Goal: Information Seeking & Learning: Learn about a topic

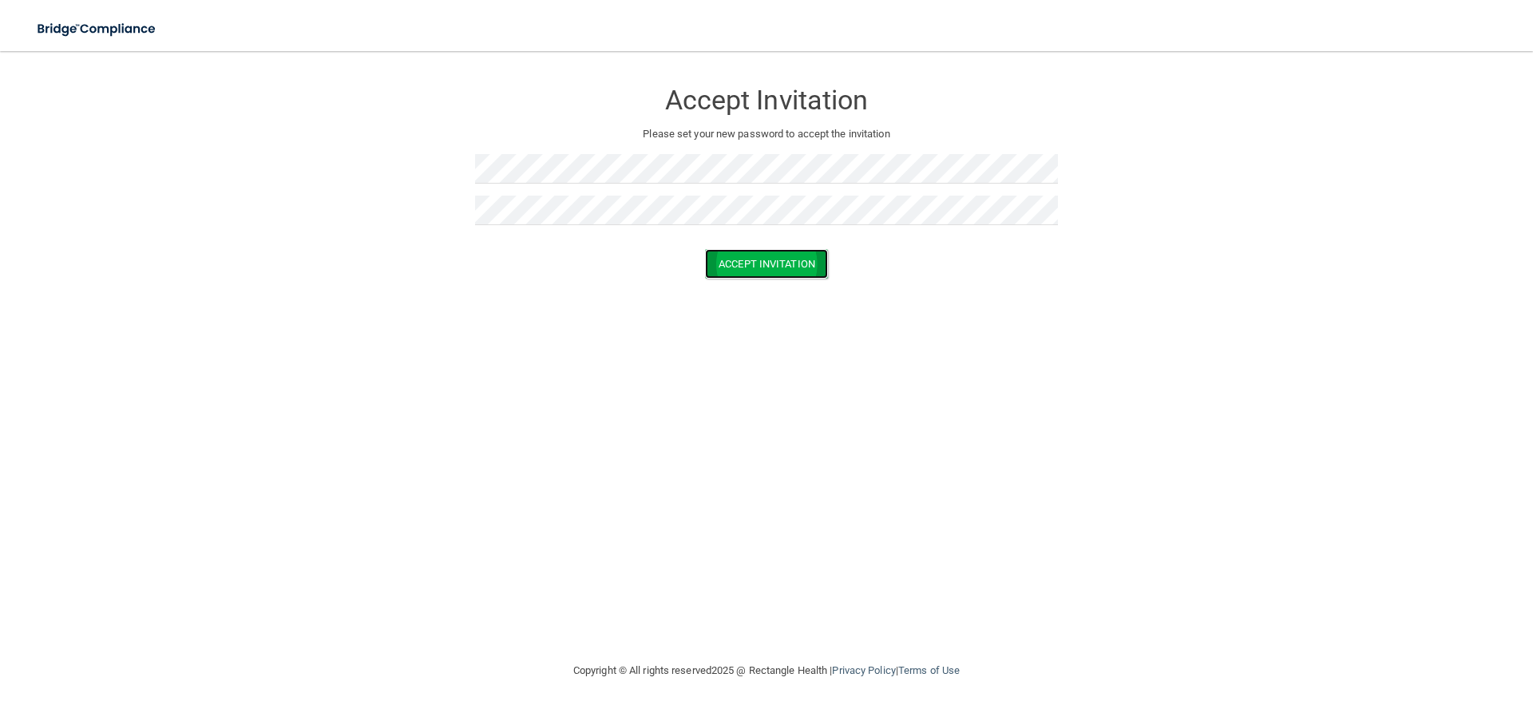
click at [733, 260] on button "Accept Invitation" at bounding box center [766, 264] width 123 height 30
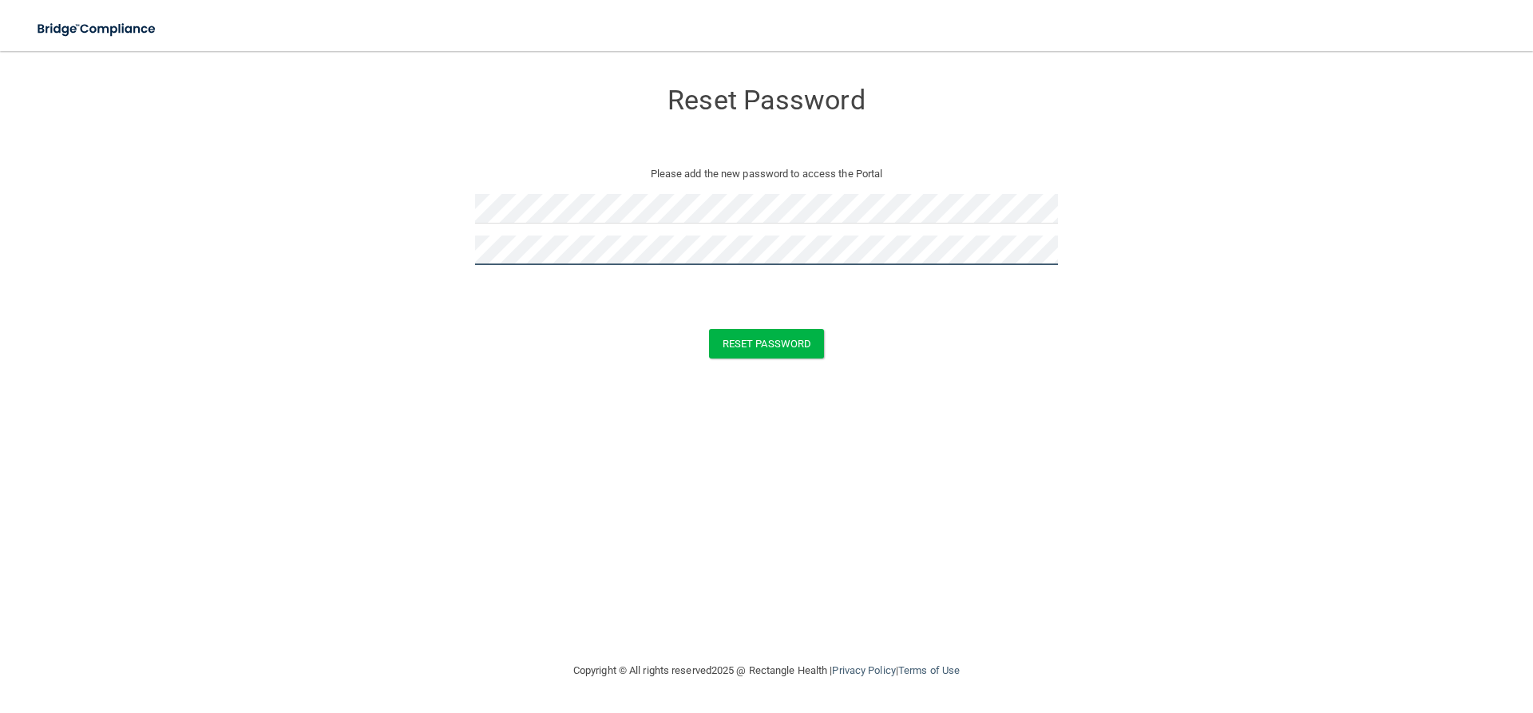
click at [709, 329] on button "Reset Password" at bounding box center [766, 344] width 115 height 30
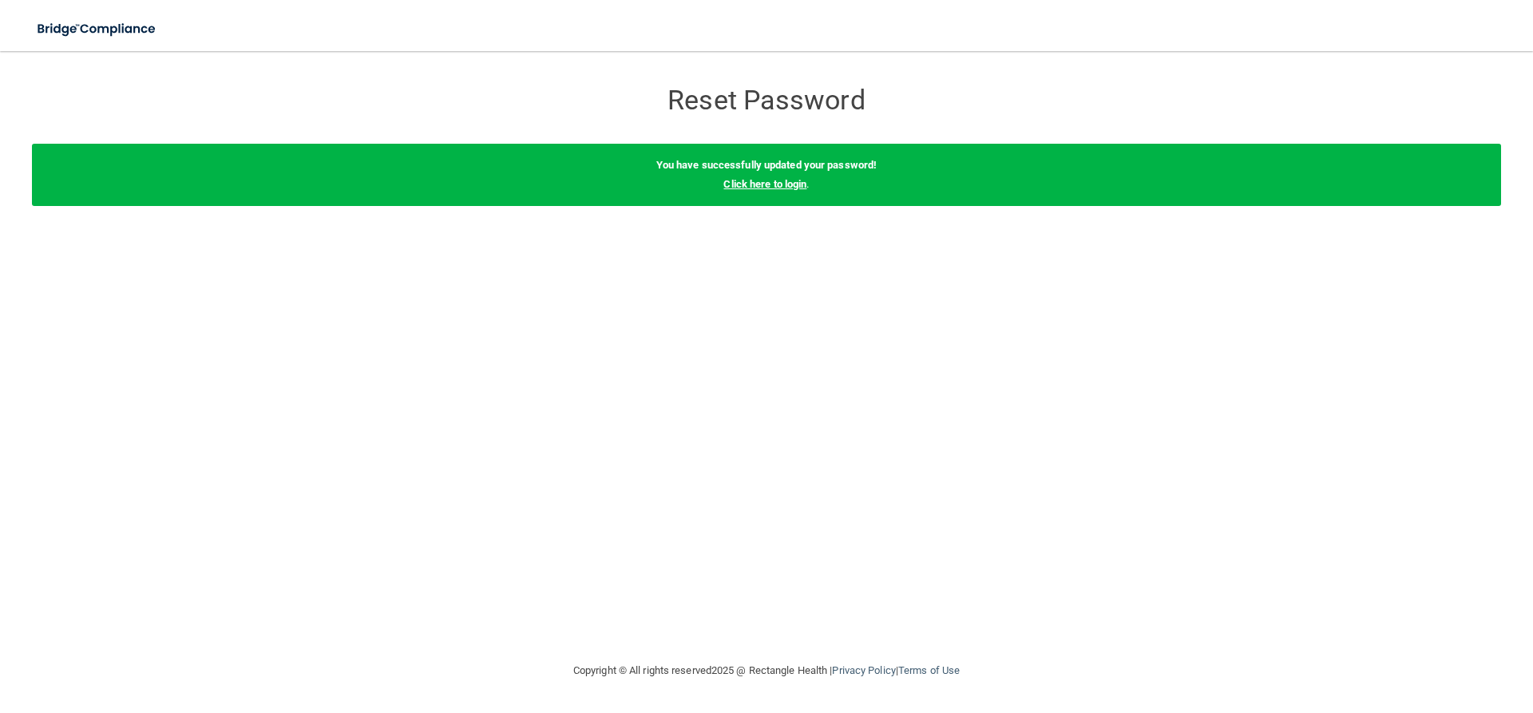
click at [778, 183] on link "Click here to login" at bounding box center [765, 184] width 83 height 12
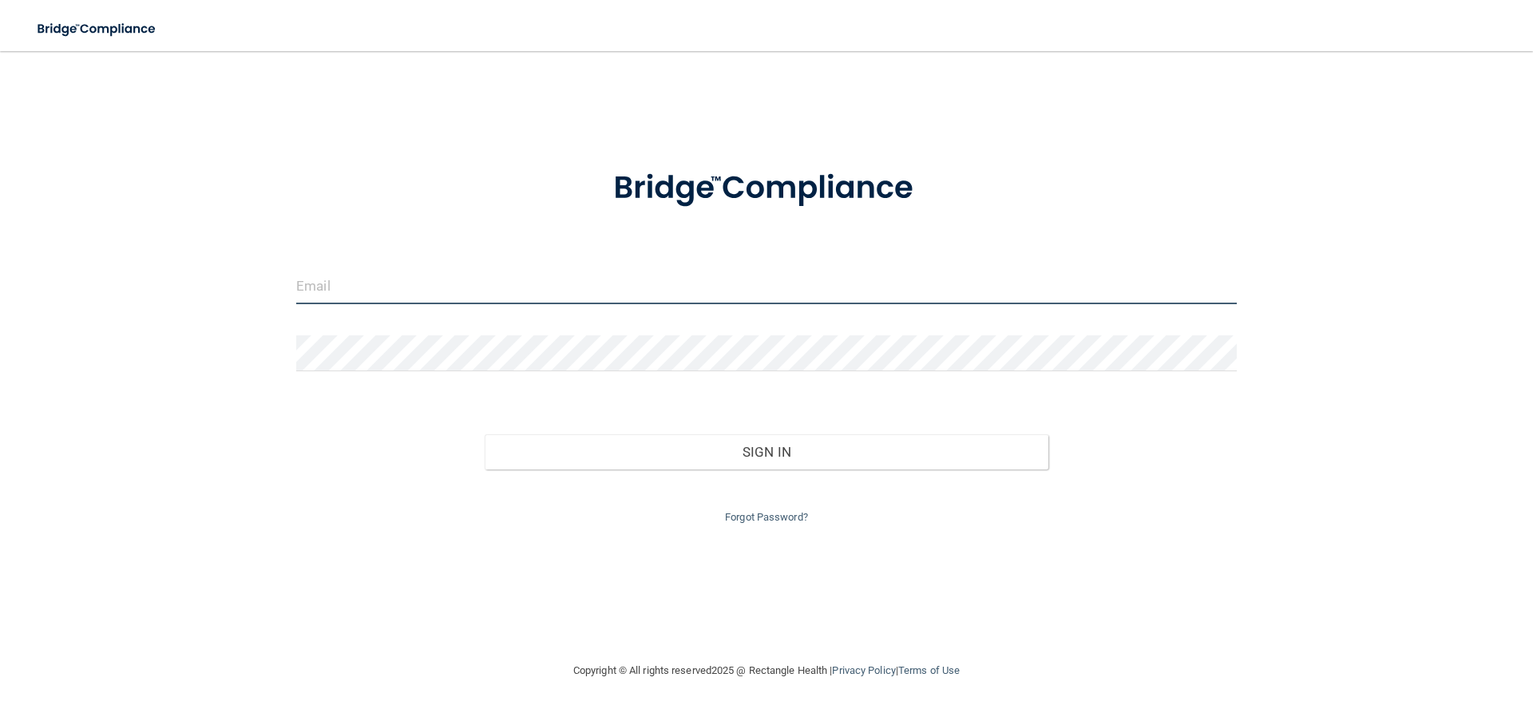
click at [335, 284] on input "email" at bounding box center [766, 286] width 941 height 36
type input "[EMAIL_ADDRESS][DOMAIN_NAME]"
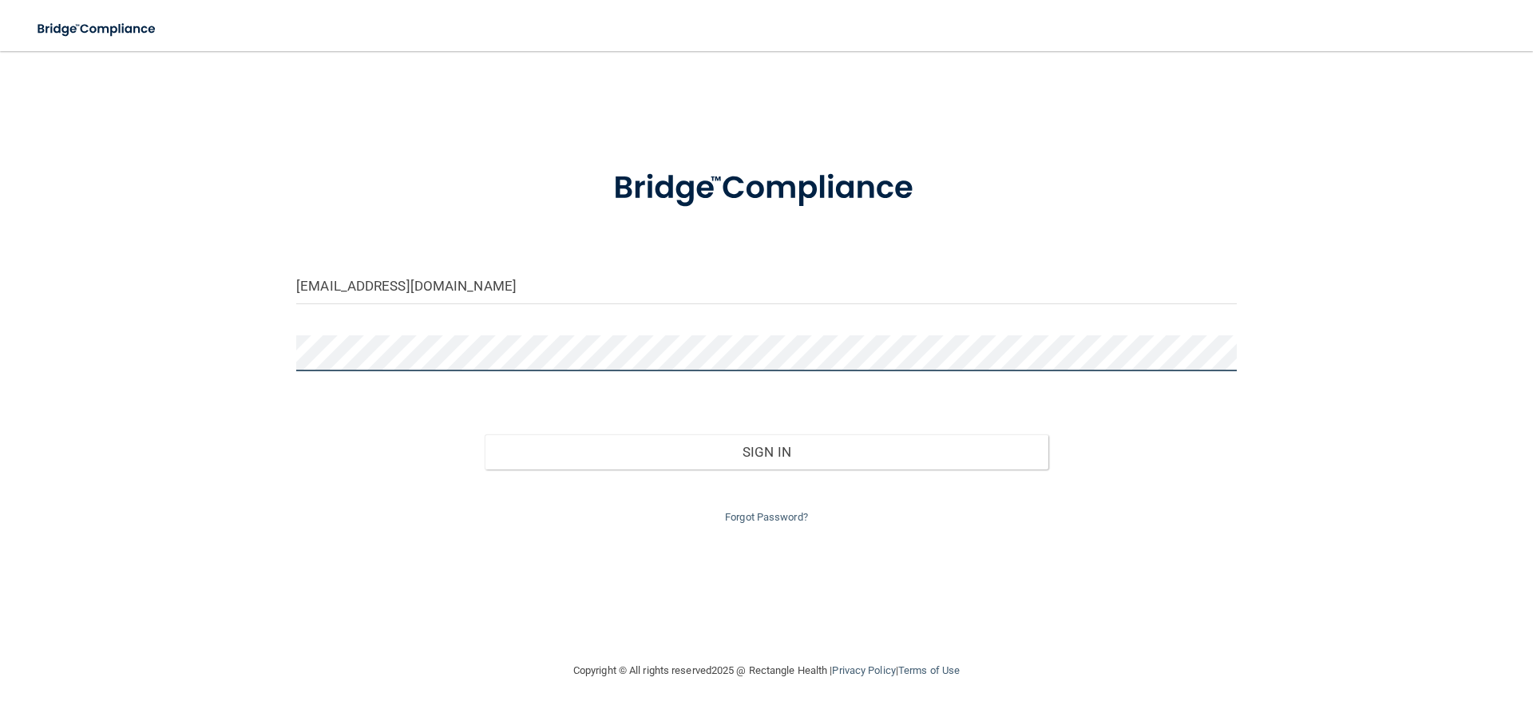
click at [485, 434] on button "Sign In" at bounding box center [767, 451] width 565 height 35
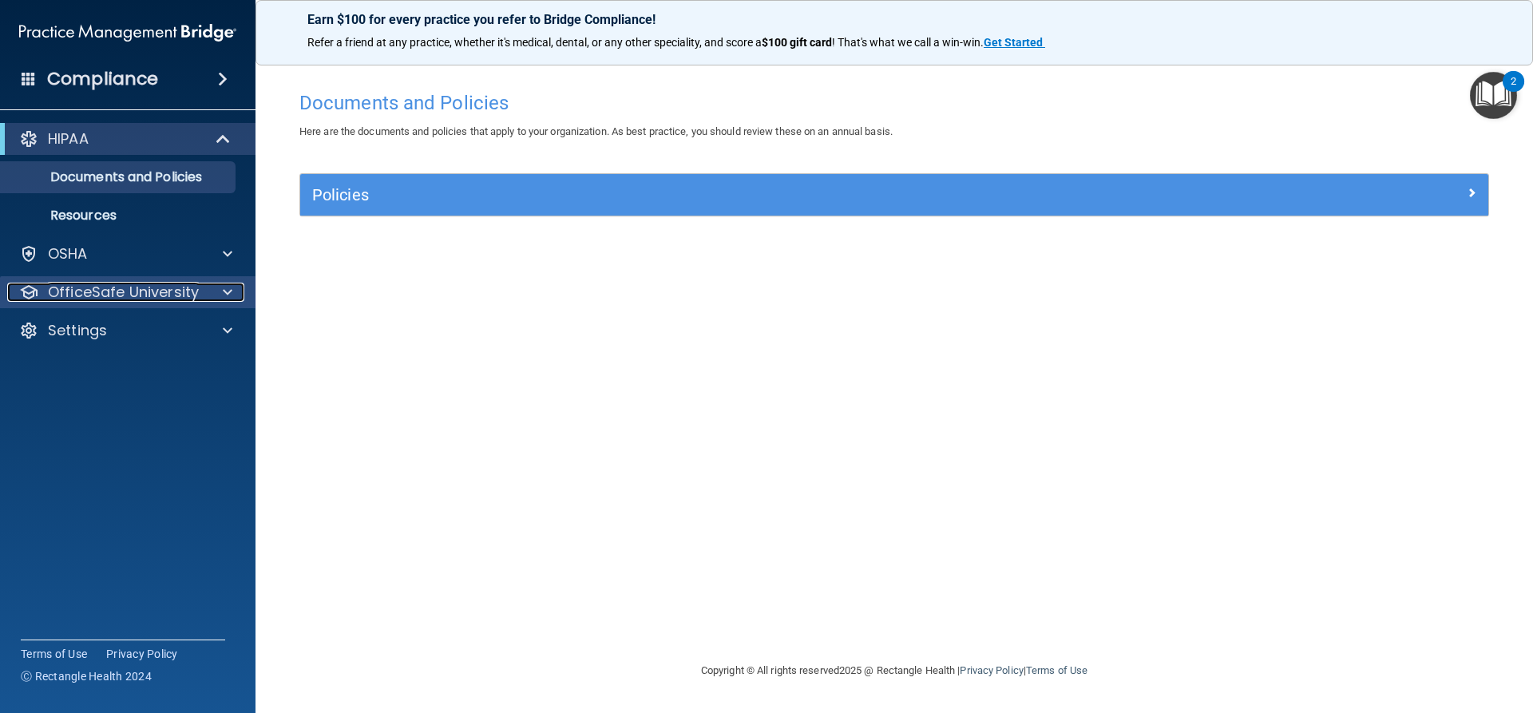
click at [88, 287] on p "OfficeSafe University" at bounding box center [123, 292] width 151 height 19
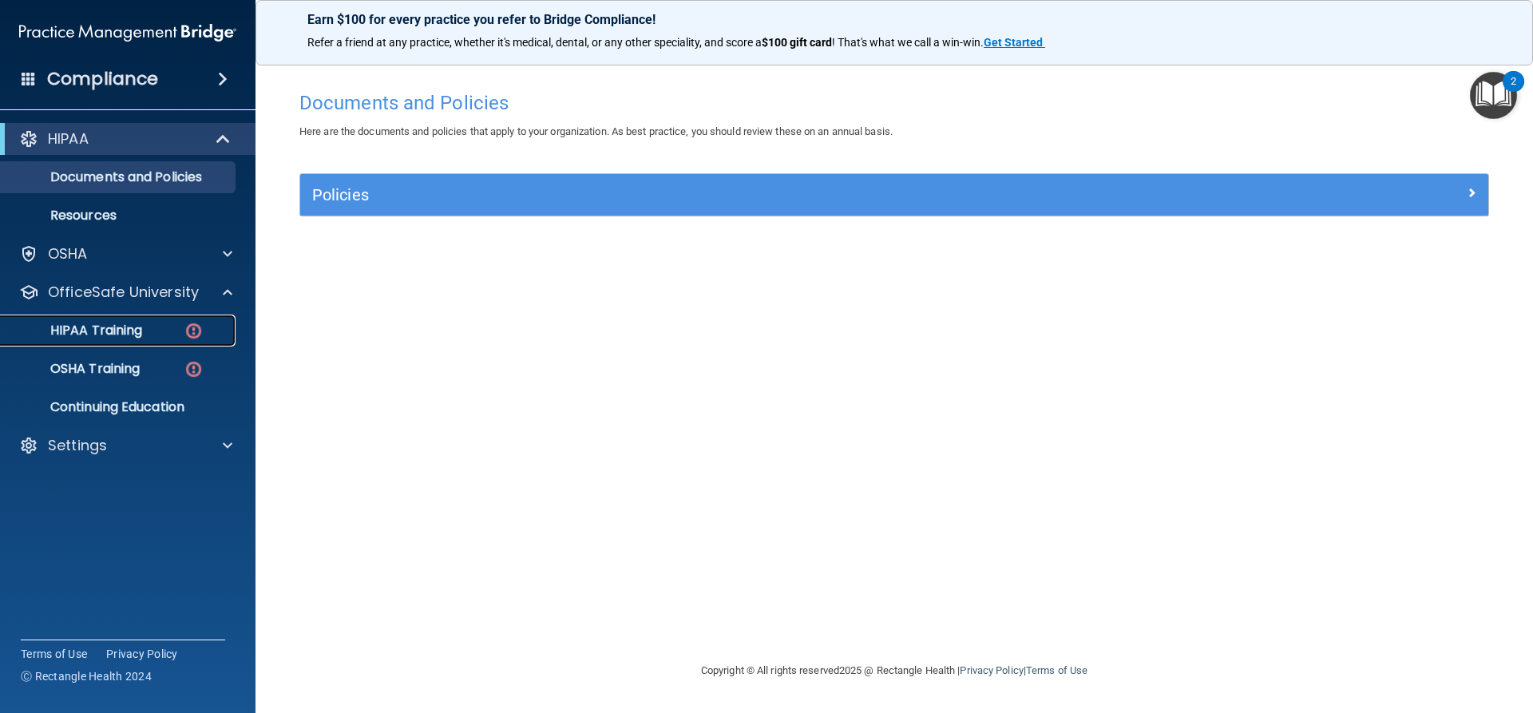
click at [97, 329] on p "HIPAA Training" at bounding box center [76, 331] width 132 height 16
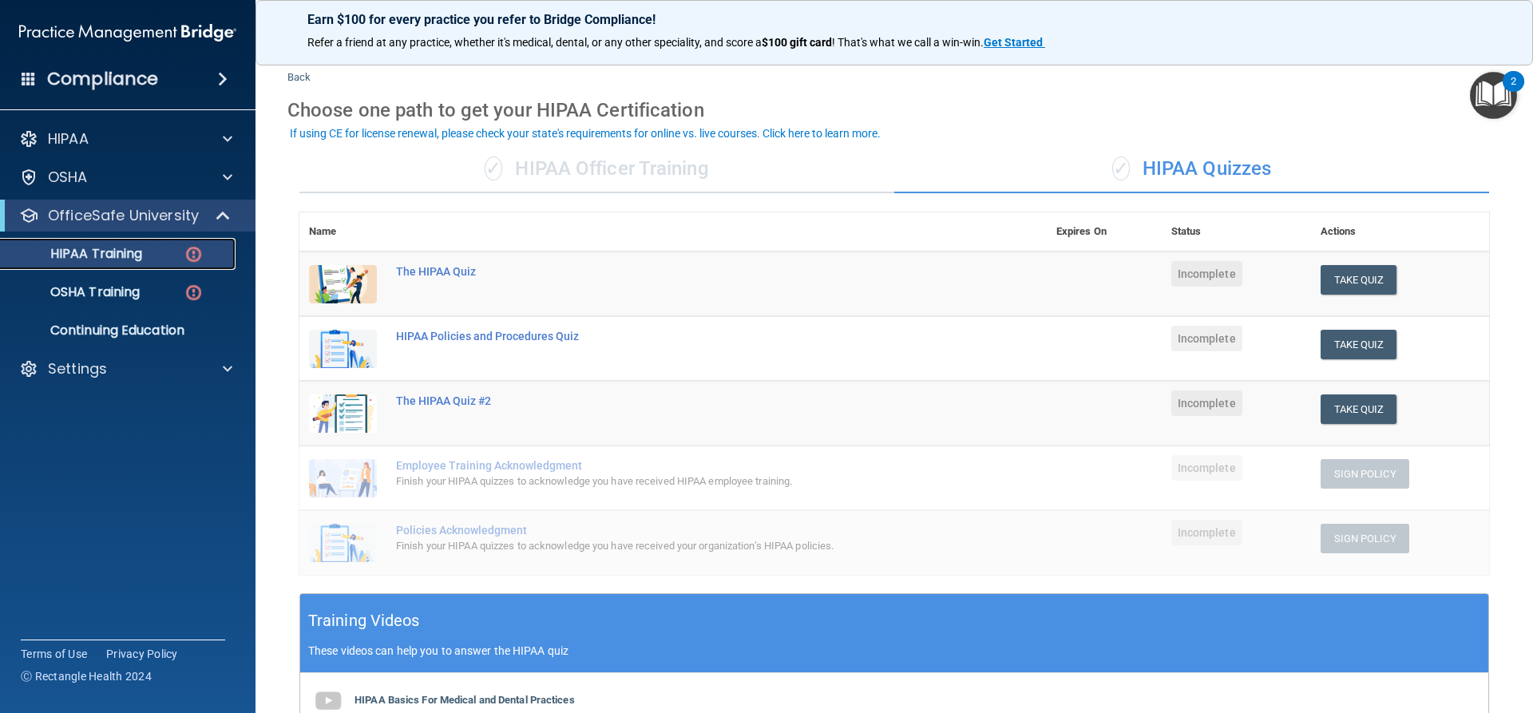
scroll to position [6, 0]
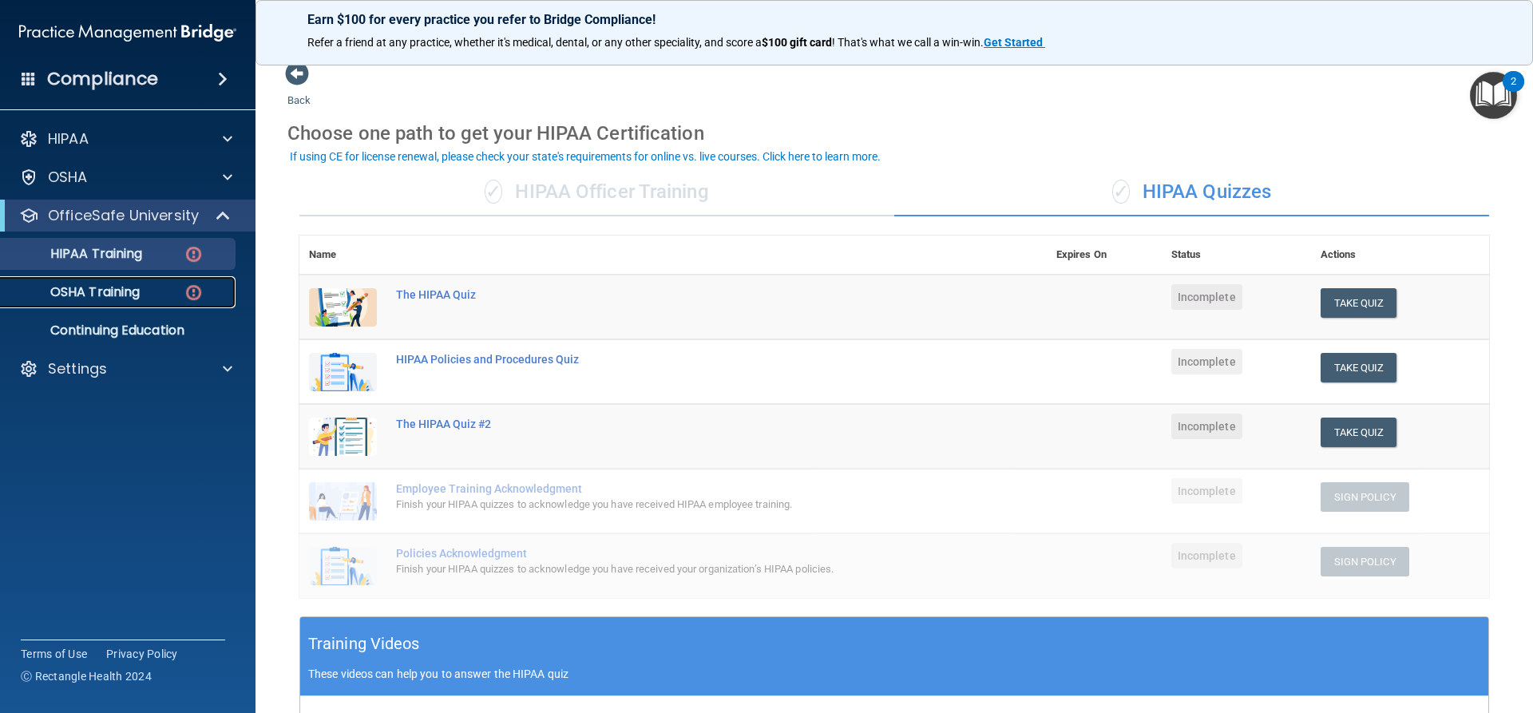
click at [110, 284] on p "OSHA Training" at bounding box center [74, 292] width 129 height 16
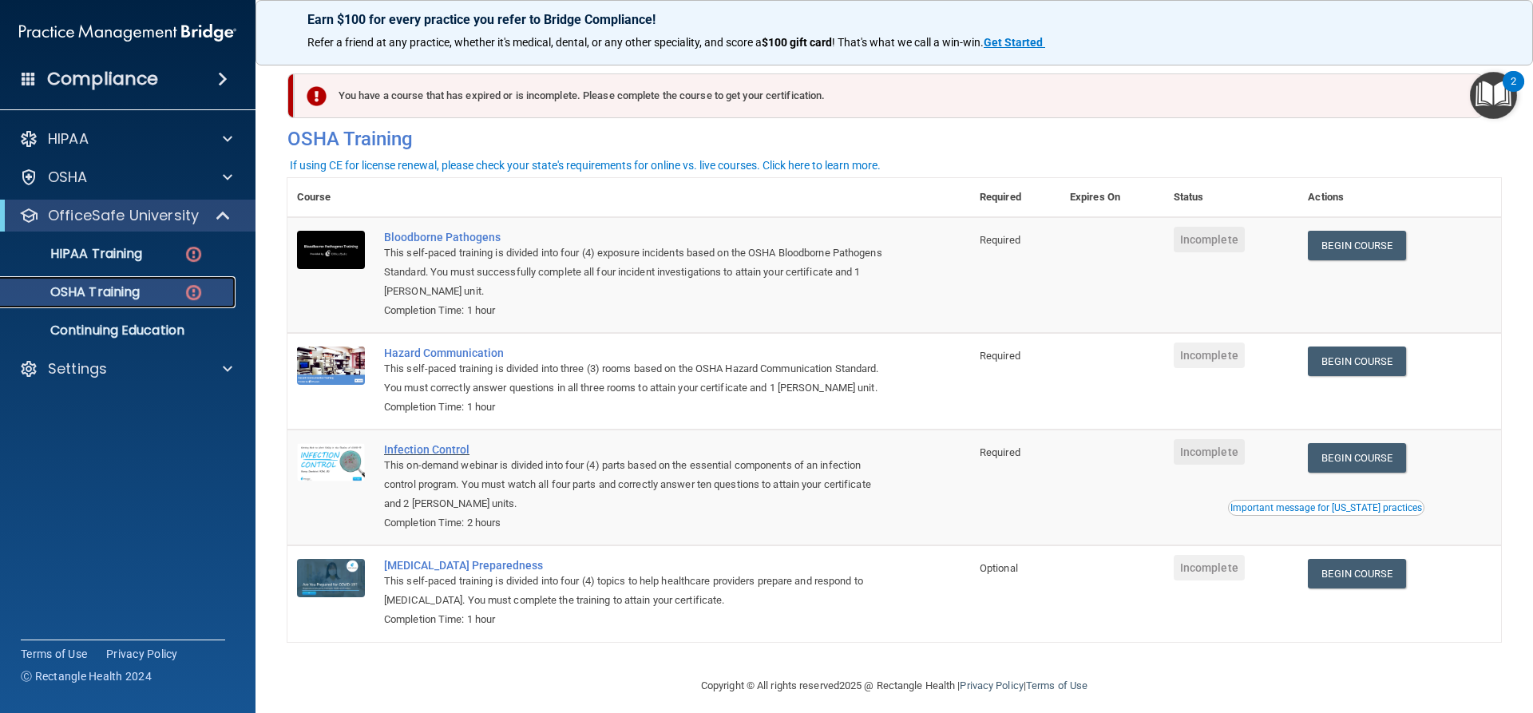
scroll to position [41, 0]
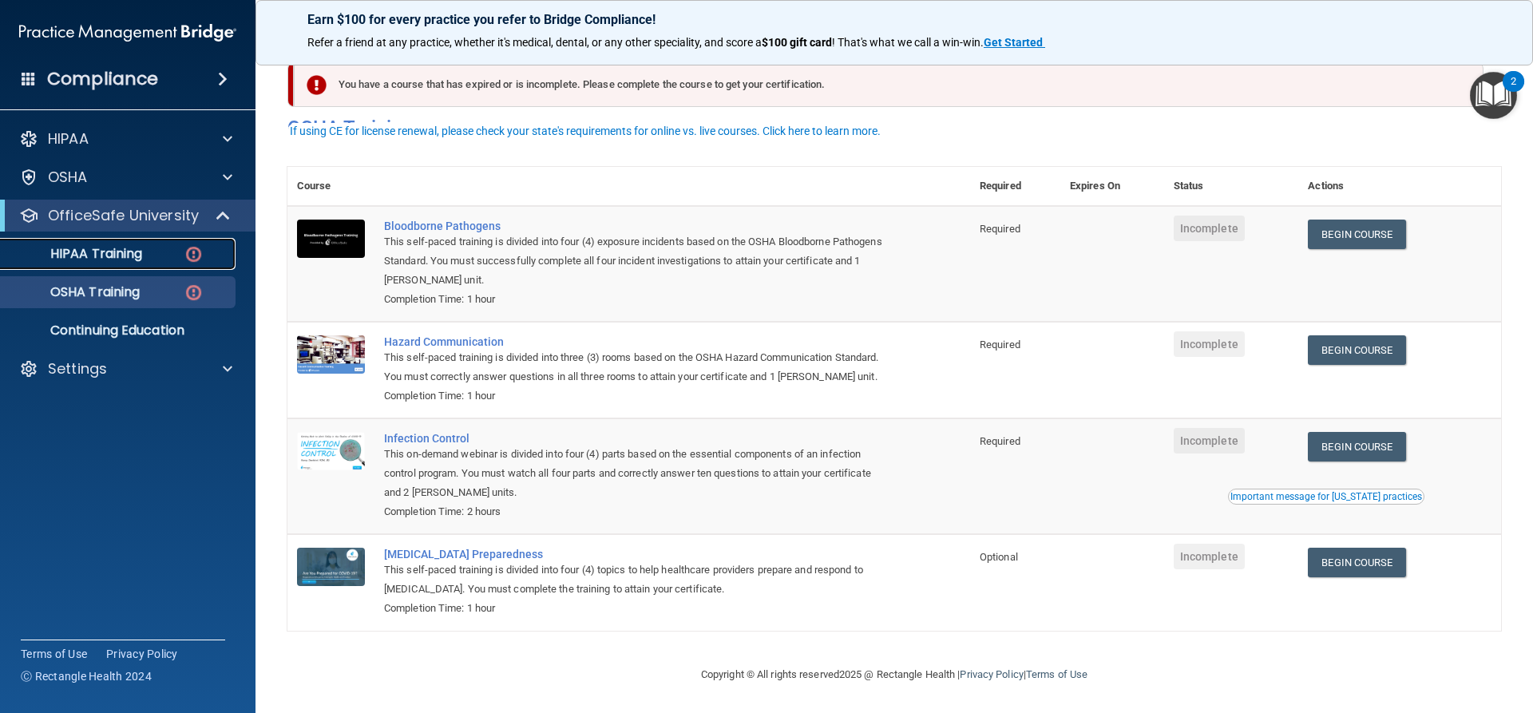
click at [189, 257] on img at bounding box center [194, 254] width 20 height 20
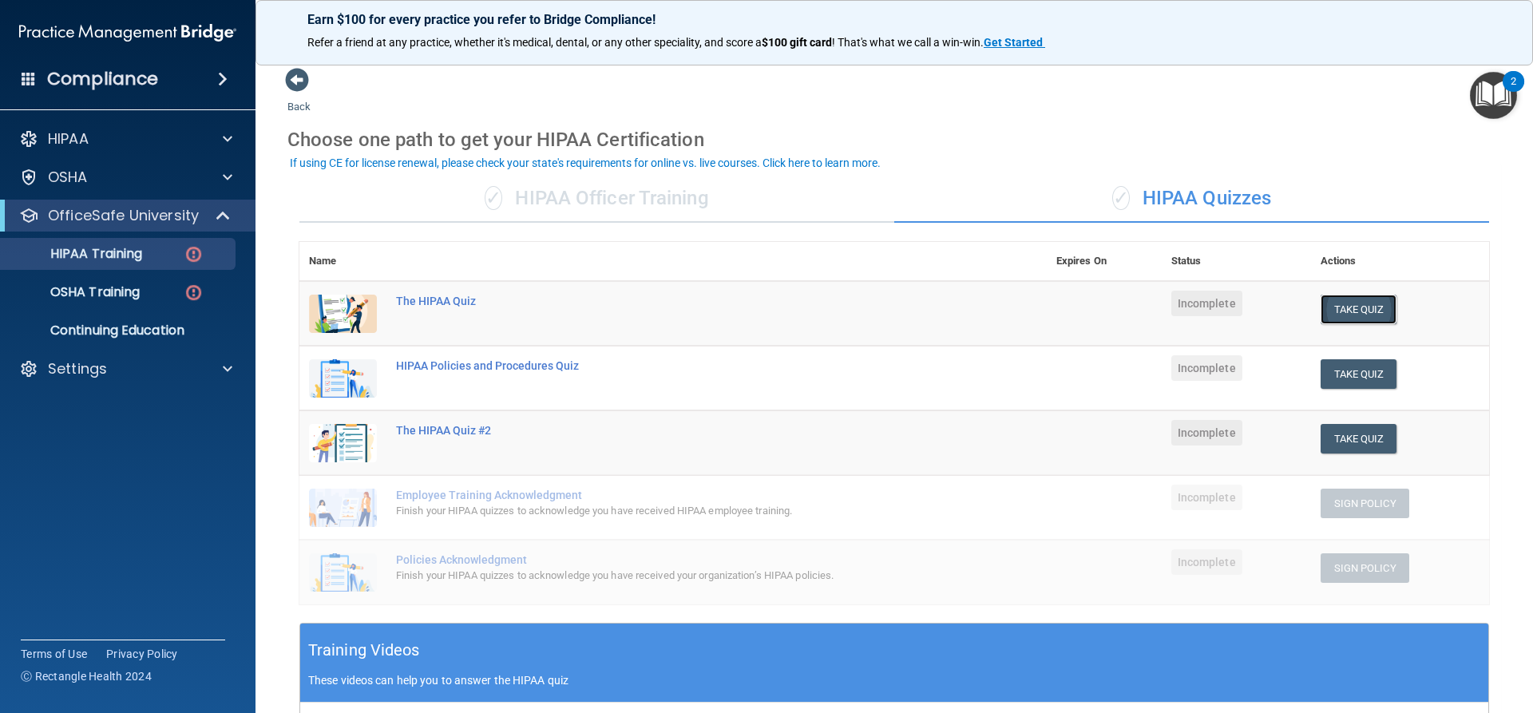
click at [1325, 311] on button "Take Quiz" at bounding box center [1359, 310] width 77 height 30
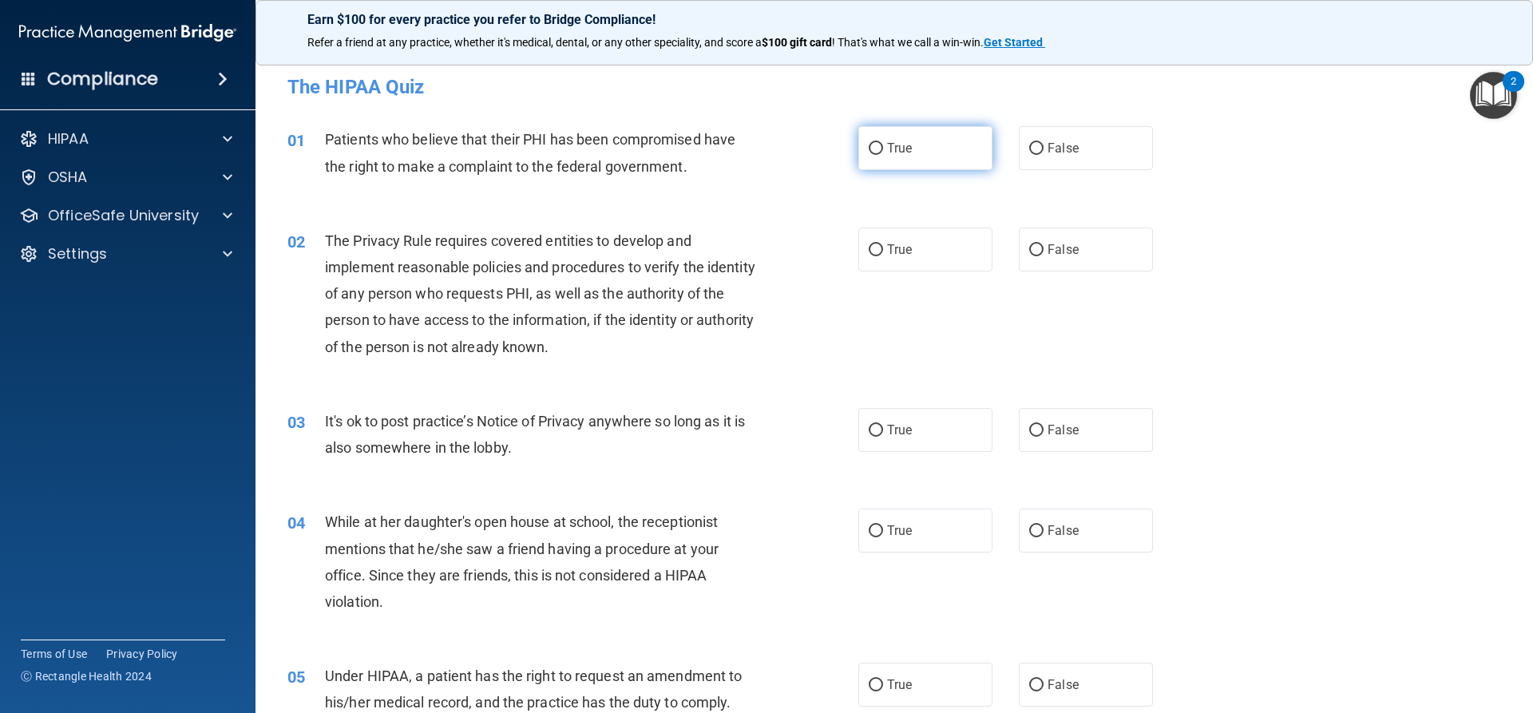
click at [947, 144] on label "True" at bounding box center [925, 148] width 134 height 44
click at [883, 144] on input "True" at bounding box center [876, 149] width 14 height 12
radio input "true"
click at [878, 233] on label "True" at bounding box center [925, 250] width 134 height 44
click at [878, 244] on input "True" at bounding box center [876, 250] width 14 height 12
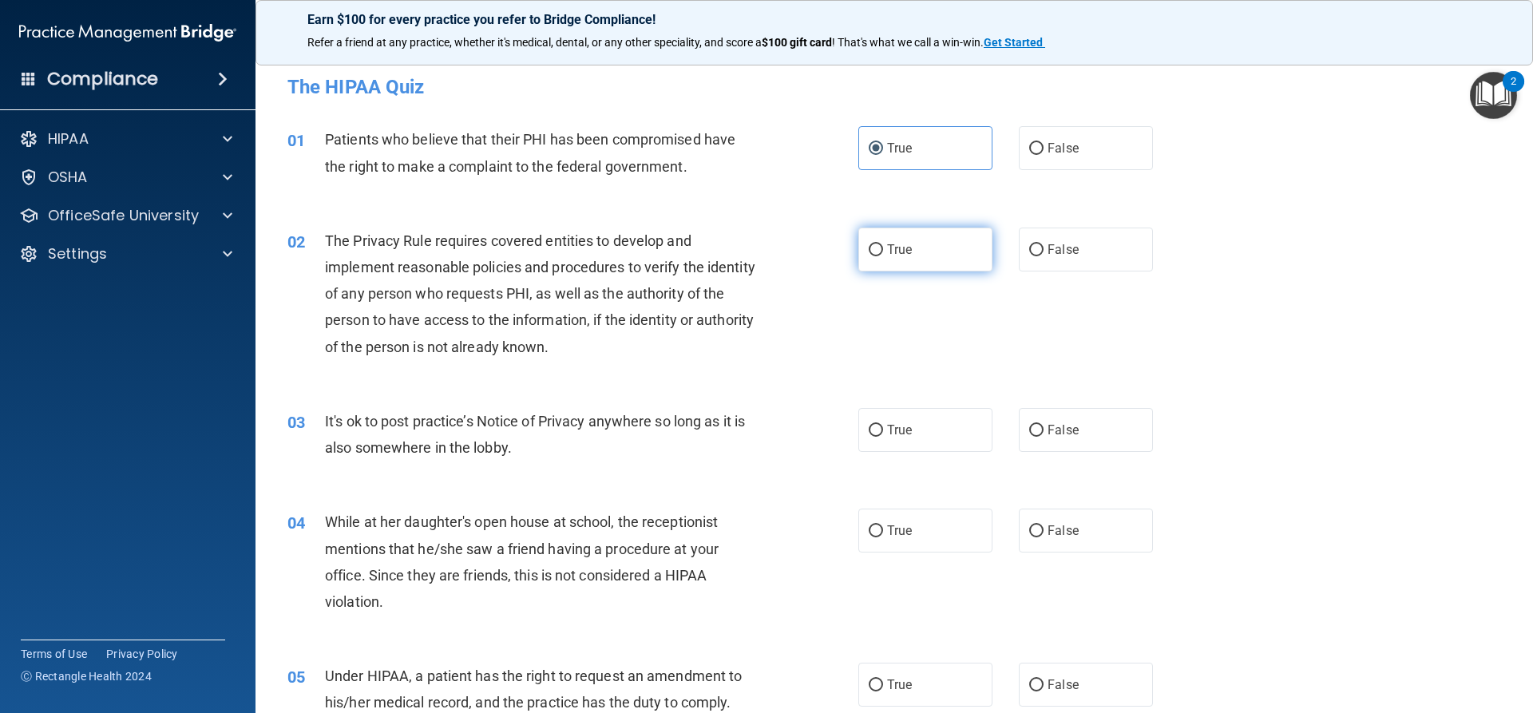
radio input "true"
click at [916, 442] on label "True" at bounding box center [925, 430] width 134 height 44
click at [883, 437] on input "True" at bounding box center [876, 431] width 14 height 12
radio input "true"
click at [1031, 535] on input "False" at bounding box center [1036, 531] width 14 height 12
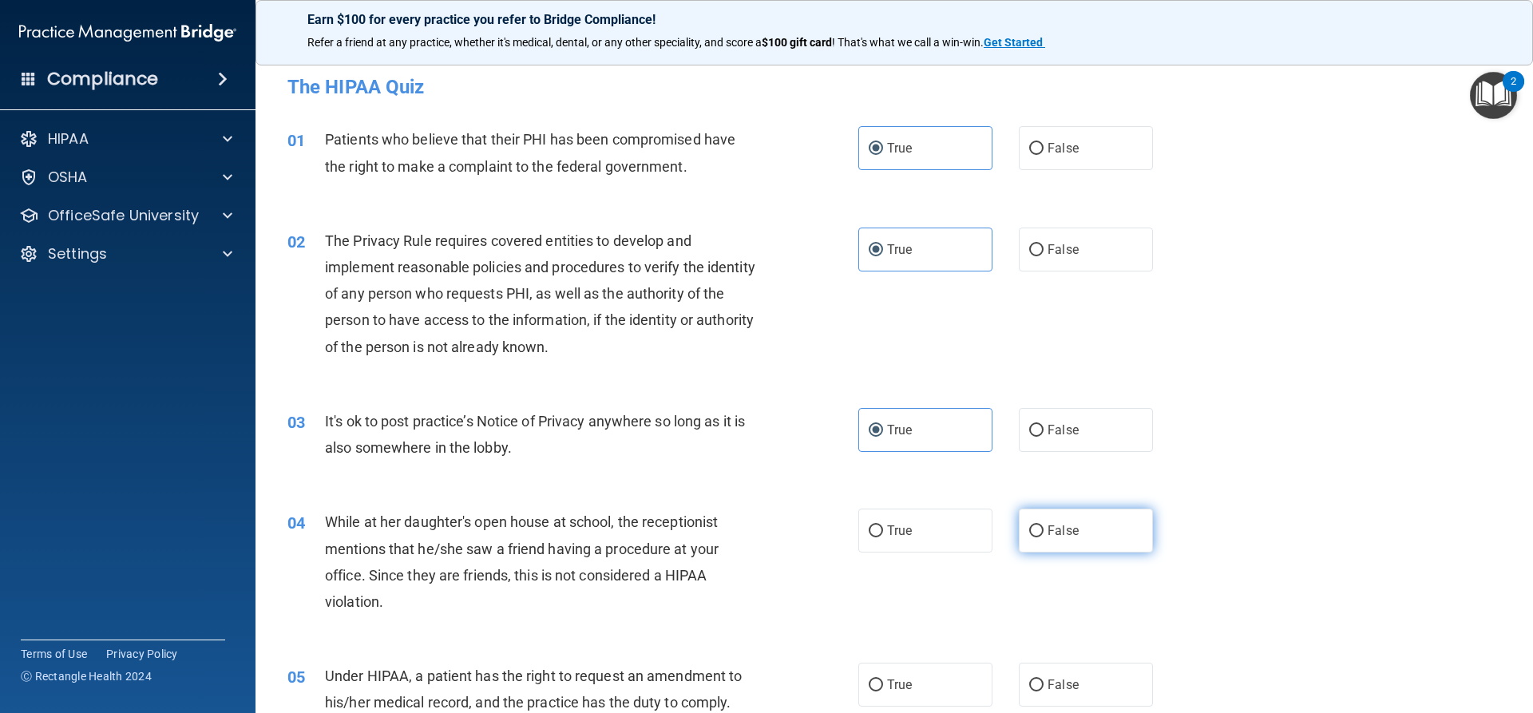
radio input "true"
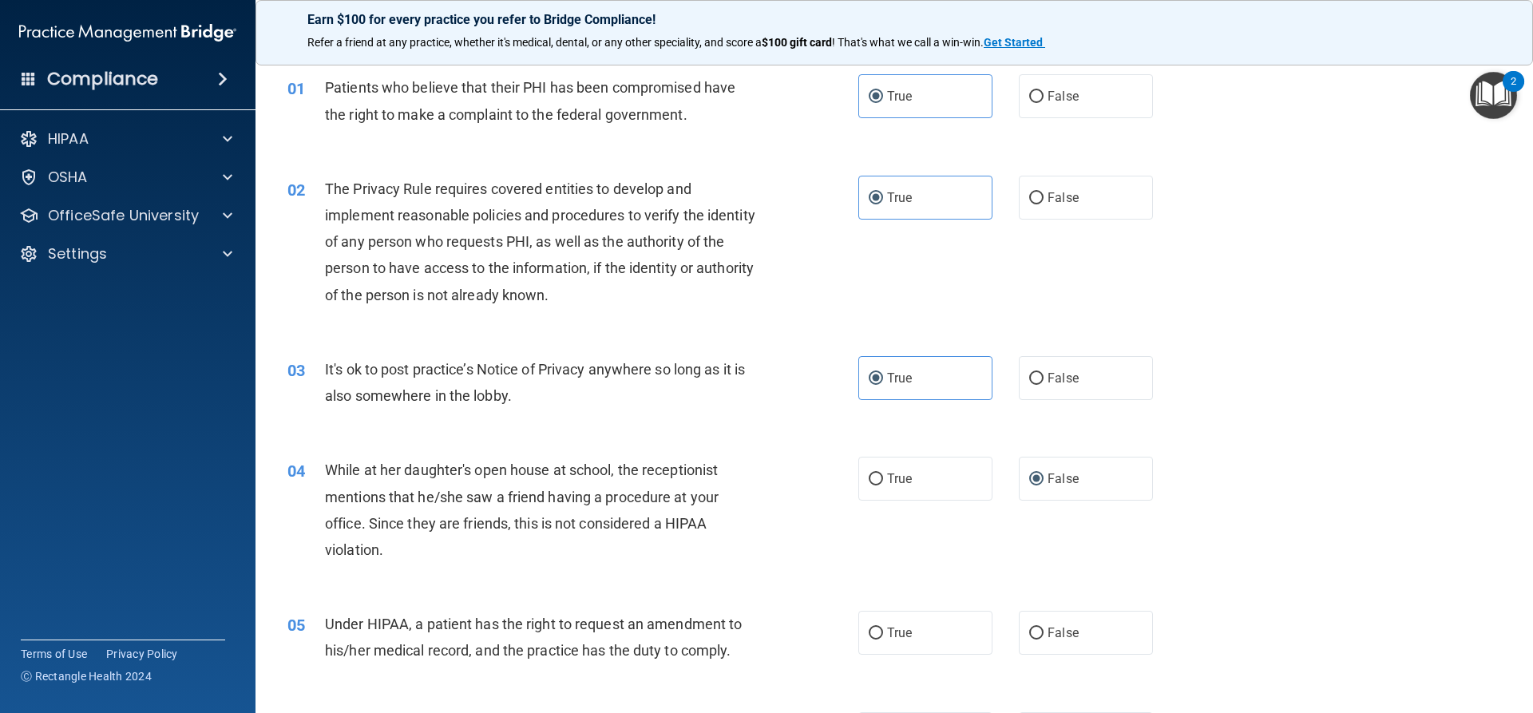
scroll to position [80, 0]
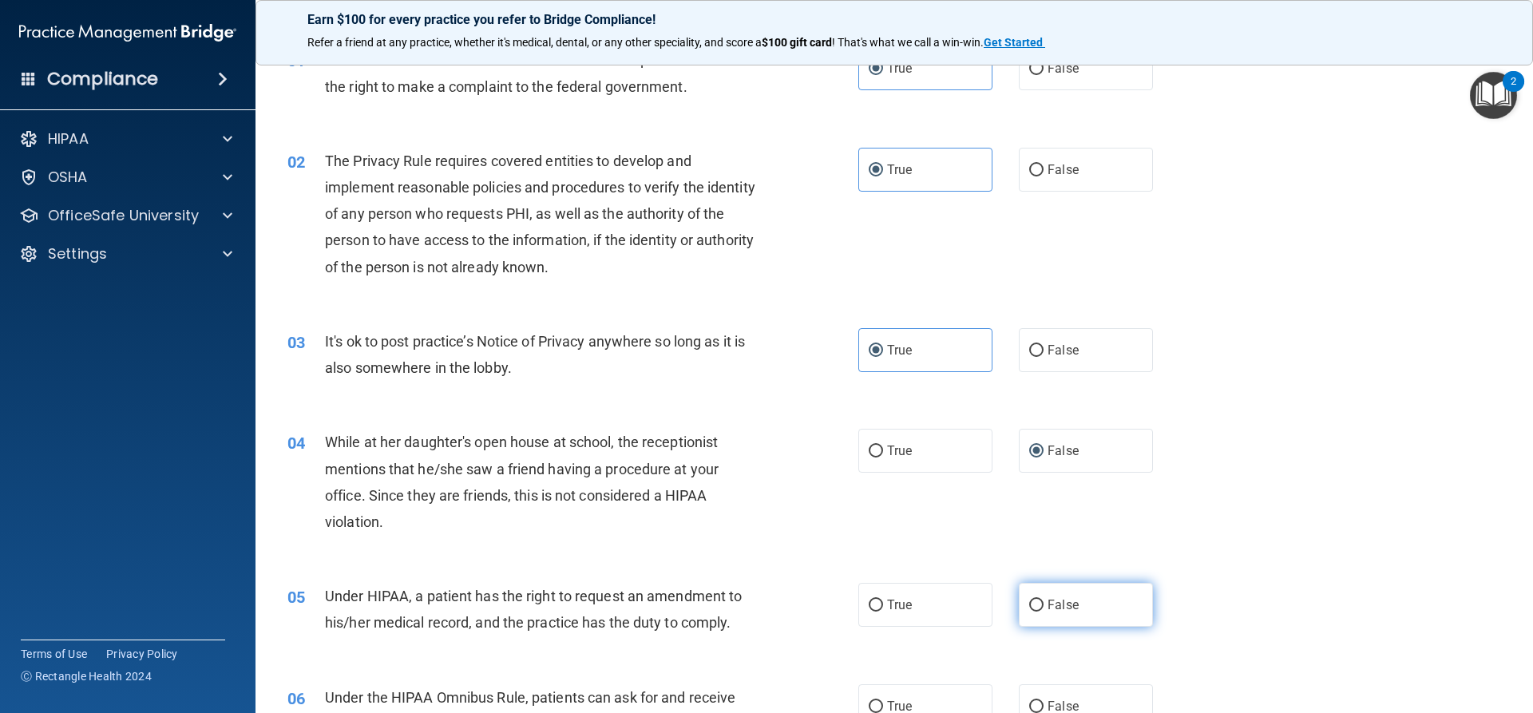
click at [1119, 597] on label "False" at bounding box center [1086, 605] width 134 height 44
click at [1044, 600] on input "False" at bounding box center [1036, 606] width 14 height 12
radio input "true"
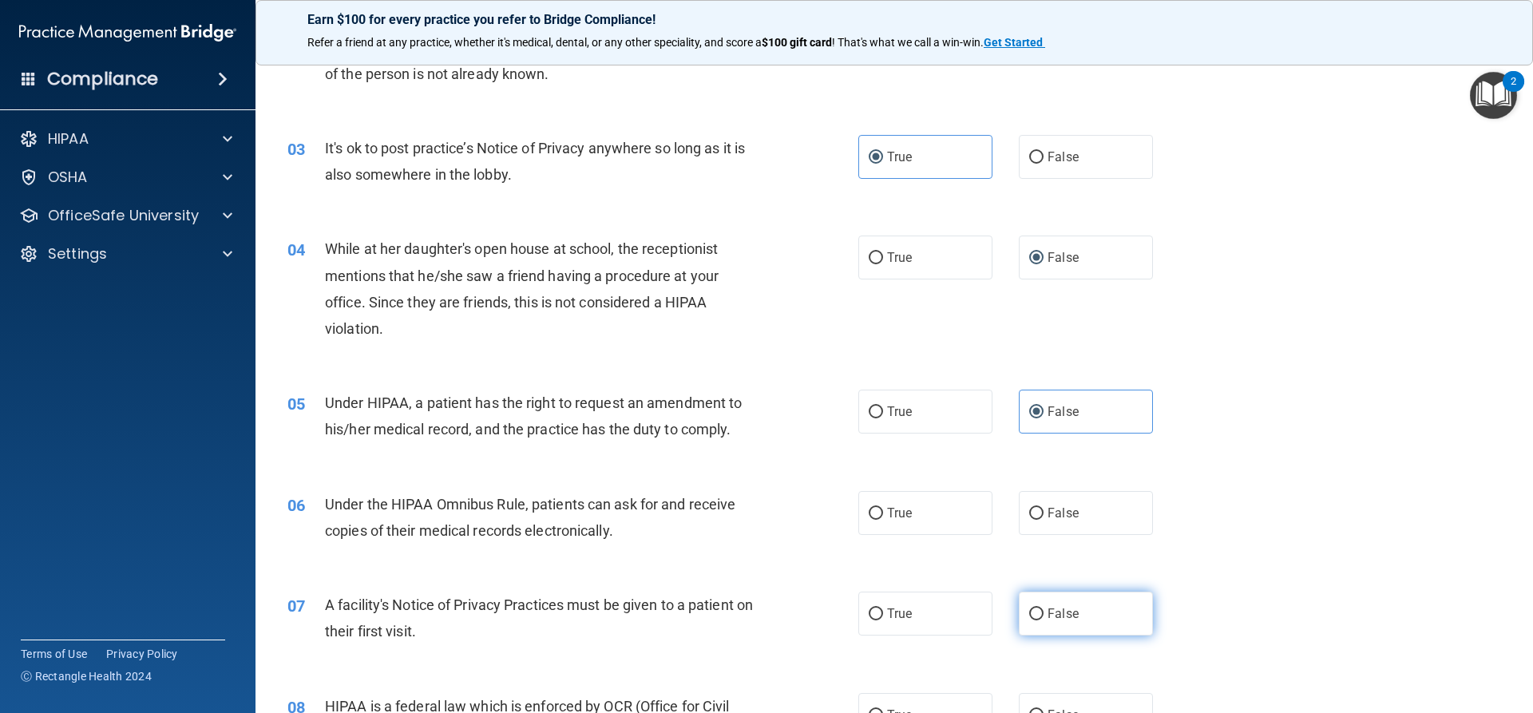
scroll to position [319, 0]
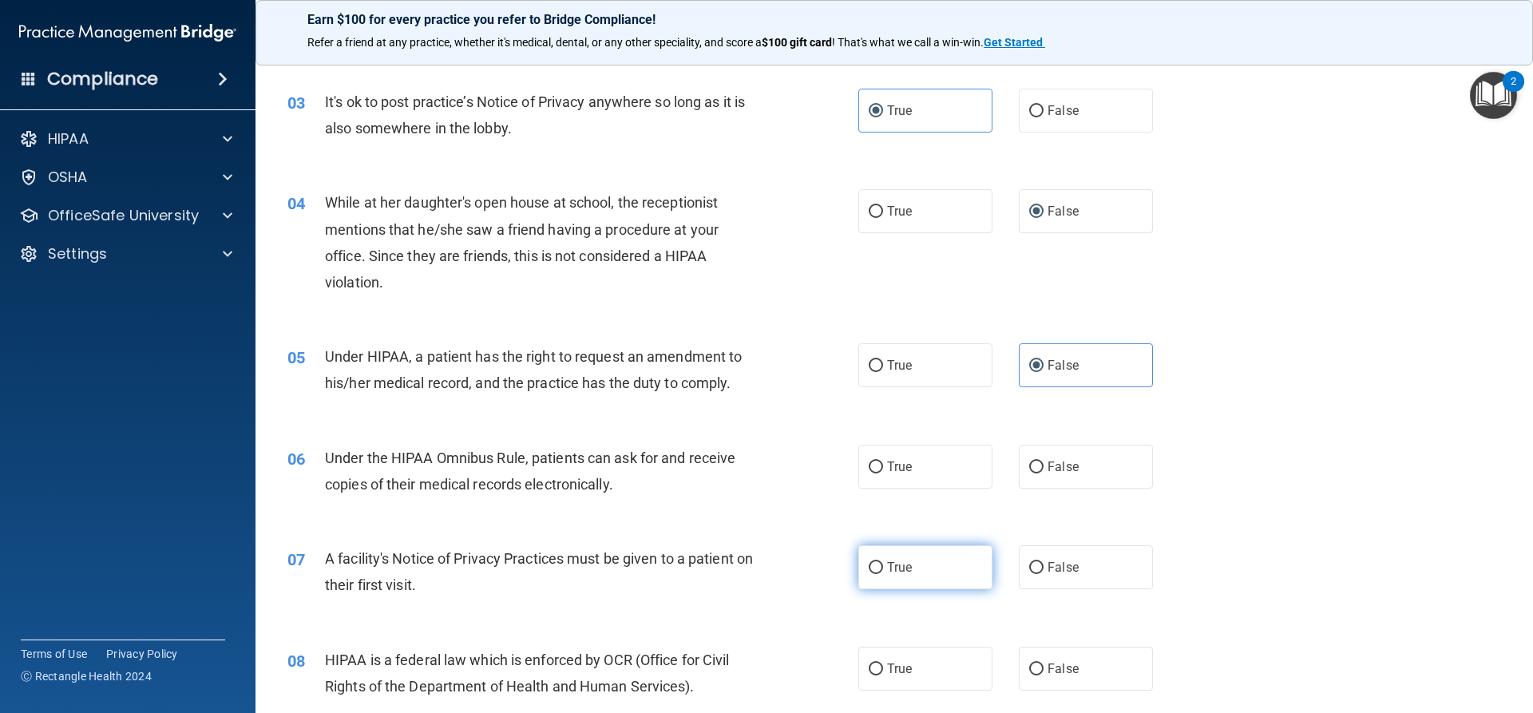
click at [946, 567] on label "True" at bounding box center [925, 567] width 134 height 44
click at [883, 567] on input "True" at bounding box center [876, 568] width 14 height 12
radio input "true"
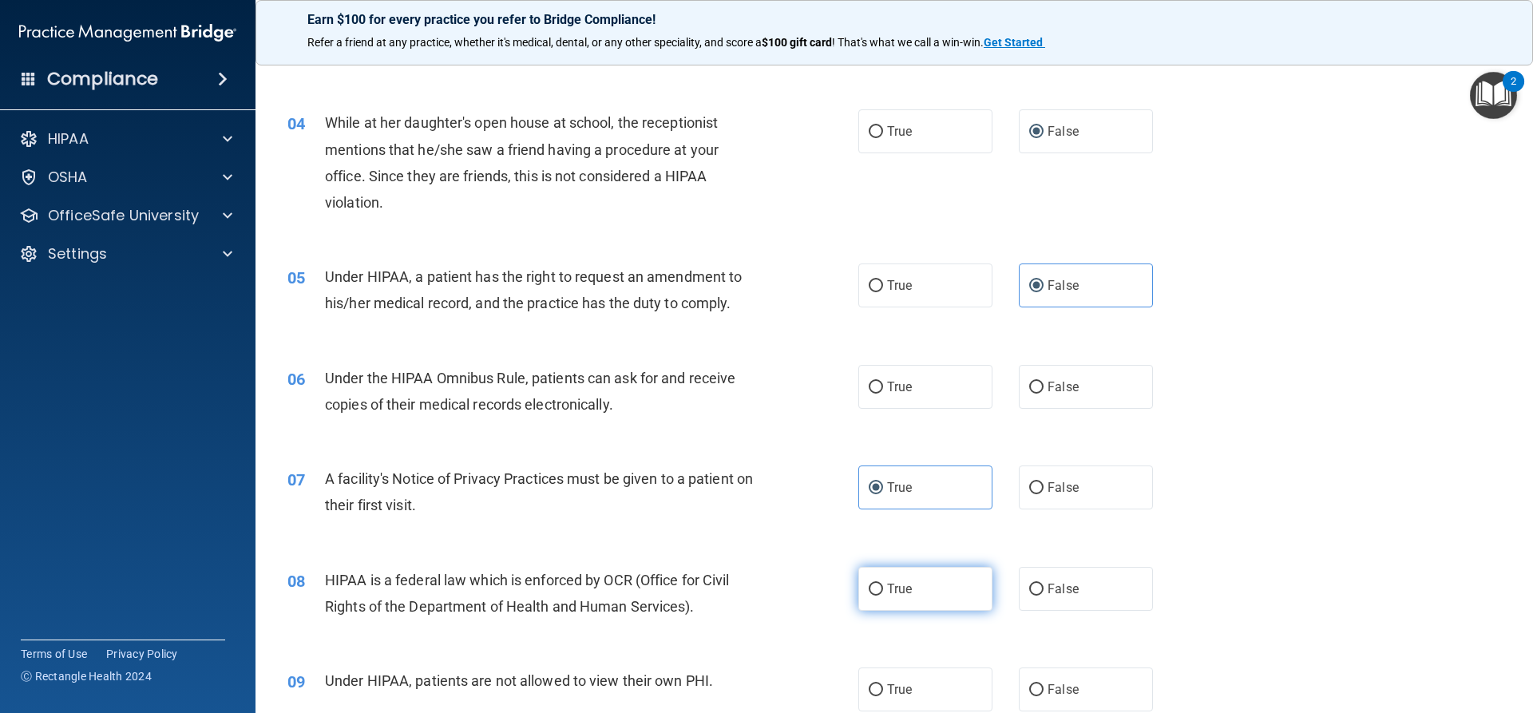
click at [925, 598] on label "True" at bounding box center [925, 589] width 134 height 44
click at [883, 596] on input "True" at bounding box center [876, 590] width 14 height 12
radio input "true"
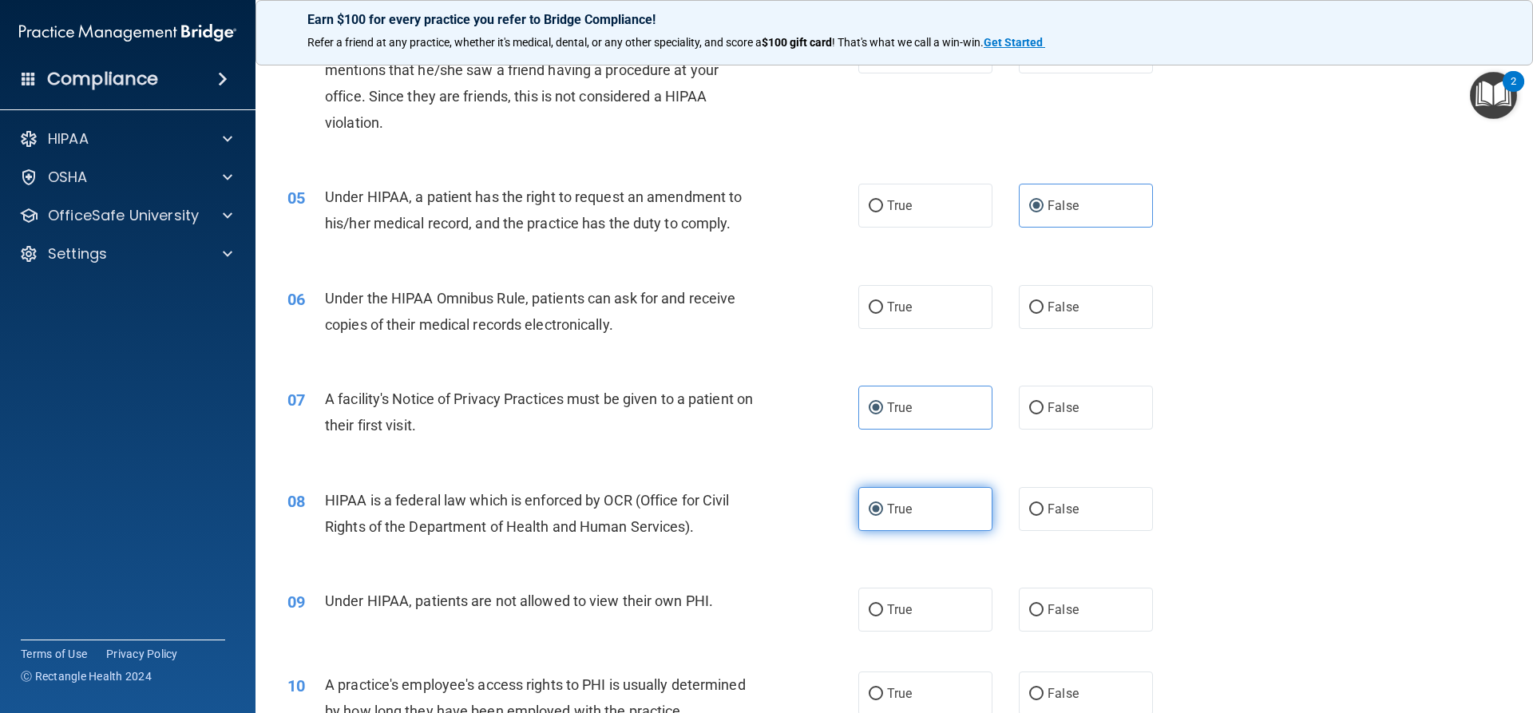
scroll to position [559, 0]
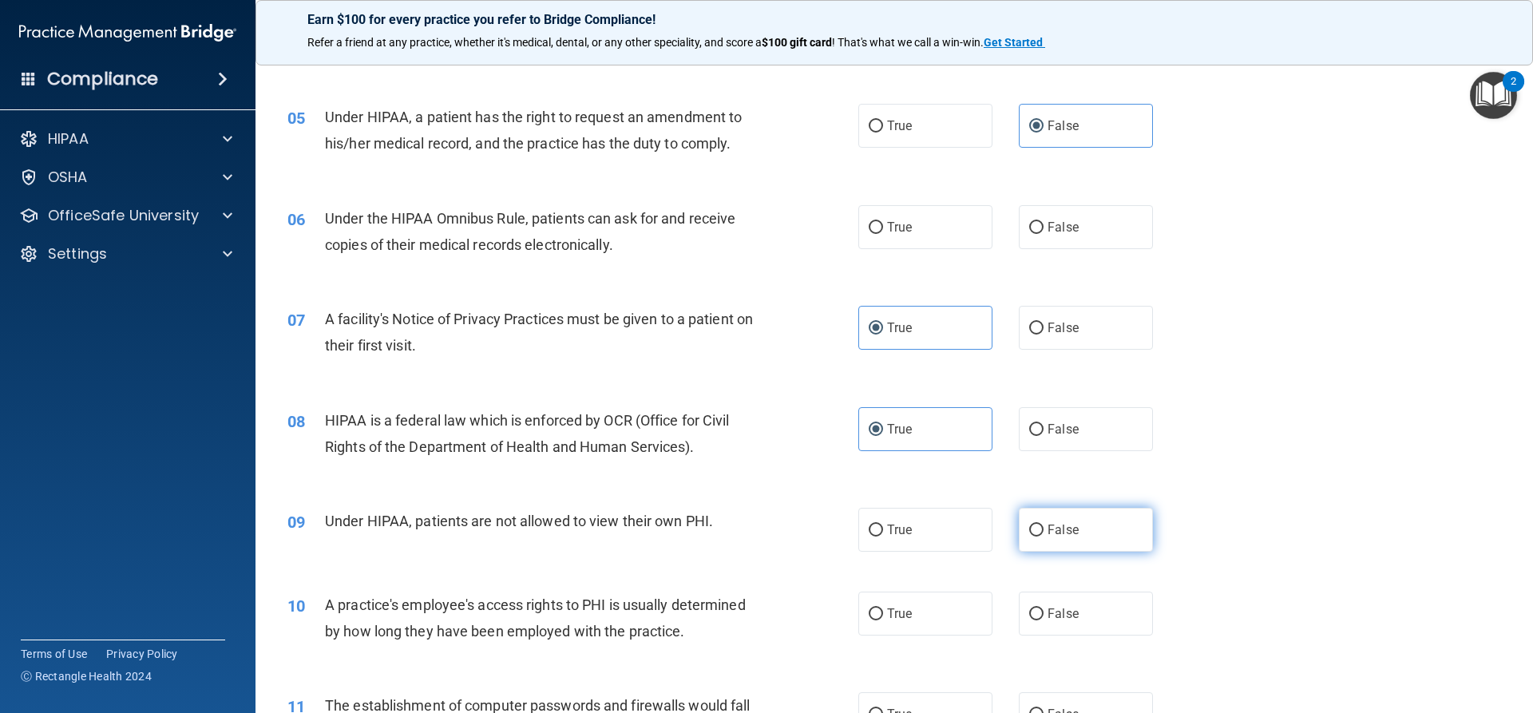
click at [1034, 535] on input "False" at bounding box center [1036, 531] width 14 height 12
radio input "true"
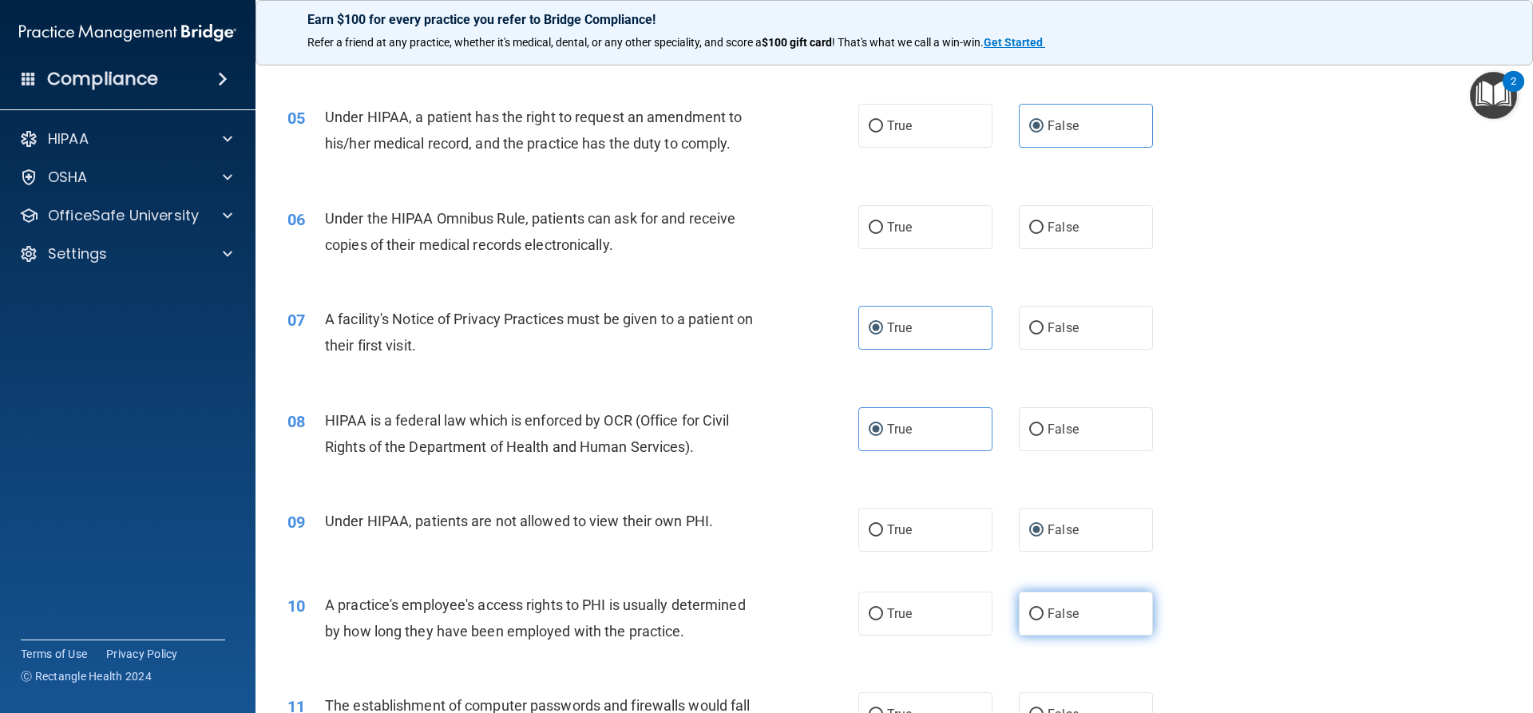
click at [1104, 622] on label "False" at bounding box center [1086, 614] width 134 height 44
click at [1044, 621] on input "False" at bounding box center [1036, 615] width 14 height 12
radio input "true"
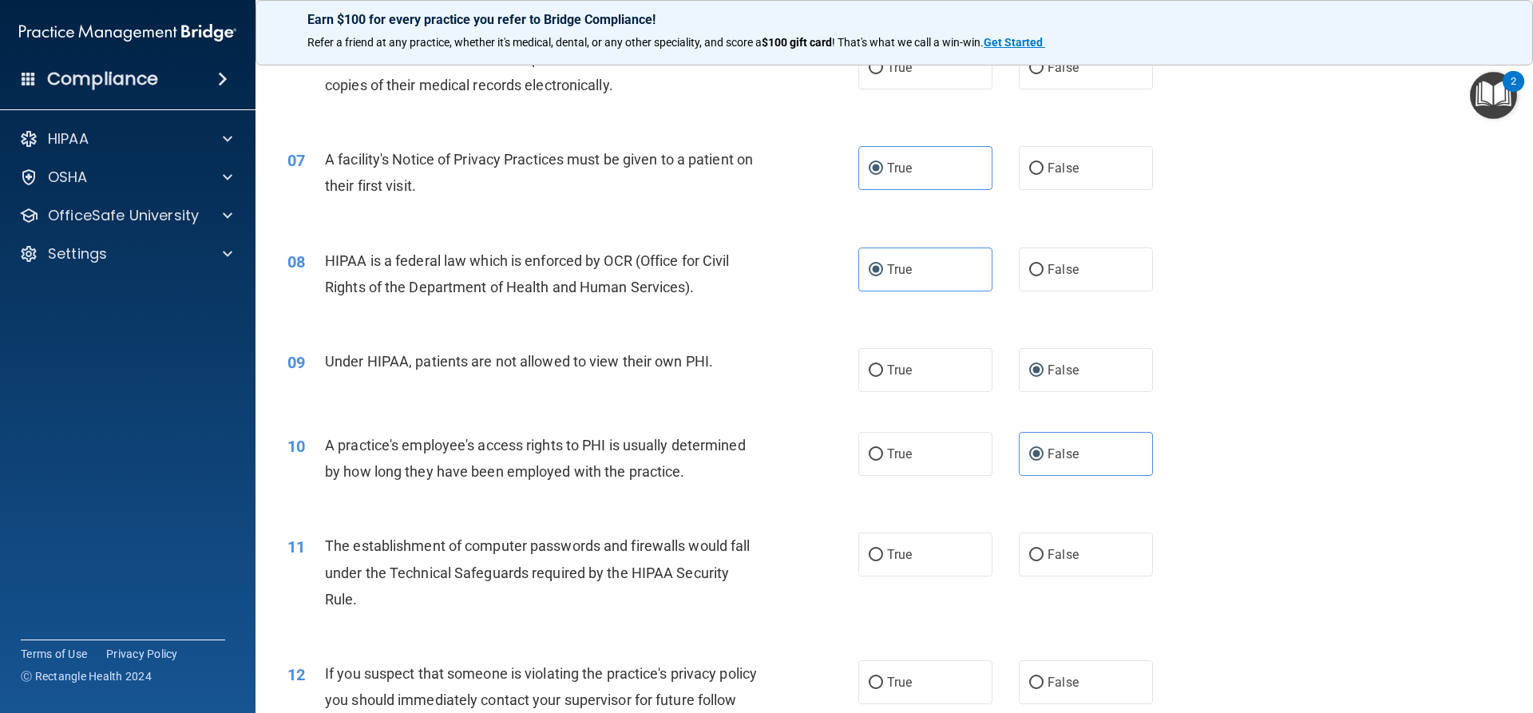
scroll to position [639, 0]
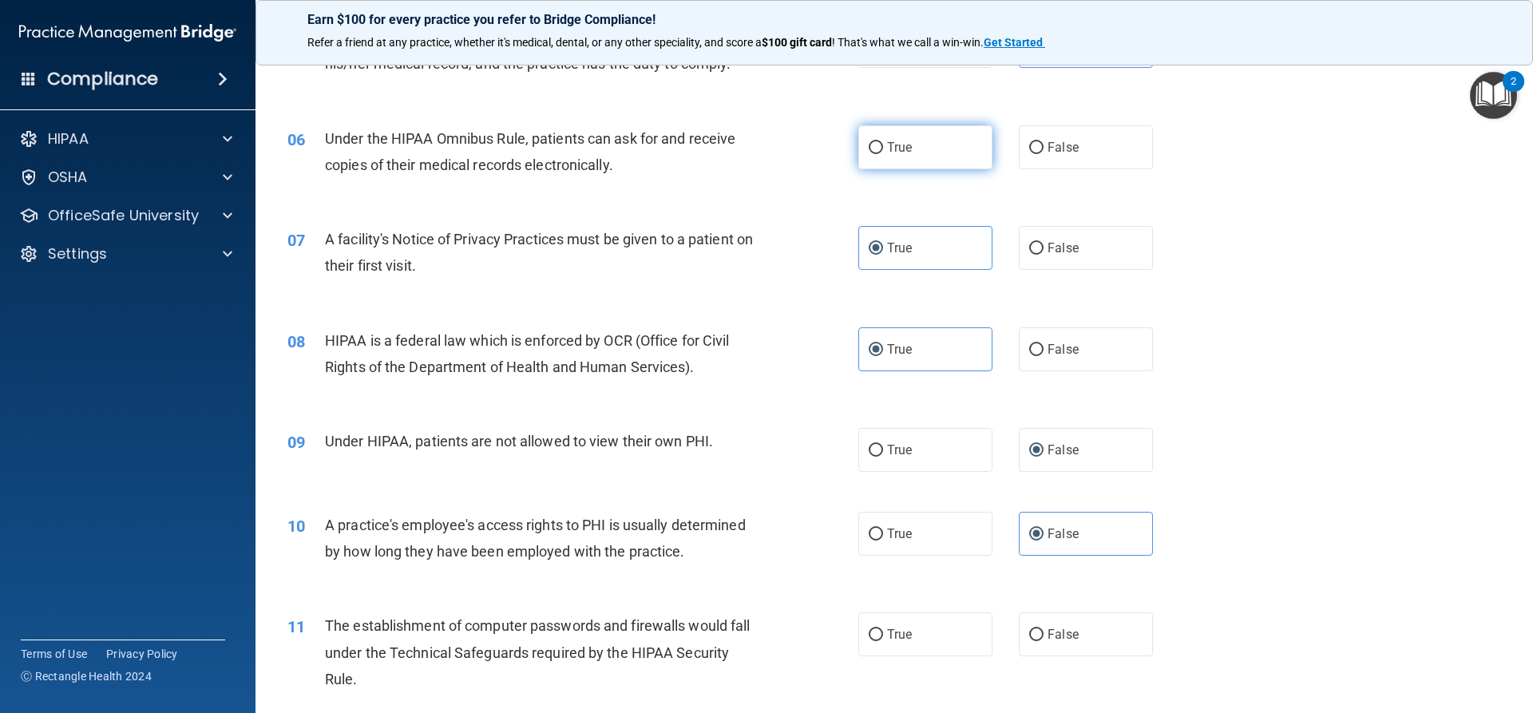
click at [906, 156] on label "True" at bounding box center [925, 147] width 134 height 44
click at [883, 154] on input "True" at bounding box center [876, 148] width 14 height 12
radio input "true"
click at [946, 637] on label "True" at bounding box center [925, 635] width 134 height 44
click at [883, 637] on input "True" at bounding box center [876, 635] width 14 height 12
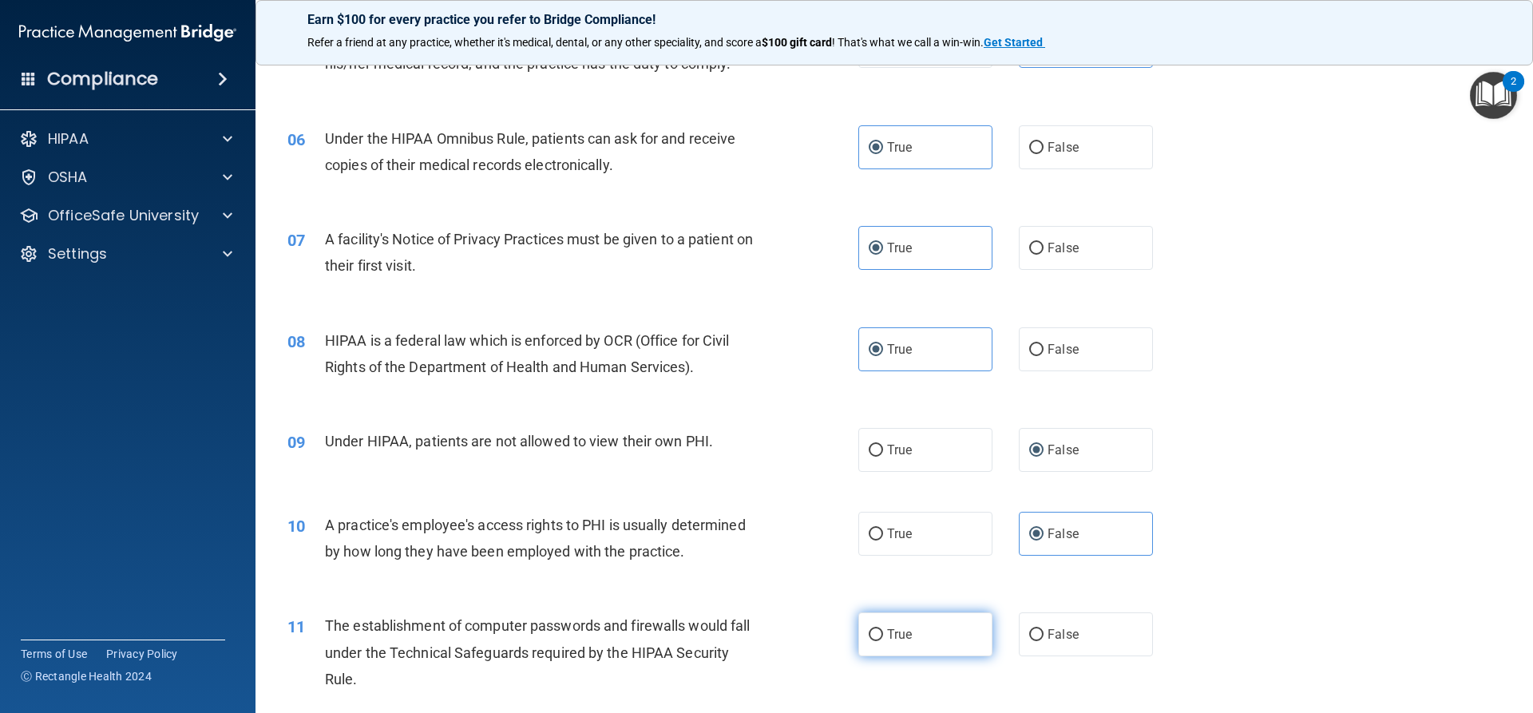
radio input "true"
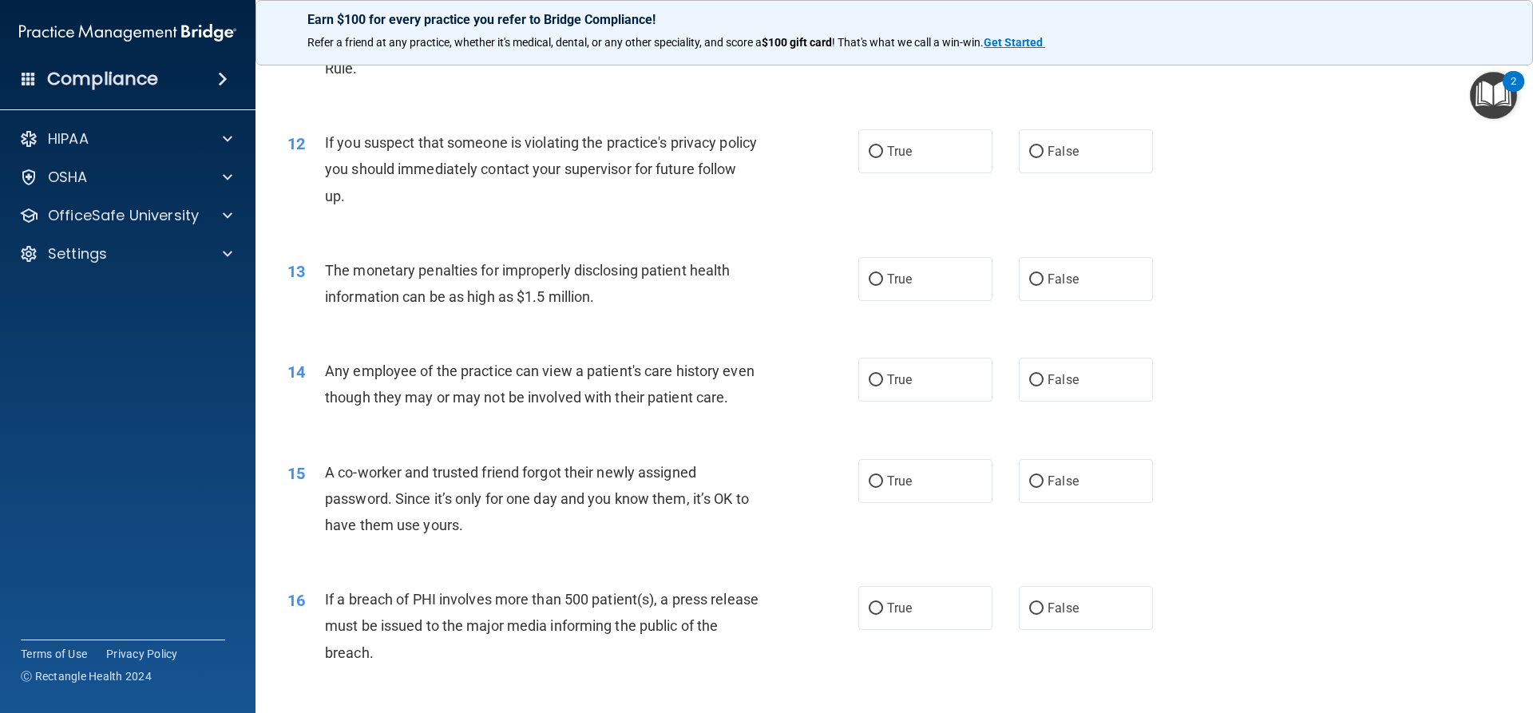
scroll to position [1278, 0]
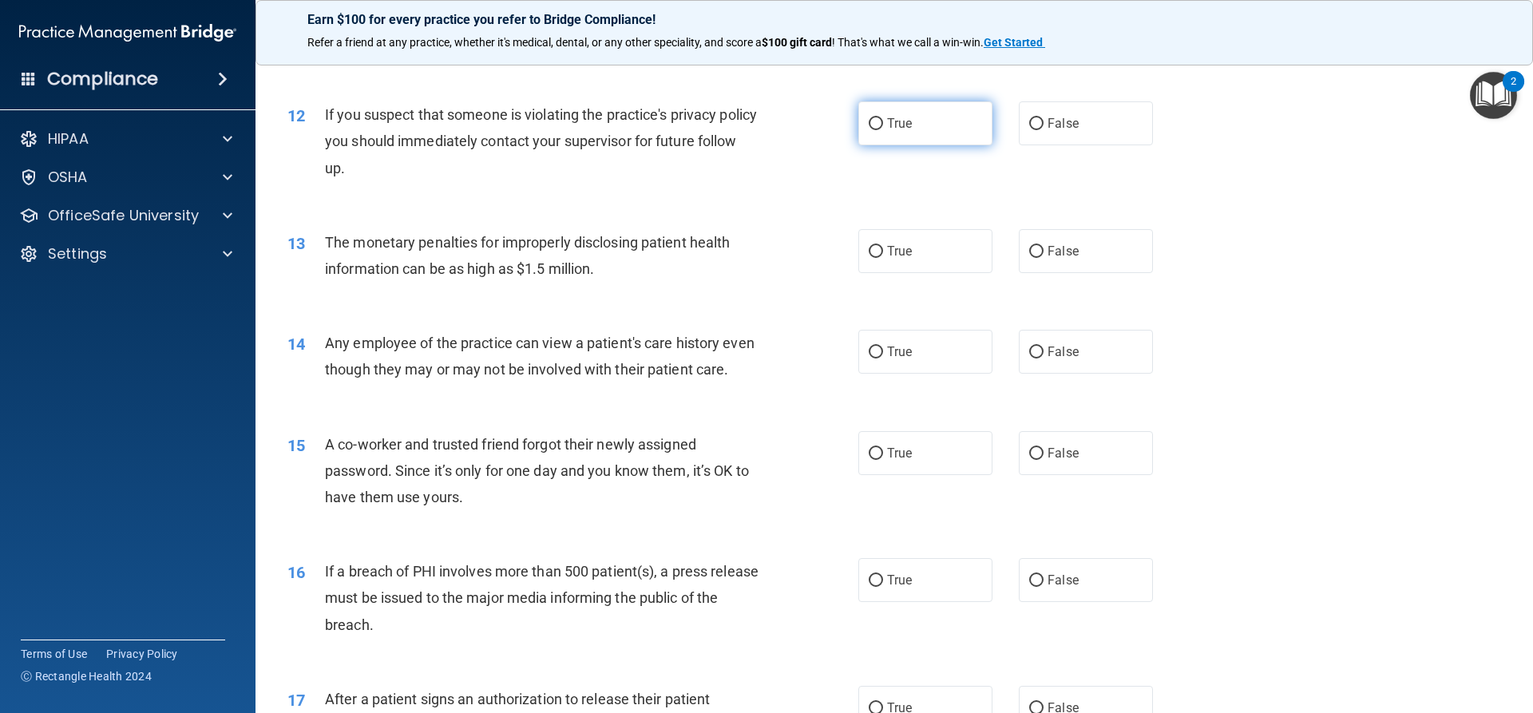
click at [892, 137] on label "True" at bounding box center [925, 123] width 134 height 44
click at [883, 130] on input "True" at bounding box center [876, 124] width 14 height 12
radio input "true"
click at [923, 260] on label "True" at bounding box center [925, 251] width 134 height 44
click at [883, 258] on input "True" at bounding box center [876, 252] width 14 height 12
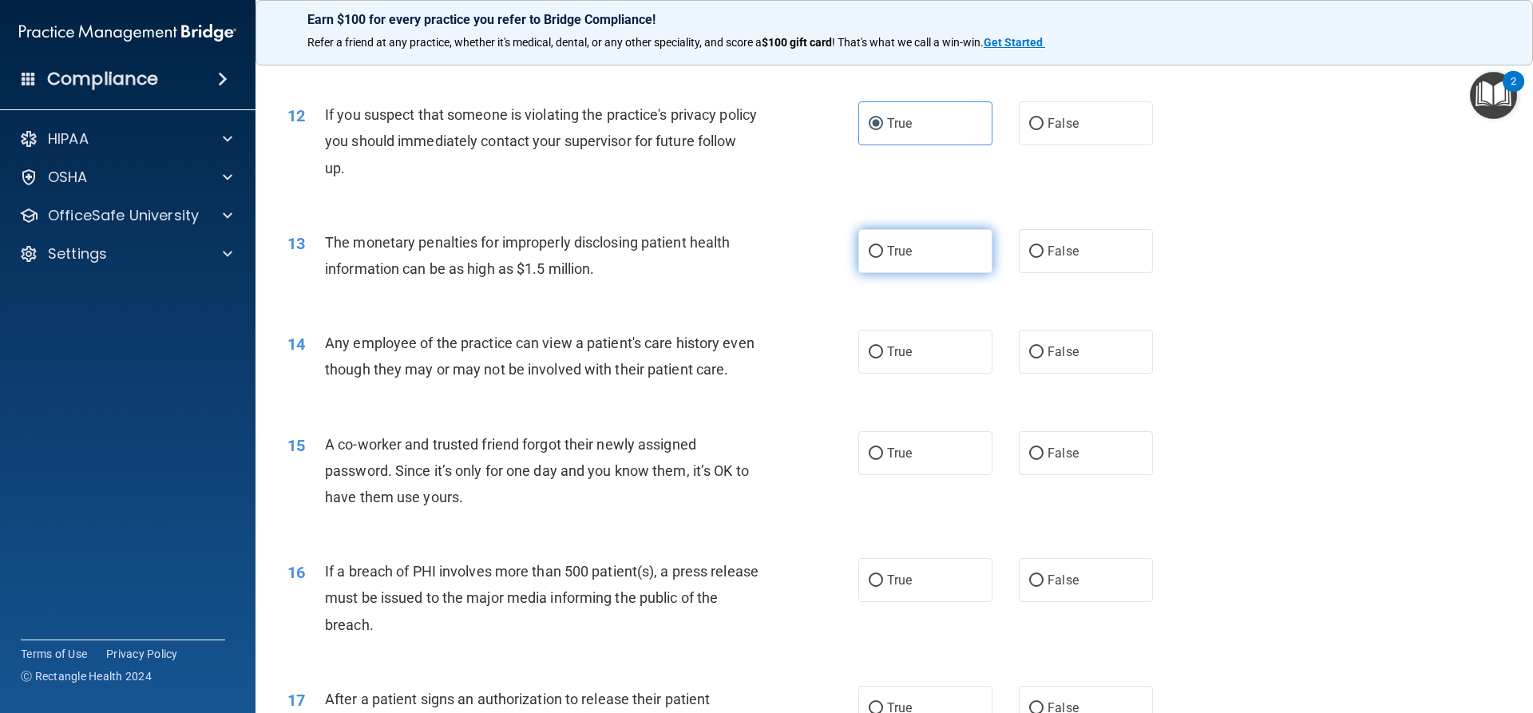
radio input "true"
click at [1044, 363] on label "False" at bounding box center [1086, 352] width 134 height 44
click at [1044, 359] on input "False" at bounding box center [1036, 353] width 14 height 12
radio input "true"
click at [1038, 475] on label "False" at bounding box center [1086, 453] width 134 height 44
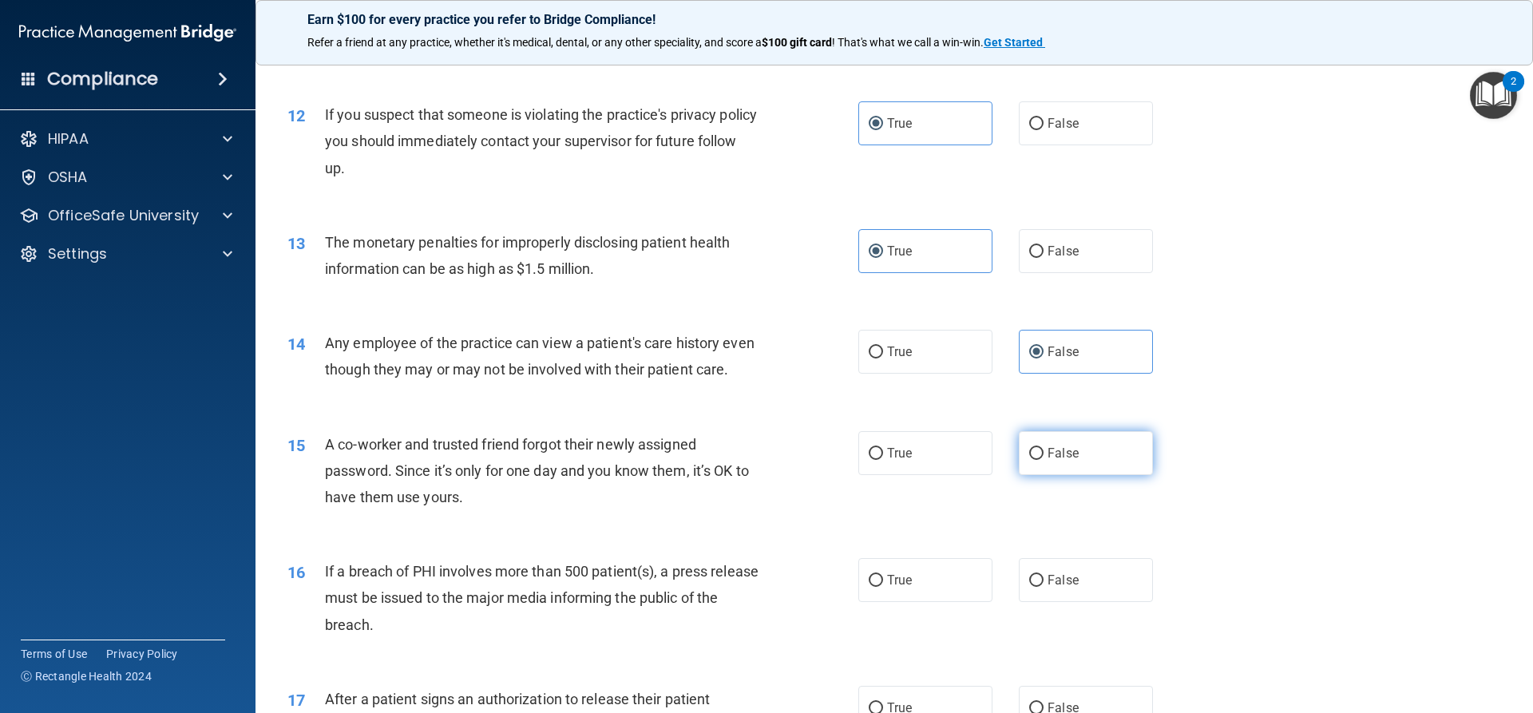
click at [1038, 460] on input "False" at bounding box center [1036, 454] width 14 height 12
radio input "true"
click at [930, 602] on label "True" at bounding box center [925, 580] width 134 height 44
click at [883, 587] on input "True" at bounding box center [876, 581] width 14 height 12
radio input "true"
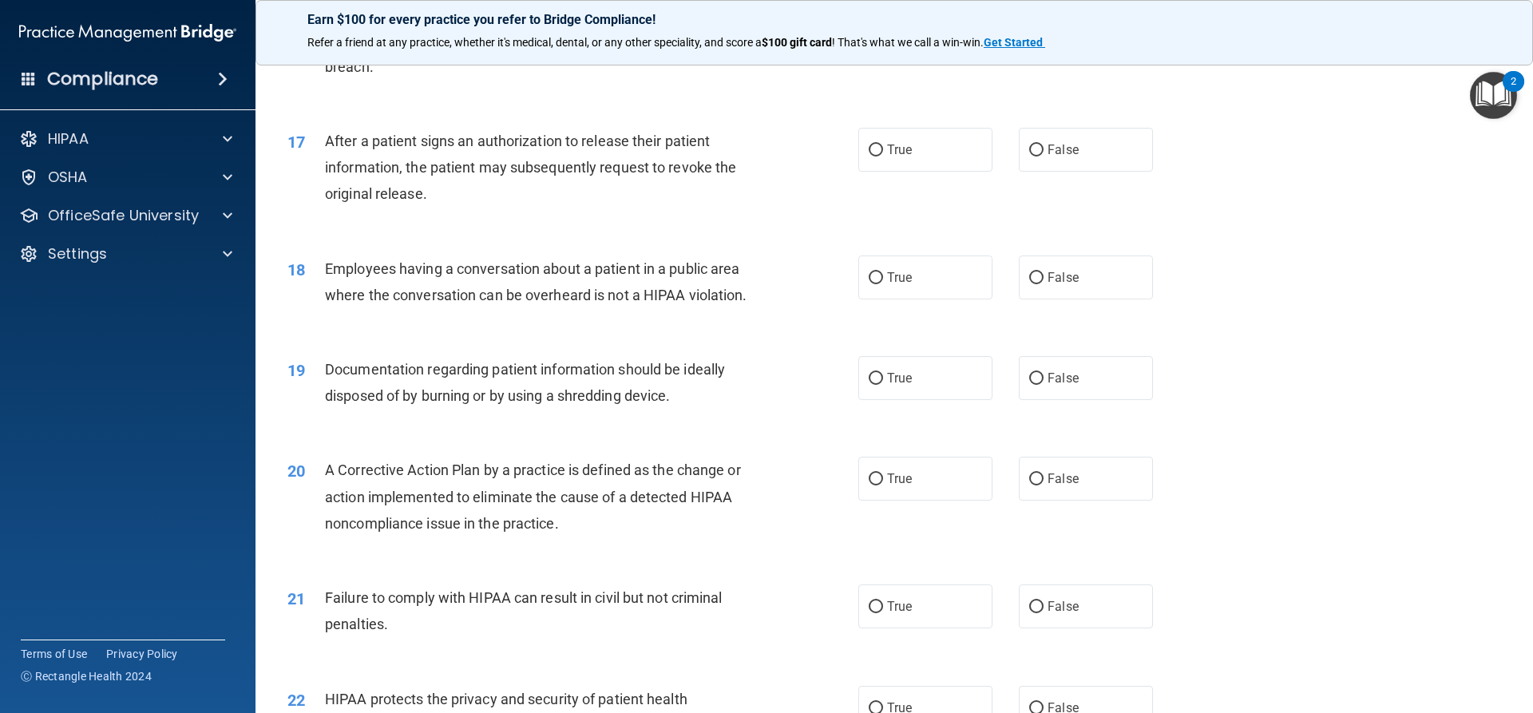
scroll to position [1837, 0]
click at [934, 171] on label "True" at bounding box center [925, 149] width 134 height 44
click at [883, 156] on input "True" at bounding box center [876, 150] width 14 height 12
radio input "true"
click at [1048, 284] on span "False" at bounding box center [1063, 276] width 31 height 15
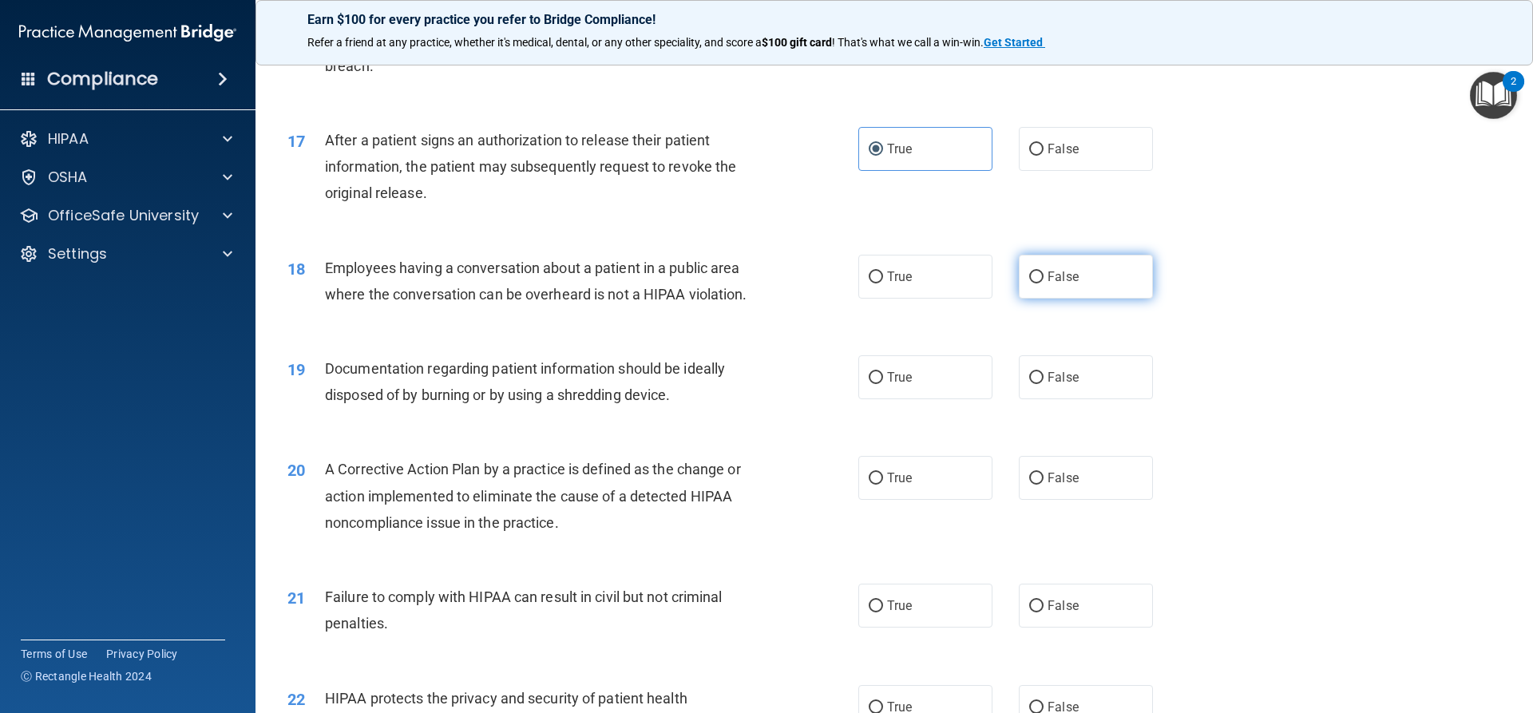
click at [1044, 284] on input "False" at bounding box center [1036, 278] width 14 height 12
radio input "true"
click at [921, 399] on label "True" at bounding box center [925, 377] width 134 height 44
click at [883, 384] on input "True" at bounding box center [876, 378] width 14 height 12
radio input "true"
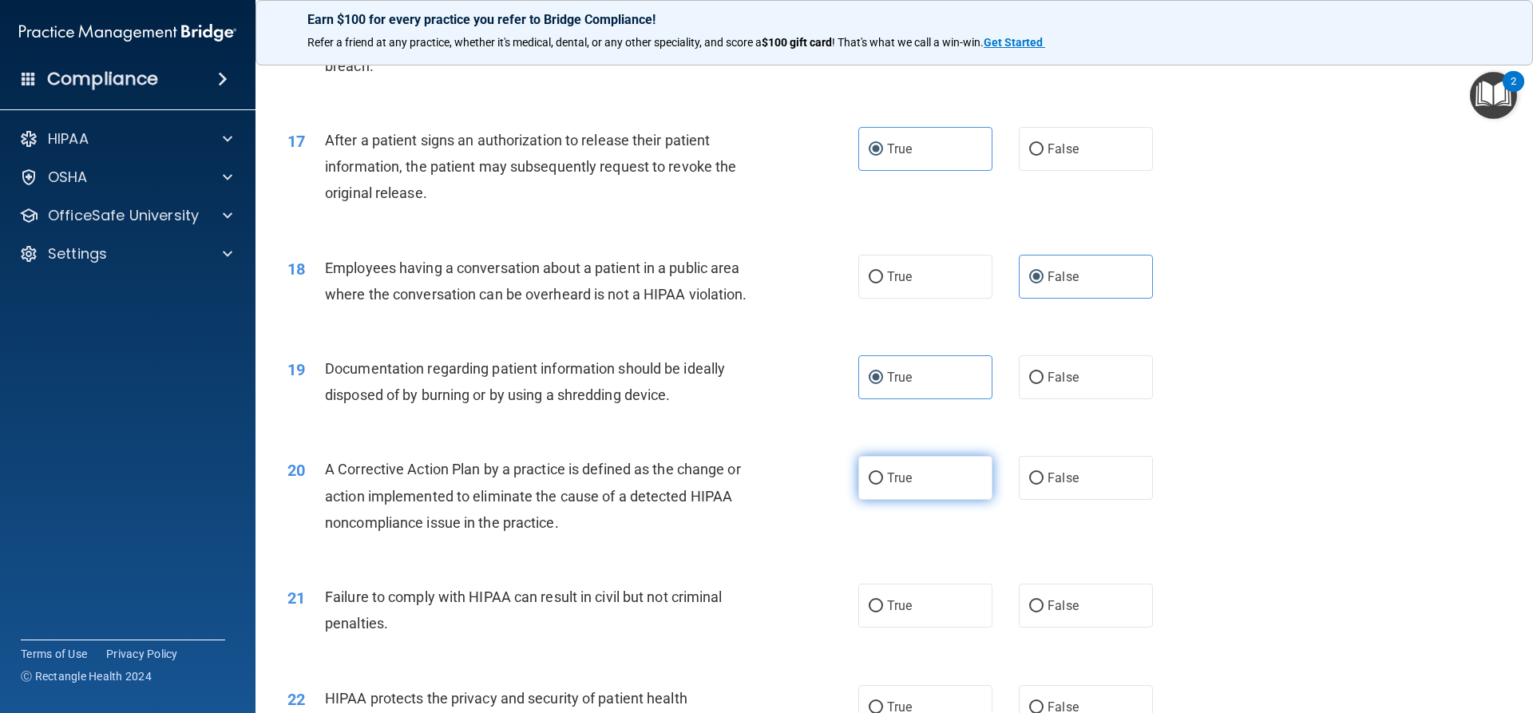
click at [927, 500] on label "True" at bounding box center [925, 478] width 134 height 44
click at [883, 485] on input "True" at bounding box center [876, 479] width 14 height 12
radio input "true"
click at [1095, 628] on label "False" at bounding box center [1086, 606] width 134 height 44
click at [1044, 613] on input "False" at bounding box center [1036, 607] width 14 height 12
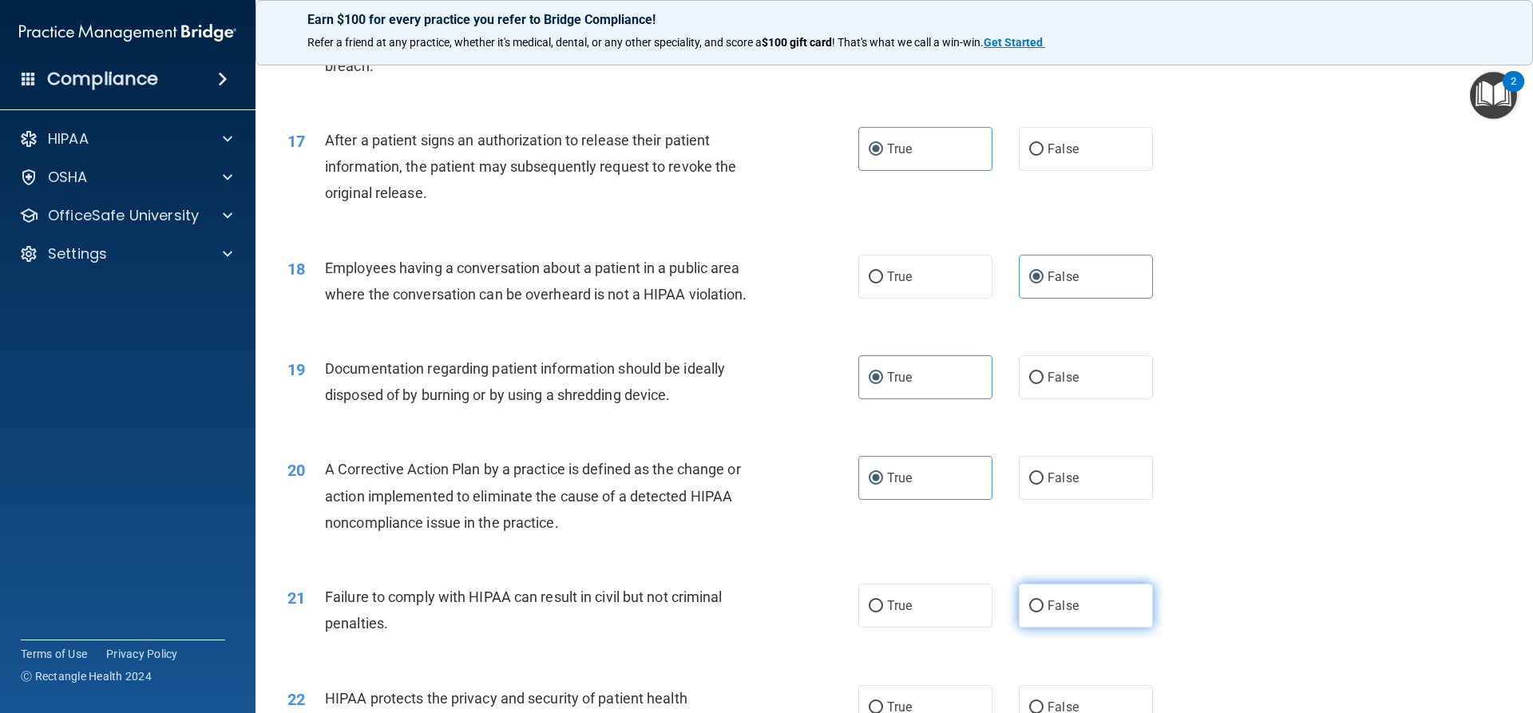
radio input "true"
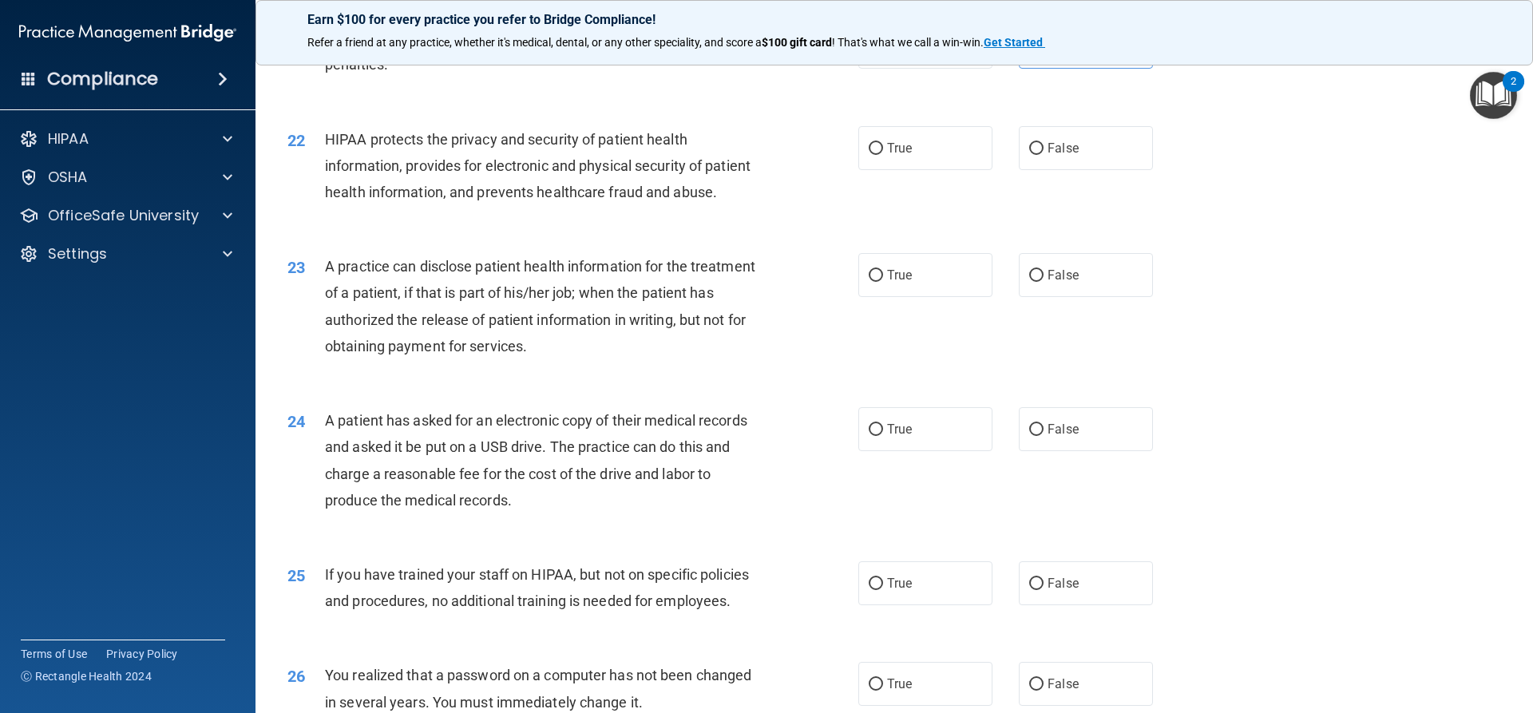
scroll to position [2476, 0]
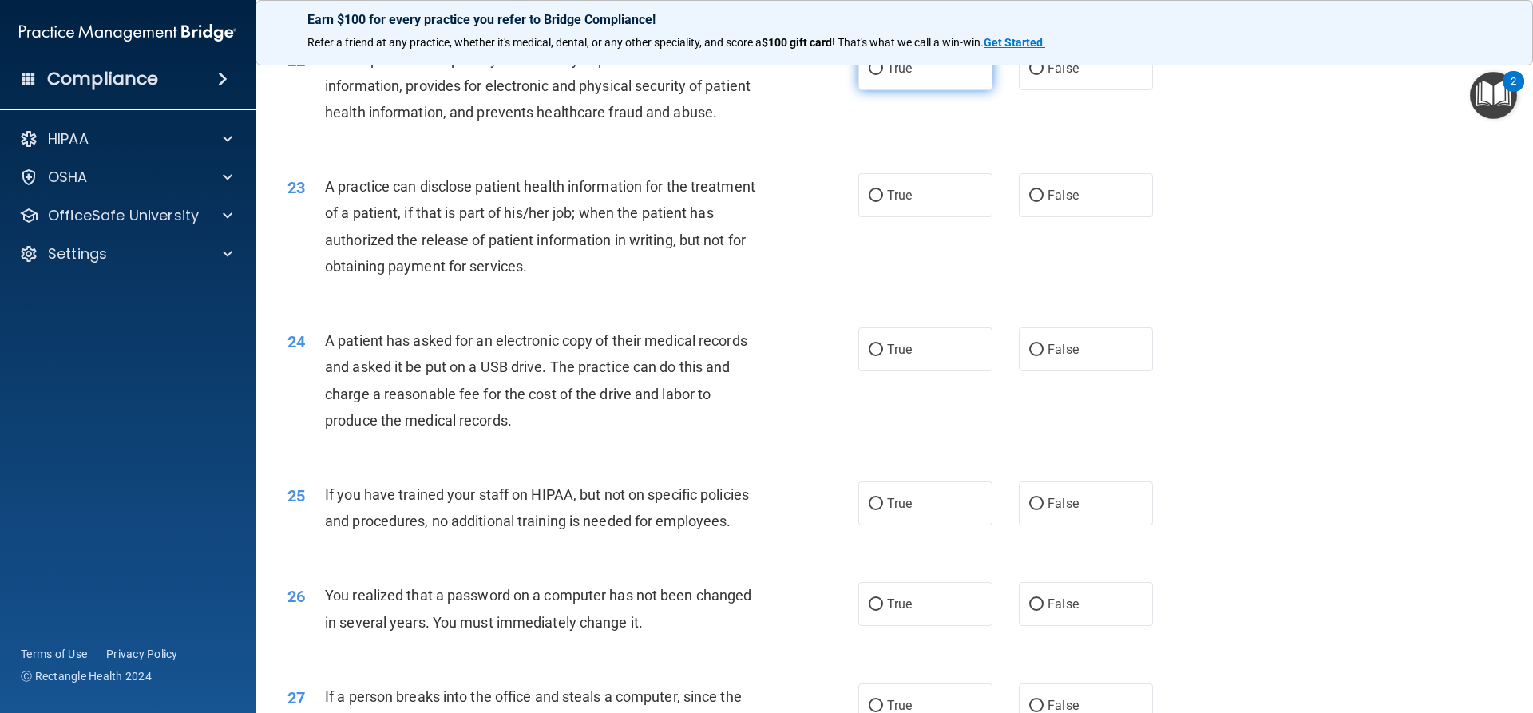
click at [890, 78] on label "True" at bounding box center [925, 68] width 134 height 44
click at [883, 75] on input "True" at bounding box center [876, 69] width 14 height 12
radio input "true"
click at [886, 217] on label "True" at bounding box center [925, 195] width 134 height 44
click at [883, 202] on input "True" at bounding box center [876, 196] width 14 height 12
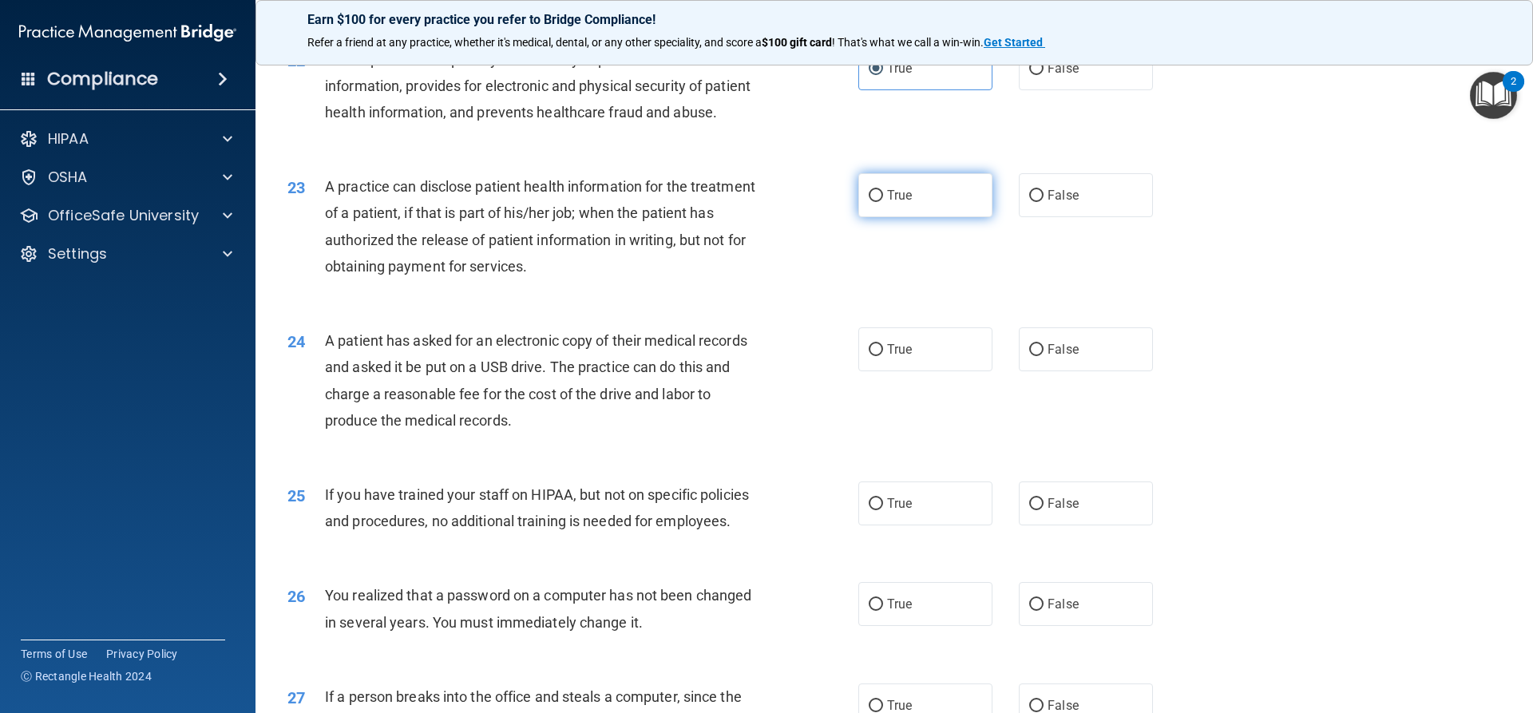
radio input "true"
click at [931, 371] on label "True" at bounding box center [925, 349] width 134 height 44
click at [883, 356] on input "True" at bounding box center [876, 350] width 14 height 12
radio input "true"
click at [1053, 525] on label "False" at bounding box center [1086, 504] width 134 height 44
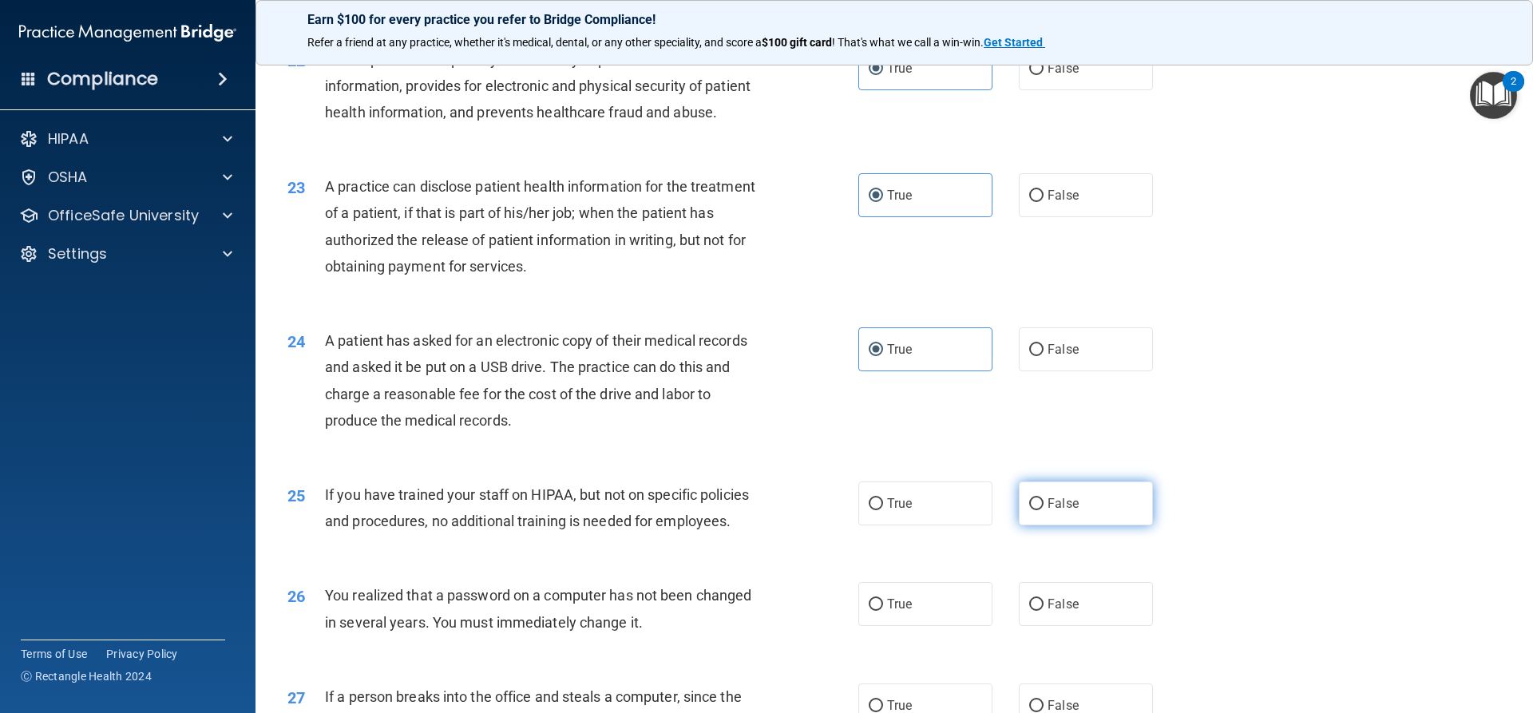
click at [1044, 510] on input "False" at bounding box center [1036, 504] width 14 height 12
radio input "true"
click at [920, 626] on label "True" at bounding box center [925, 604] width 134 height 44
click at [883, 611] on input "True" at bounding box center [876, 605] width 14 height 12
radio input "true"
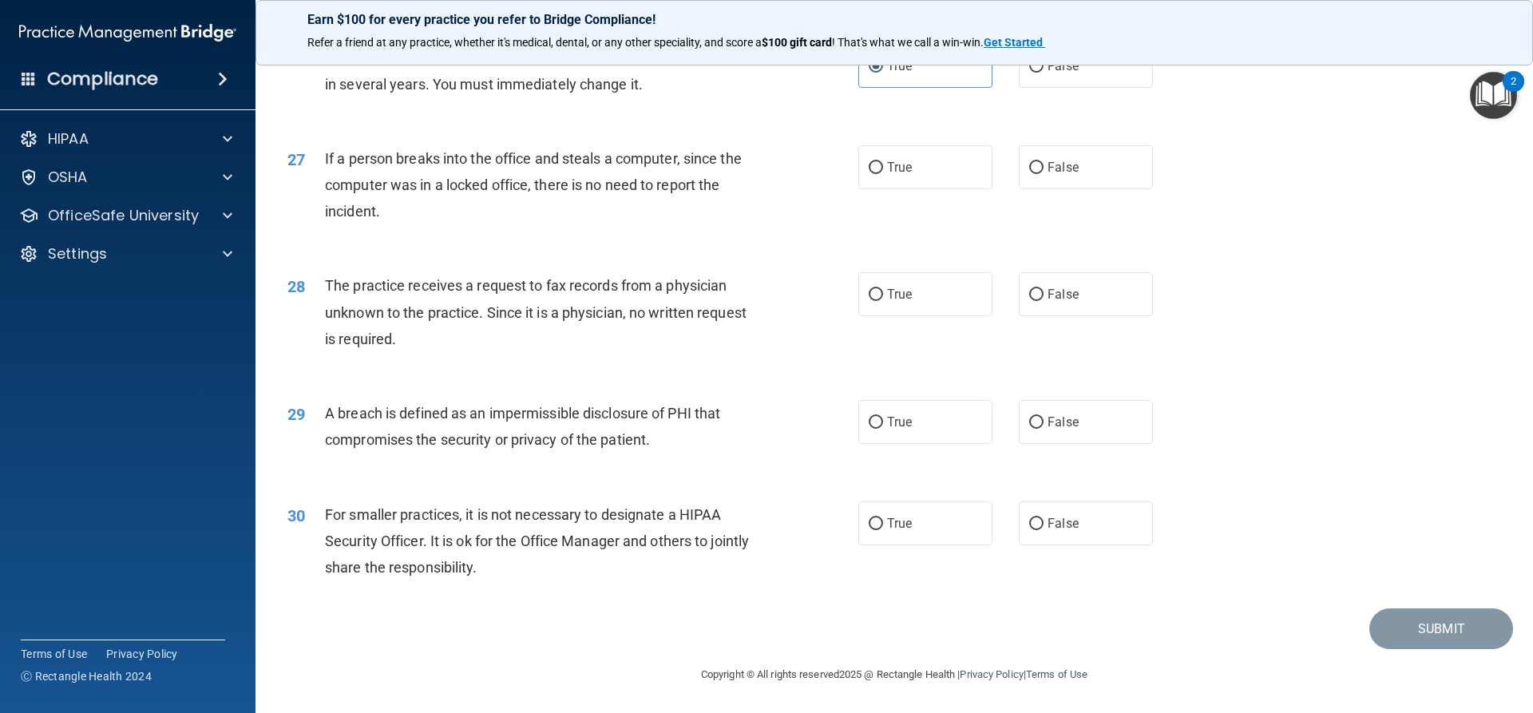
scroll to position [3067, 0]
click at [1109, 171] on label "False" at bounding box center [1086, 167] width 134 height 44
click at [1044, 171] on input "False" at bounding box center [1036, 168] width 14 height 12
radio input "true"
click at [1058, 300] on span "False" at bounding box center [1063, 294] width 31 height 15
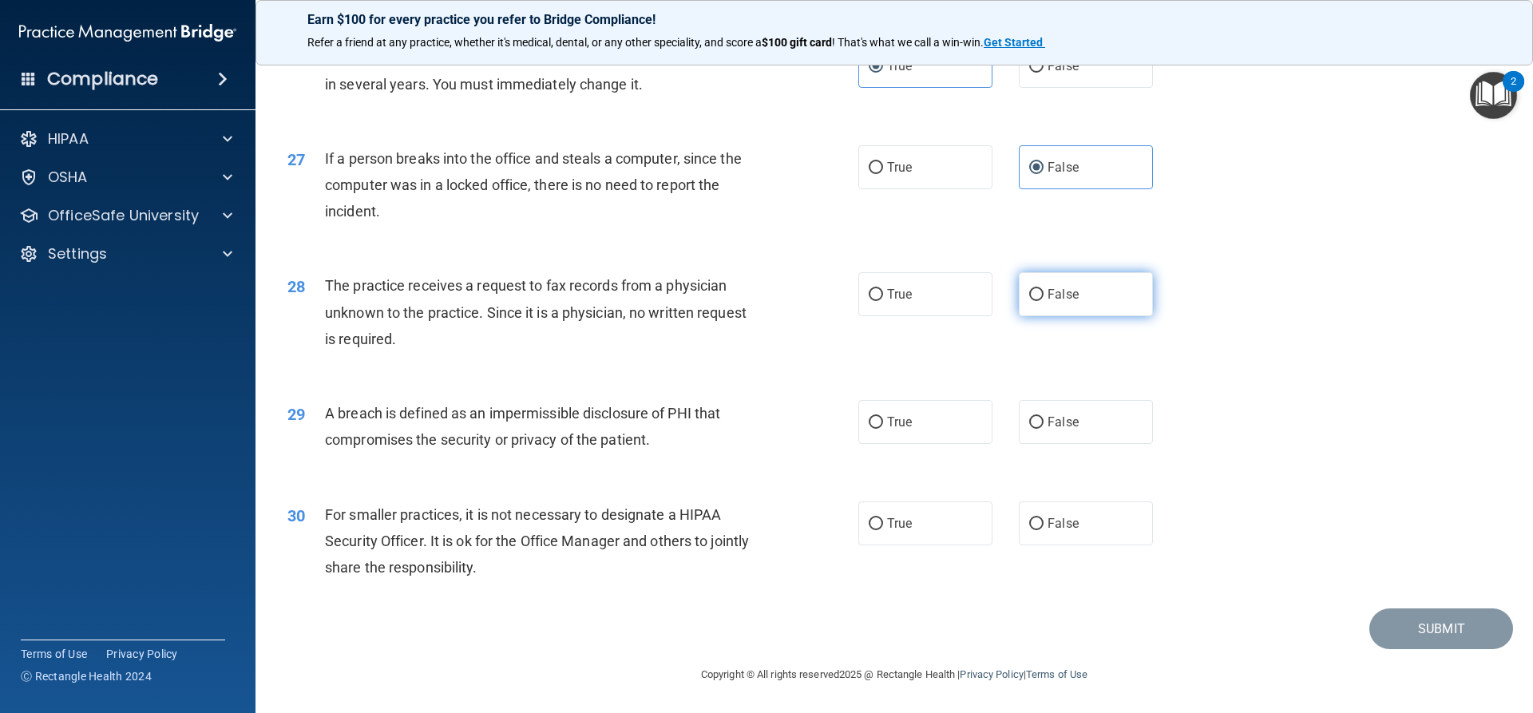
click at [1044, 300] on input "False" at bounding box center [1036, 295] width 14 height 12
radio input "true"
click at [955, 418] on label "True" at bounding box center [925, 422] width 134 height 44
click at [883, 418] on input "True" at bounding box center [876, 423] width 14 height 12
radio input "true"
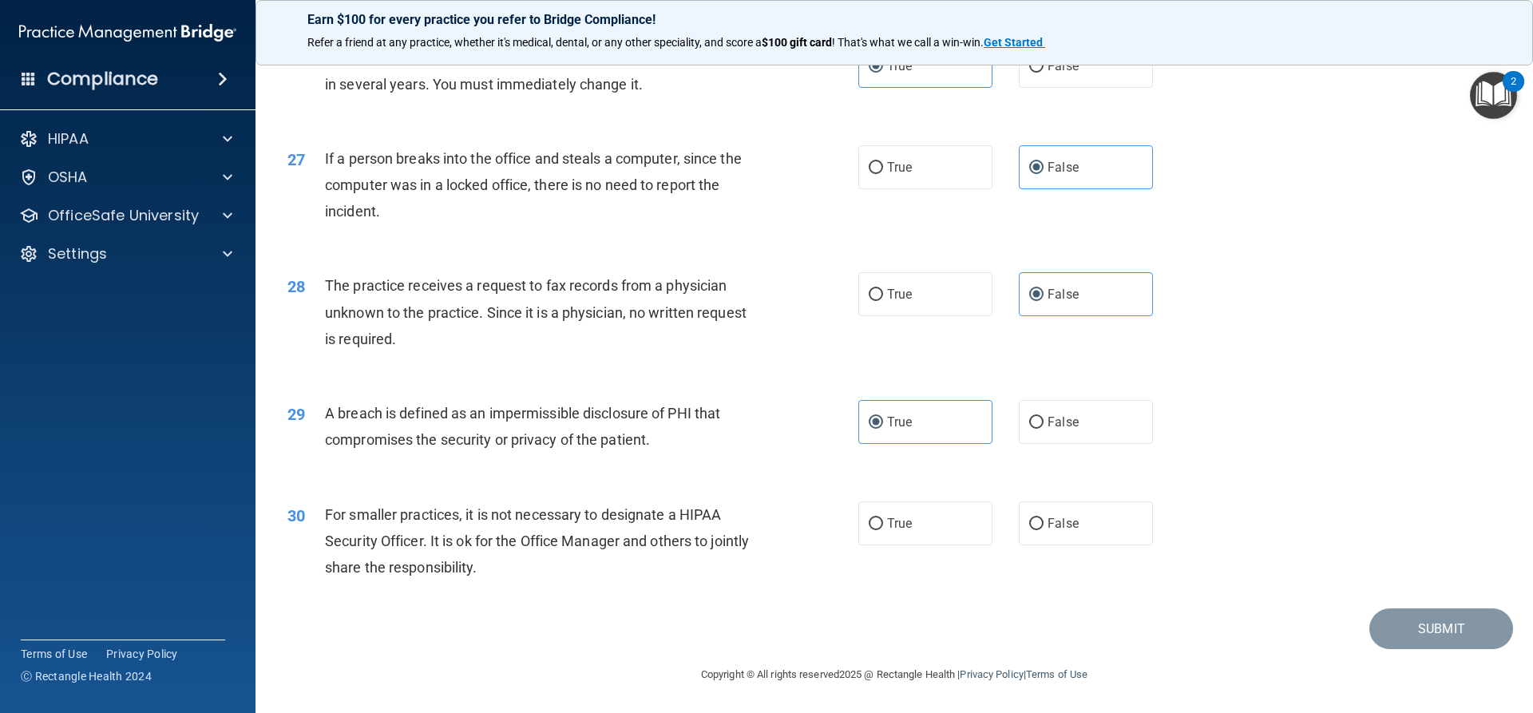
click at [1061, 500] on div "30 For smaller practices, it is not necessary to designate a HIPAA Security Off…" at bounding box center [895, 546] width 1238 height 128
click at [1069, 517] on span "False" at bounding box center [1063, 523] width 31 height 15
click at [1044, 518] on input "False" at bounding box center [1036, 524] width 14 height 12
radio input "true"
click at [1448, 638] on button "Submit" at bounding box center [1442, 629] width 144 height 41
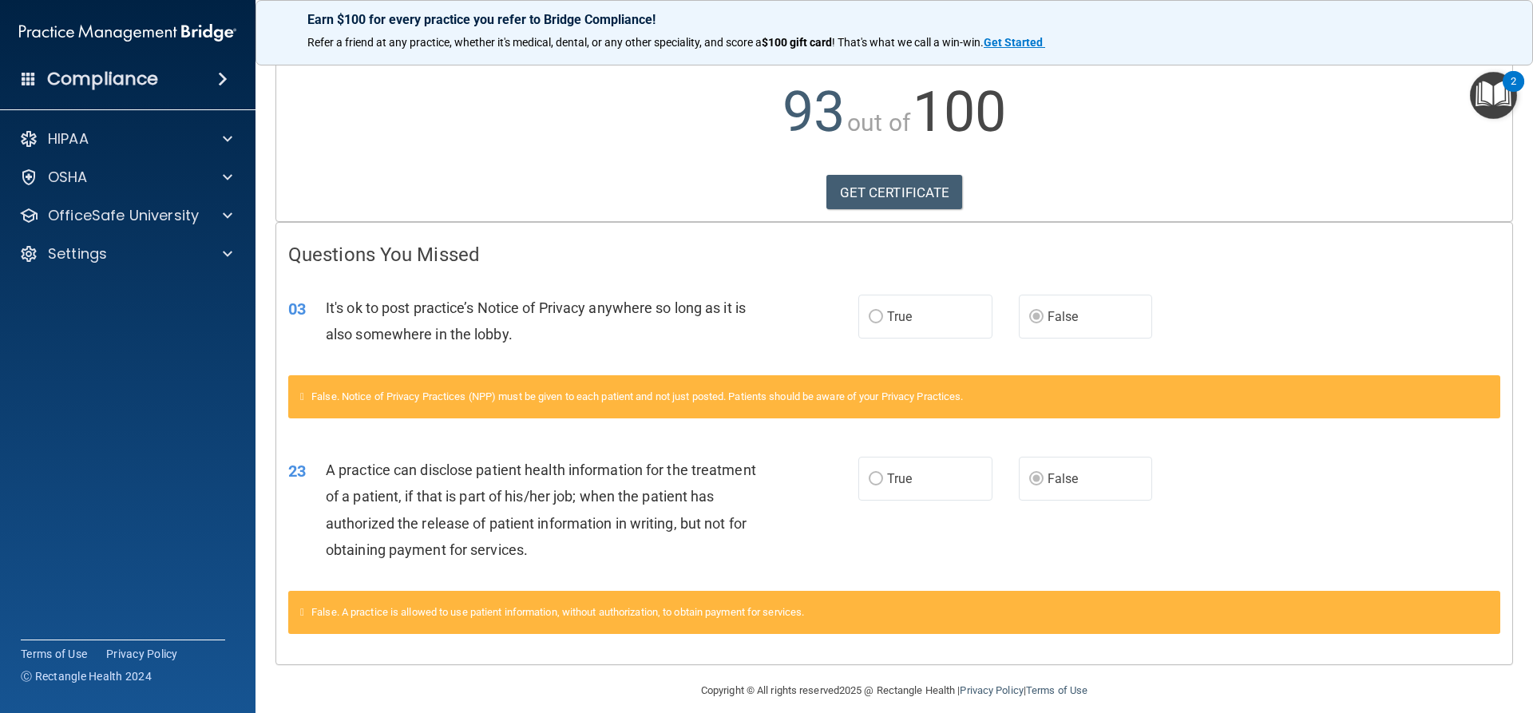
scroll to position [170, 0]
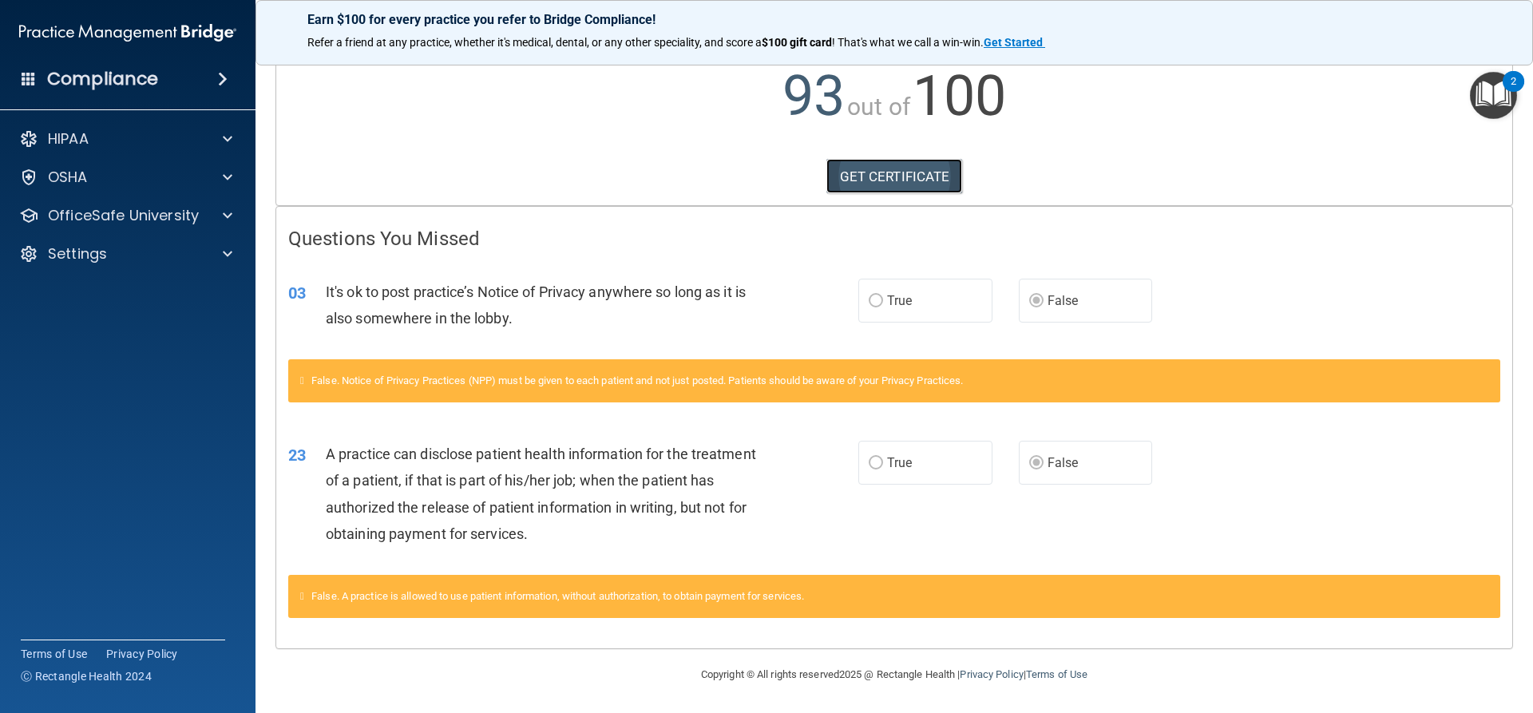
click at [892, 180] on link "GET CERTIFICATE" at bounding box center [895, 176] width 137 height 35
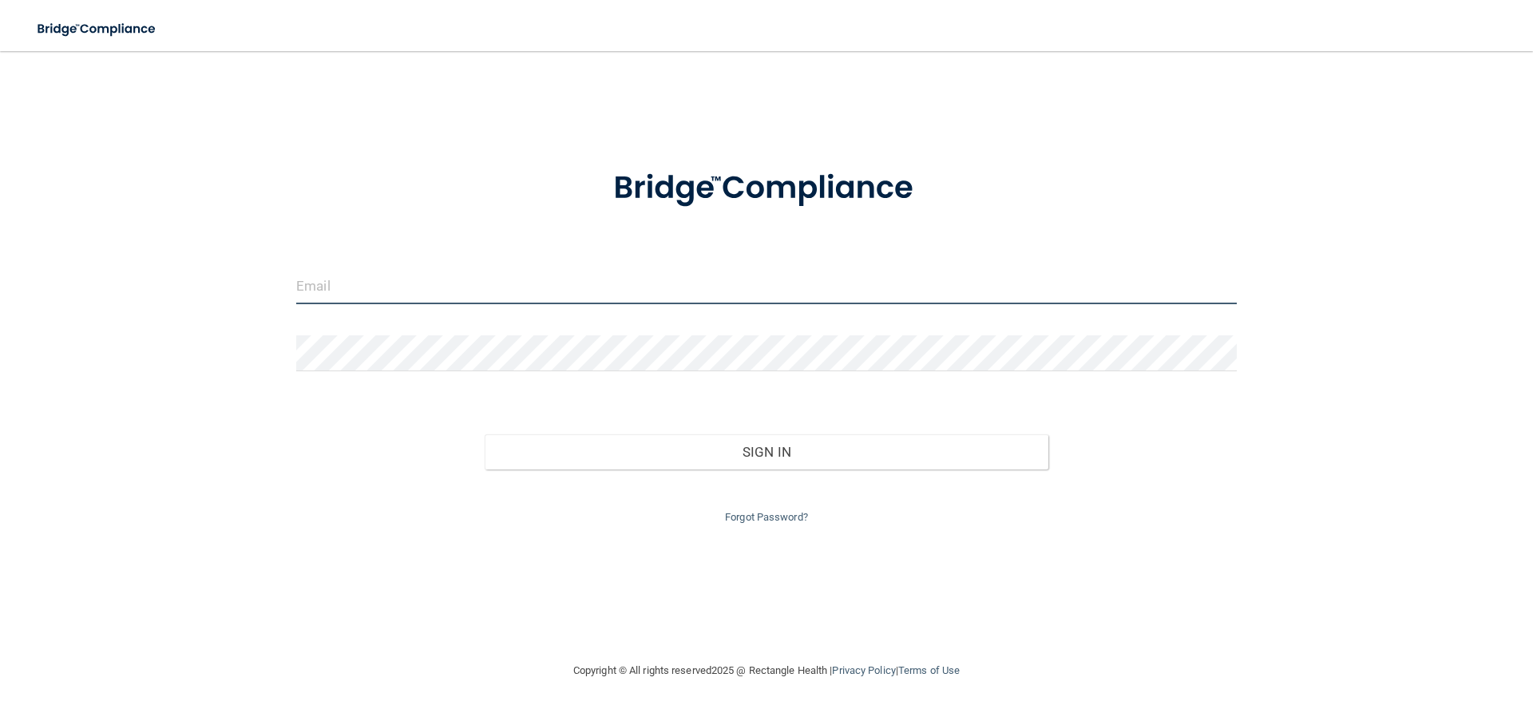
click at [437, 291] on input "email" at bounding box center [766, 286] width 941 height 36
type input "[EMAIL_ADDRESS][DOMAIN_NAME]"
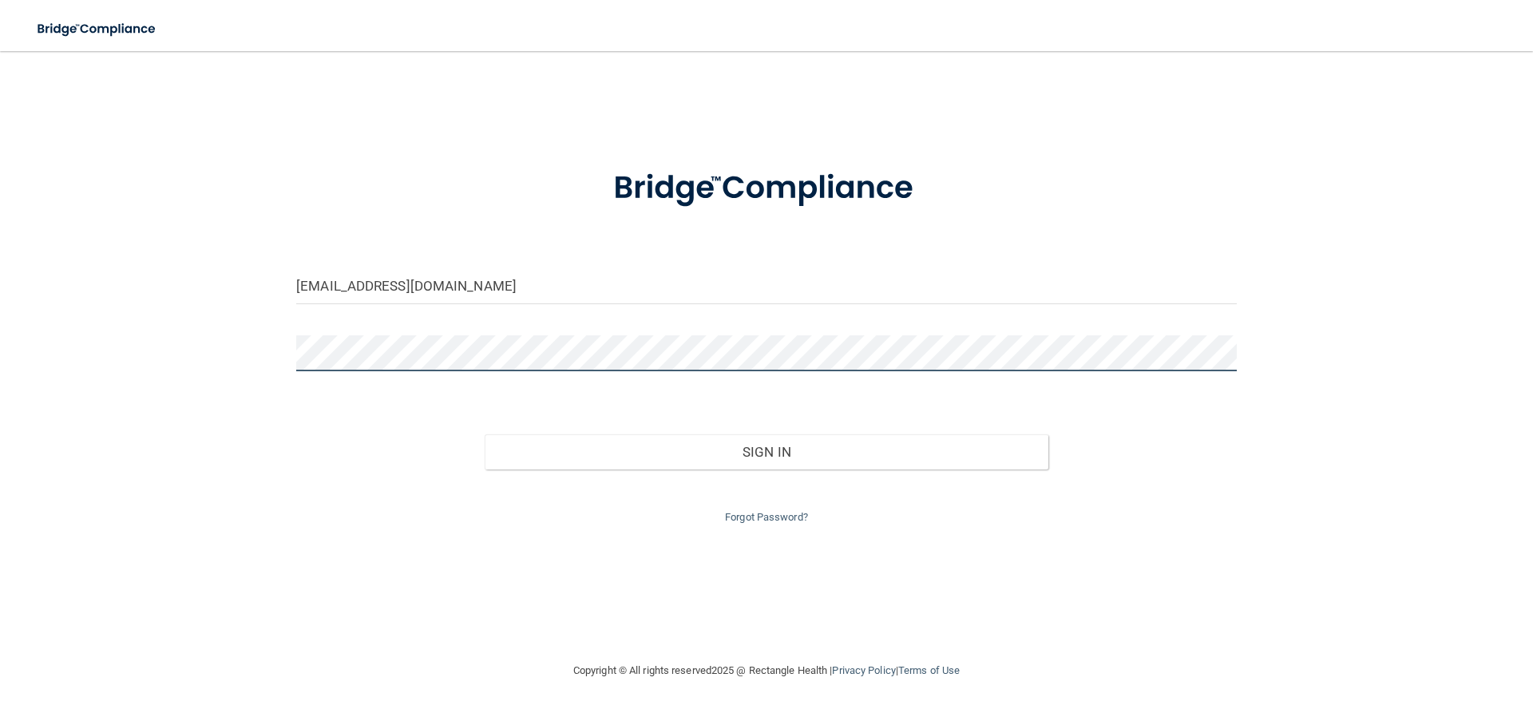
click at [485, 434] on button "Sign In" at bounding box center [767, 451] width 565 height 35
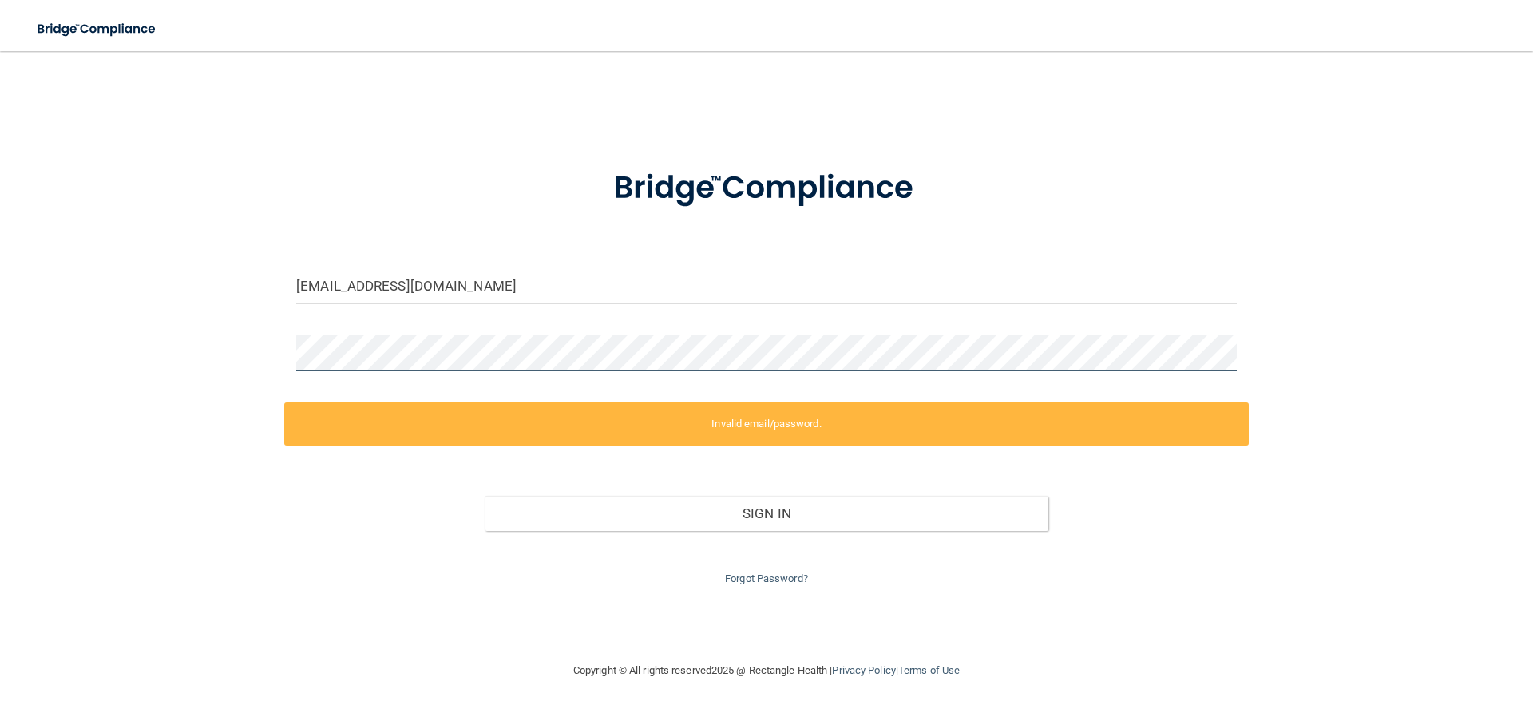
click at [219, 367] on div "colschc@yahoo.com Invalid email/password. You don't have permission to access t…" at bounding box center [766, 356] width 1469 height 578
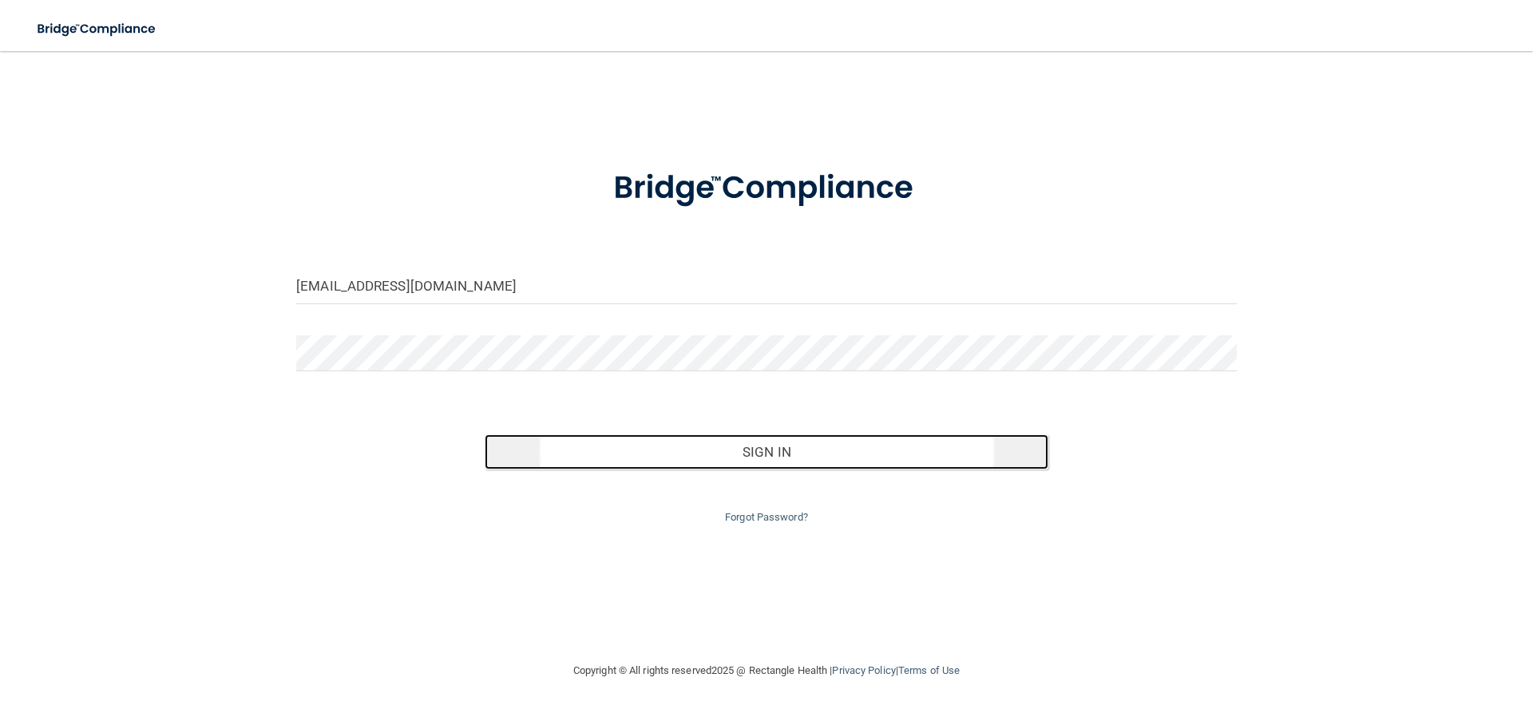
click at [704, 461] on button "Sign In" at bounding box center [767, 451] width 565 height 35
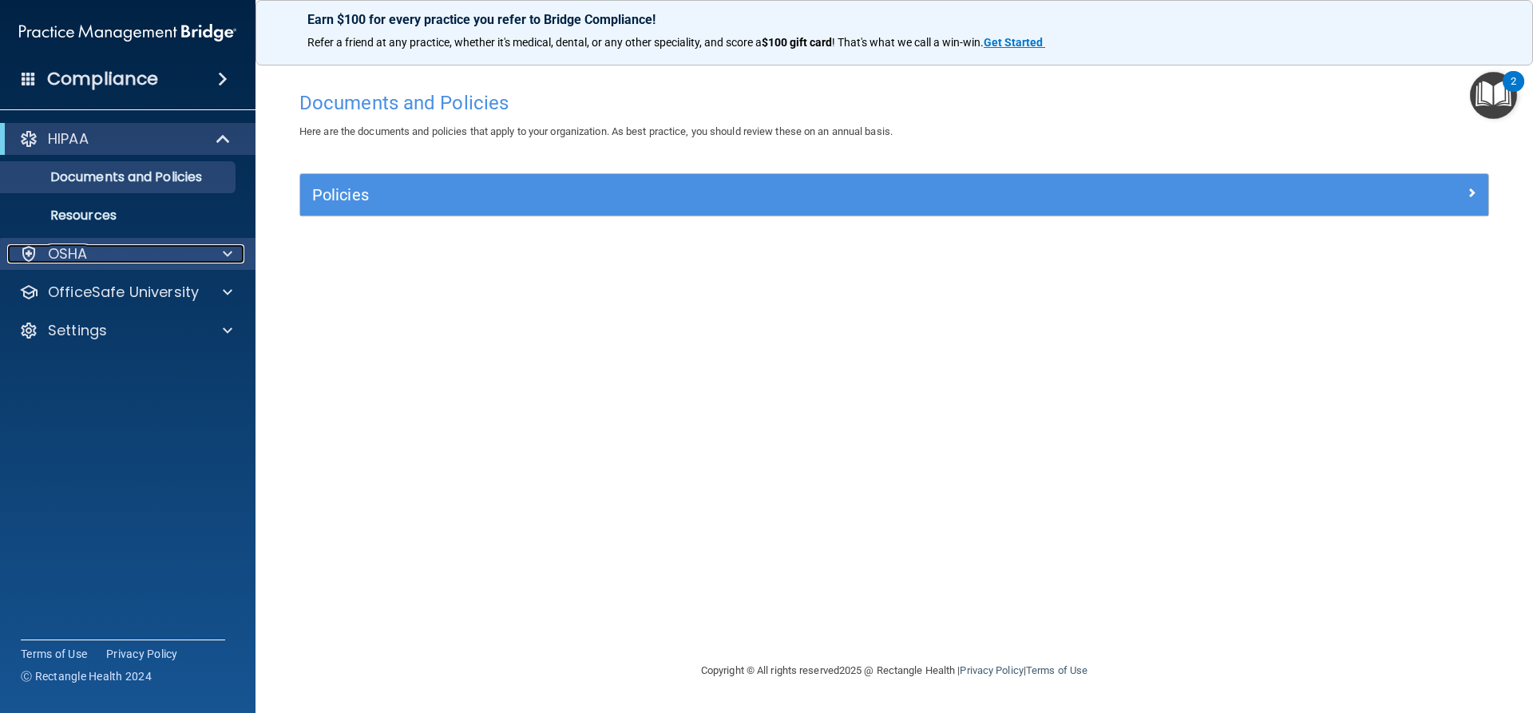
click at [106, 257] on div "OSHA" at bounding box center [106, 253] width 198 height 19
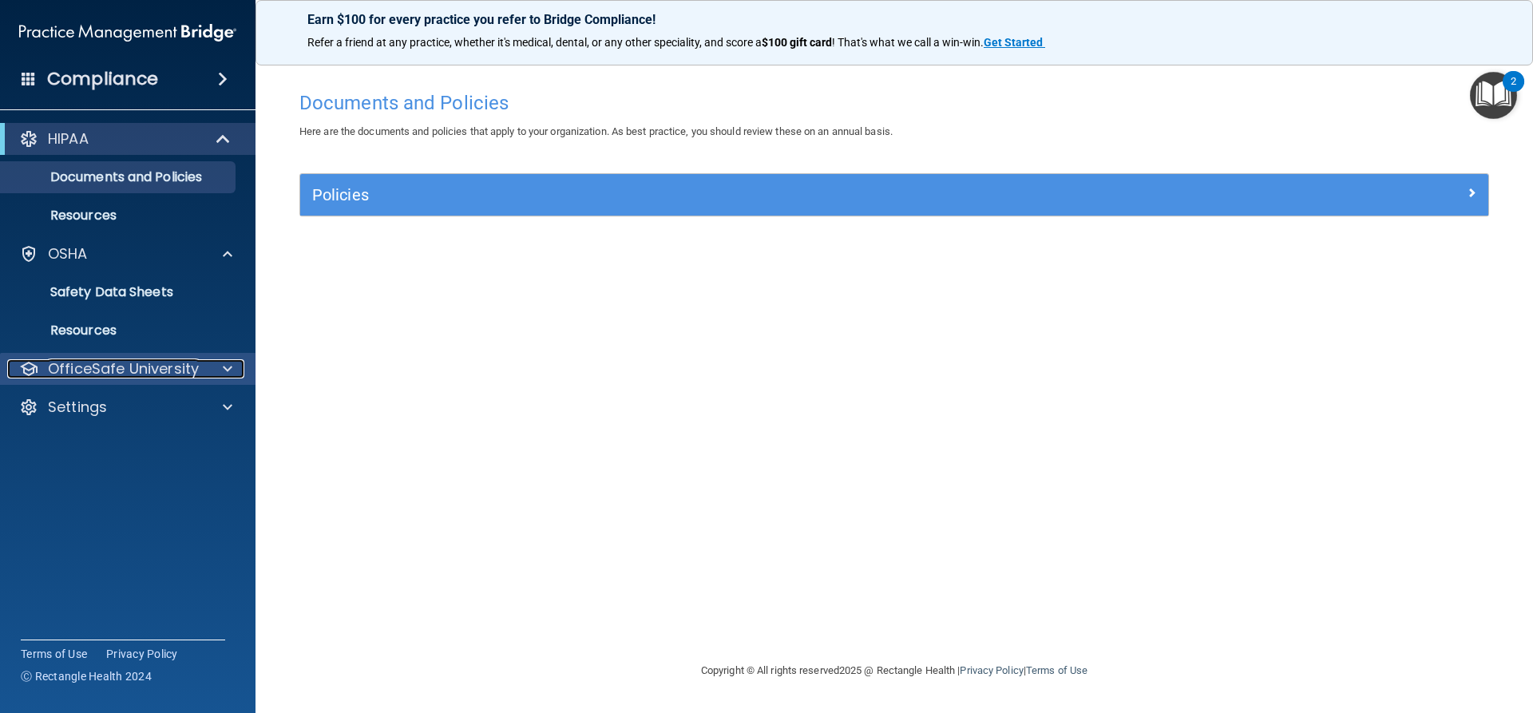
click at [133, 376] on p "OfficeSafe University" at bounding box center [123, 368] width 151 height 19
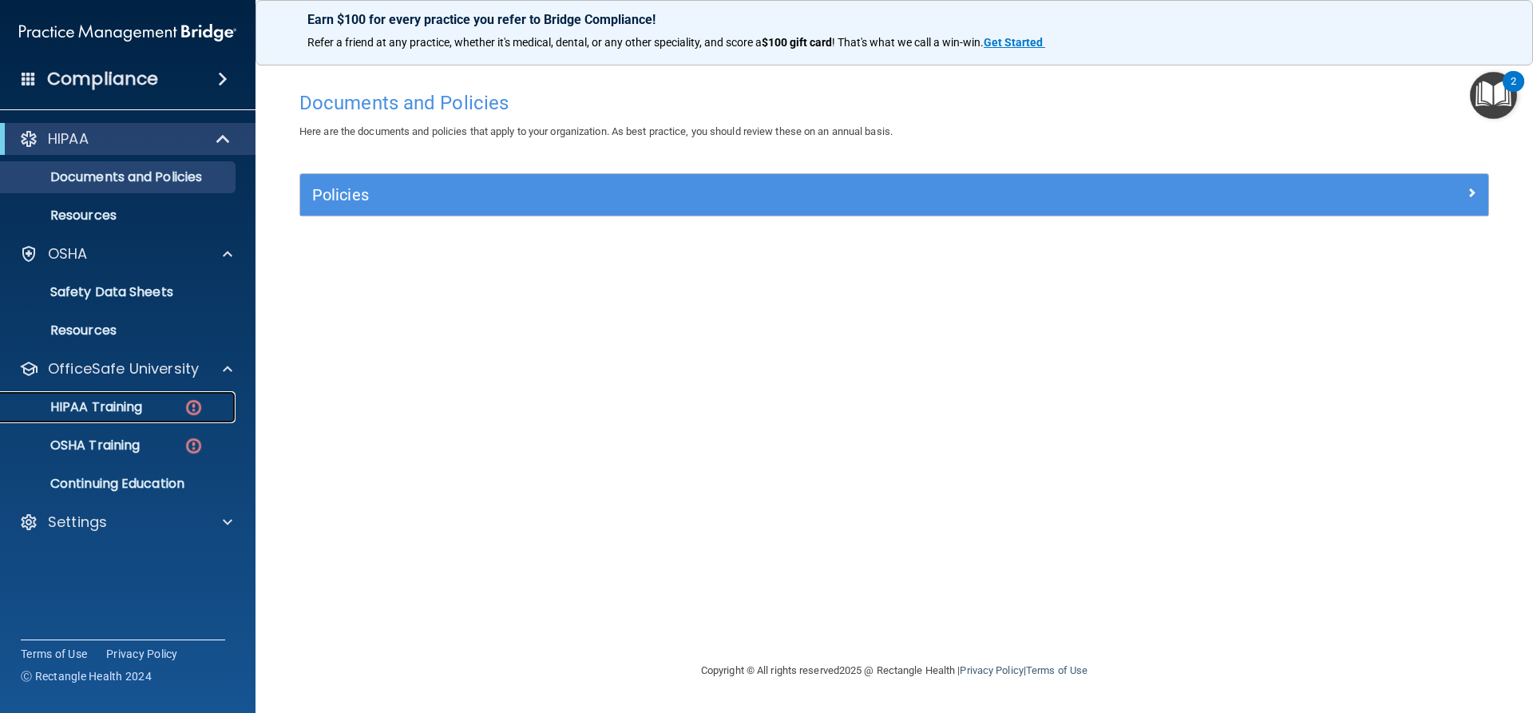
click at [137, 410] on p "HIPAA Training" at bounding box center [76, 407] width 132 height 16
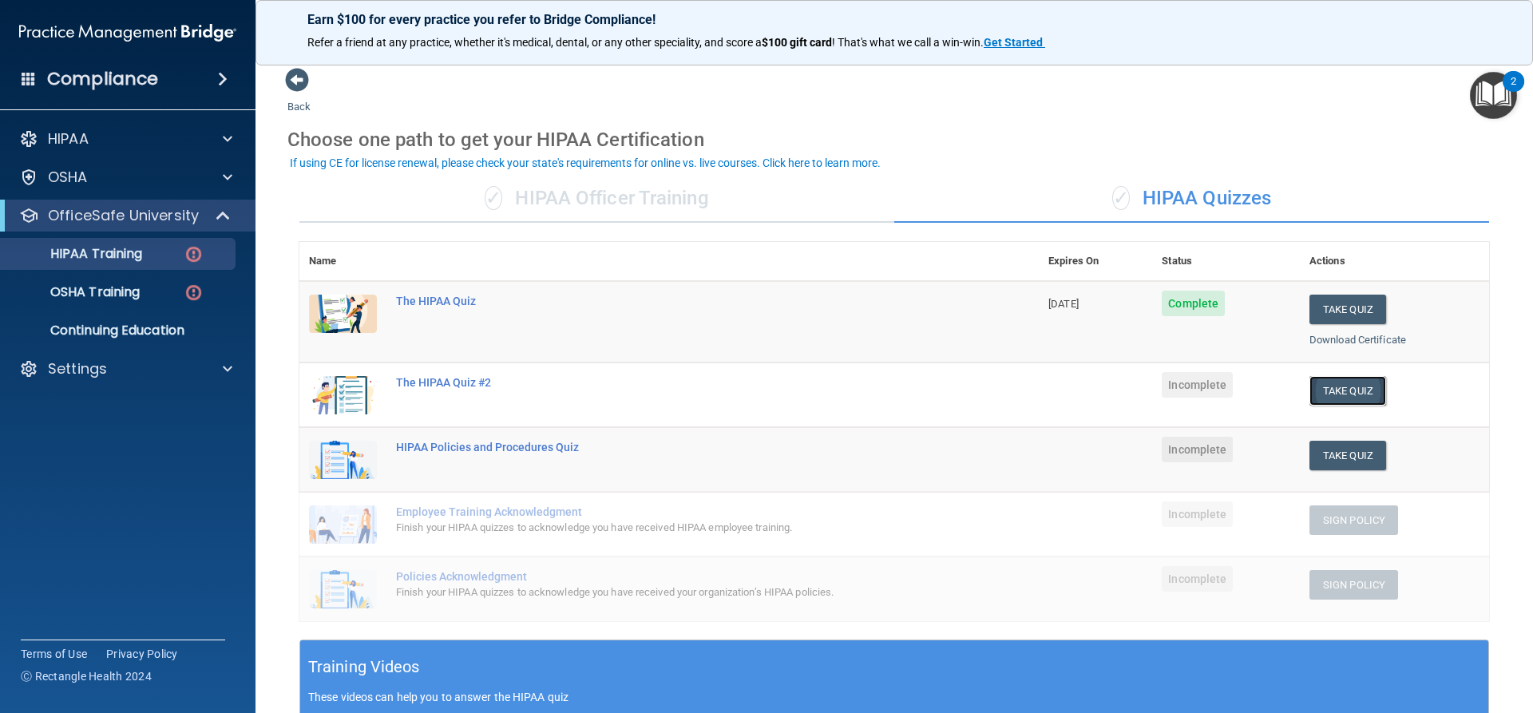
click at [1369, 394] on button "Take Quiz" at bounding box center [1348, 391] width 77 height 30
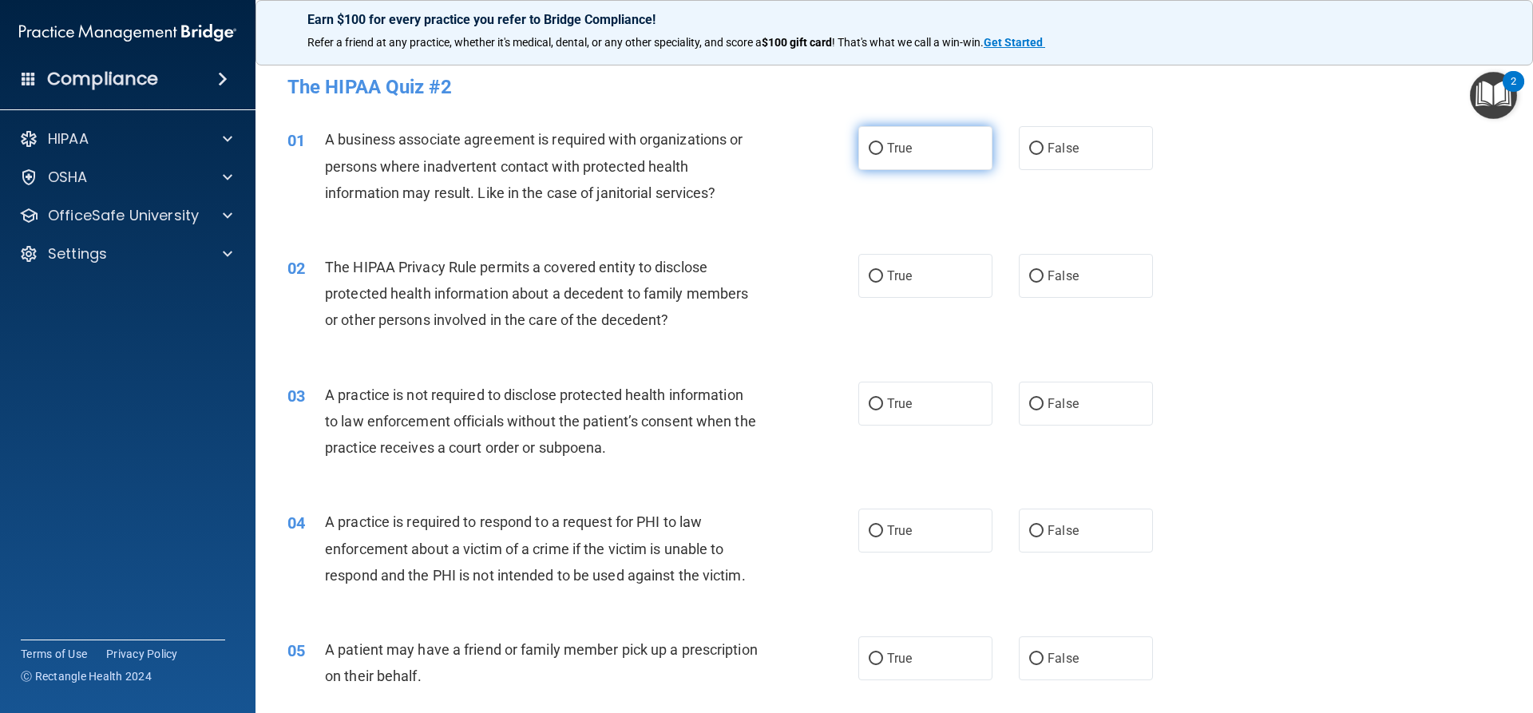
click at [945, 157] on label "True" at bounding box center [925, 148] width 134 height 44
click at [883, 155] on input "True" at bounding box center [876, 149] width 14 height 12
radio input "true"
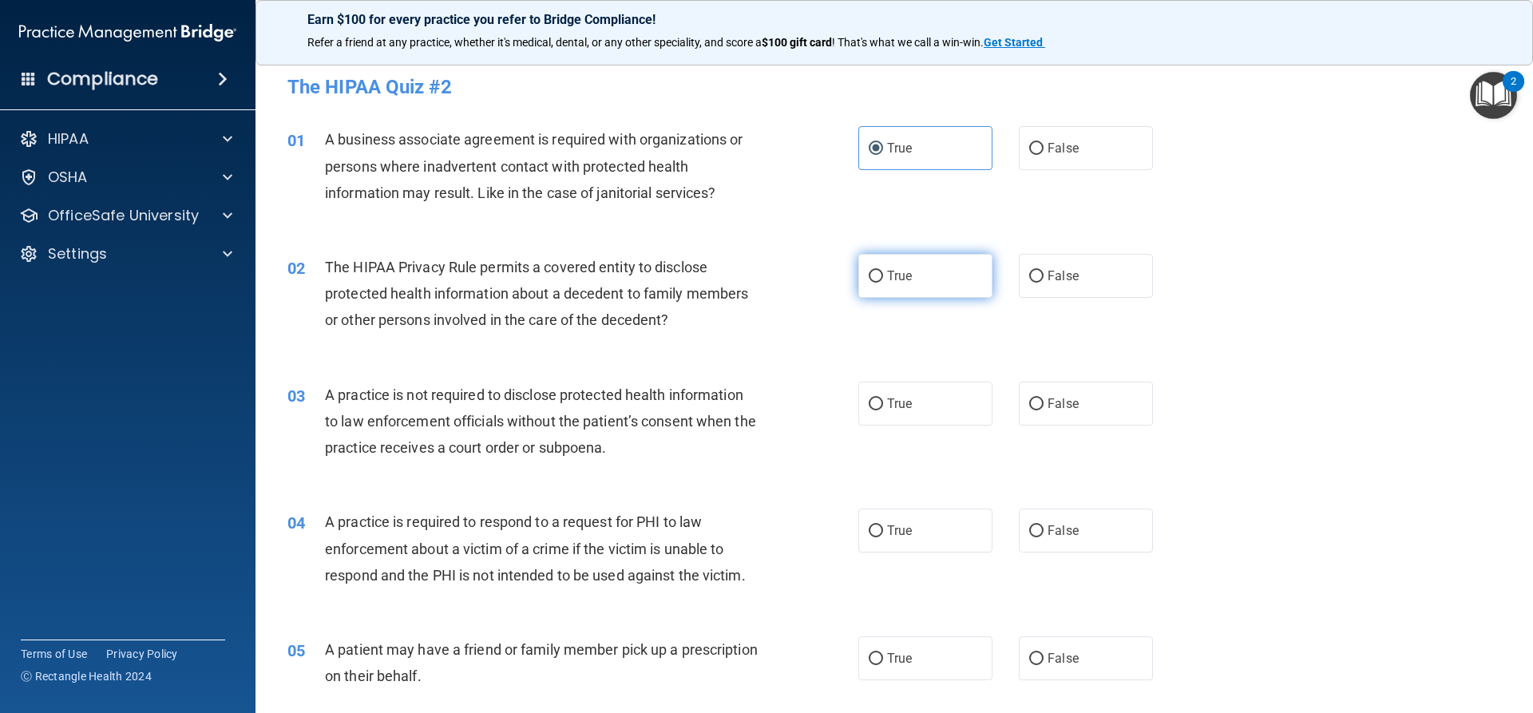
click at [898, 270] on span "True" at bounding box center [899, 275] width 25 height 15
click at [883, 271] on input "True" at bounding box center [876, 277] width 14 height 12
radio input "true"
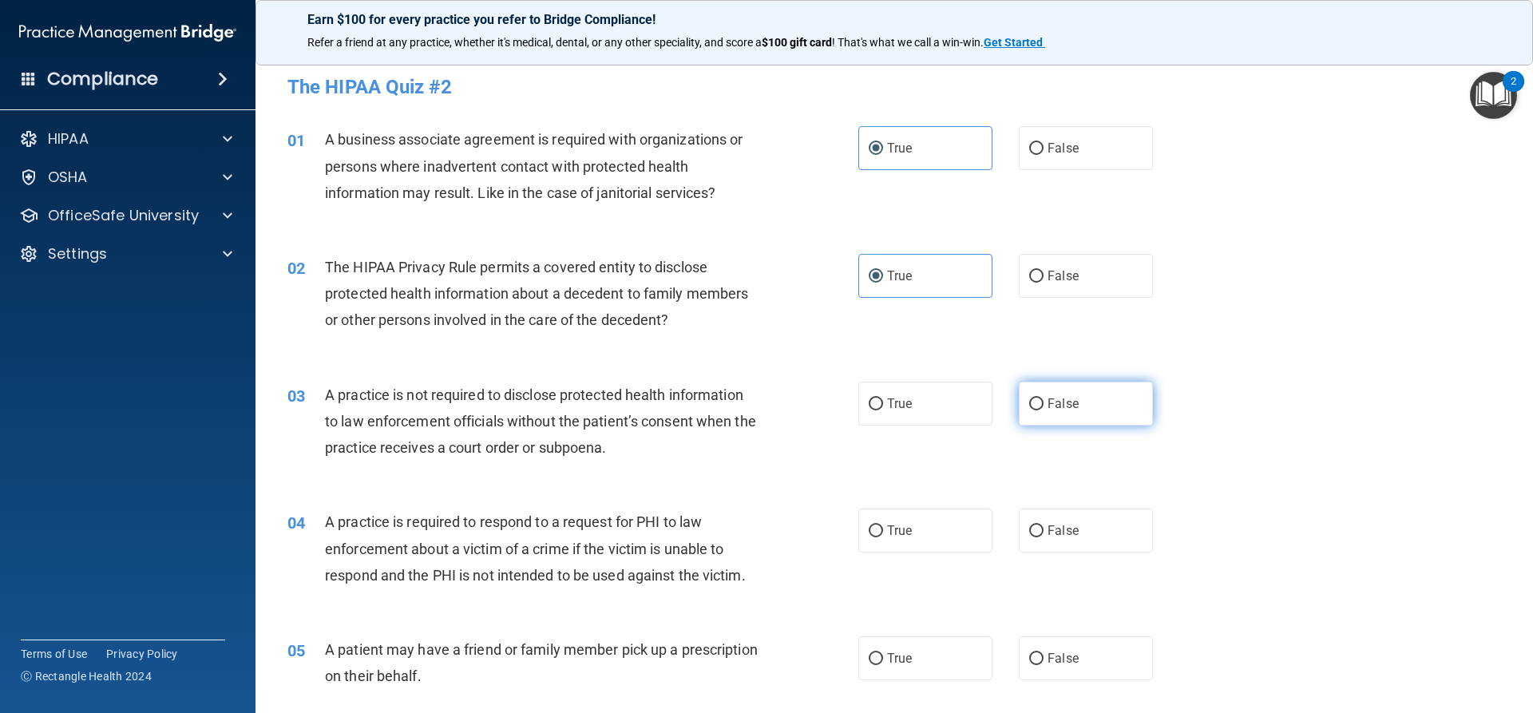
click at [1104, 406] on label "False" at bounding box center [1086, 404] width 134 height 44
click at [1044, 406] on input "False" at bounding box center [1036, 405] width 14 height 12
radio input "true"
click at [929, 537] on label "True" at bounding box center [925, 531] width 134 height 44
click at [883, 537] on input "True" at bounding box center [876, 531] width 14 height 12
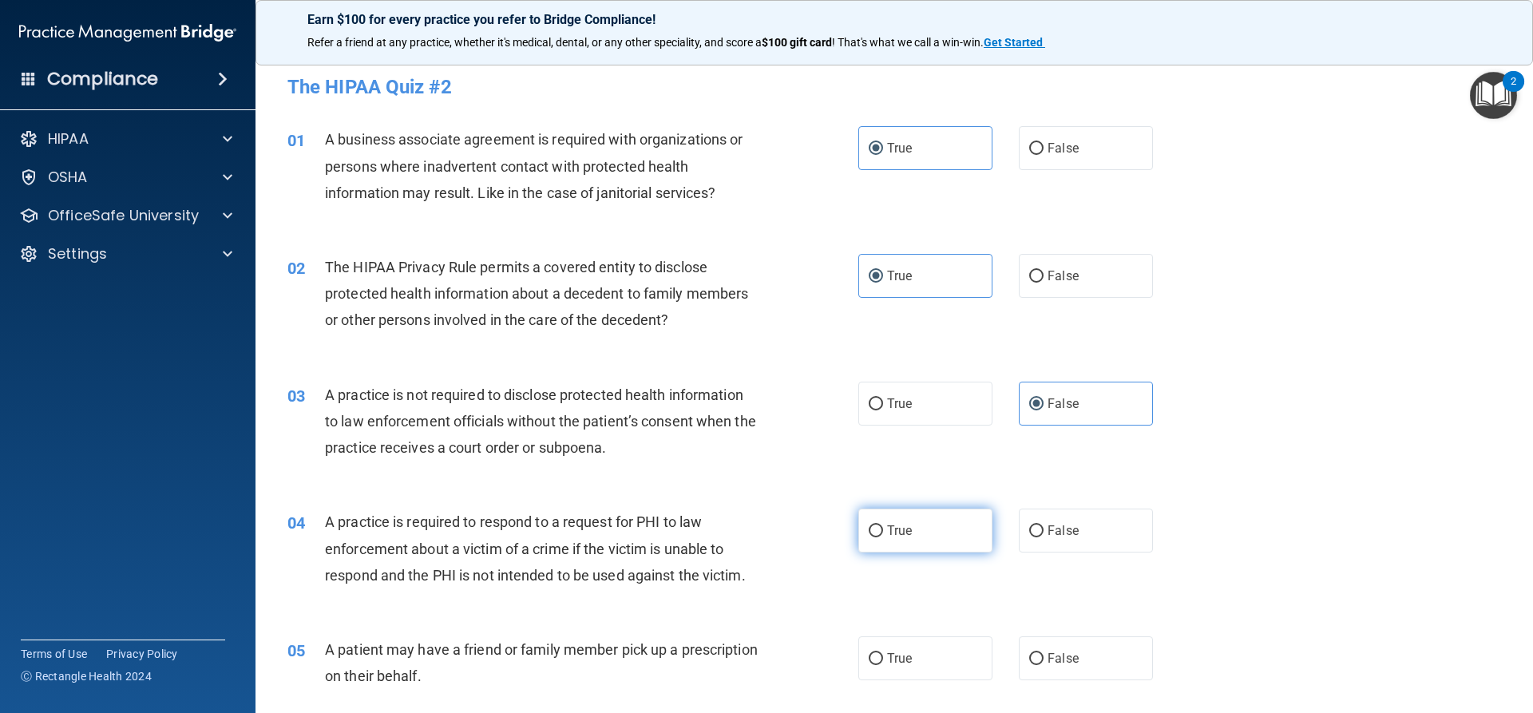
radio input "true"
click at [1078, 657] on label "False" at bounding box center [1086, 658] width 134 height 44
click at [1044, 657] on input "False" at bounding box center [1036, 659] width 14 height 12
radio input "true"
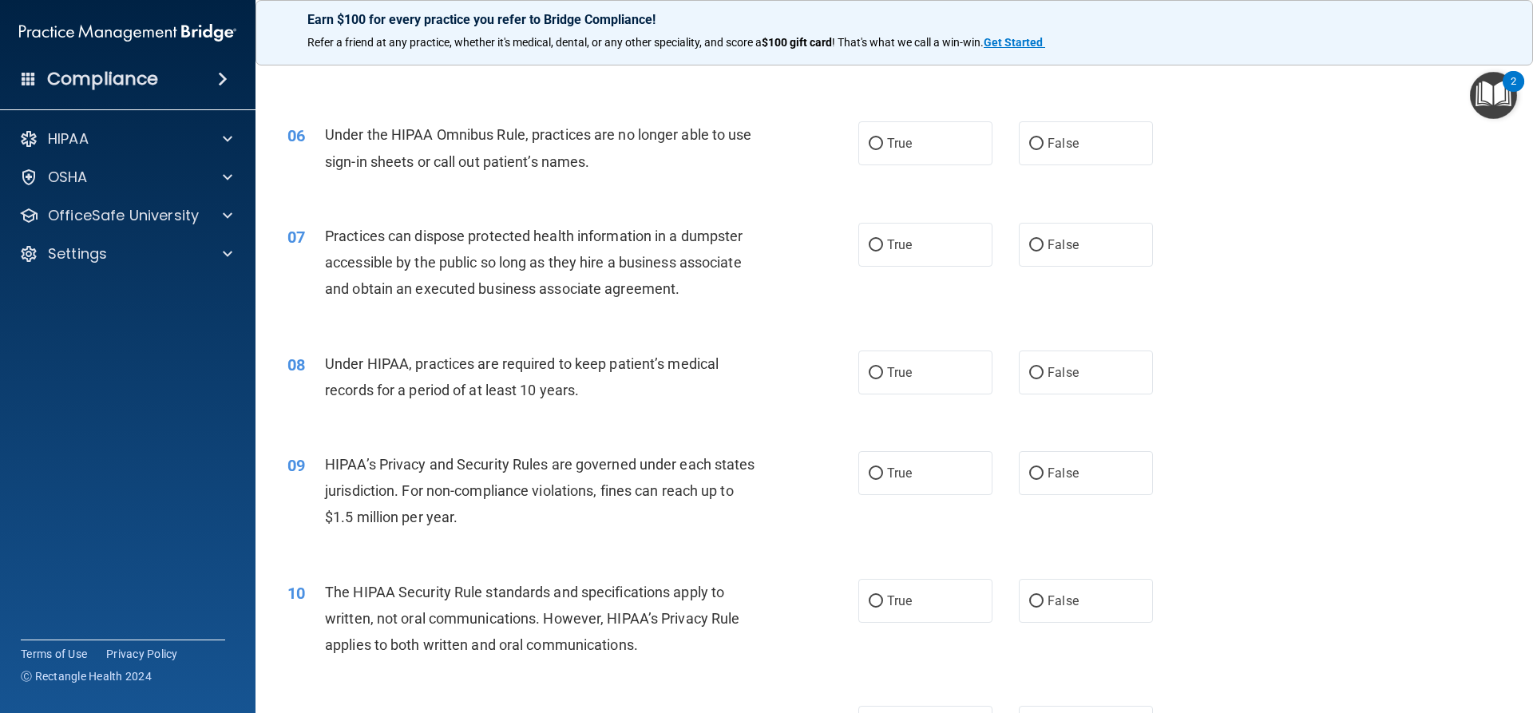
scroll to position [639, 0]
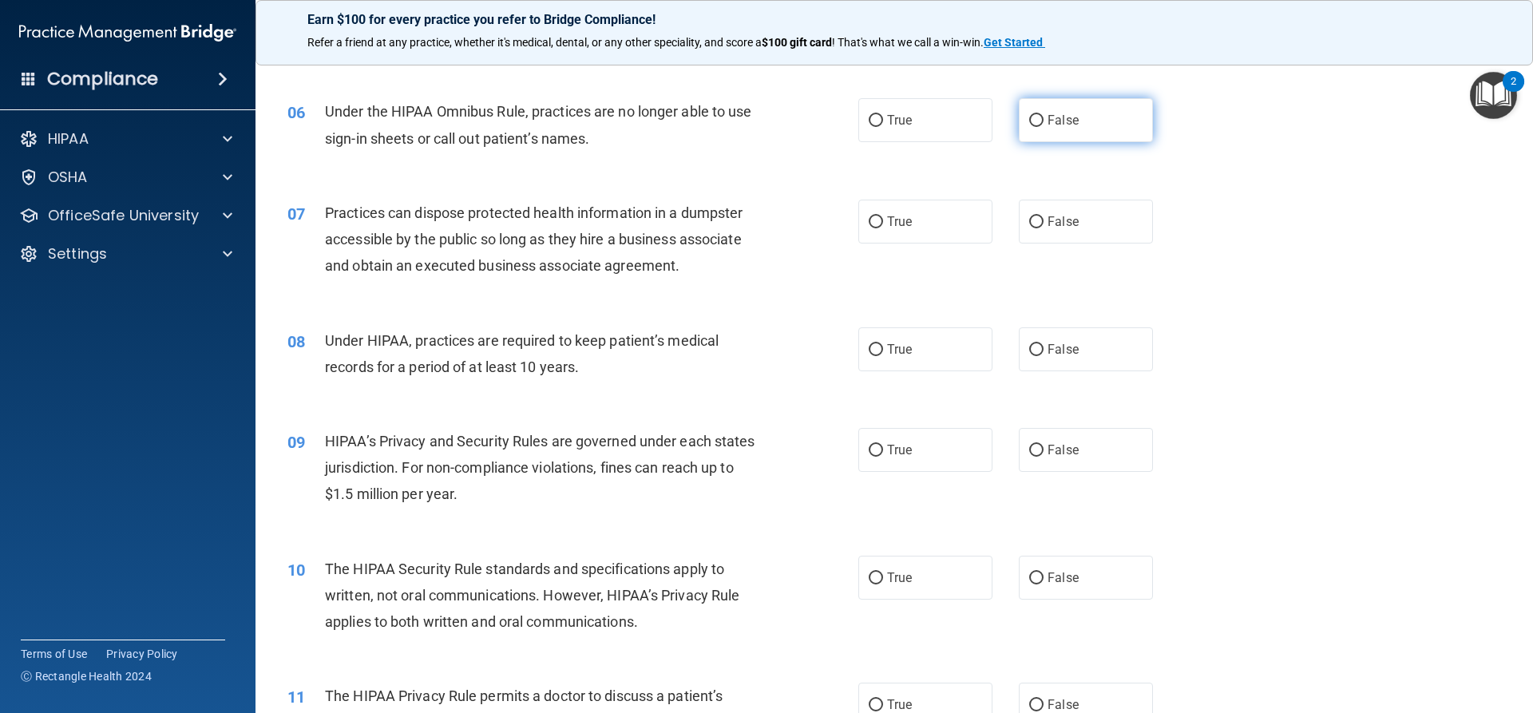
click at [1056, 125] on span "False" at bounding box center [1063, 120] width 31 height 15
click at [1044, 125] on input "False" at bounding box center [1036, 121] width 14 height 12
radio input "true"
click at [1108, 226] on label "False" at bounding box center [1086, 222] width 134 height 44
click at [1044, 226] on input "False" at bounding box center [1036, 222] width 14 height 12
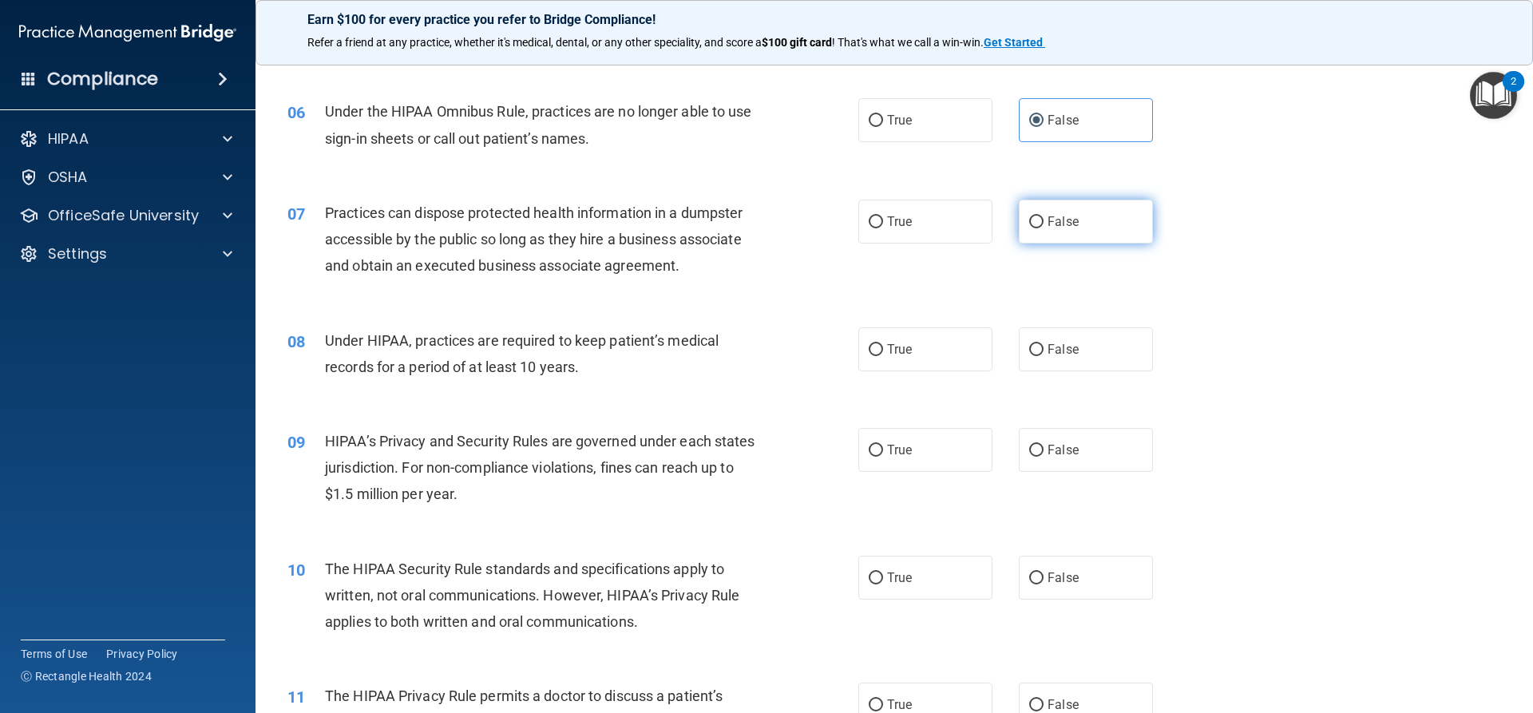
radio input "true"
click at [1059, 353] on span "False" at bounding box center [1063, 349] width 31 height 15
click at [1044, 353] on input "False" at bounding box center [1036, 350] width 14 height 12
radio input "true"
click at [918, 451] on label "True" at bounding box center [925, 450] width 134 height 44
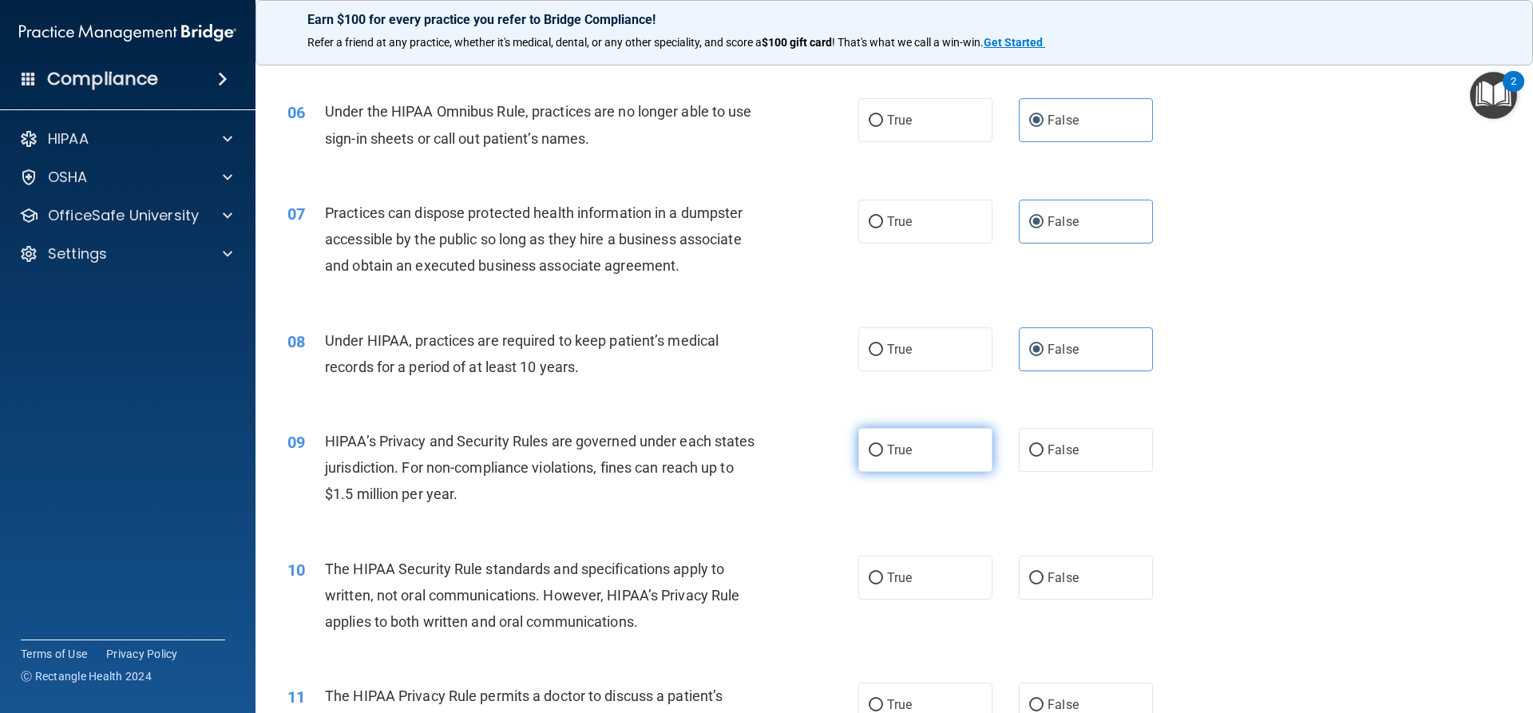
click at [883, 451] on input "True" at bounding box center [876, 451] width 14 height 12
radio input "true"
click at [1104, 574] on label "False" at bounding box center [1086, 578] width 134 height 44
click at [1044, 574] on input "False" at bounding box center [1036, 579] width 14 height 12
radio input "true"
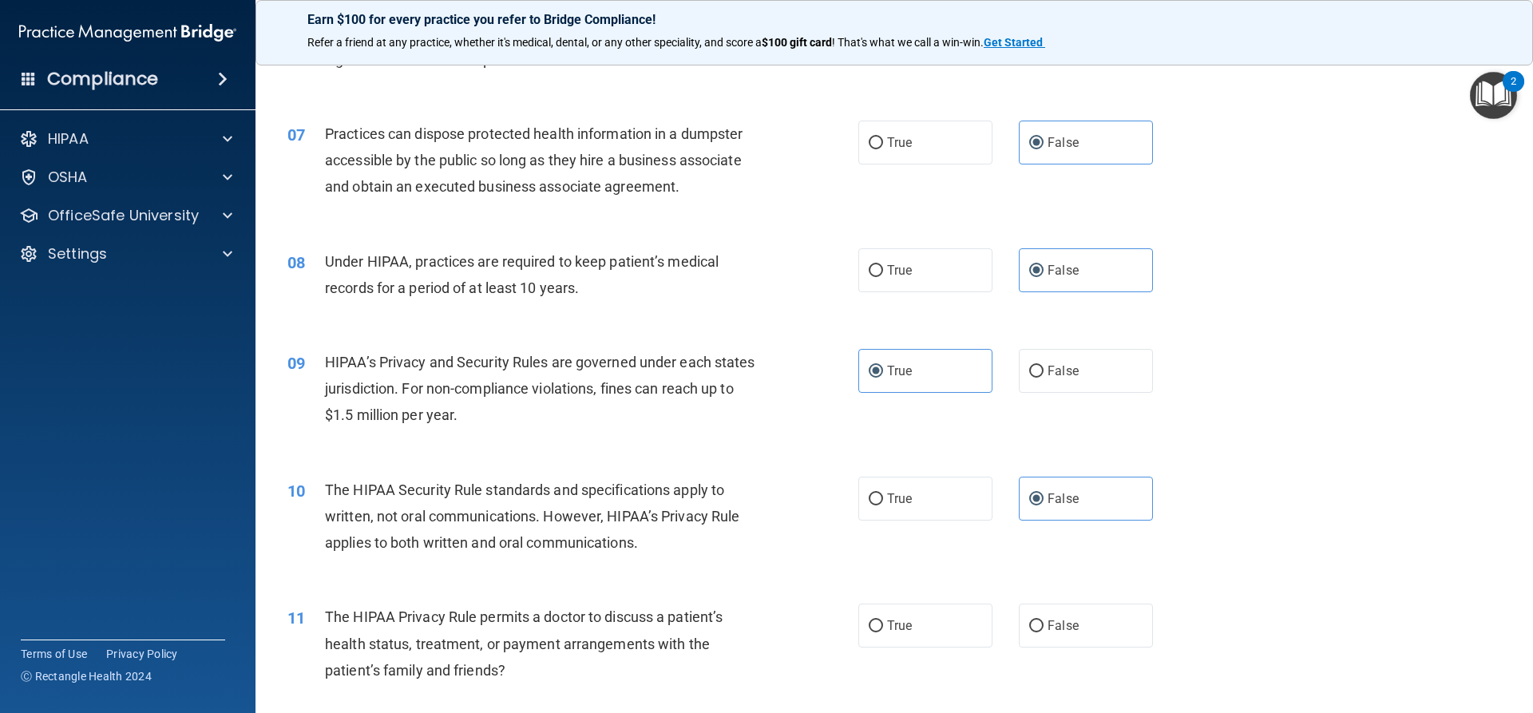
scroll to position [719, 0]
click at [890, 628] on span "True" at bounding box center [899, 624] width 25 height 15
click at [883, 628] on input "True" at bounding box center [876, 626] width 14 height 12
radio input "true"
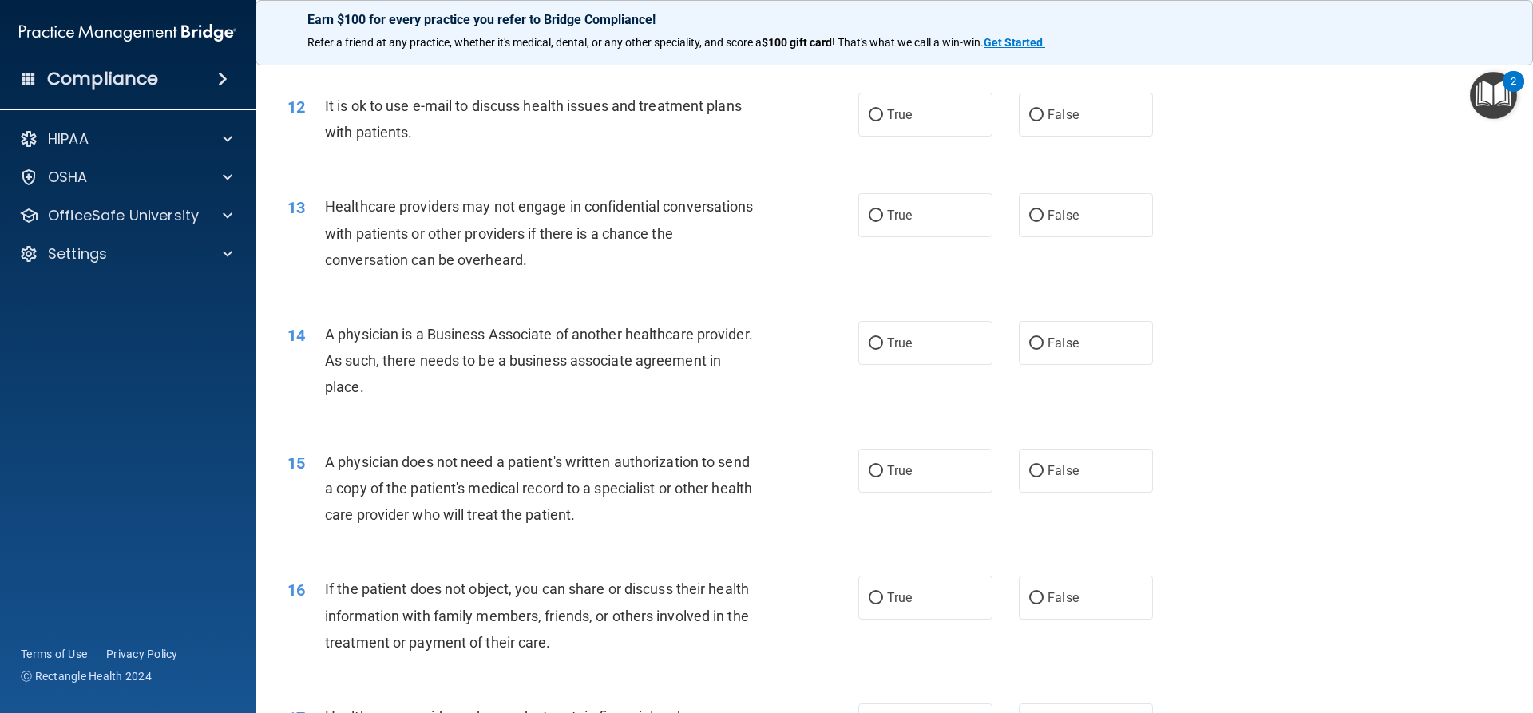
scroll to position [1358, 0]
click at [1096, 112] on label "False" at bounding box center [1086, 114] width 134 height 44
click at [1044, 112] on input "False" at bounding box center [1036, 115] width 14 height 12
radio input "true"
click at [948, 222] on label "True" at bounding box center [925, 214] width 134 height 44
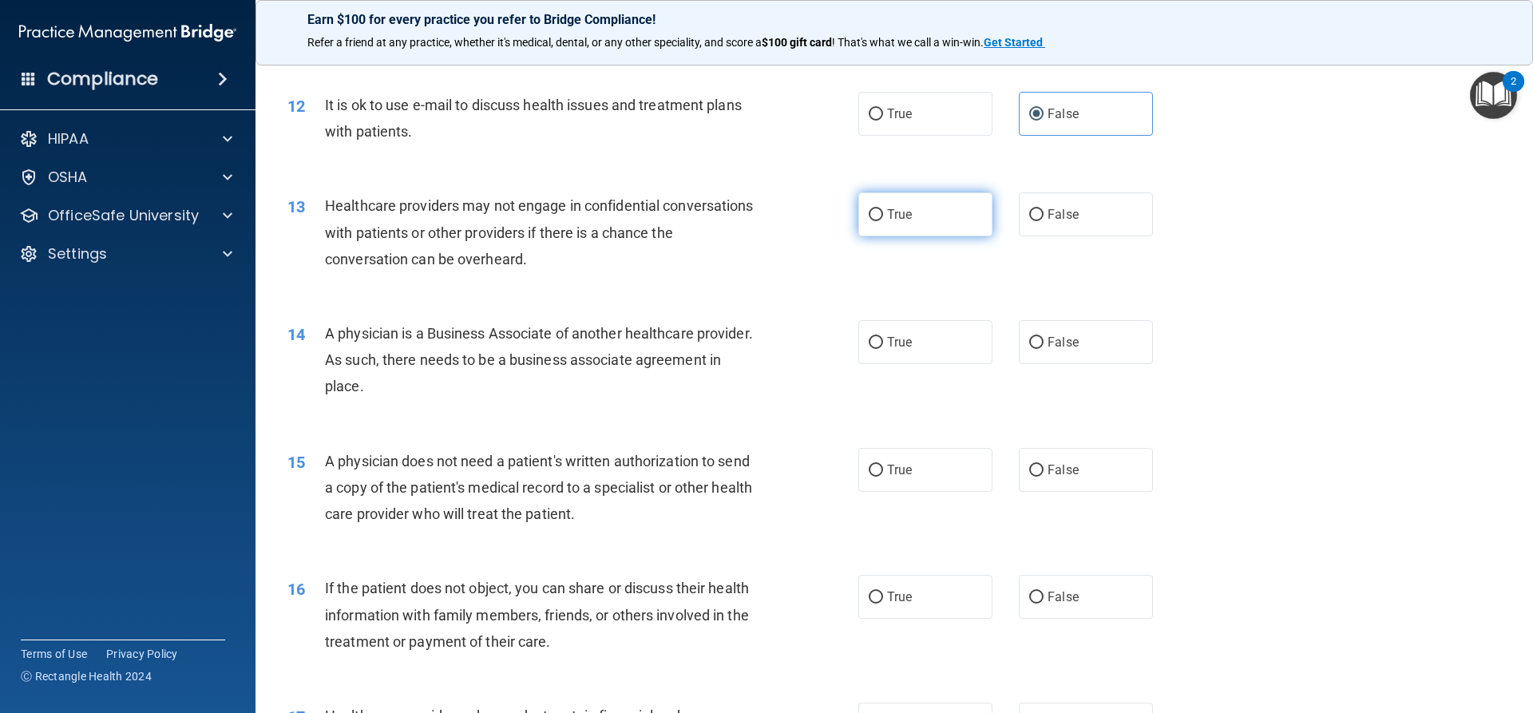
click at [883, 221] on input "True" at bounding box center [876, 215] width 14 height 12
radio input "true"
click at [942, 359] on label "True" at bounding box center [925, 342] width 134 height 44
click at [883, 349] on input "True" at bounding box center [876, 343] width 14 height 12
radio input "true"
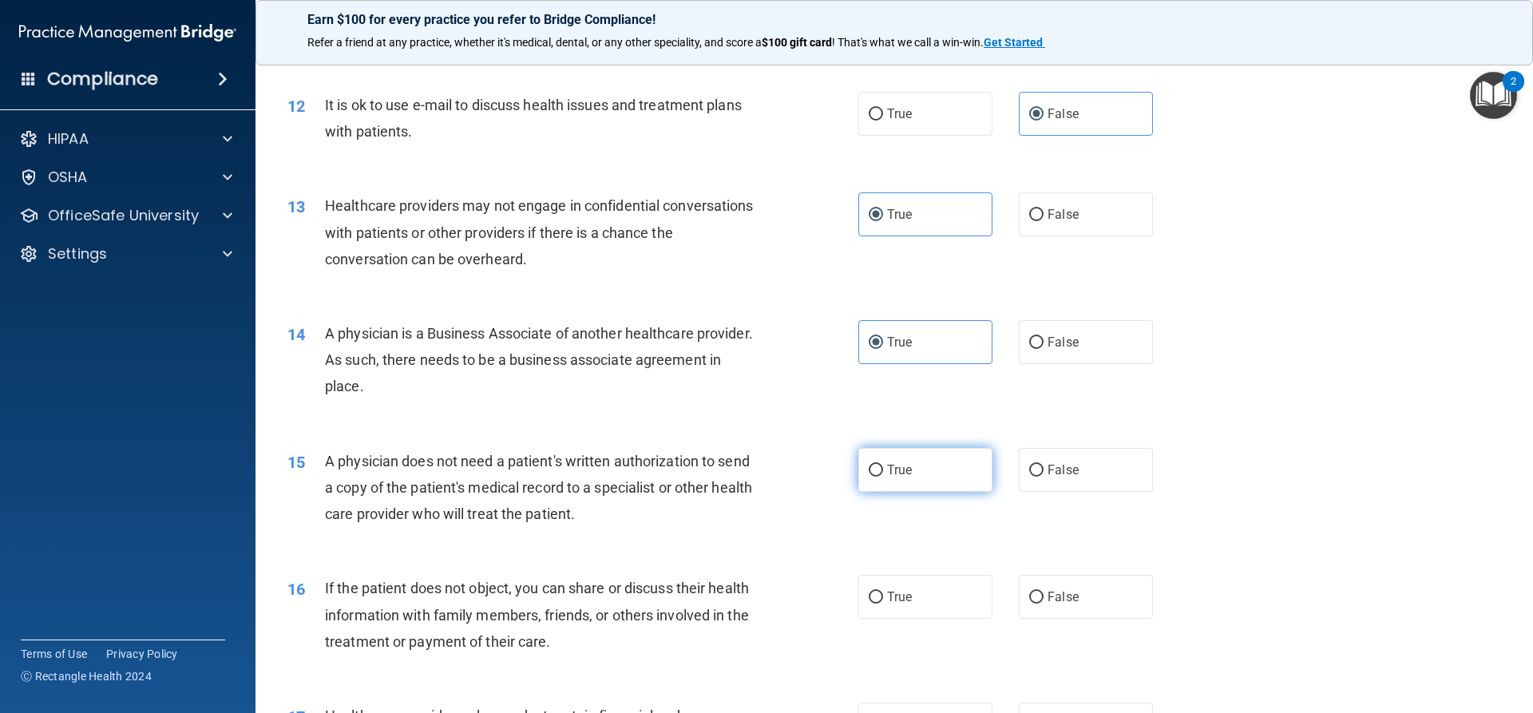
click at [910, 470] on label "True" at bounding box center [925, 470] width 134 height 44
click at [883, 470] on input "True" at bounding box center [876, 471] width 14 height 12
radio input "true"
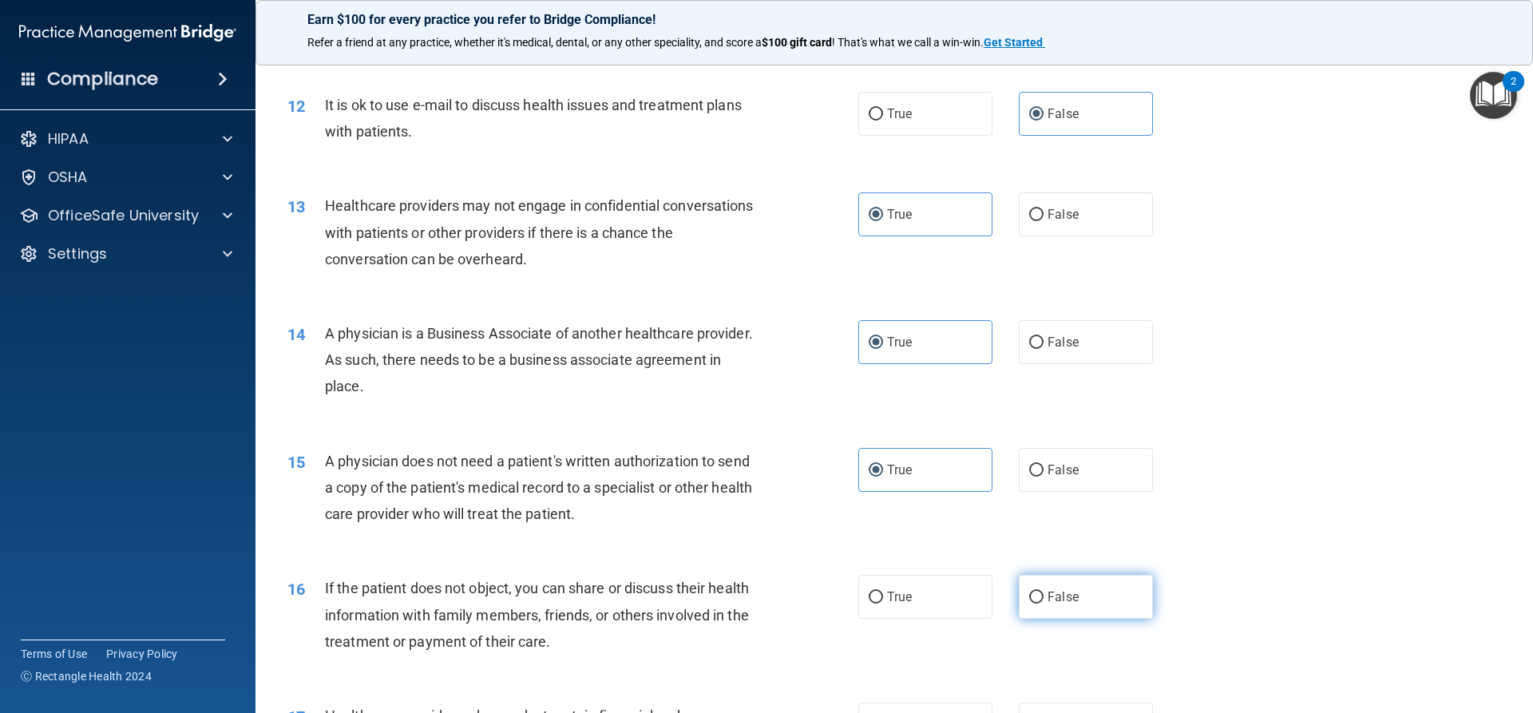
click at [1053, 597] on span "False" at bounding box center [1063, 596] width 31 height 15
click at [1044, 597] on input "False" at bounding box center [1036, 598] width 14 height 12
radio input "true"
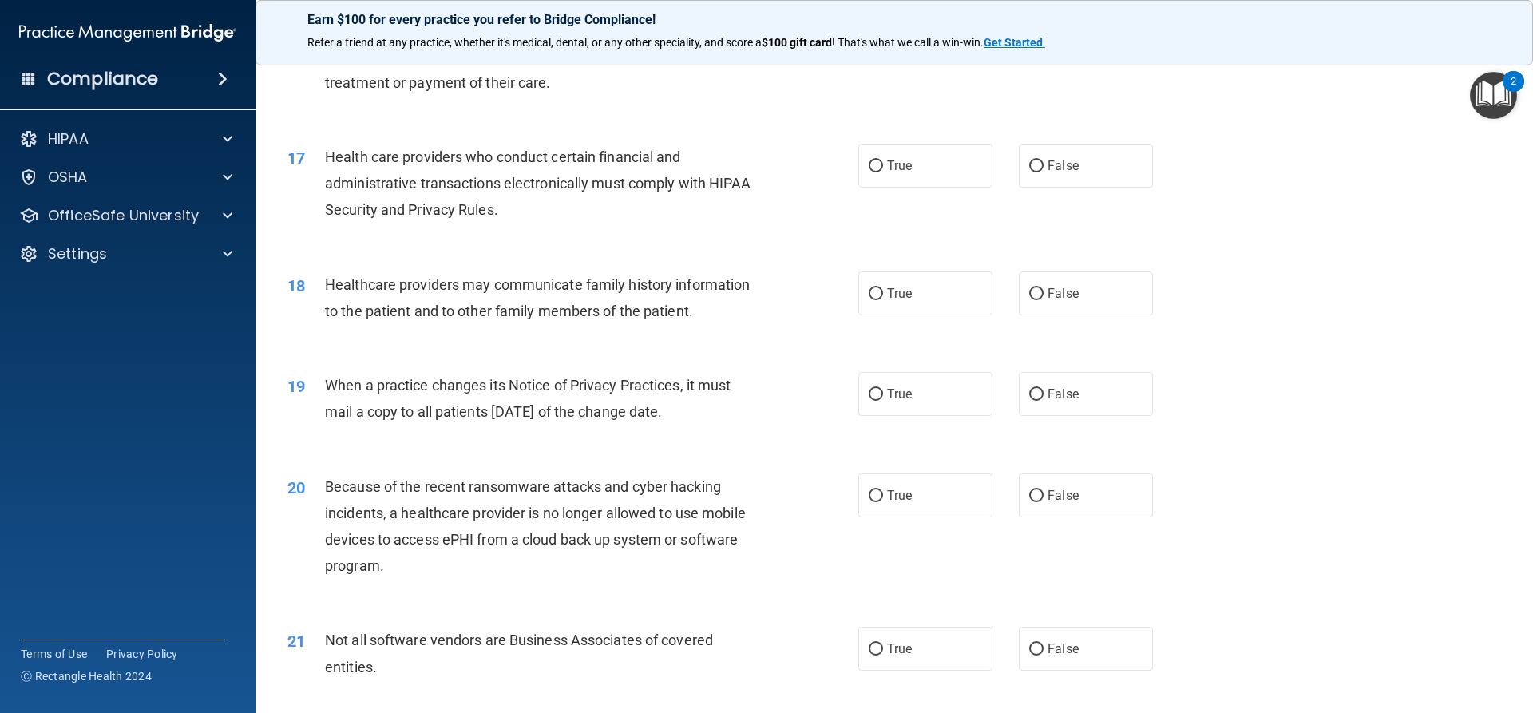
scroll to position [1996, 0]
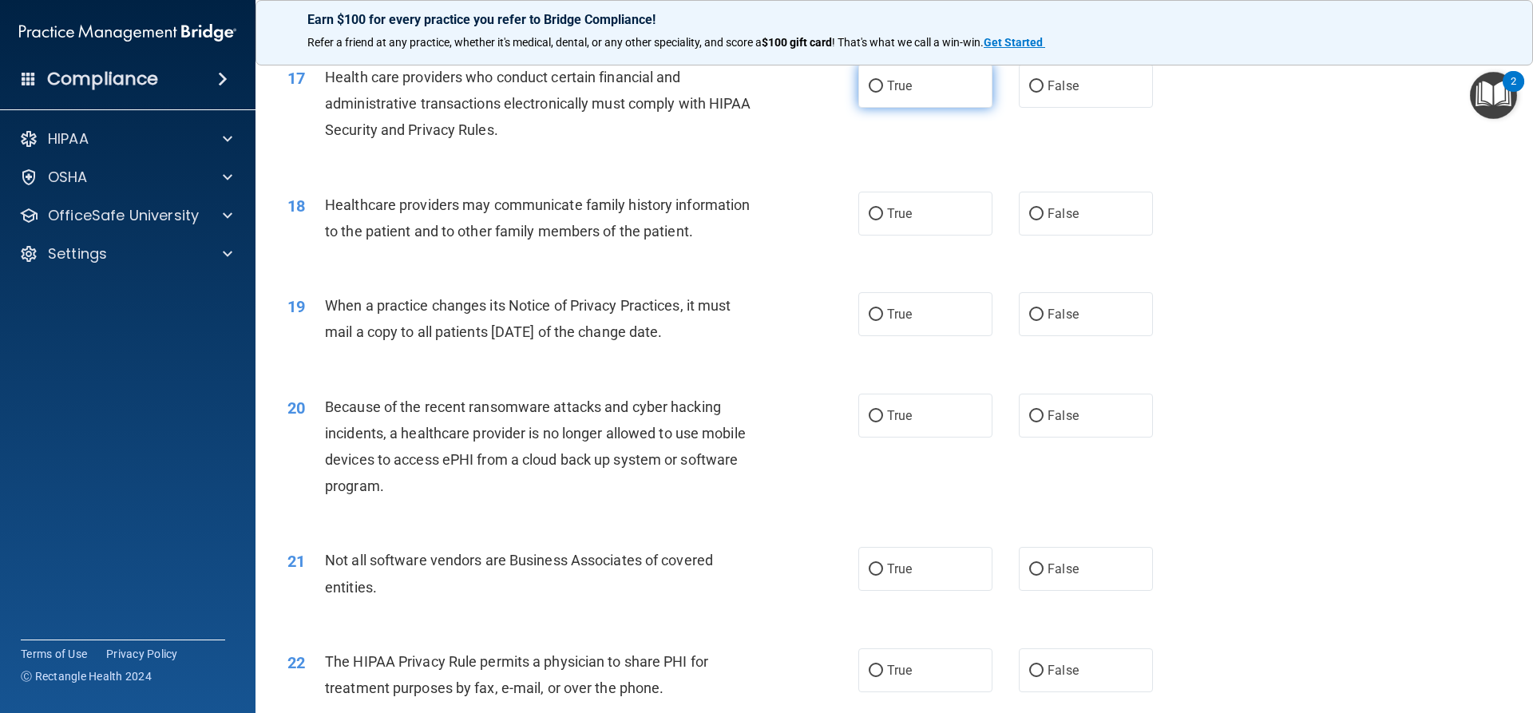
click at [925, 88] on label "True" at bounding box center [925, 86] width 134 height 44
click at [883, 88] on input "True" at bounding box center [876, 87] width 14 height 12
radio input "true"
click at [1100, 218] on label "False" at bounding box center [1086, 214] width 134 height 44
click at [1044, 218] on input "False" at bounding box center [1036, 214] width 14 height 12
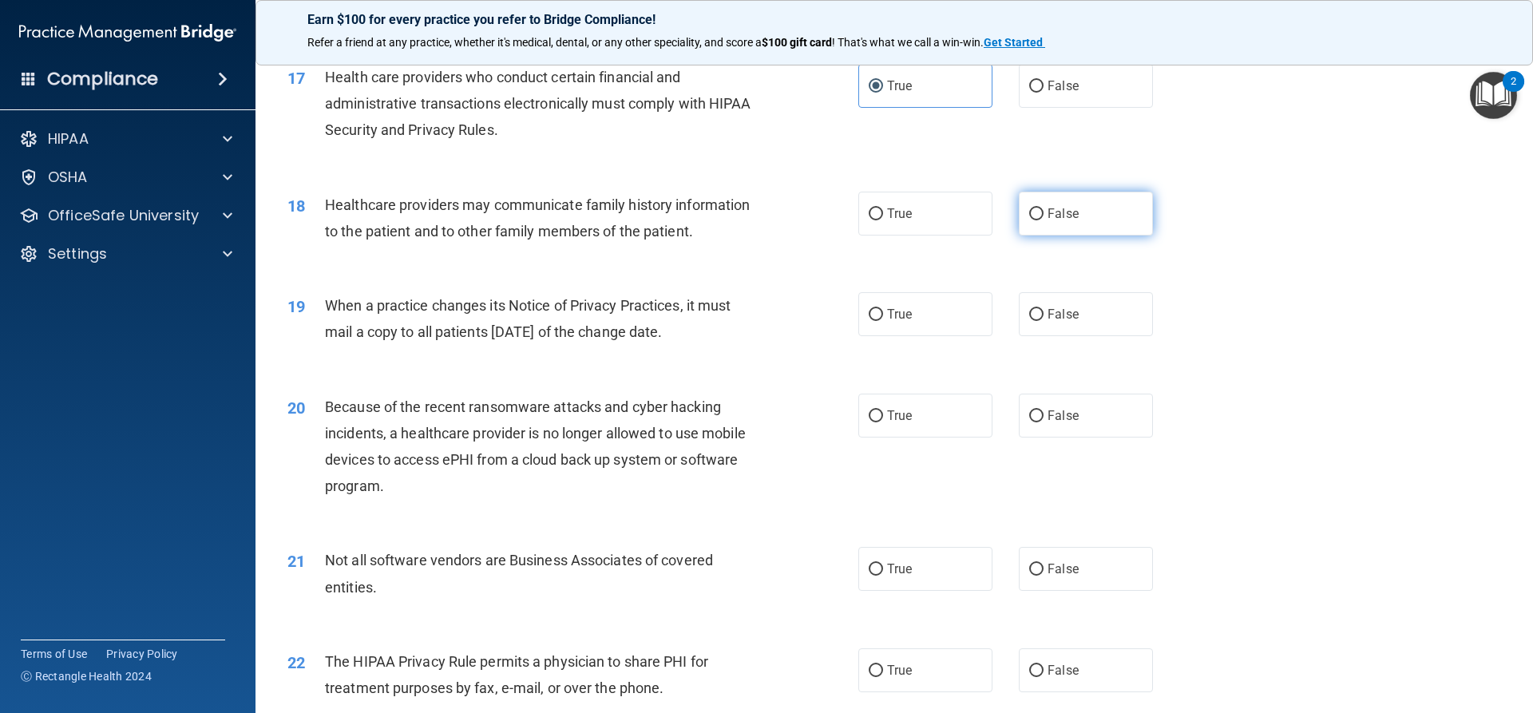
radio input "true"
click at [916, 317] on label "True" at bounding box center [925, 314] width 134 height 44
click at [883, 317] on input "True" at bounding box center [876, 315] width 14 height 12
radio input "true"
click at [914, 438] on div "20 Because of the recent ransomware attacks and cyber hacking incidents, a heal…" at bounding box center [895, 451] width 1238 height 154
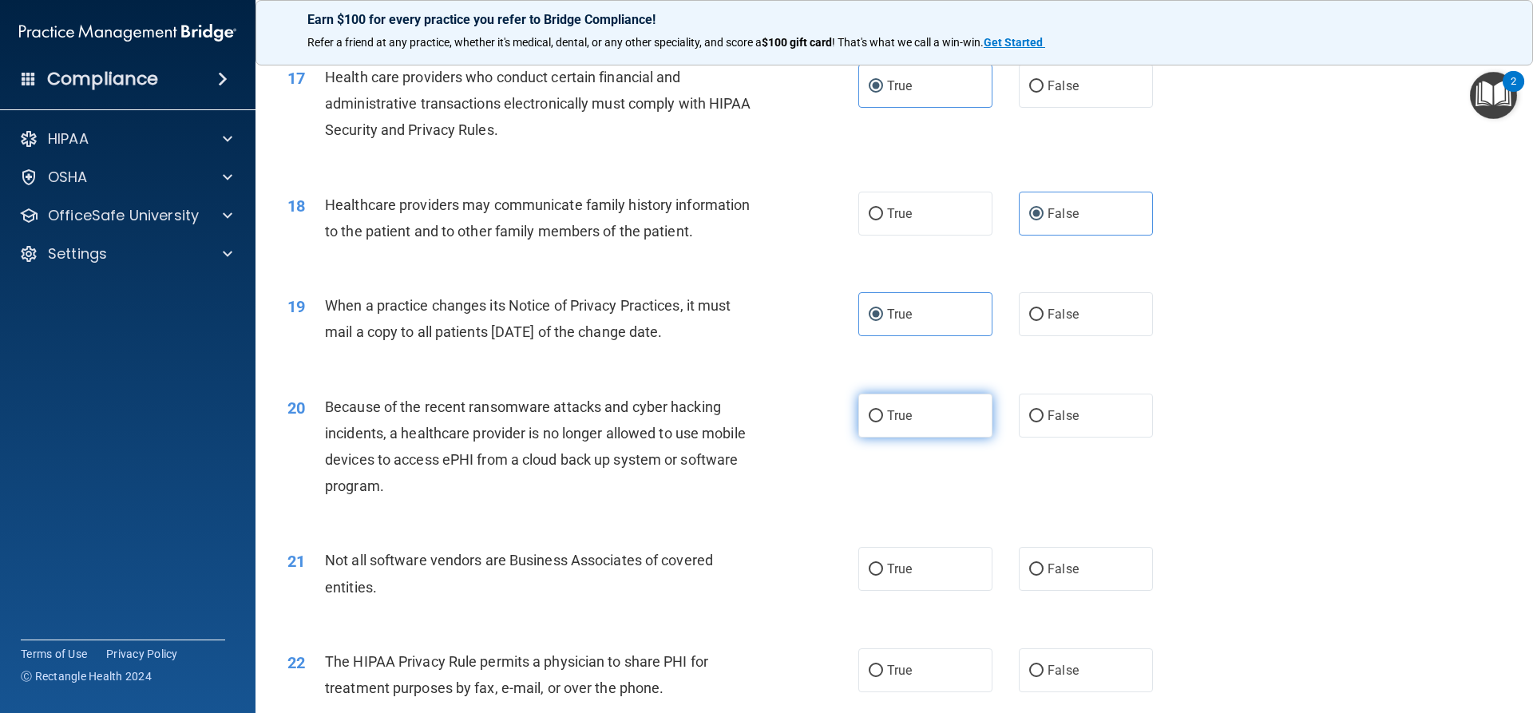
click at [920, 429] on label "True" at bounding box center [925, 416] width 134 height 44
click at [883, 422] on input "True" at bounding box center [876, 416] width 14 height 12
radio input "true"
click at [1052, 580] on label "False" at bounding box center [1086, 569] width 134 height 44
click at [1044, 576] on input "False" at bounding box center [1036, 570] width 14 height 12
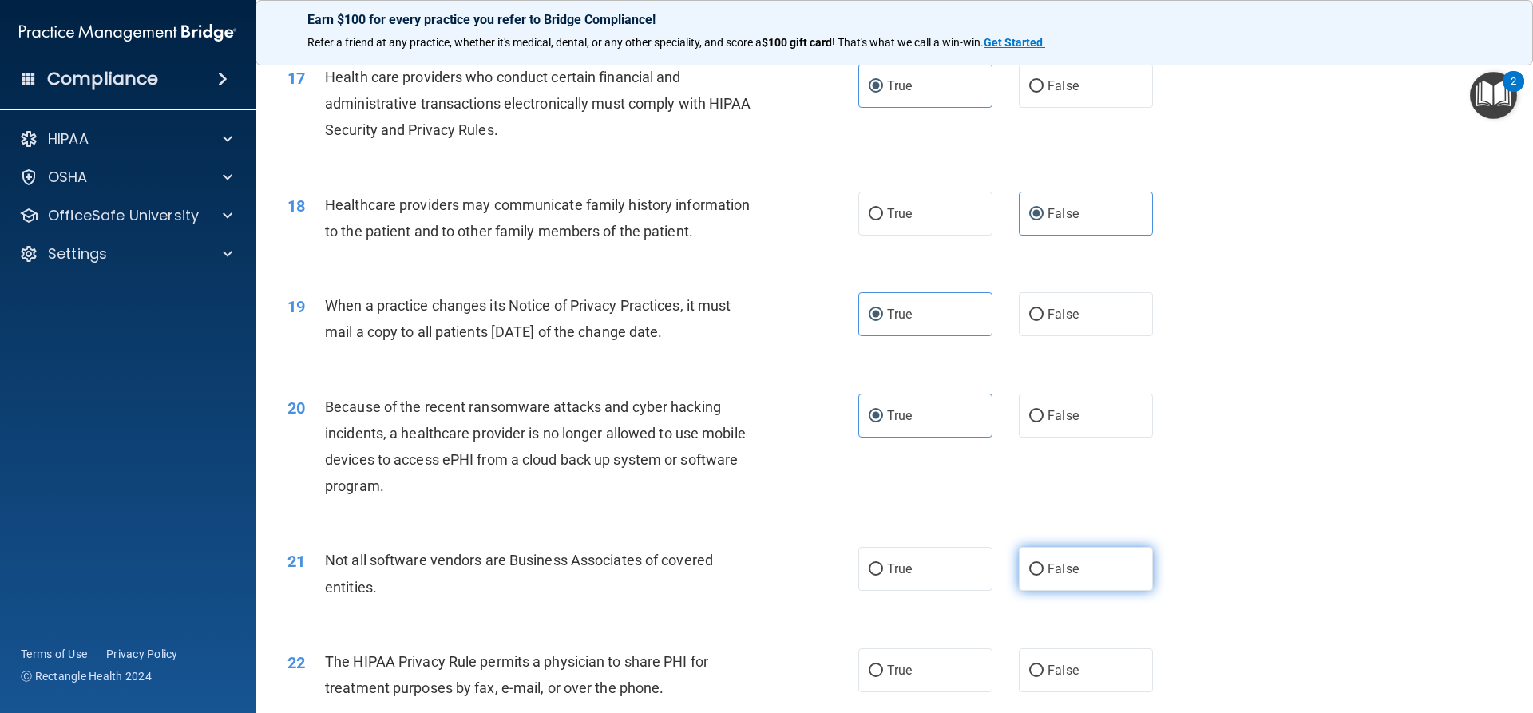
radio input "true"
click at [1068, 682] on label "False" at bounding box center [1086, 670] width 134 height 44
click at [1044, 677] on input "False" at bounding box center [1036, 671] width 14 height 12
radio input "true"
click at [869, 671] on input "True" at bounding box center [876, 671] width 14 height 12
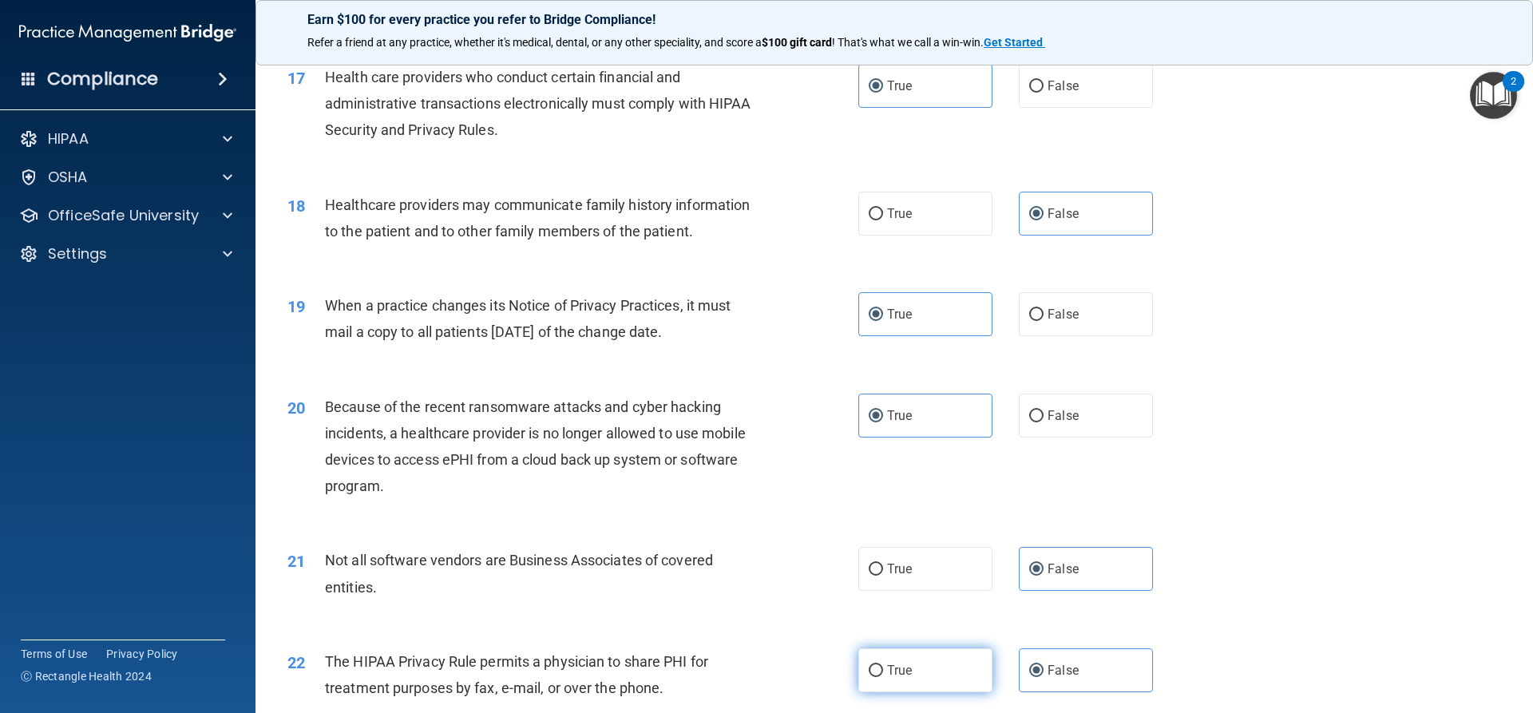
radio input "true"
radio input "false"
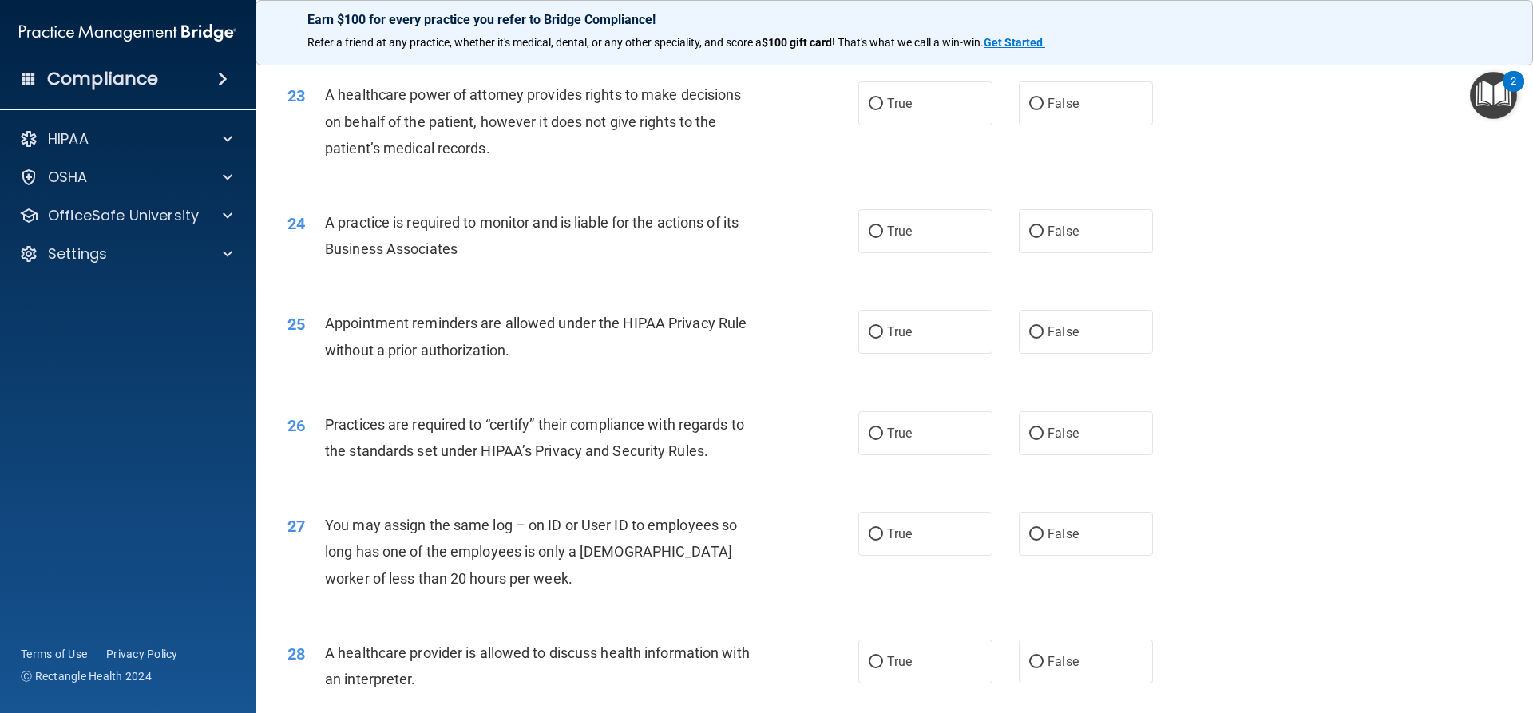
scroll to position [2635, 0]
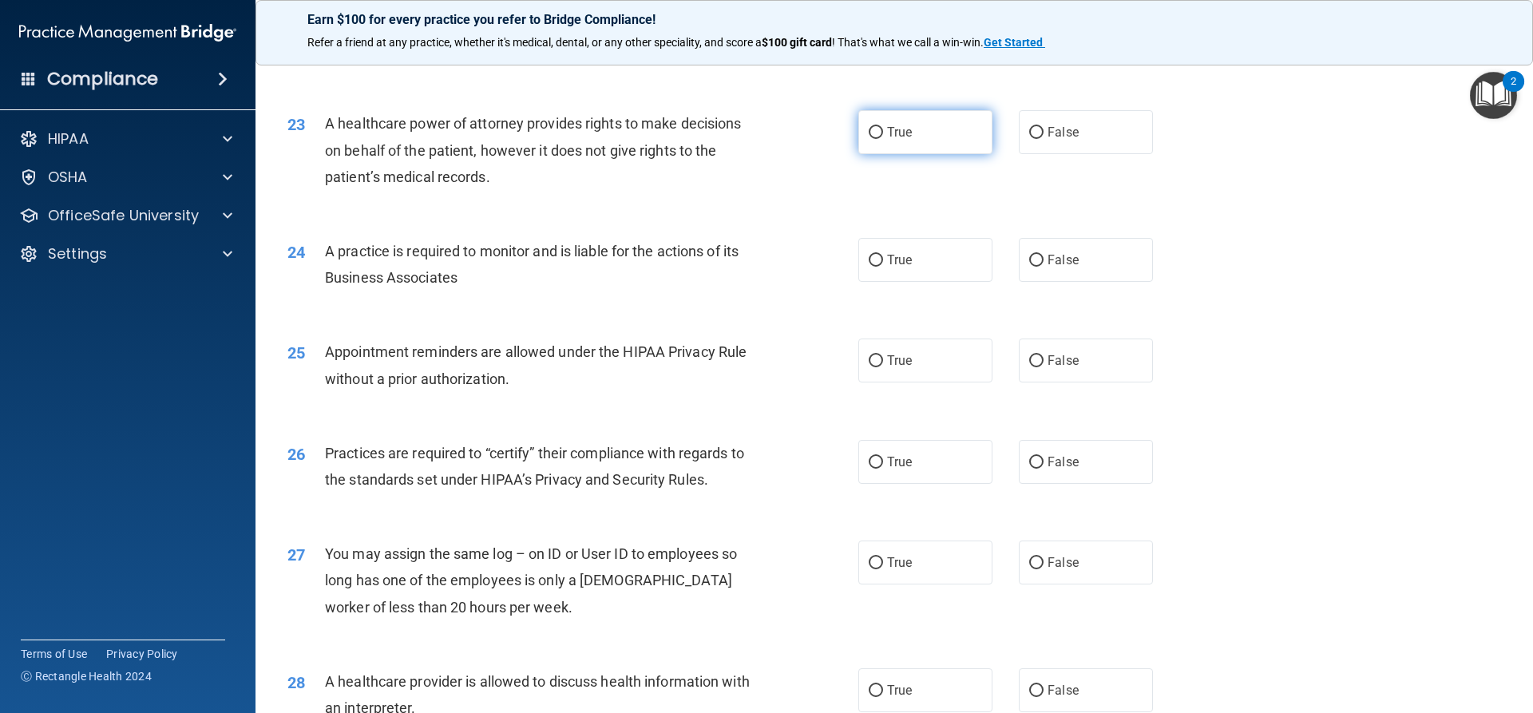
click at [916, 137] on label "True" at bounding box center [925, 132] width 134 height 44
click at [883, 137] on input "True" at bounding box center [876, 133] width 14 height 12
radio input "true"
click at [926, 267] on label "True" at bounding box center [925, 260] width 134 height 44
click at [883, 267] on input "True" at bounding box center [876, 261] width 14 height 12
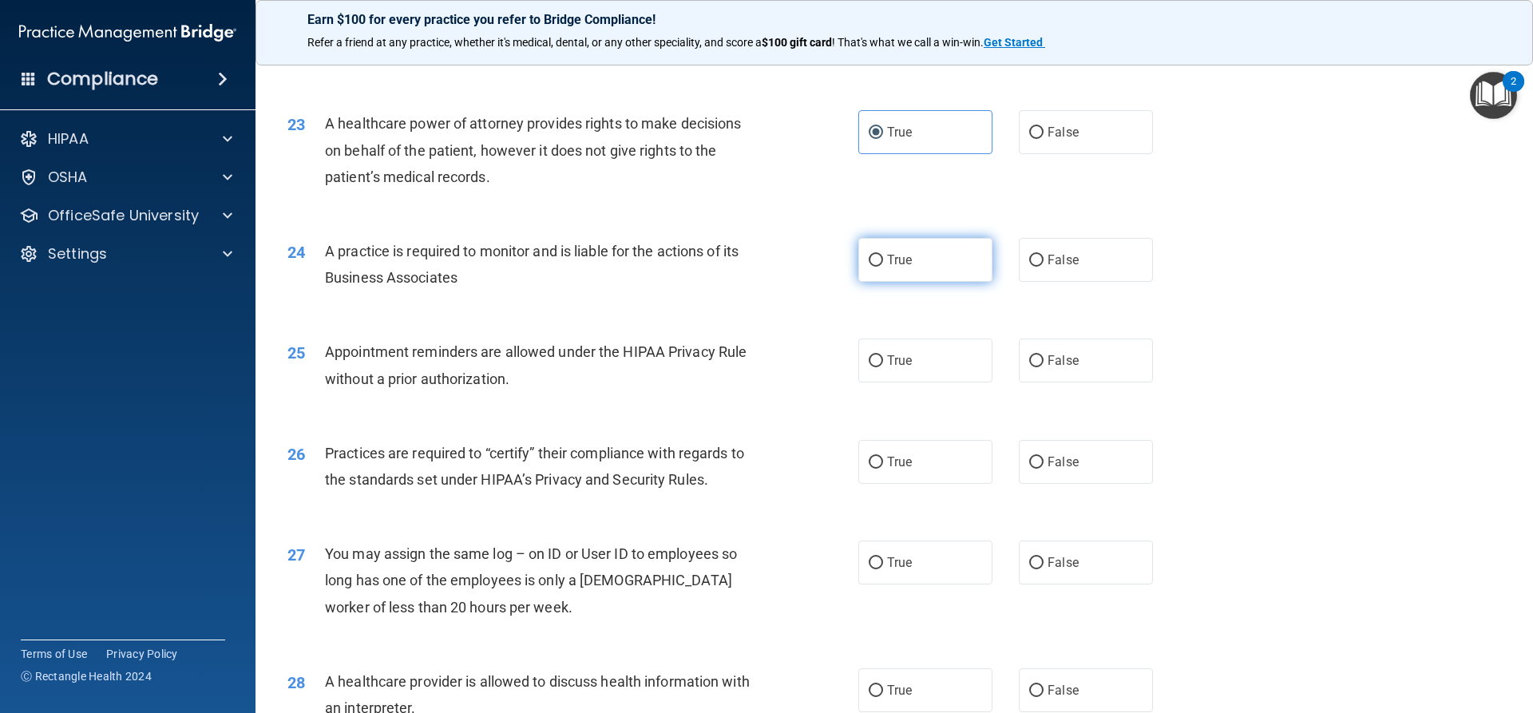
radio input "true"
click at [890, 371] on label "True" at bounding box center [925, 361] width 134 height 44
click at [883, 367] on input "True" at bounding box center [876, 361] width 14 height 12
radio input "true"
click at [880, 462] on label "True" at bounding box center [925, 462] width 134 height 44
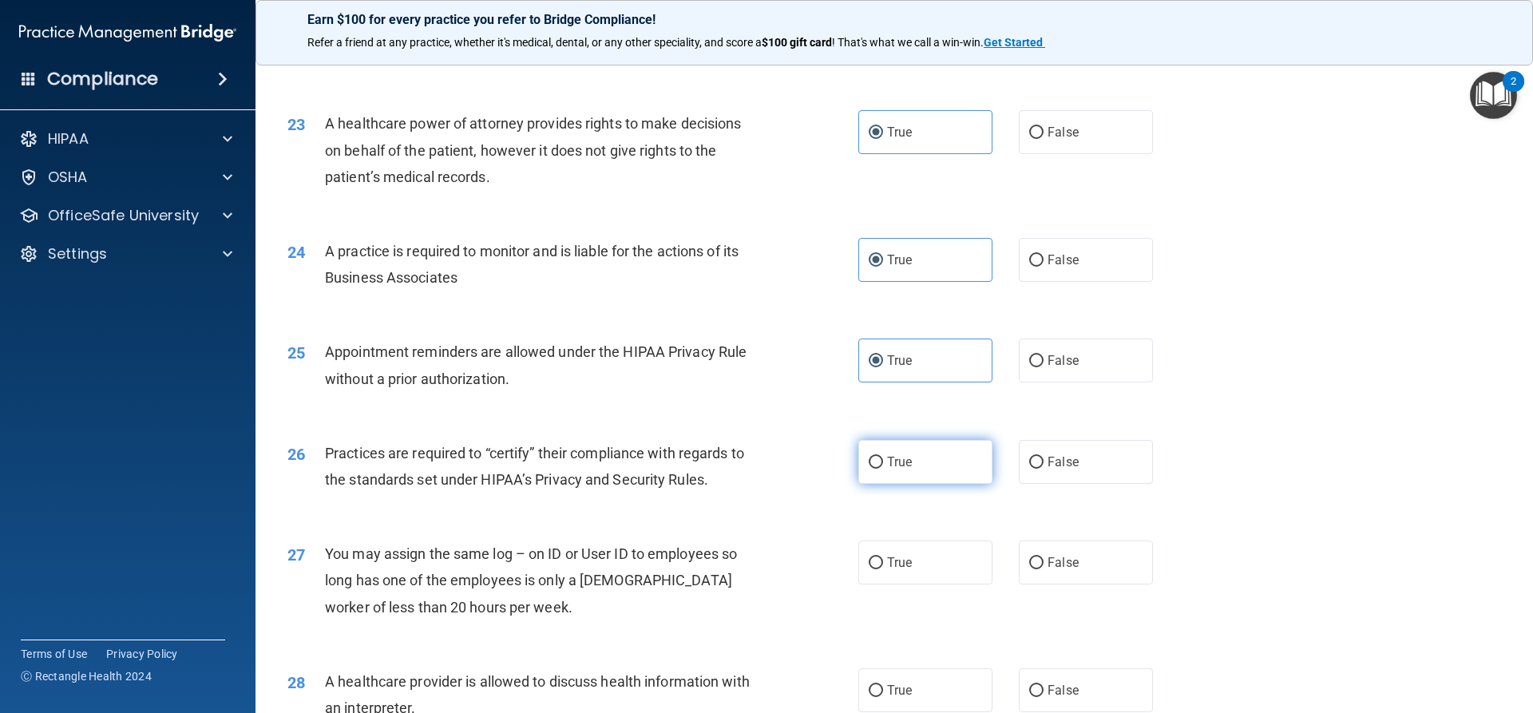
click at [880, 462] on input "True" at bounding box center [876, 463] width 14 height 12
radio input "true"
click at [1047, 571] on label "False" at bounding box center [1086, 563] width 134 height 44
click at [1044, 569] on input "False" at bounding box center [1036, 563] width 14 height 12
radio input "true"
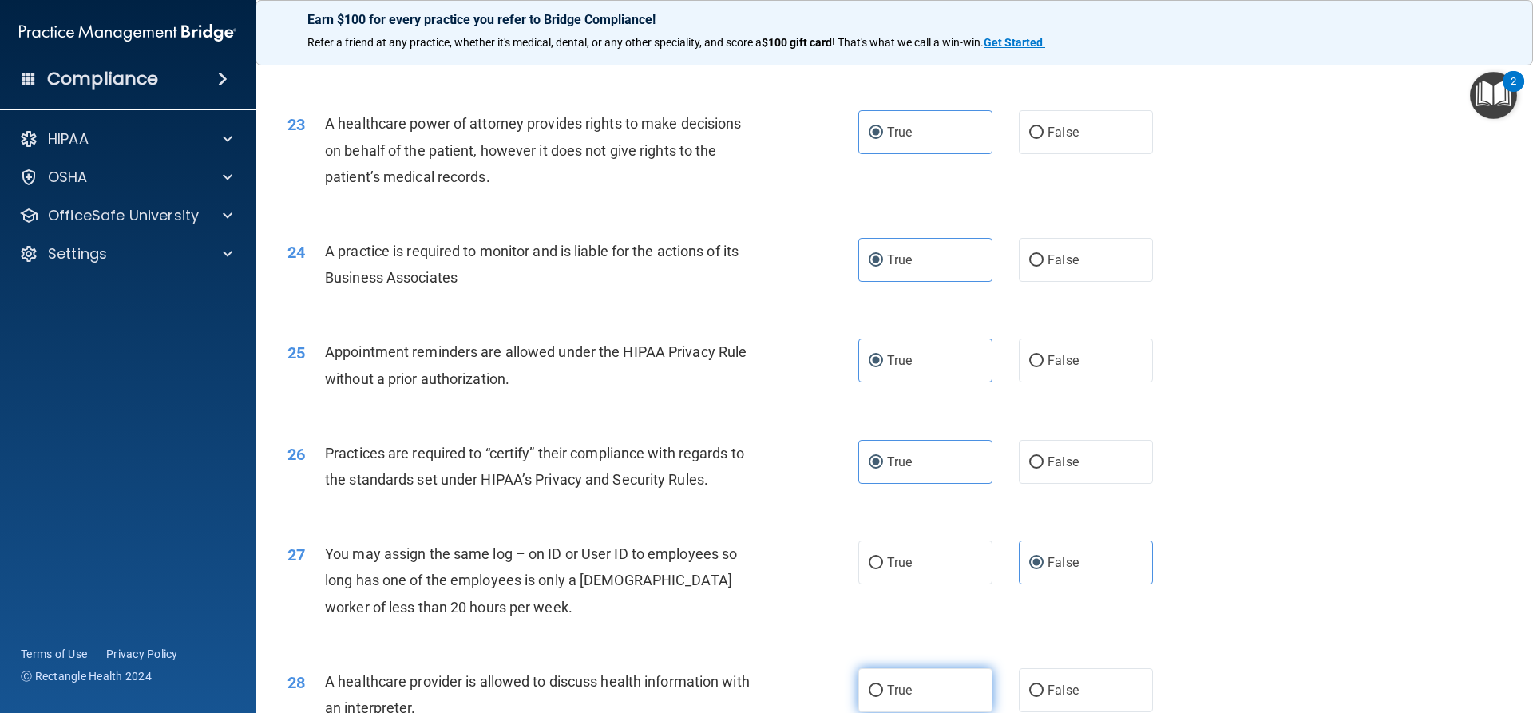
click at [898, 681] on label "True" at bounding box center [925, 690] width 134 height 44
click at [883, 685] on input "True" at bounding box center [876, 691] width 14 height 12
radio input "true"
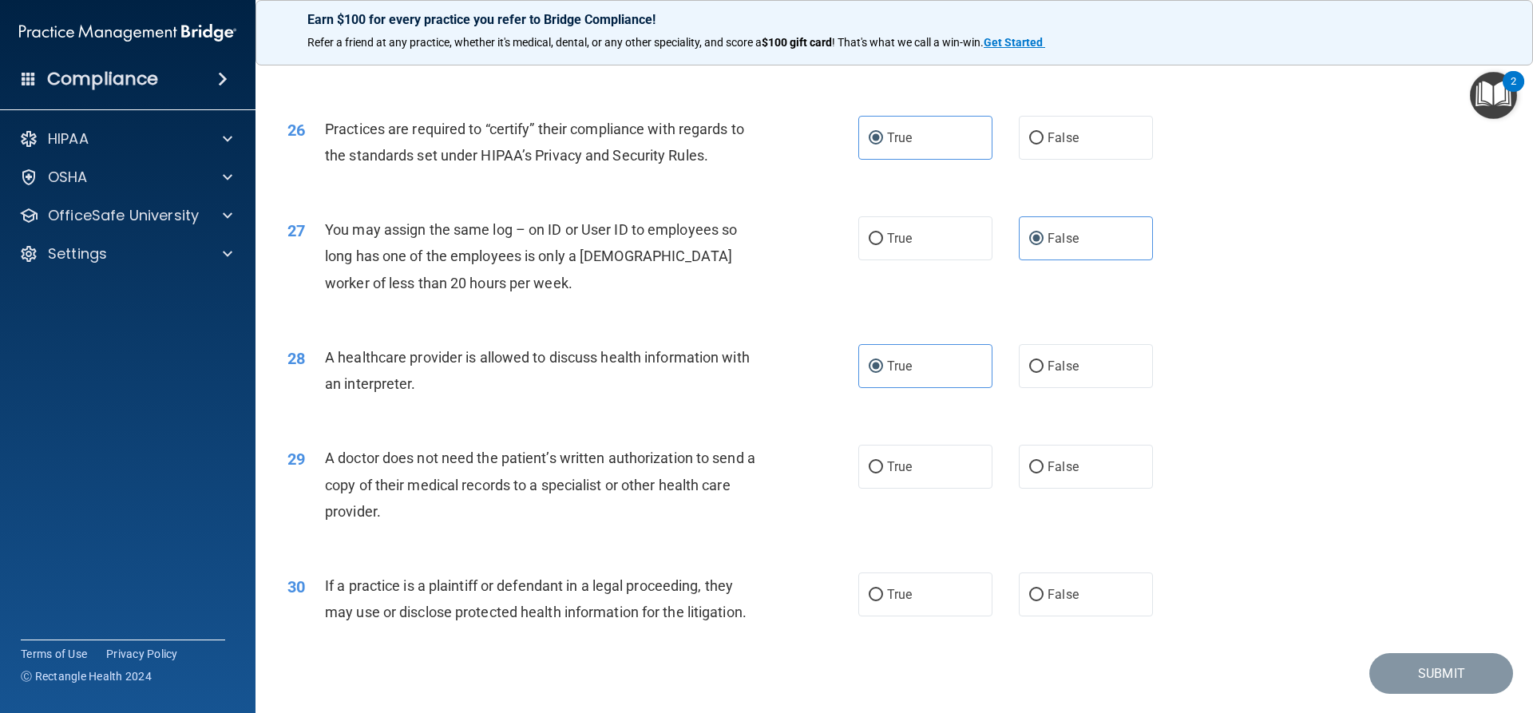
scroll to position [3004, 0]
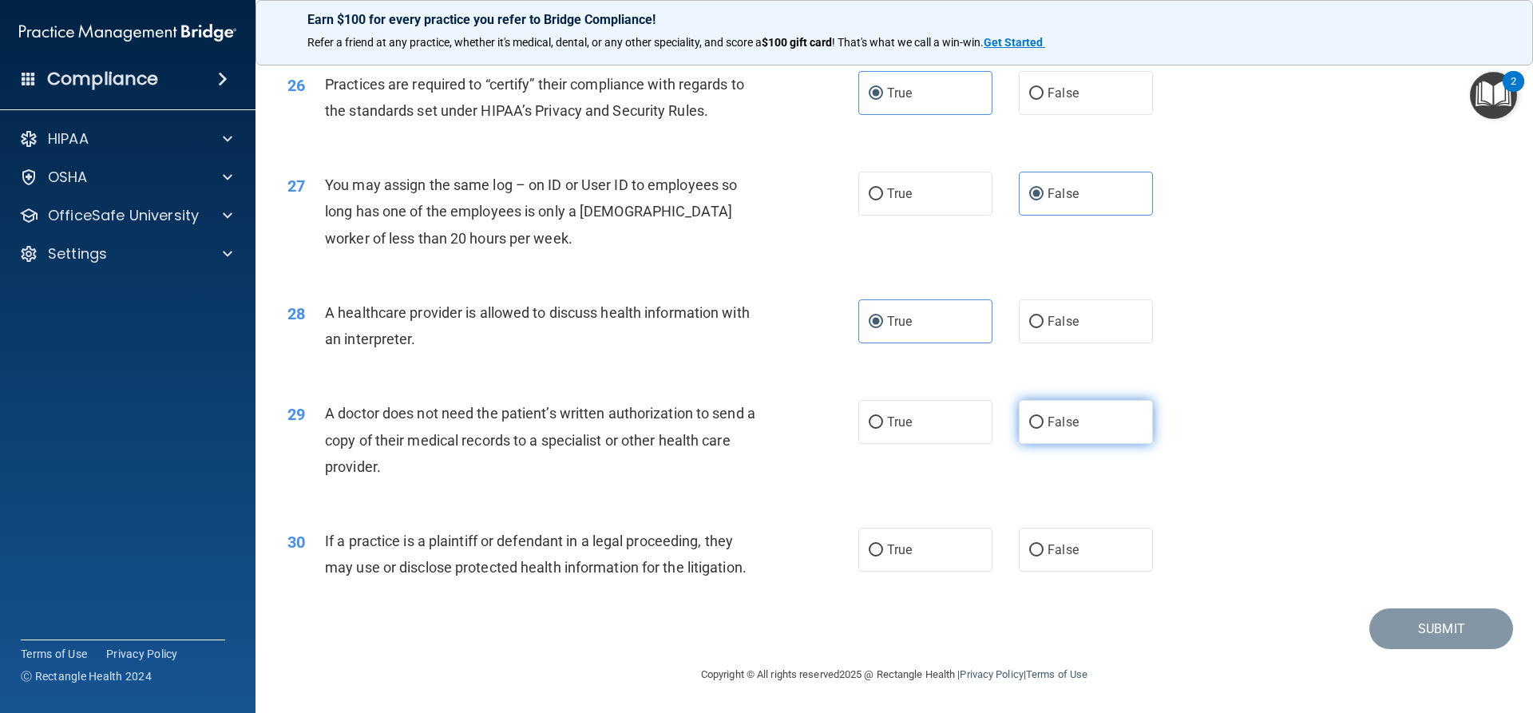
click at [1084, 431] on label "False" at bounding box center [1086, 422] width 134 height 44
click at [1044, 429] on input "False" at bounding box center [1036, 423] width 14 height 12
radio input "true"
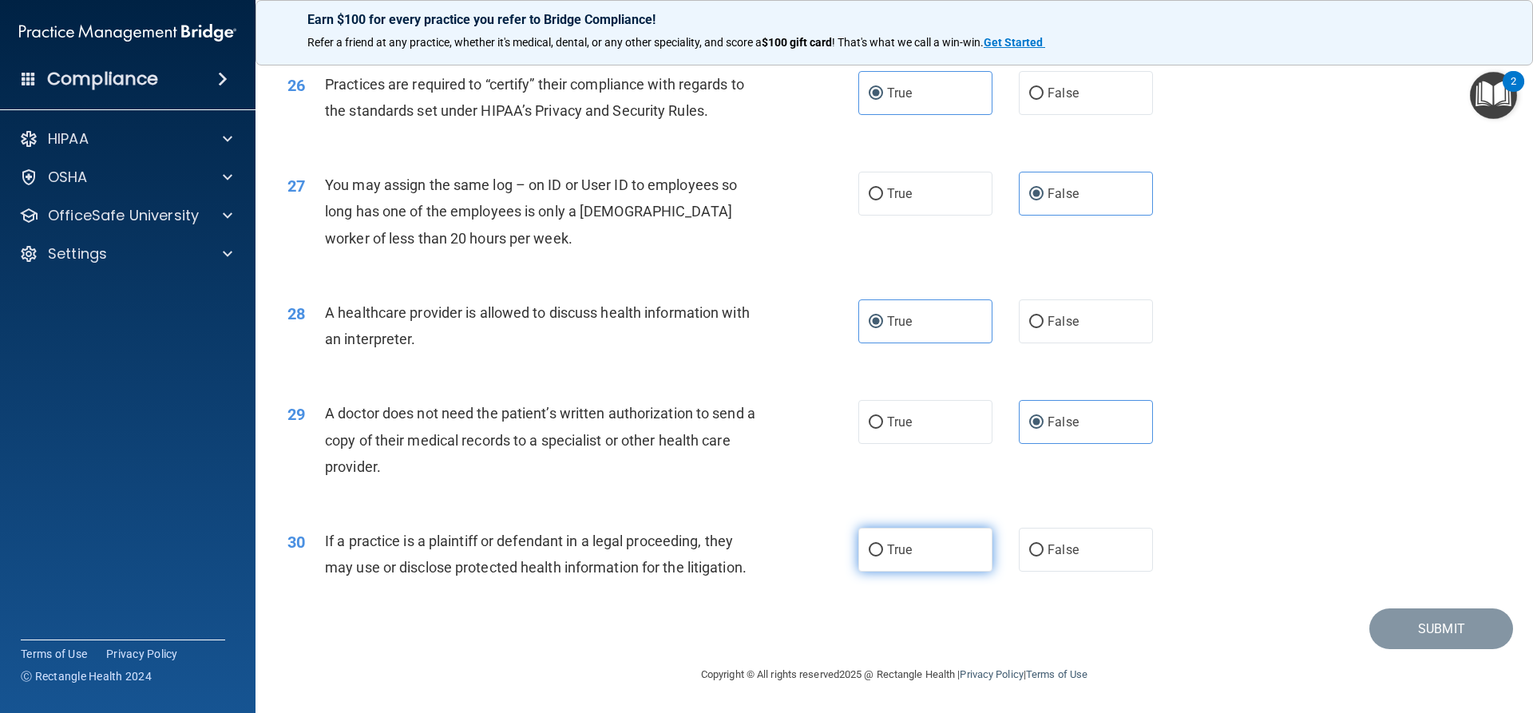
click at [912, 545] on label "True" at bounding box center [925, 550] width 134 height 44
click at [883, 545] on input "True" at bounding box center [876, 551] width 14 height 12
radio input "true"
click at [1442, 636] on button "Submit" at bounding box center [1442, 629] width 144 height 41
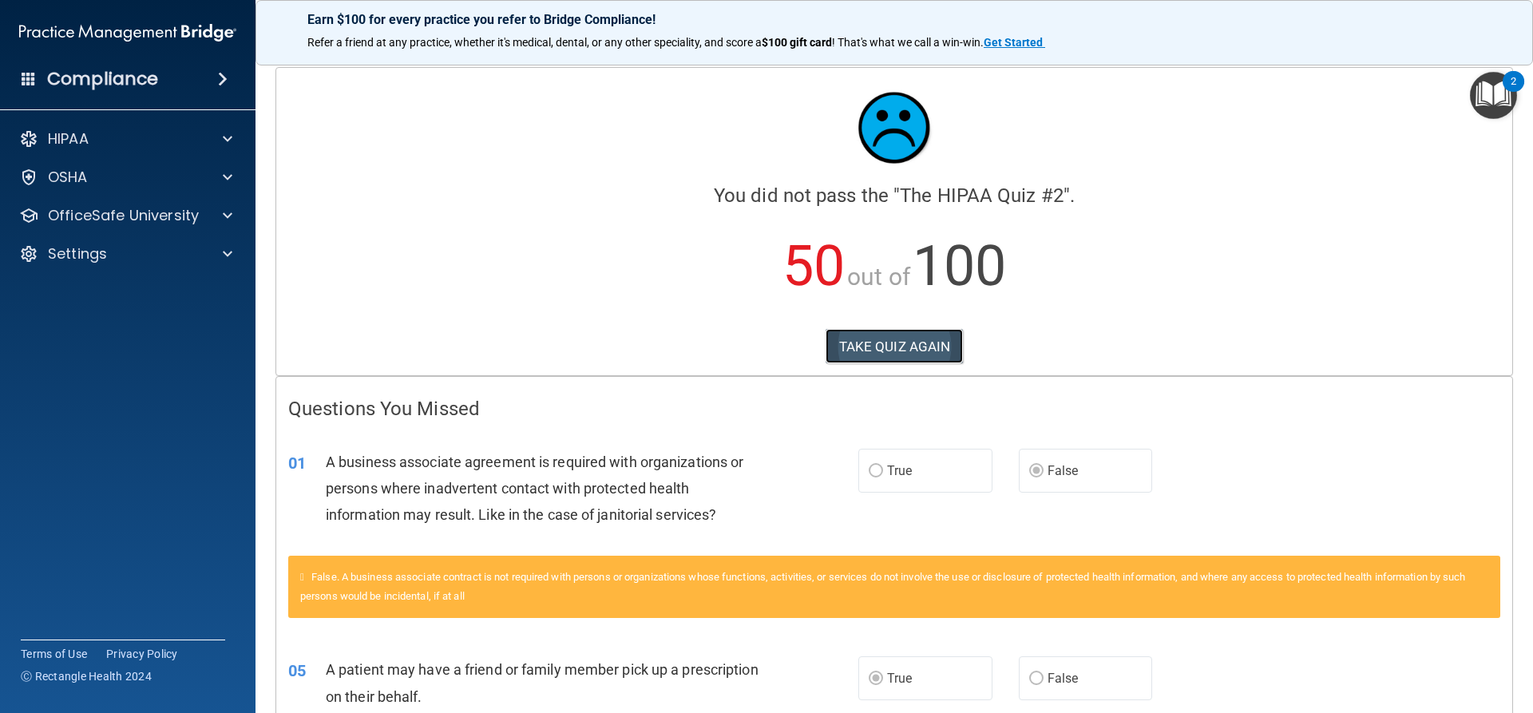
click at [925, 344] on button "TAKE QUIZ AGAIN" at bounding box center [895, 346] width 138 height 35
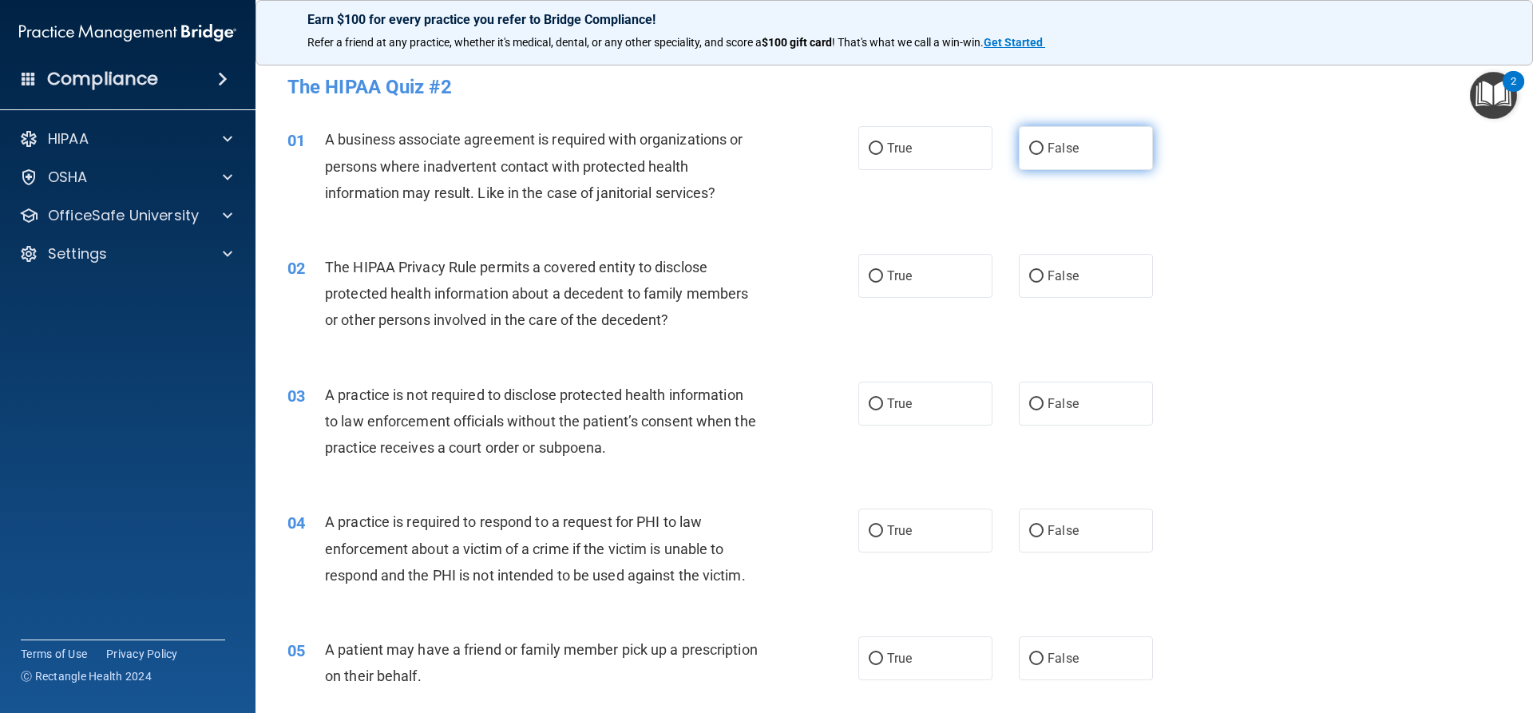
click at [1059, 158] on label "False" at bounding box center [1086, 148] width 134 height 44
click at [1044, 155] on input "False" at bounding box center [1036, 149] width 14 height 12
radio input "true"
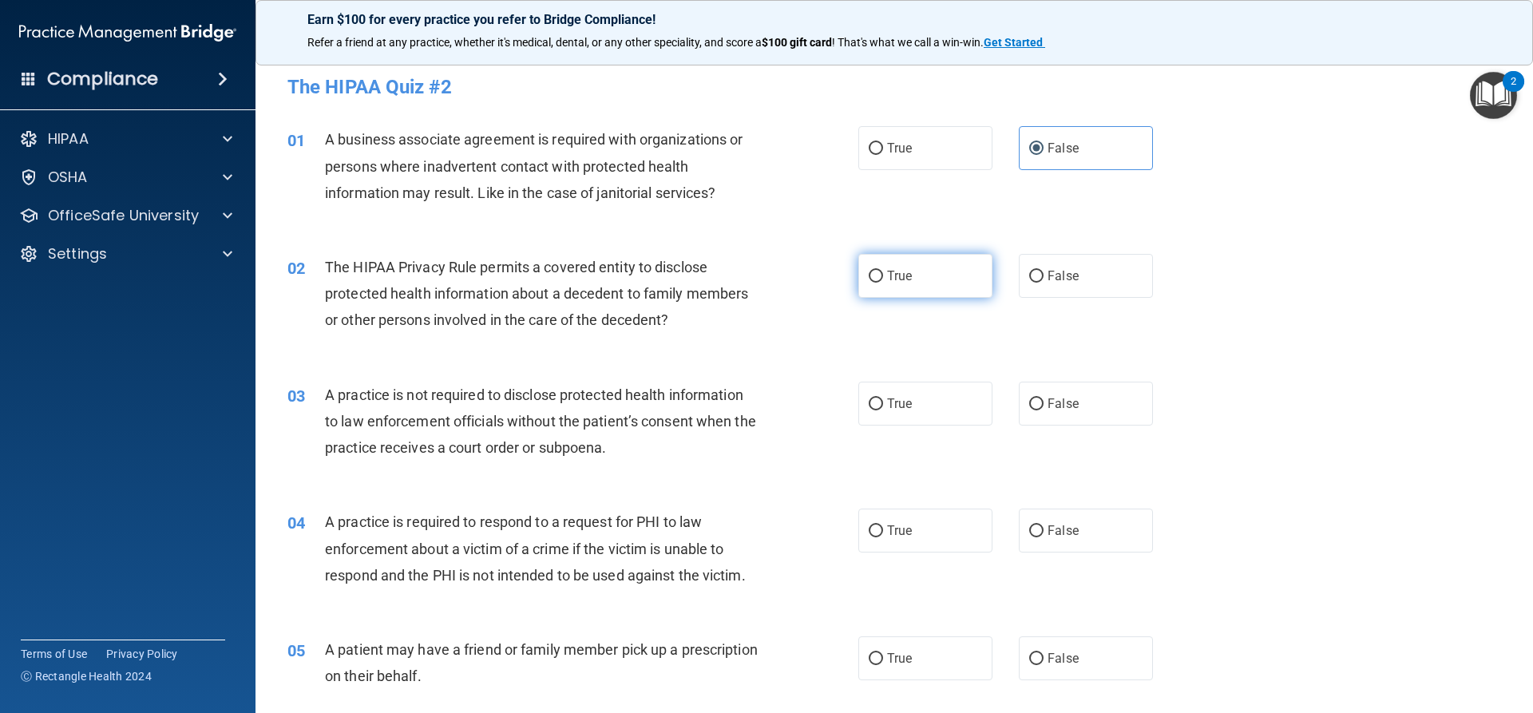
click at [927, 277] on label "True" at bounding box center [925, 276] width 134 height 44
click at [883, 277] on input "True" at bounding box center [876, 277] width 14 height 12
radio input "true"
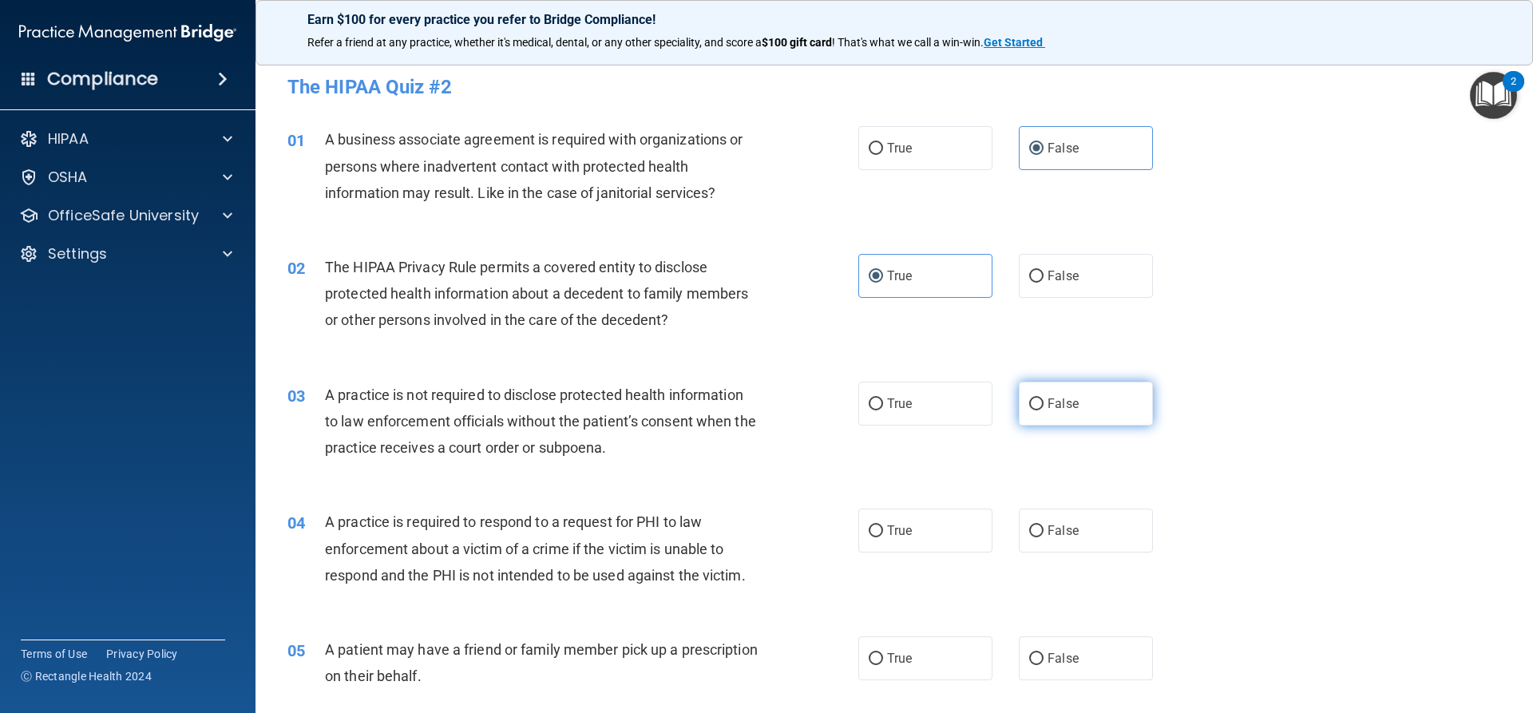
click at [1070, 387] on label "False" at bounding box center [1086, 404] width 134 height 44
click at [1044, 399] on input "False" at bounding box center [1036, 405] width 14 height 12
radio input "true"
click at [913, 558] on div "04 A practice is required to respond to a request for PHI to law enforcement ab…" at bounding box center [895, 553] width 1238 height 128
click at [911, 534] on label "True" at bounding box center [925, 531] width 134 height 44
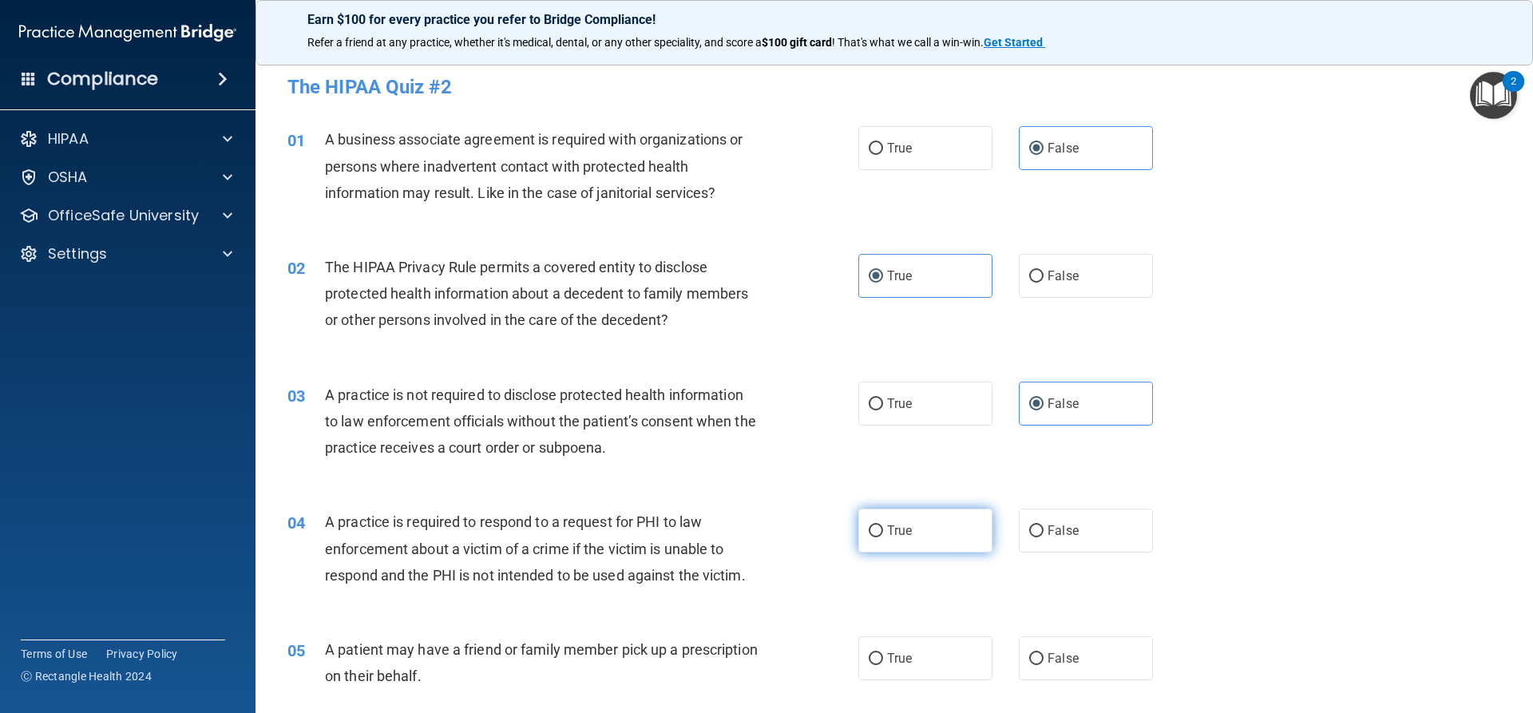
click at [883, 534] on input "True" at bounding box center [876, 531] width 14 height 12
radio input "true"
click at [1107, 666] on label "False" at bounding box center [1086, 658] width 134 height 44
click at [1044, 665] on input "False" at bounding box center [1036, 659] width 14 height 12
radio input "true"
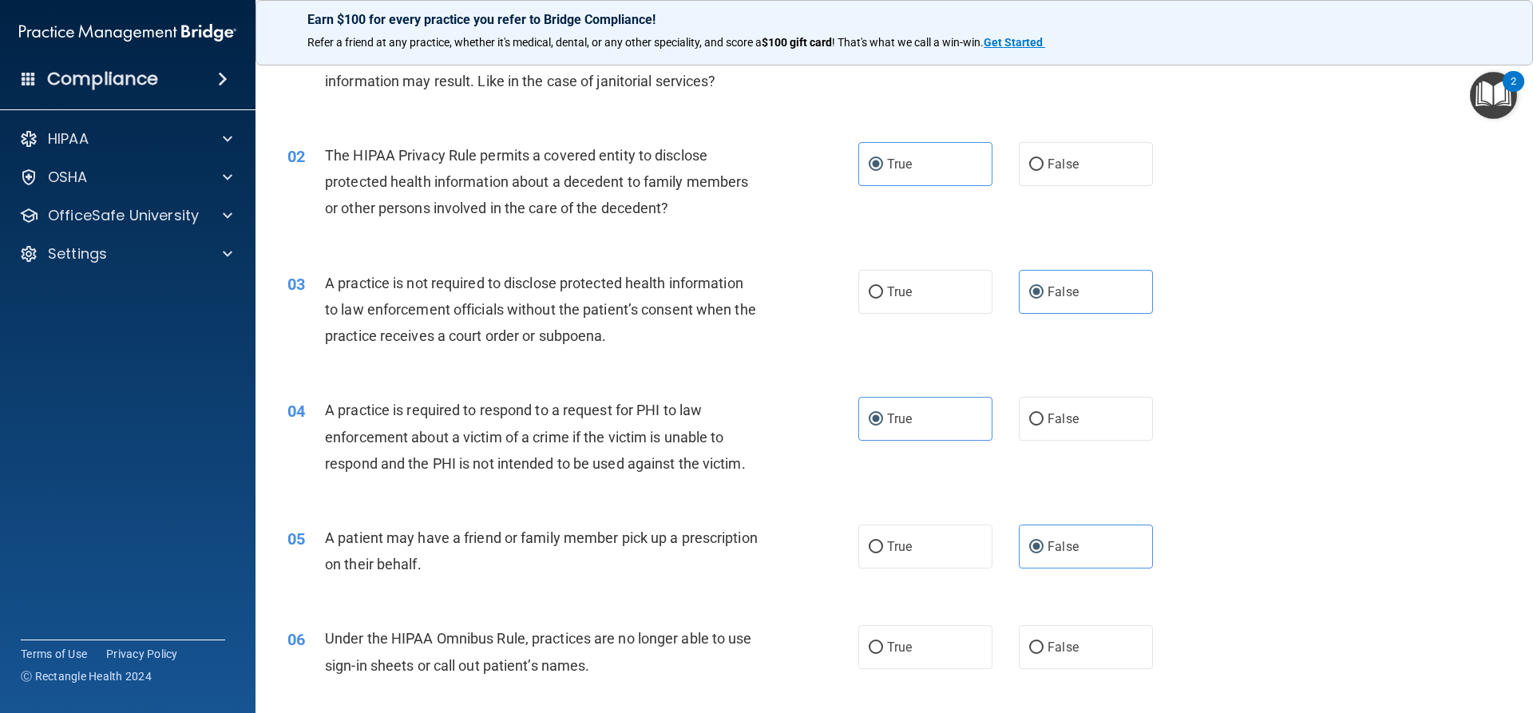
scroll to position [160, 0]
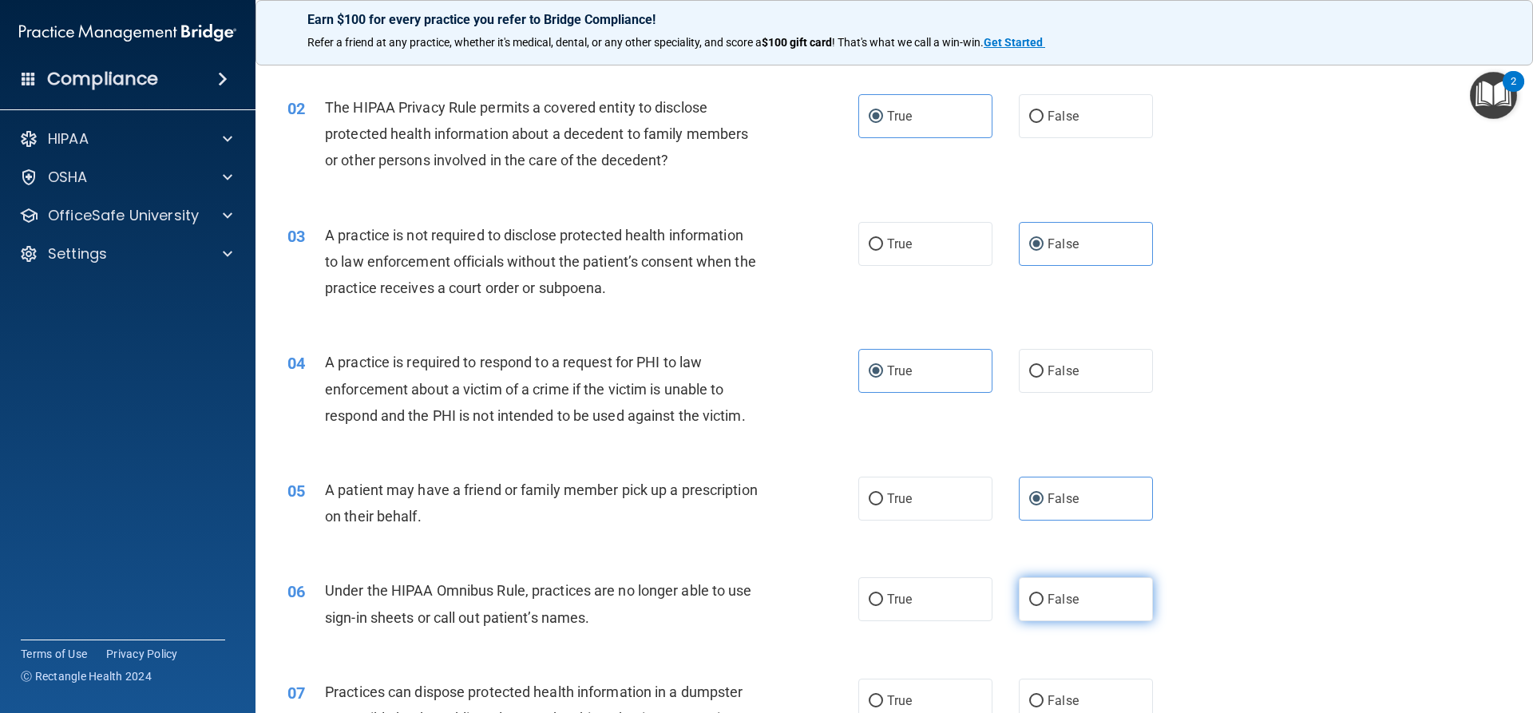
click at [1067, 589] on label "False" at bounding box center [1086, 599] width 134 height 44
click at [1044, 594] on input "False" at bounding box center [1036, 600] width 14 height 12
radio input "true"
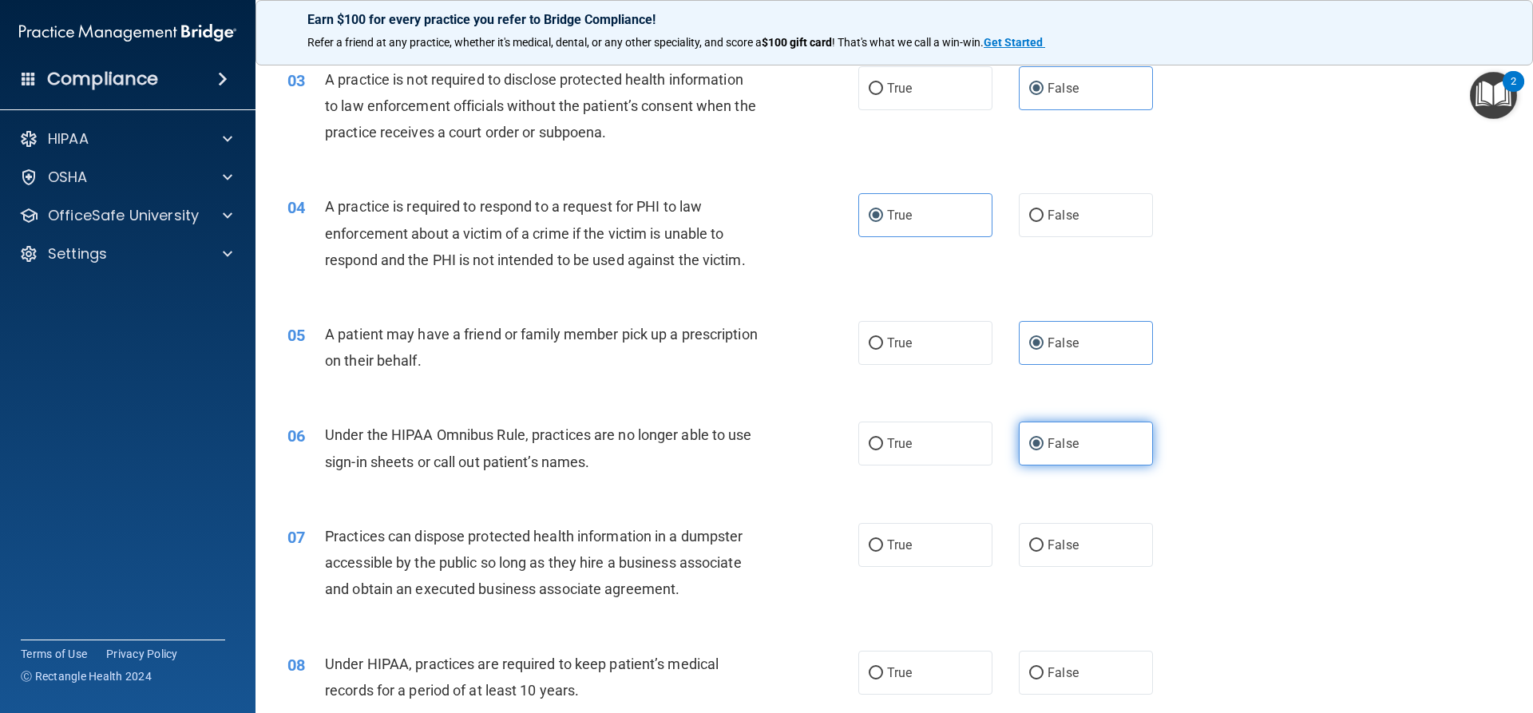
scroll to position [319, 0]
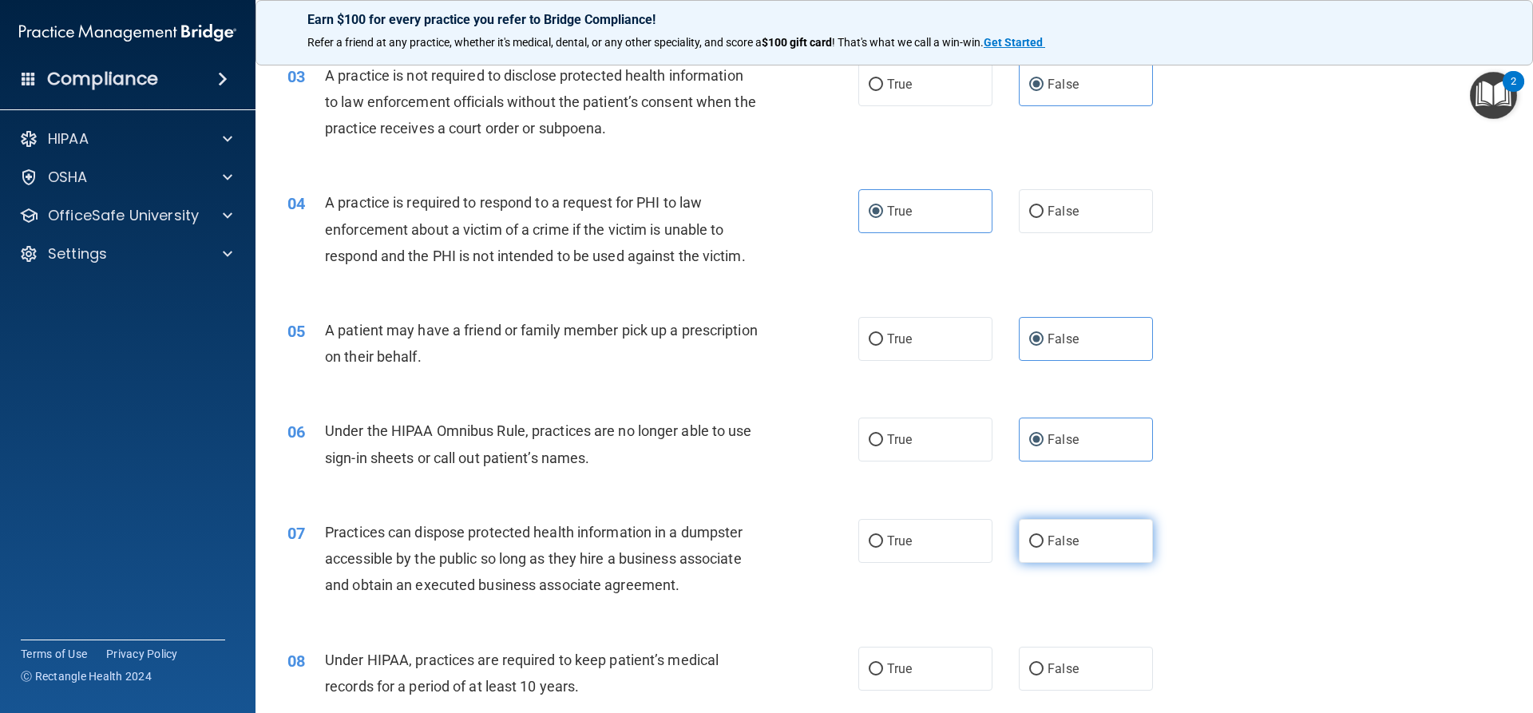
click at [1068, 537] on span "False" at bounding box center [1063, 540] width 31 height 15
click at [1044, 537] on input "False" at bounding box center [1036, 542] width 14 height 12
radio input "true"
click at [1088, 681] on label "False" at bounding box center [1086, 669] width 134 height 44
click at [1044, 676] on input "False" at bounding box center [1036, 670] width 14 height 12
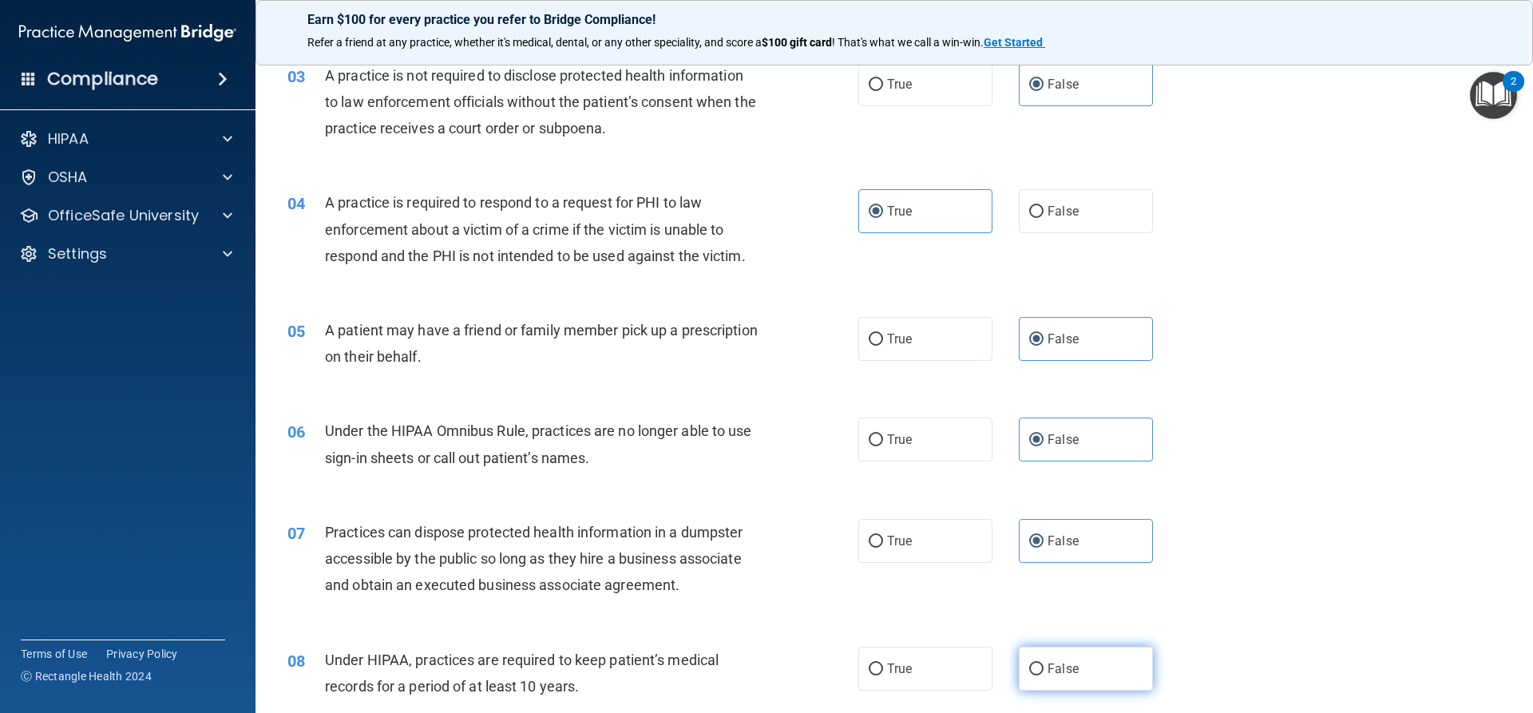
radio input "true"
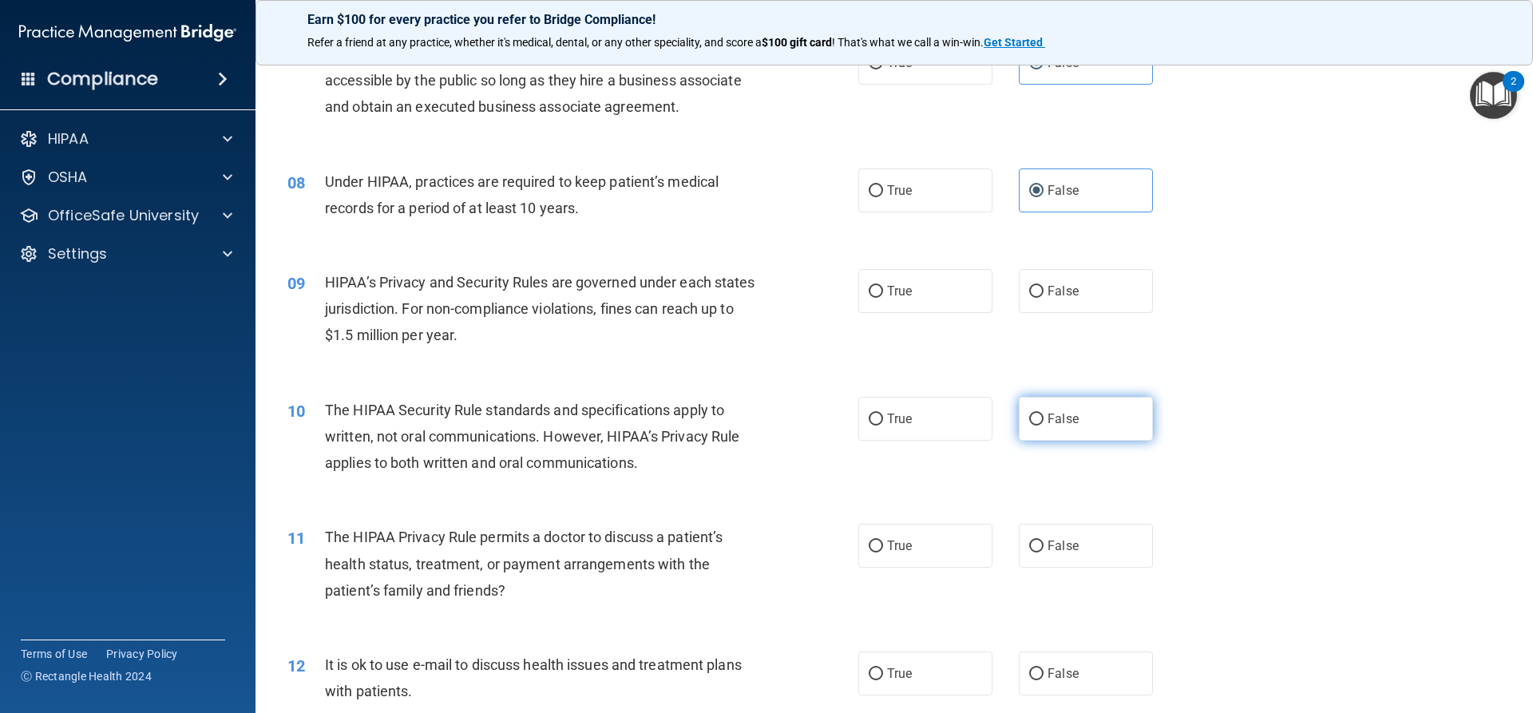
scroll to position [799, 0]
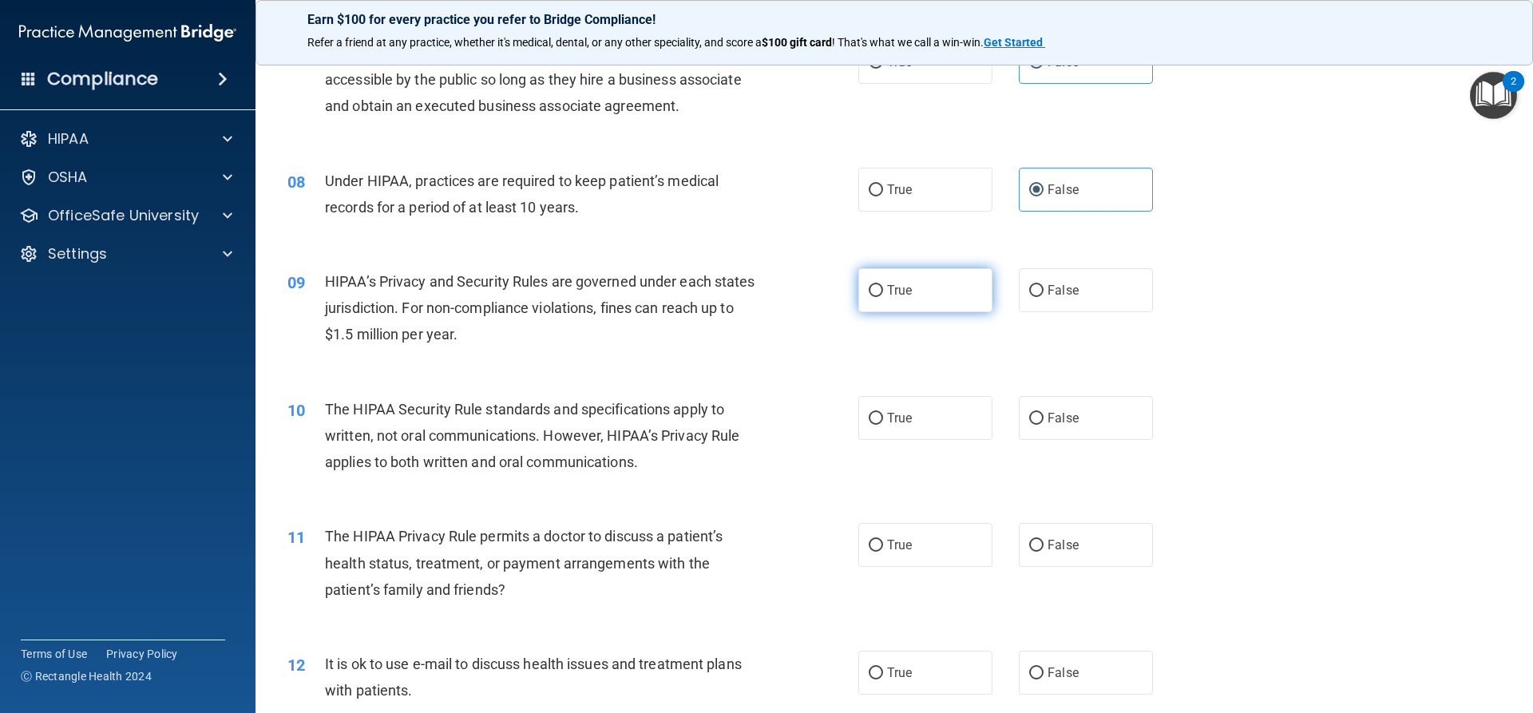
click at [925, 297] on label "True" at bounding box center [925, 290] width 134 height 44
click at [883, 297] on input "True" at bounding box center [876, 291] width 14 height 12
radio input "true"
click at [1063, 438] on label "False" at bounding box center [1086, 418] width 134 height 44
click at [1044, 425] on input "False" at bounding box center [1036, 419] width 14 height 12
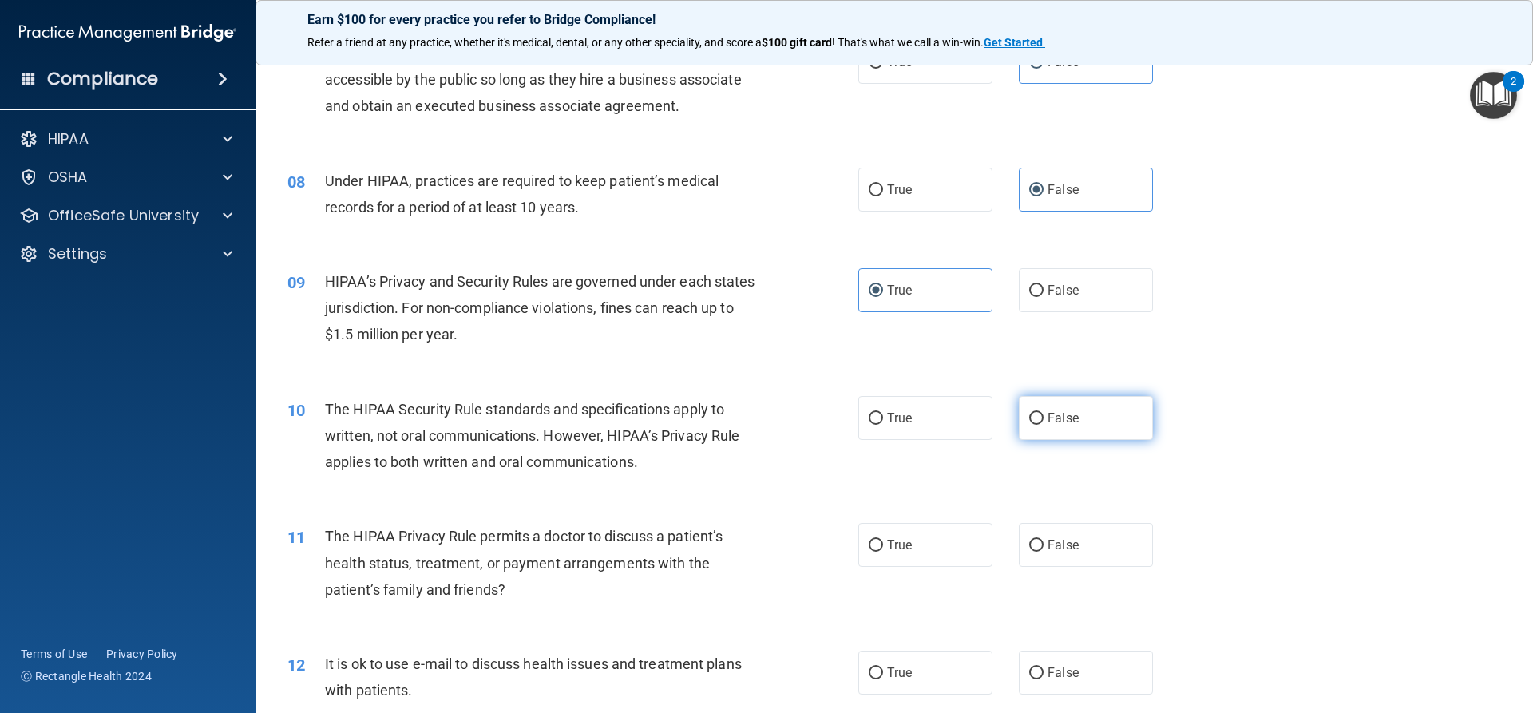
radio input "true"
click at [917, 540] on label "True" at bounding box center [925, 545] width 134 height 44
click at [883, 540] on input "True" at bounding box center [876, 546] width 14 height 12
radio input "true"
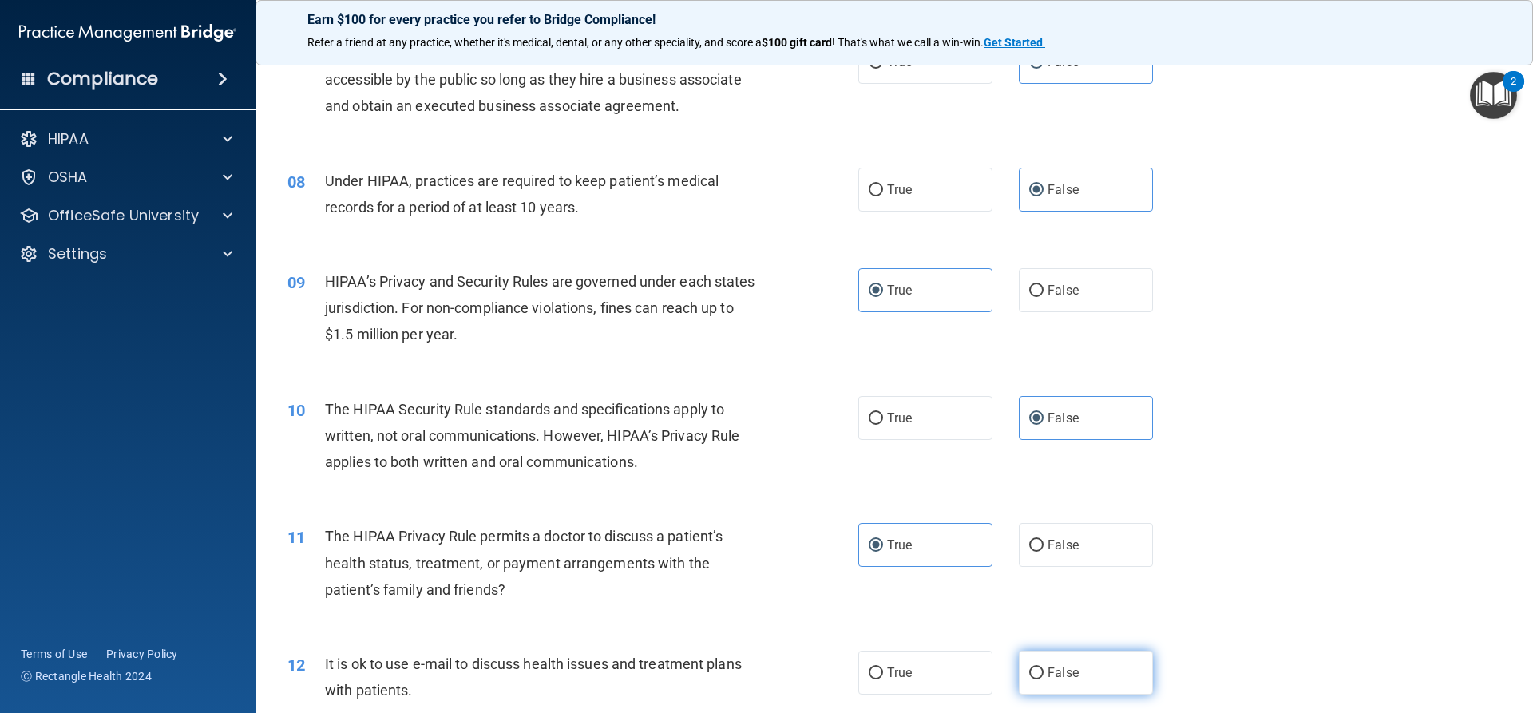
click at [1096, 691] on label "False" at bounding box center [1086, 673] width 134 height 44
click at [1044, 680] on input "False" at bounding box center [1036, 674] width 14 height 12
radio input "true"
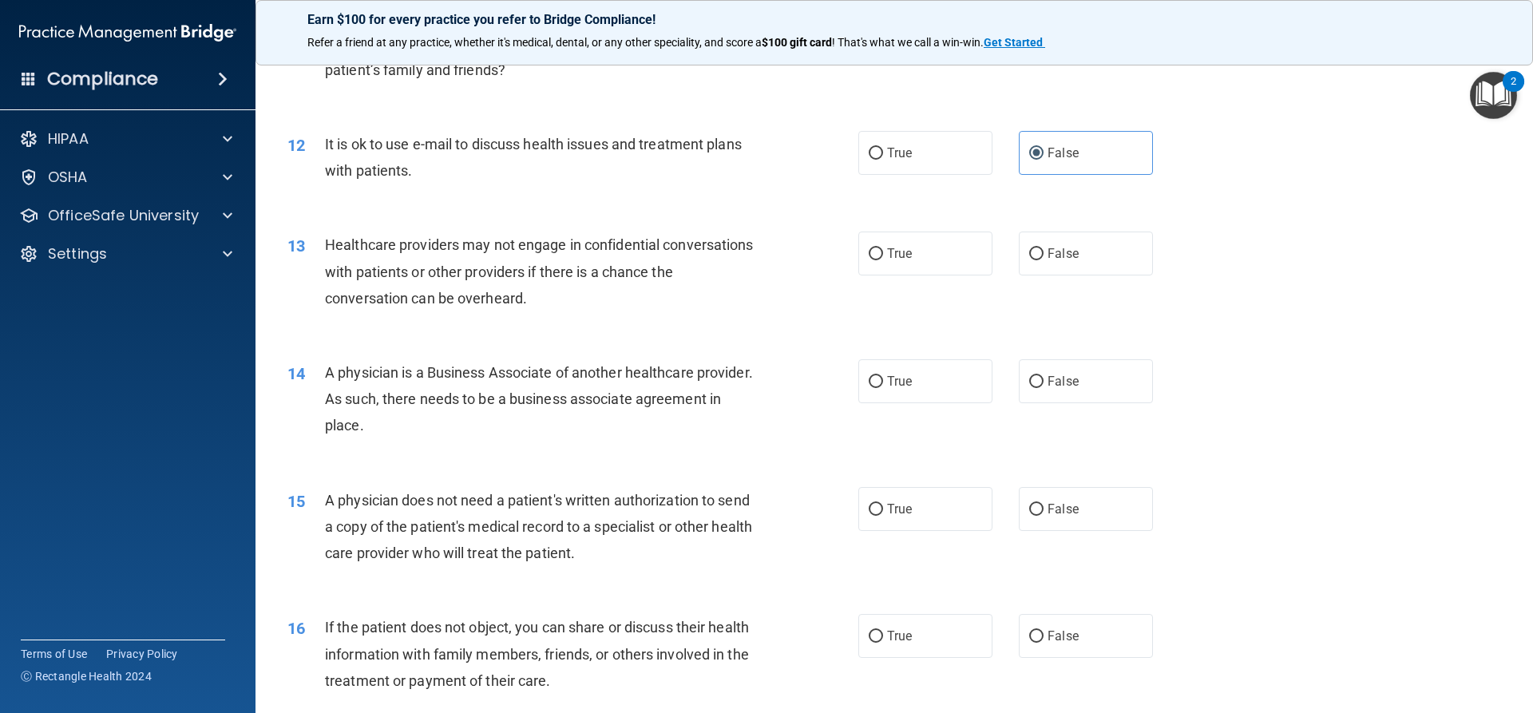
scroll to position [1358, 0]
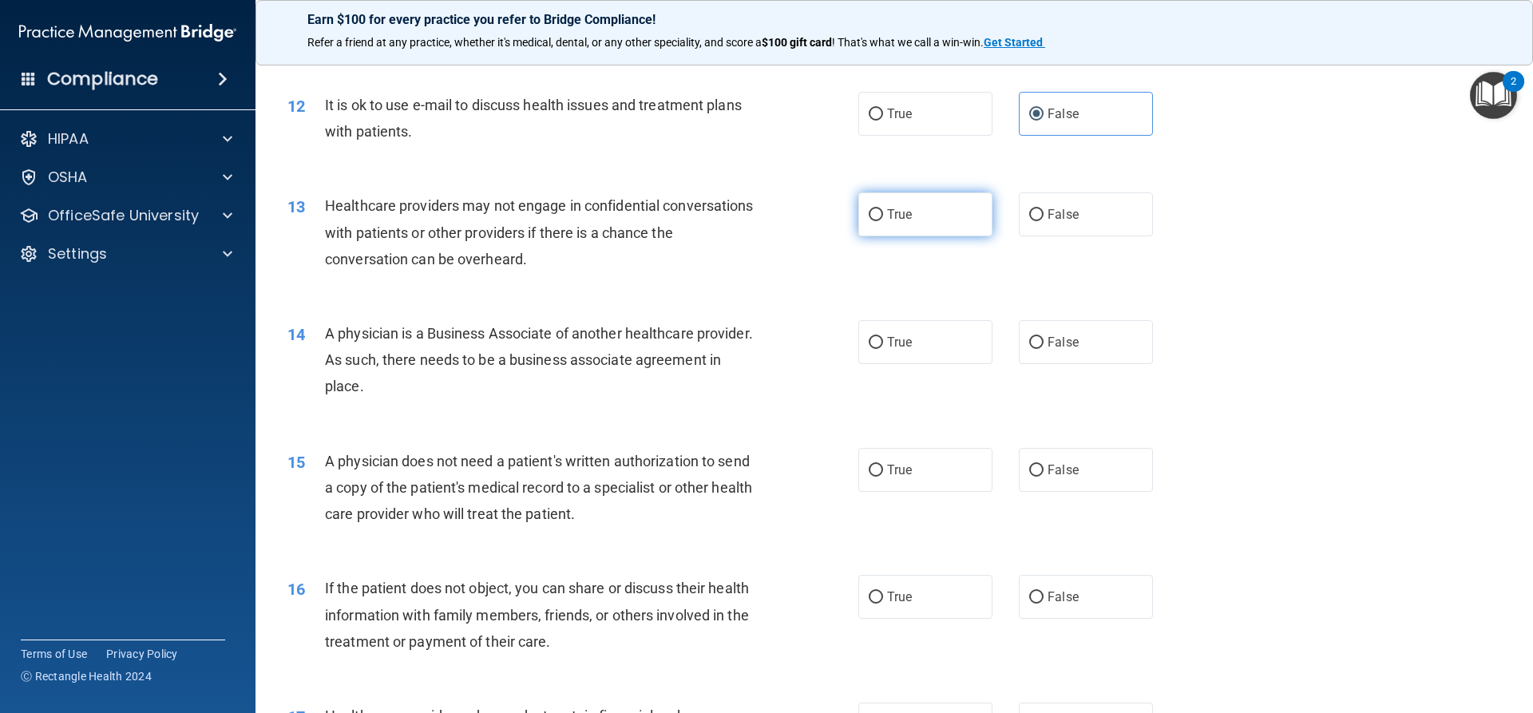
click at [878, 222] on label "True" at bounding box center [925, 214] width 134 height 44
click at [878, 221] on input "True" at bounding box center [876, 215] width 14 height 12
radio input "true"
click at [962, 352] on label "True" at bounding box center [925, 342] width 134 height 44
click at [883, 349] on input "True" at bounding box center [876, 343] width 14 height 12
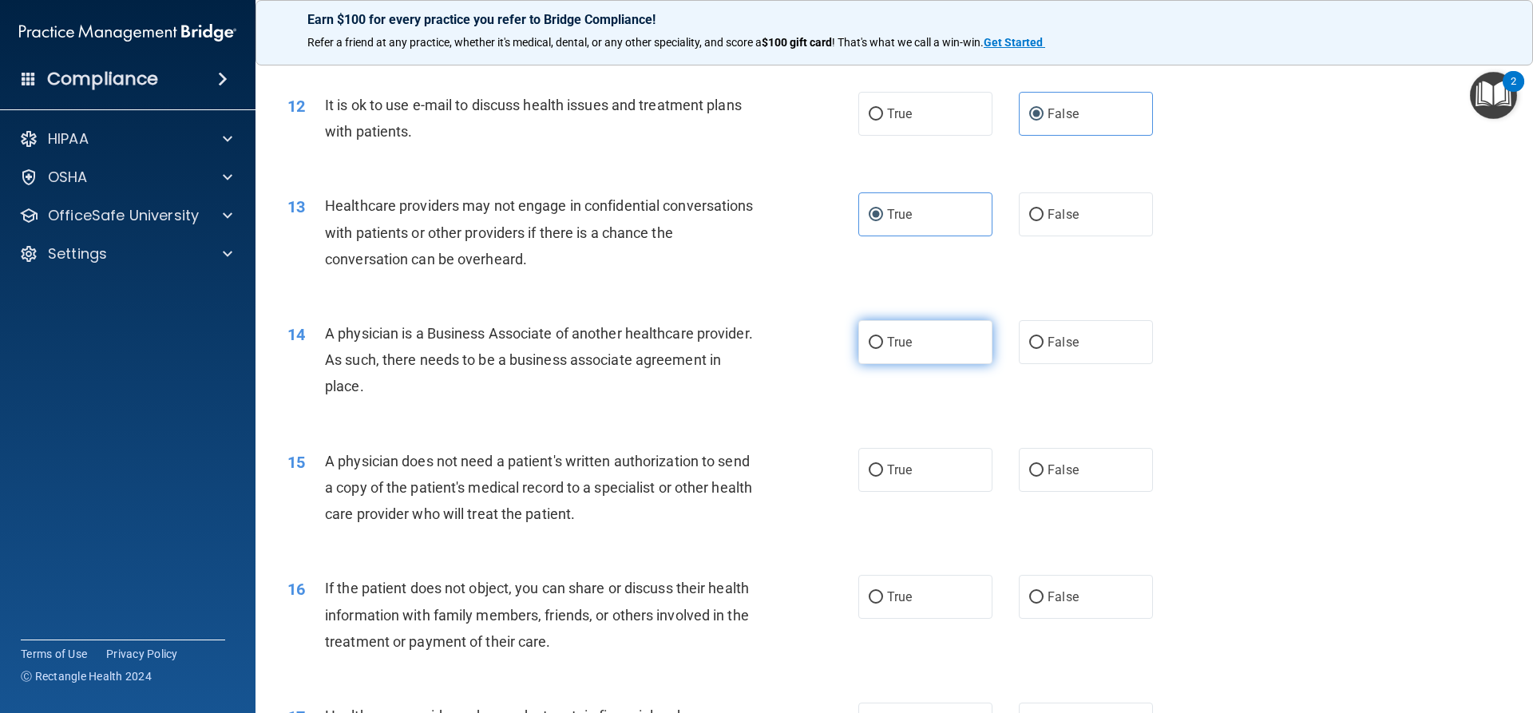
radio input "true"
click at [950, 481] on label "True" at bounding box center [925, 470] width 134 height 44
click at [883, 477] on input "True" at bounding box center [876, 471] width 14 height 12
radio input "true"
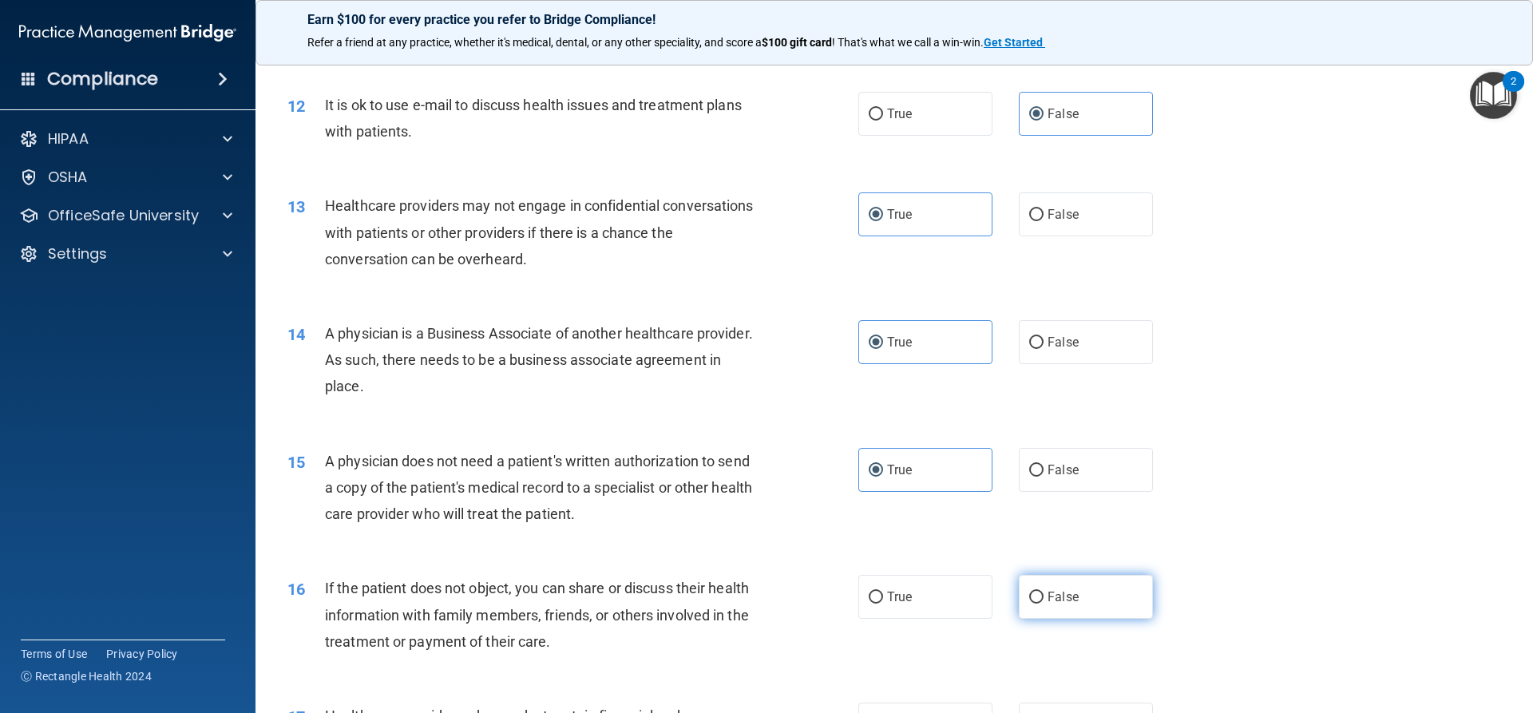
click at [1100, 605] on label "False" at bounding box center [1086, 597] width 134 height 44
click at [1044, 604] on input "False" at bounding box center [1036, 598] width 14 height 12
radio input "true"
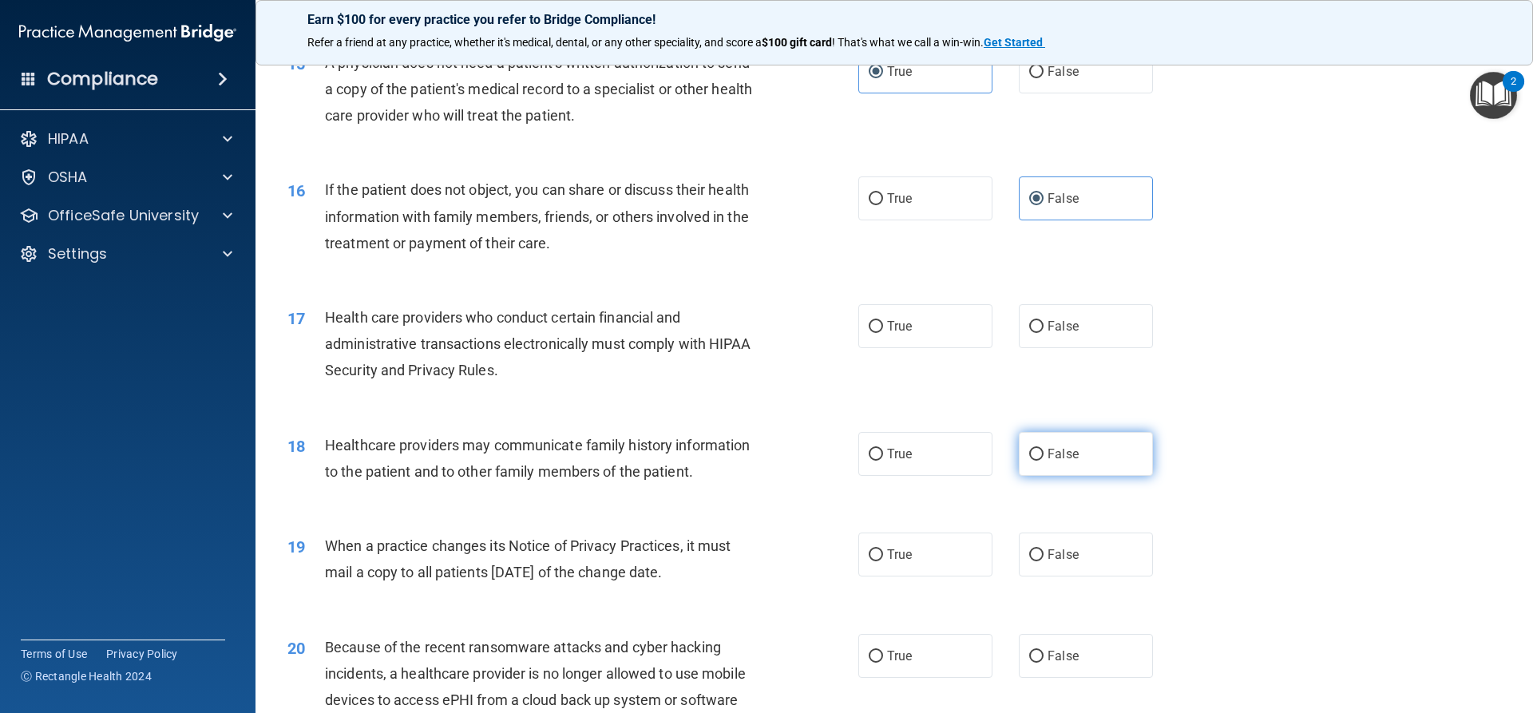
scroll to position [1757, 0]
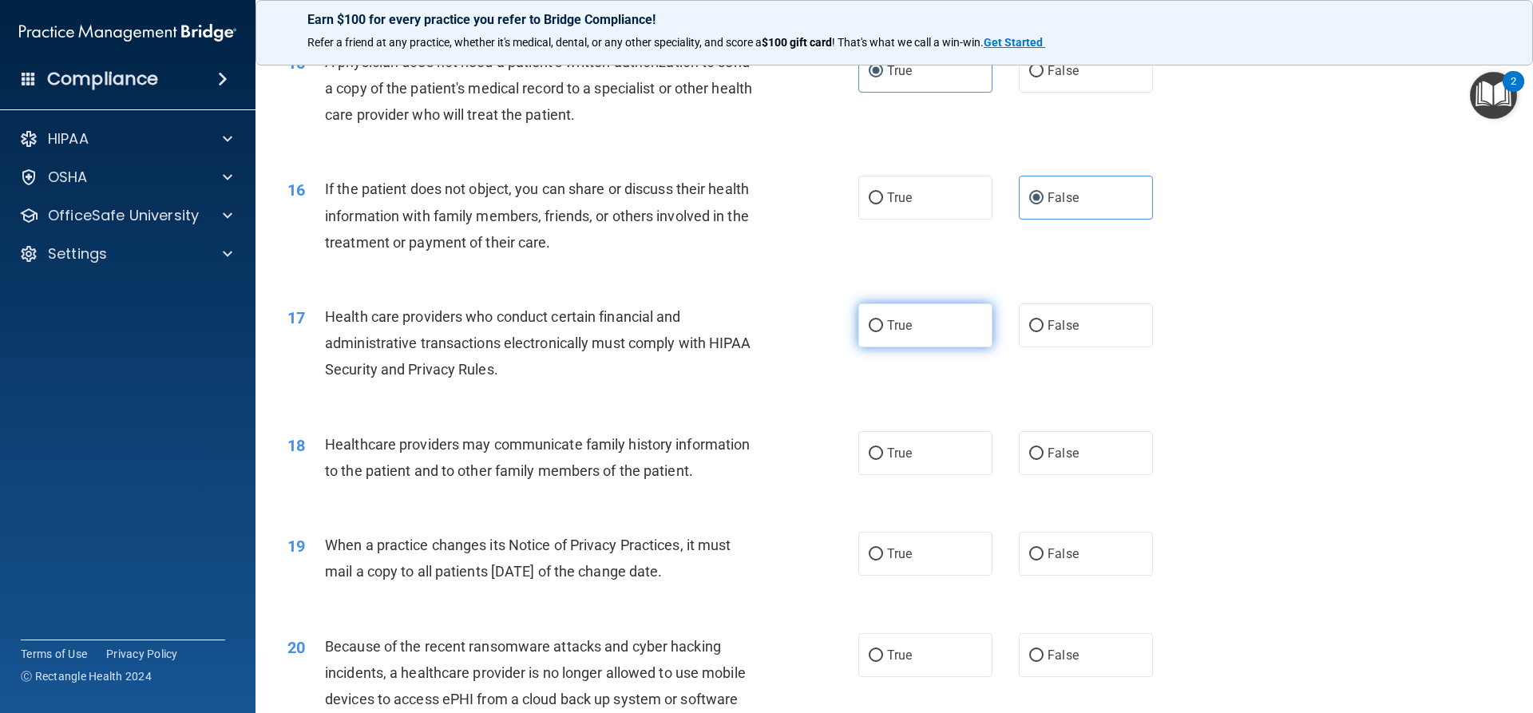
click at [901, 313] on label "True" at bounding box center [925, 325] width 134 height 44
click at [883, 320] on input "True" at bounding box center [876, 326] width 14 height 12
radio input "true"
click at [1119, 467] on label "False" at bounding box center [1086, 453] width 134 height 44
click at [1044, 460] on input "False" at bounding box center [1036, 454] width 14 height 12
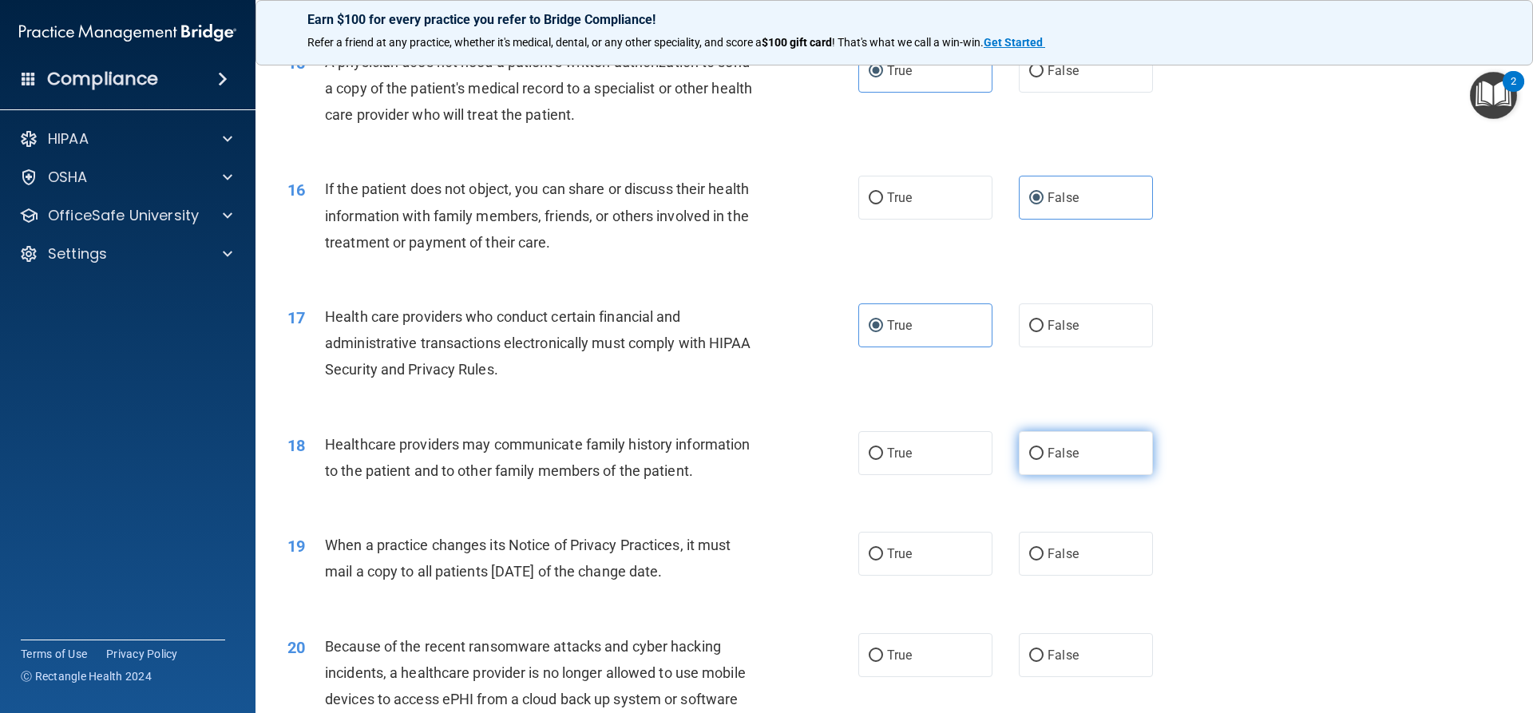
radio input "true"
click at [899, 562] on label "True" at bounding box center [925, 554] width 134 height 44
click at [883, 561] on input "True" at bounding box center [876, 555] width 14 height 12
radio input "true"
click at [920, 660] on label "True" at bounding box center [925, 655] width 134 height 44
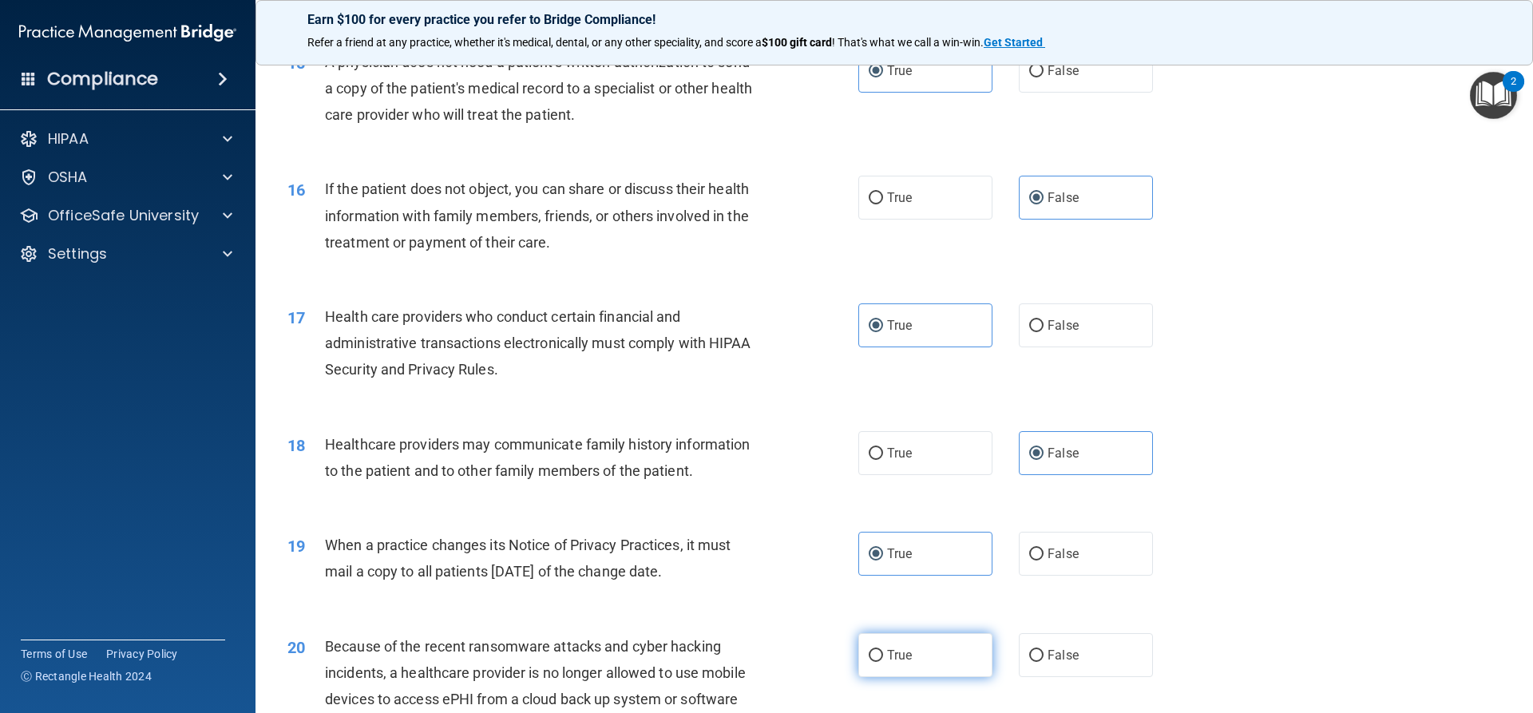
click at [883, 660] on input "True" at bounding box center [876, 656] width 14 height 12
radio input "true"
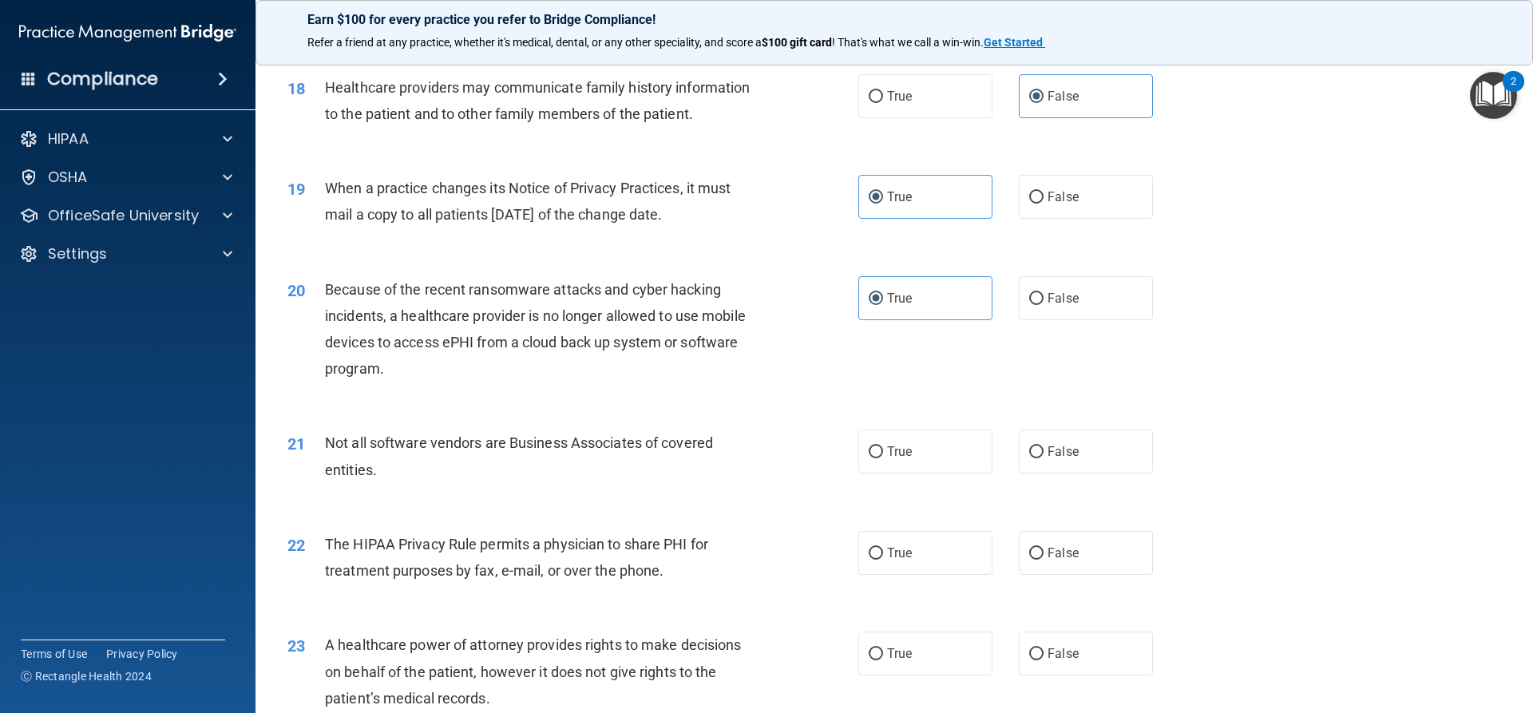
scroll to position [2156, 0]
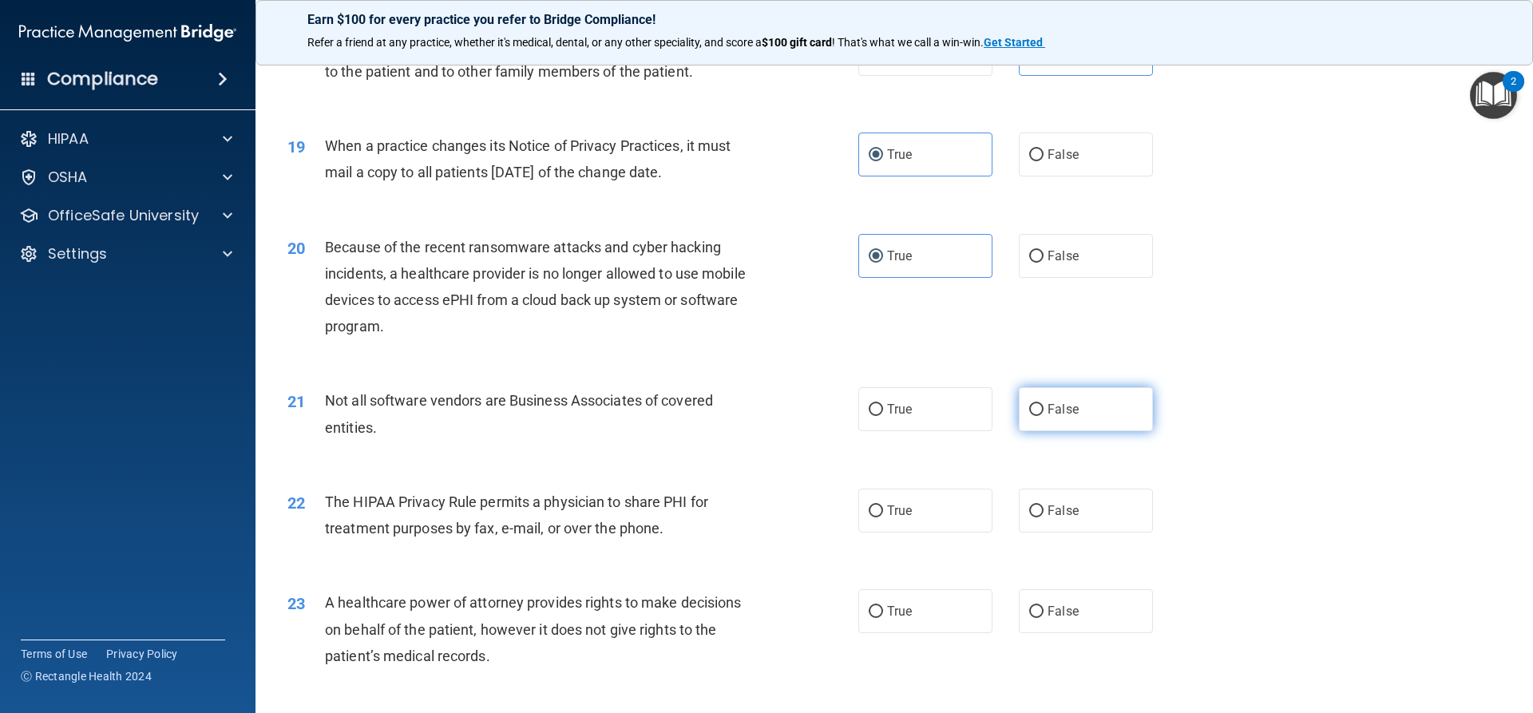
click at [1074, 395] on label "False" at bounding box center [1086, 409] width 134 height 44
click at [1044, 404] on input "False" at bounding box center [1036, 410] width 14 height 12
radio input "true"
click at [951, 506] on label "True" at bounding box center [925, 511] width 134 height 44
click at [883, 506] on input "True" at bounding box center [876, 512] width 14 height 12
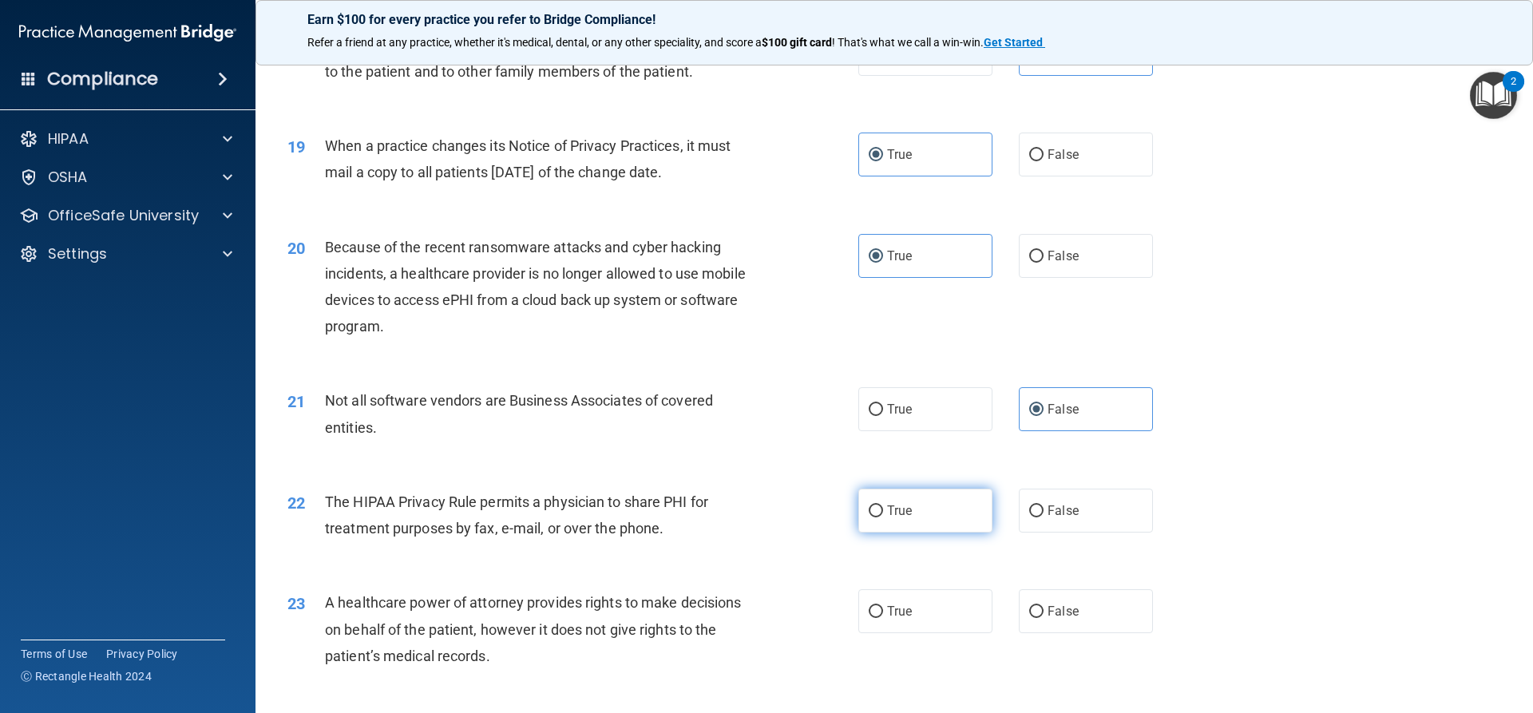
radio input "true"
click at [948, 600] on label "True" at bounding box center [925, 611] width 134 height 44
click at [883, 606] on input "True" at bounding box center [876, 612] width 14 height 12
radio input "true"
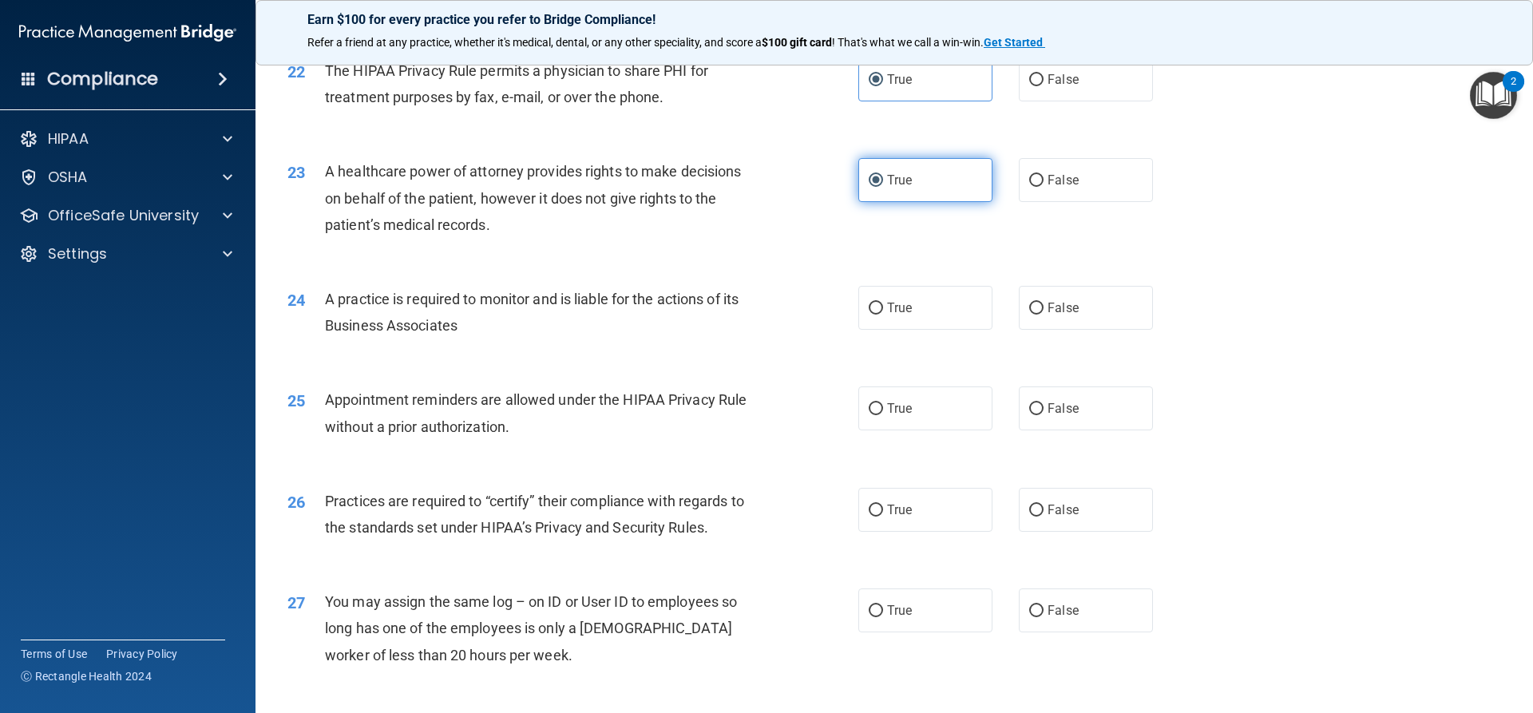
scroll to position [2635, 0]
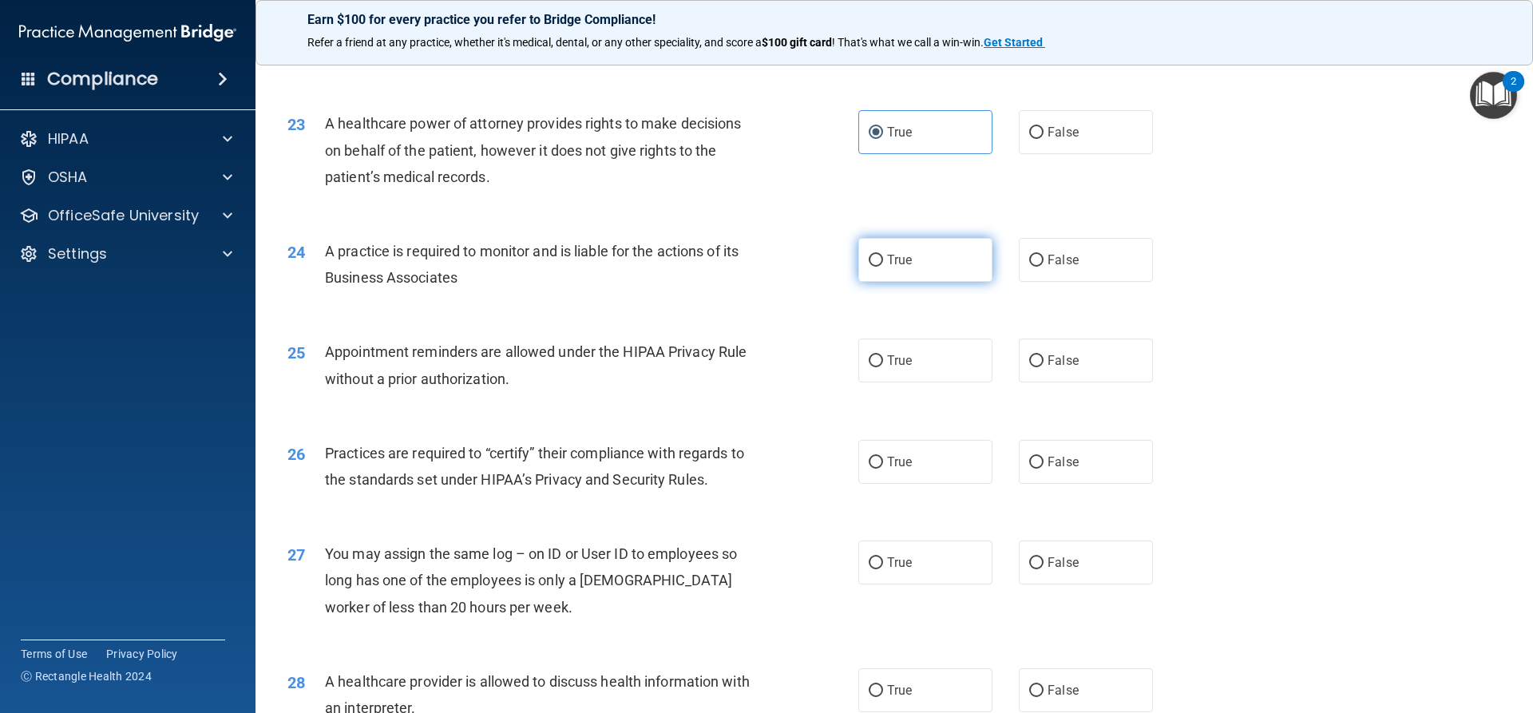
click at [888, 263] on span "True" at bounding box center [899, 259] width 25 height 15
click at [883, 263] on input "True" at bounding box center [876, 261] width 14 height 12
radio input "true"
click at [895, 344] on label "True" at bounding box center [925, 361] width 134 height 44
click at [883, 355] on input "True" at bounding box center [876, 361] width 14 height 12
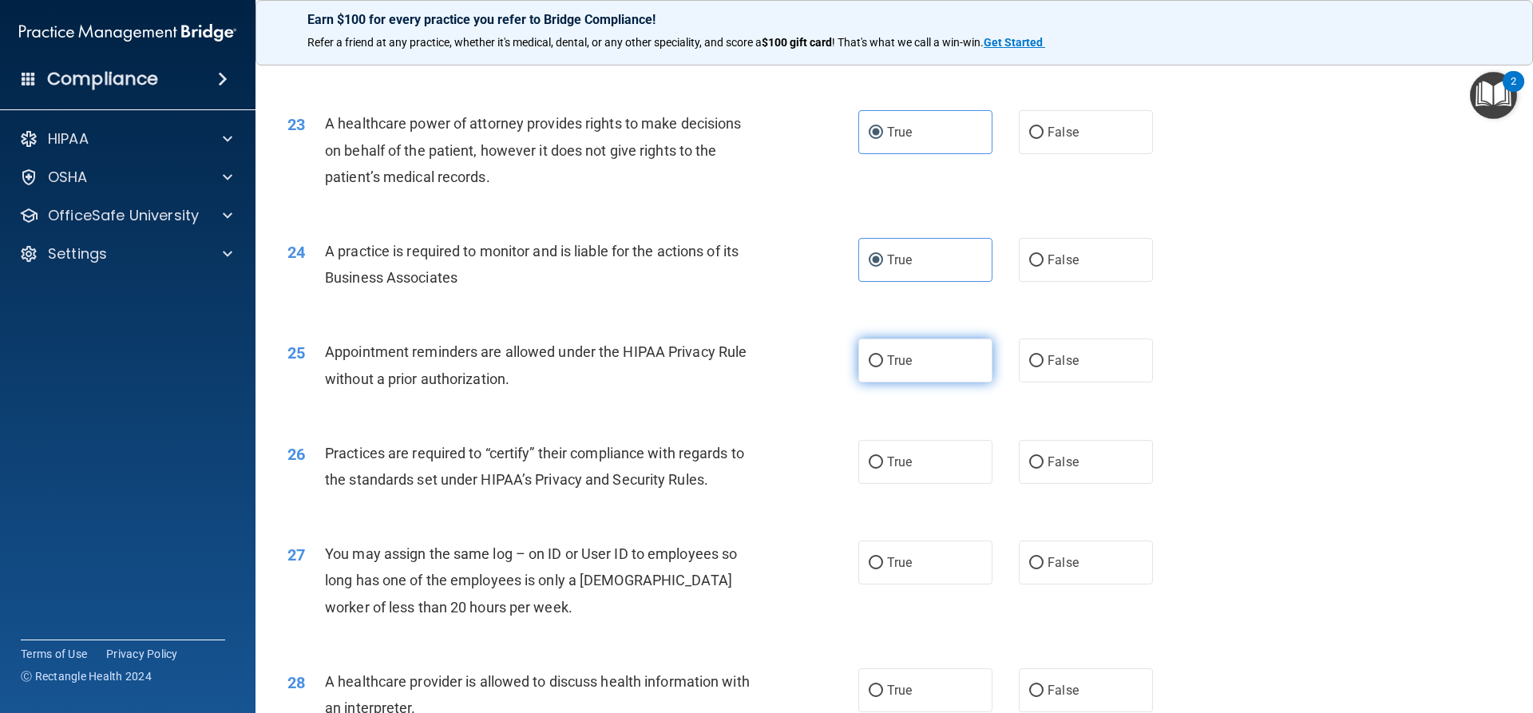
radio input "true"
click at [925, 474] on label "True" at bounding box center [925, 462] width 134 height 44
click at [883, 469] on input "True" at bounding box center [876, 463] width 14 height 12
radio input "true"
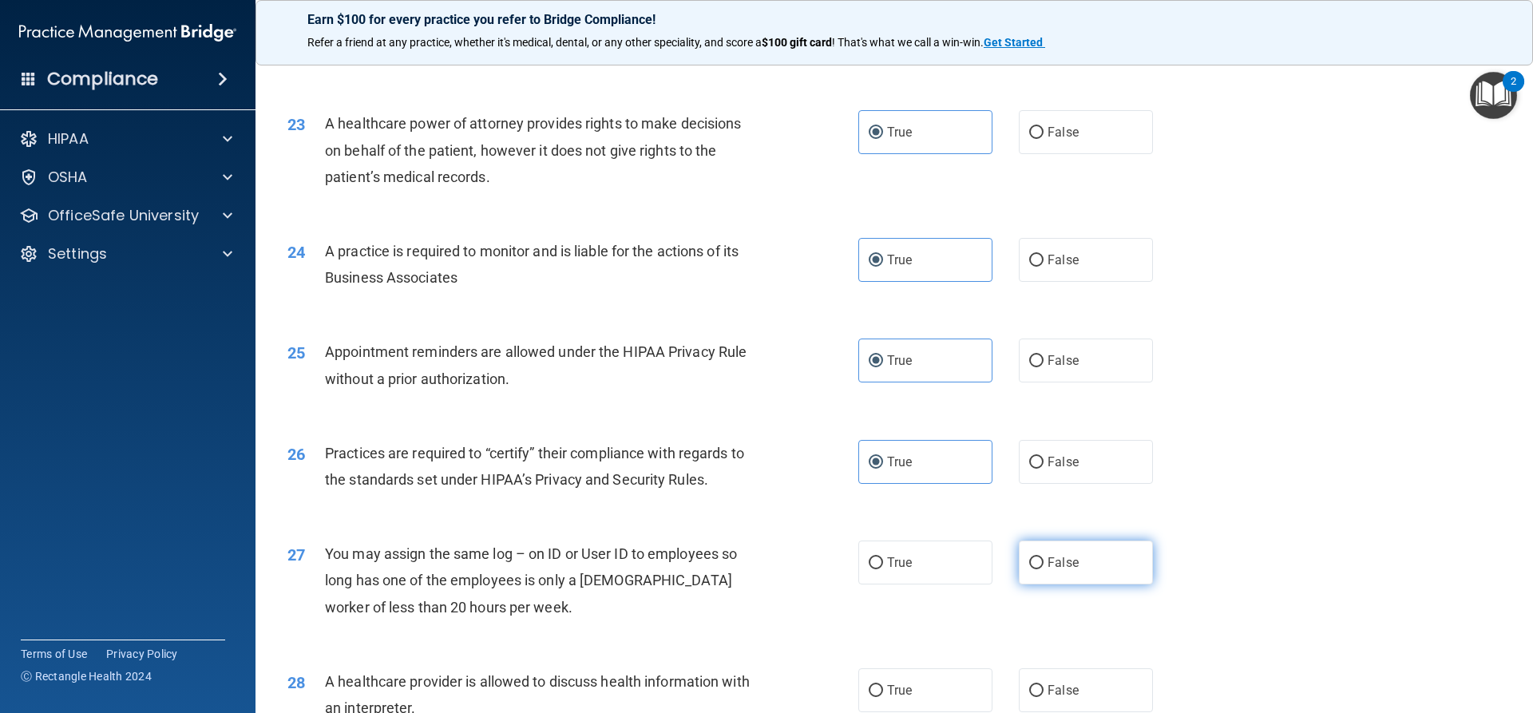
click at [1077, 558] on label "False" at bounding box center [1086, 563] width 134 height 44
click at [1044, 558] on input "False" at bounding box center [1036, 563] width 14 height 12
radio input "true"
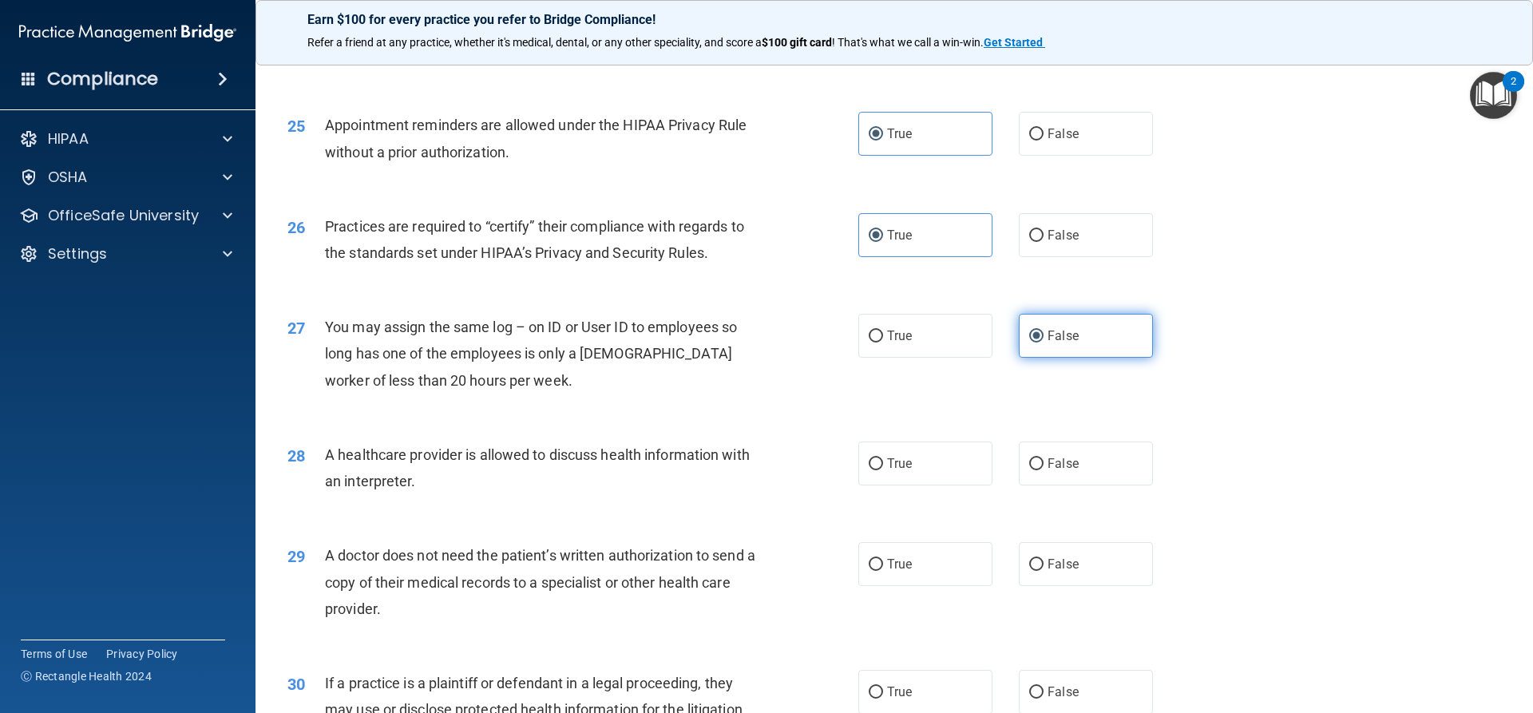
scroll to position [3004, 0]
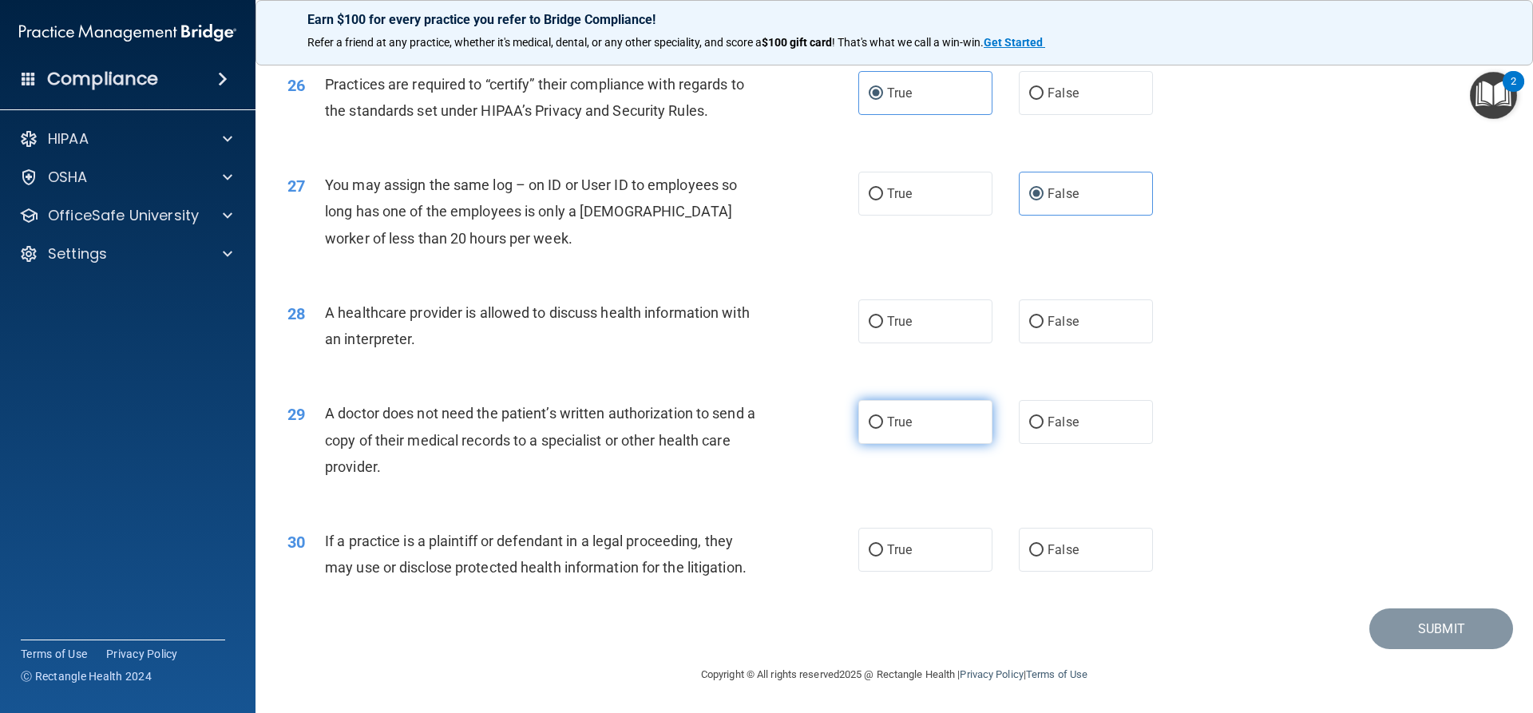
click at [957, 414] on label "True" at bounding box center [925, 422] width 134 height 44
click at [883, 417] on input "True" at bounding box center [876, 423] width 14 height 12
radio input "true"
click at [900, 547] on span "True" at bounding box center [899, 549] width 25 height 15
click at [883, 547] on input "True" at bounding box center [876, 551] width 14 height 12
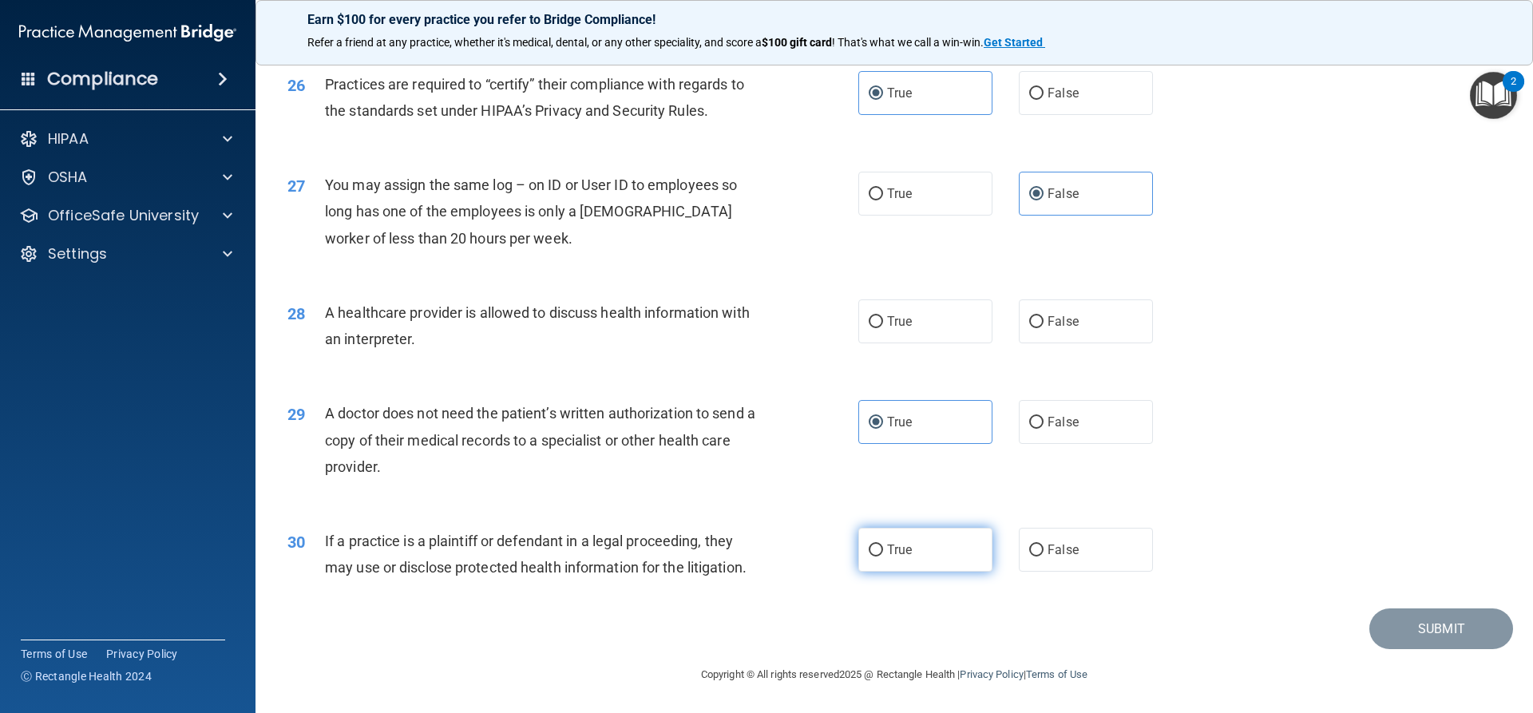
radio input "true"
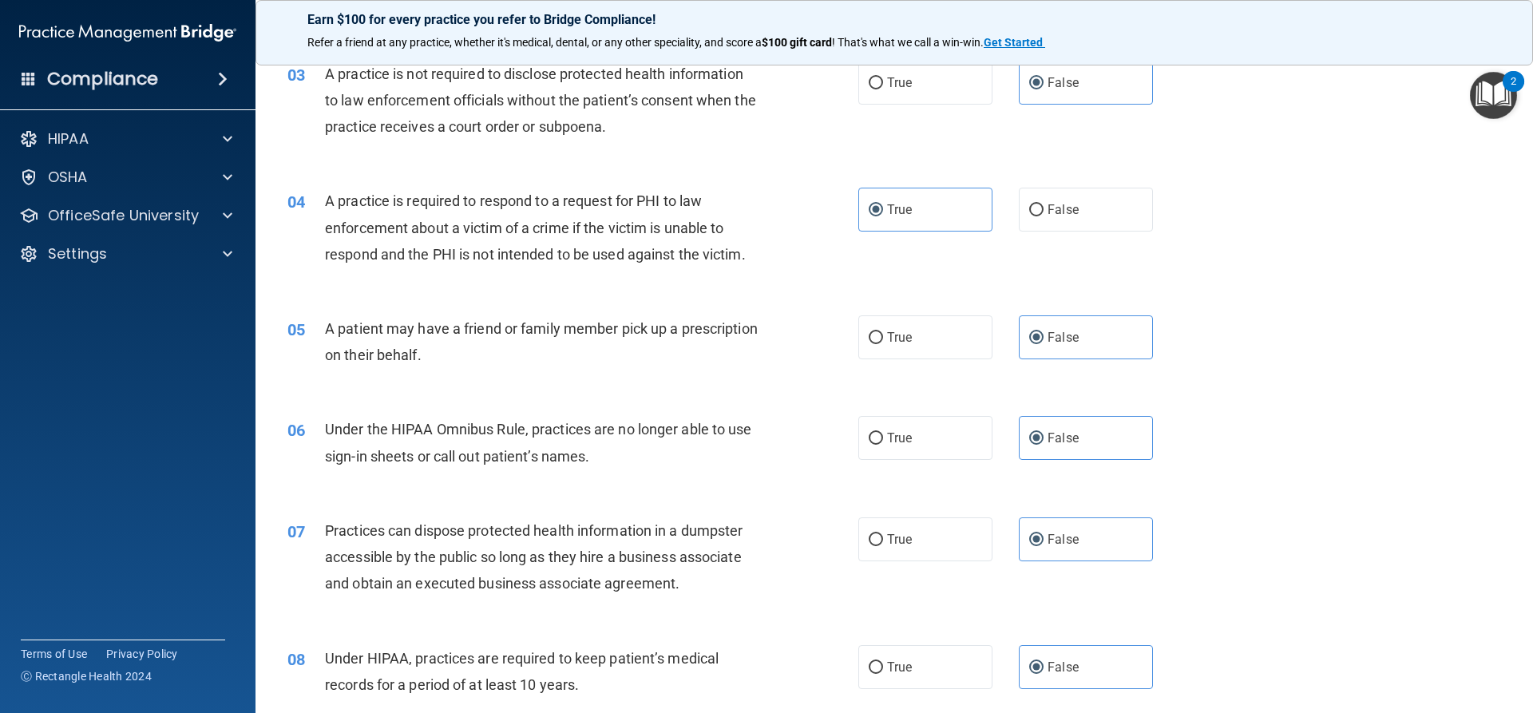
scroll to position [289, 0]
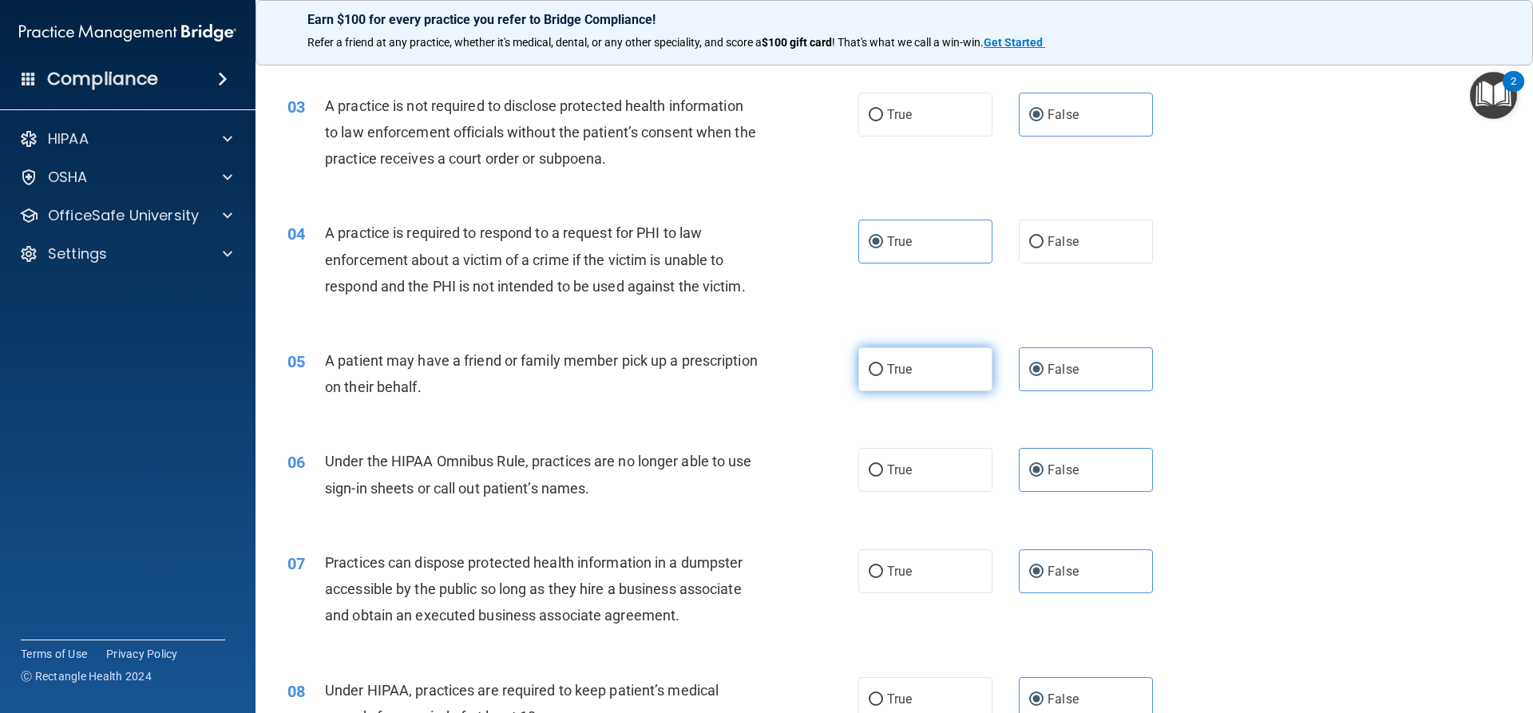
click at [899, 367] on span "True" at bounding box center [899, 369] width 25 height 15
click at [883, 367] on input "True" at bounding box center [876, 370] width 14 height 12
radio input "true"
radio input "false"
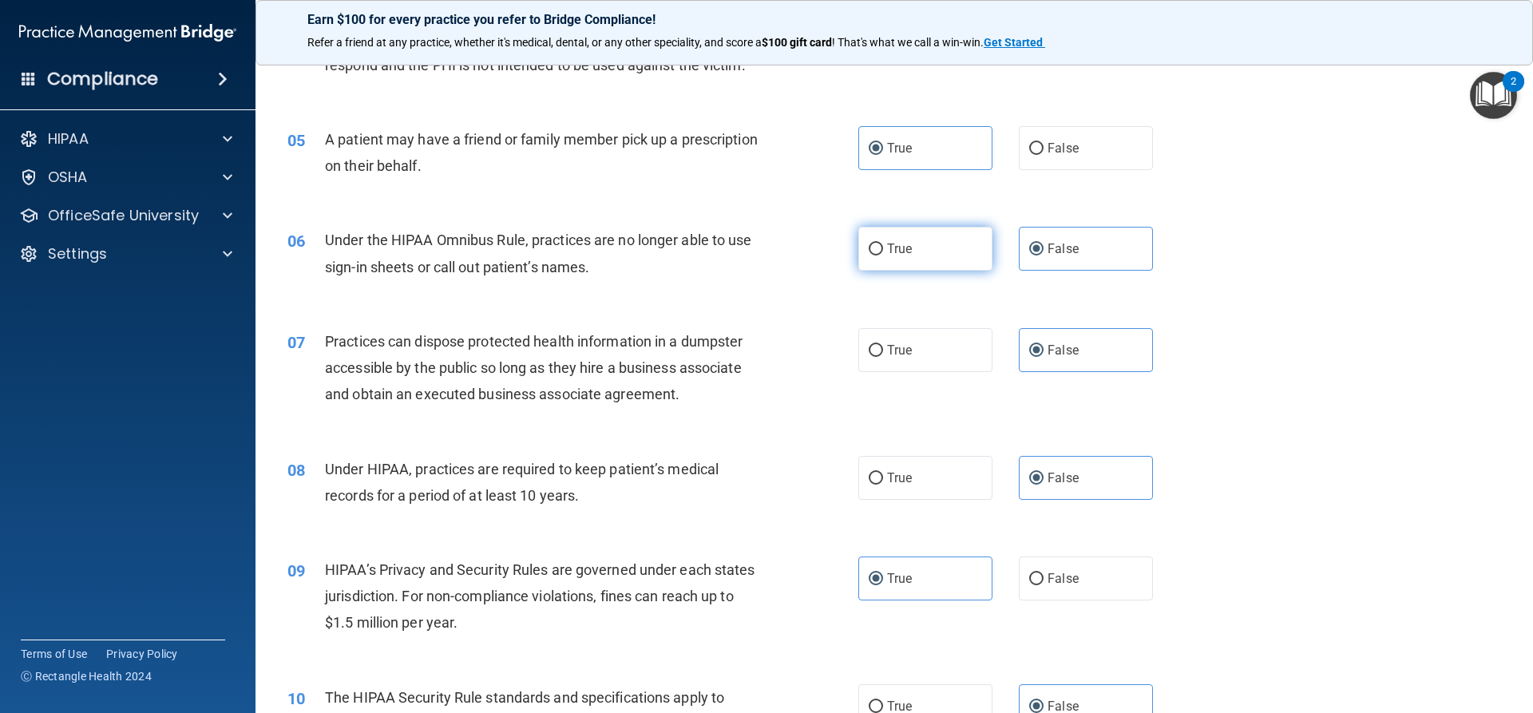
scroll to position [529, 0]
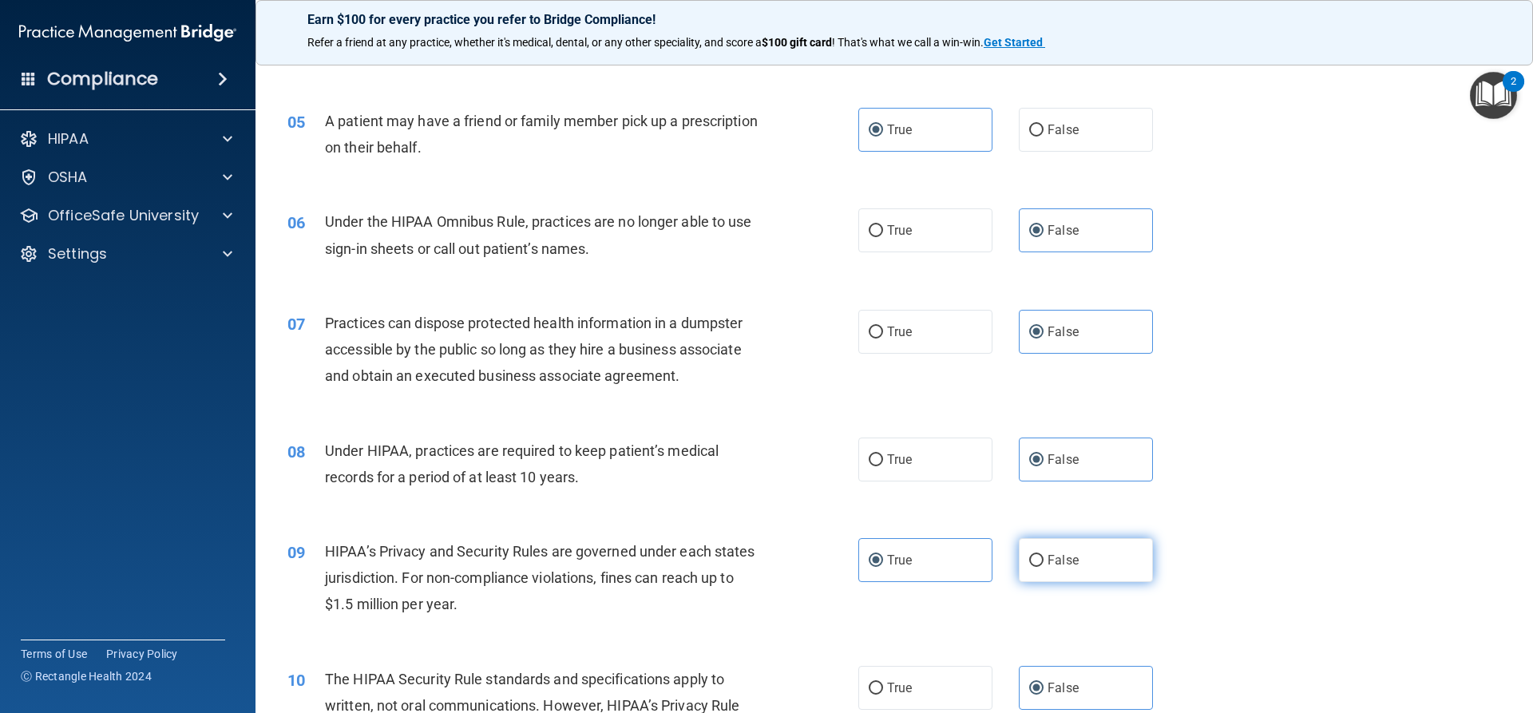
click at [1035, 563] on input "False" at bounding box center [1036, 561] width 14 height 12
radio input "true"
radio input "false"
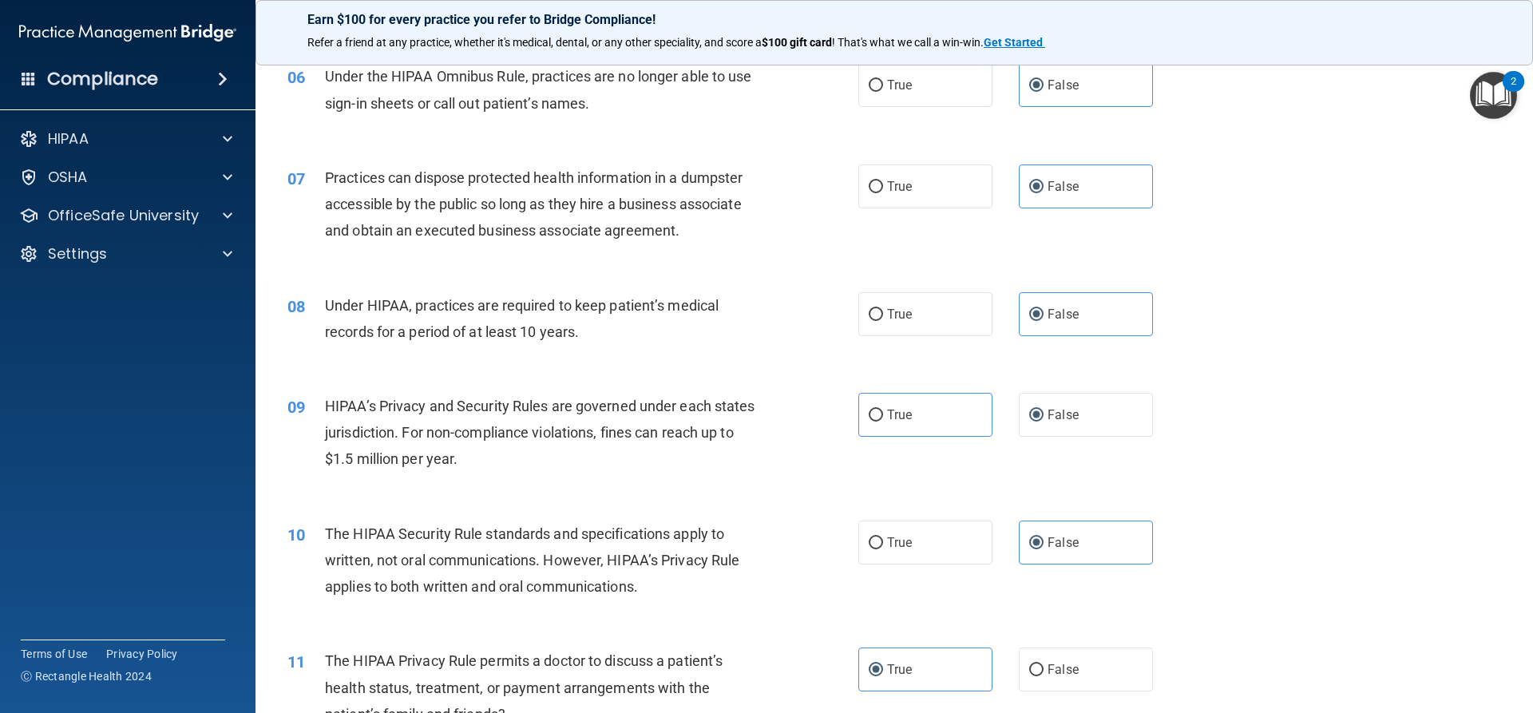
scroll to position [688, 0]
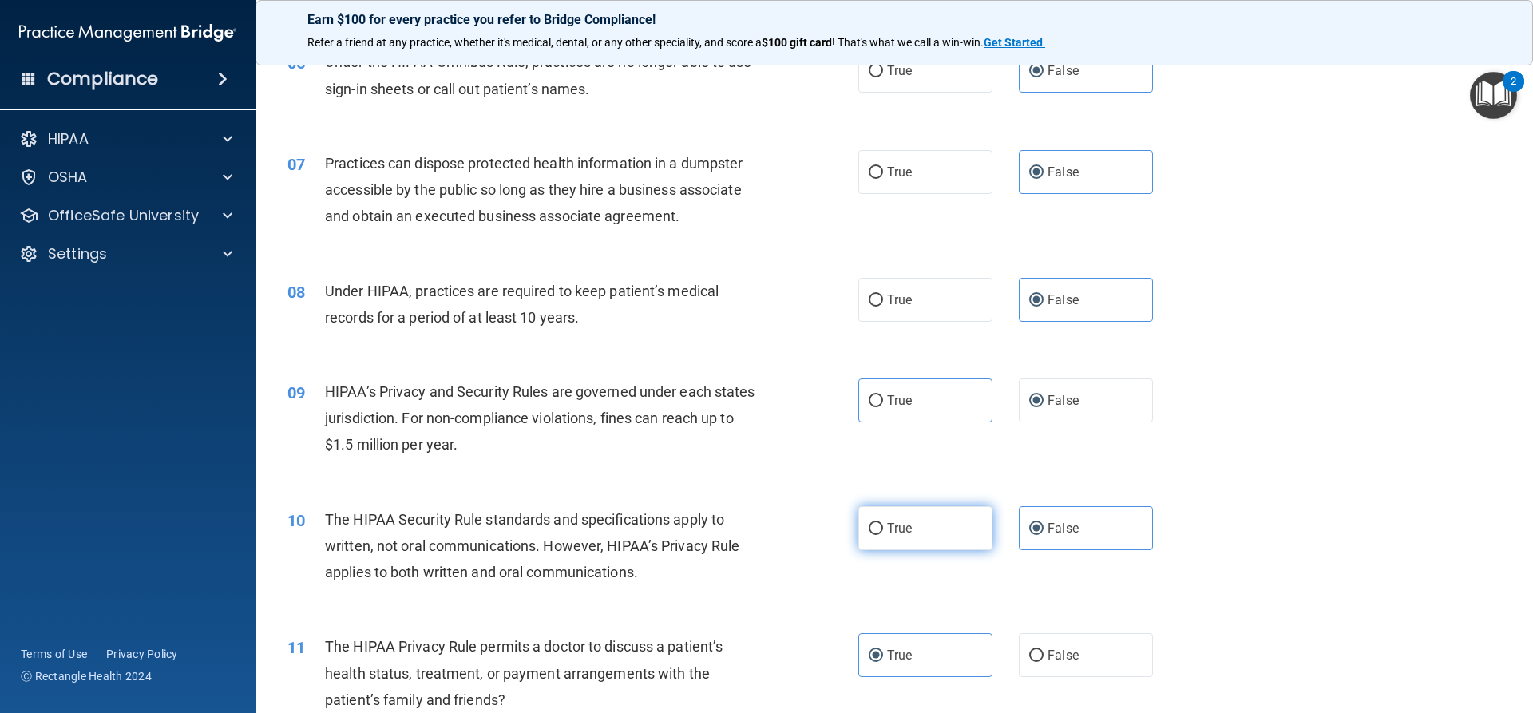
click at [924, 530] on label "True" at bounding box center [925, 528] width 134 height 44
click at [883, 530] on input "True" at bounding box center [876, 529] width 14 height 12
radio input "true"
radio input "false"
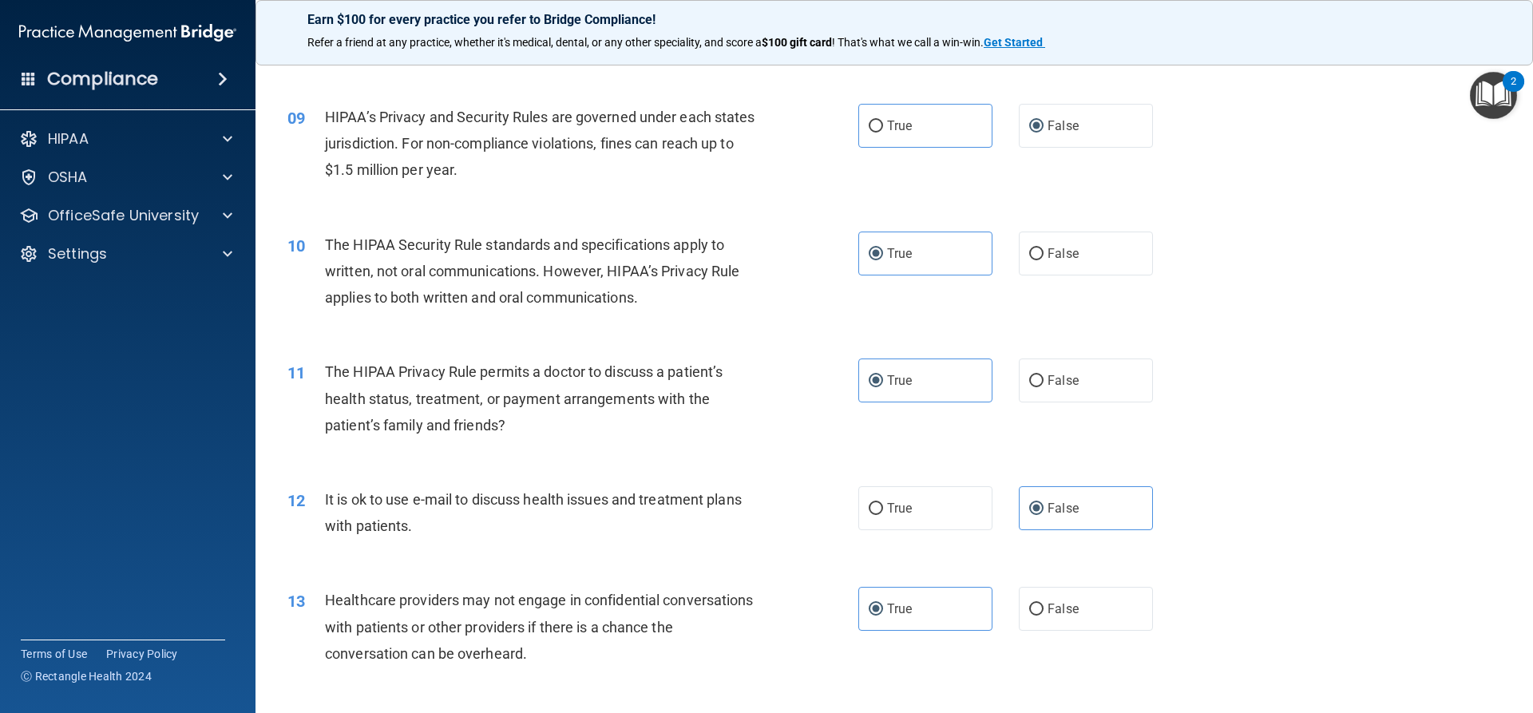
scroll to position [1008, 0]
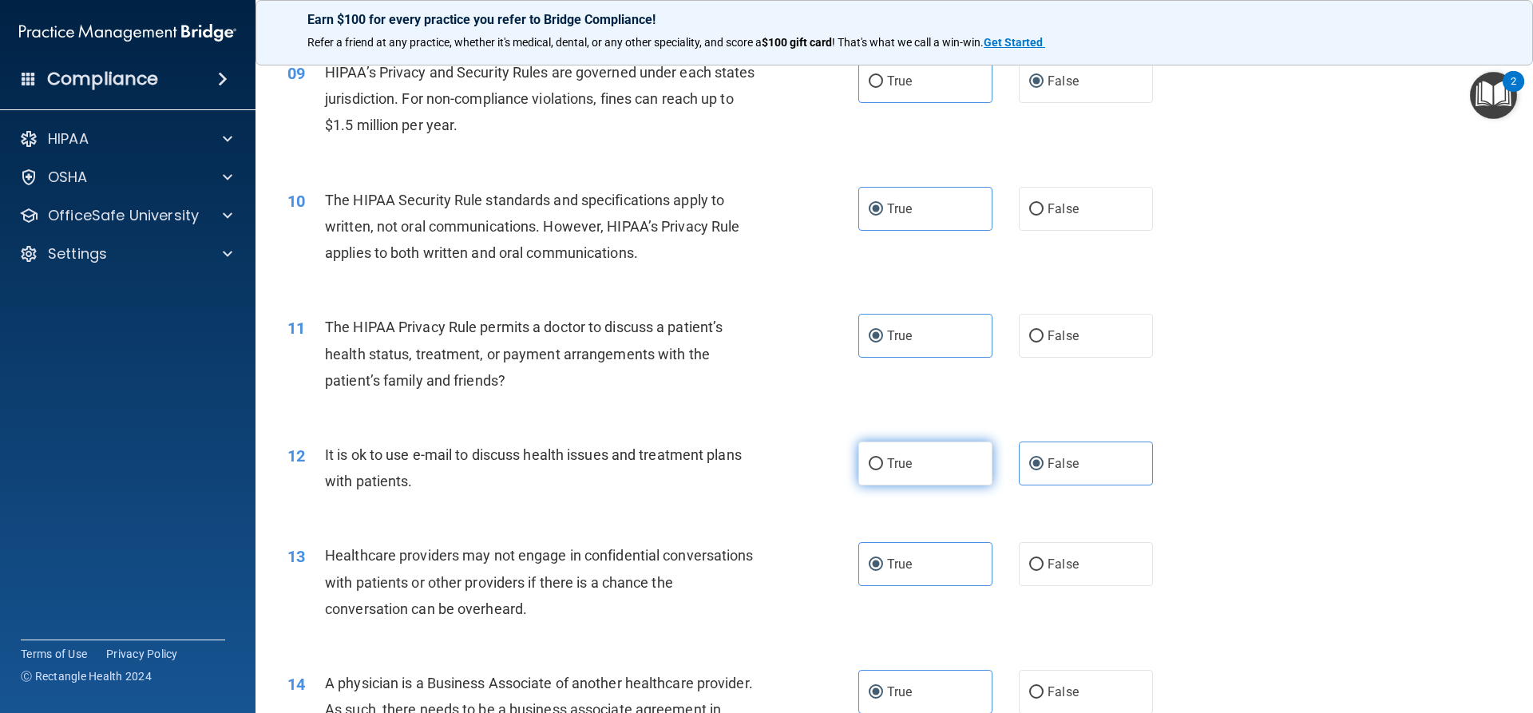
click at [896, 471] on label "True" at bounding box center [925, 464] width 134 height 44
click at [883, 470] on input "True" at bounding box center [876, 464] width 14 height 12
radio input "true"
radio input "false"
click at [1036, 568] on input "False" at bounding box center [1036, 565] width 14 height 12
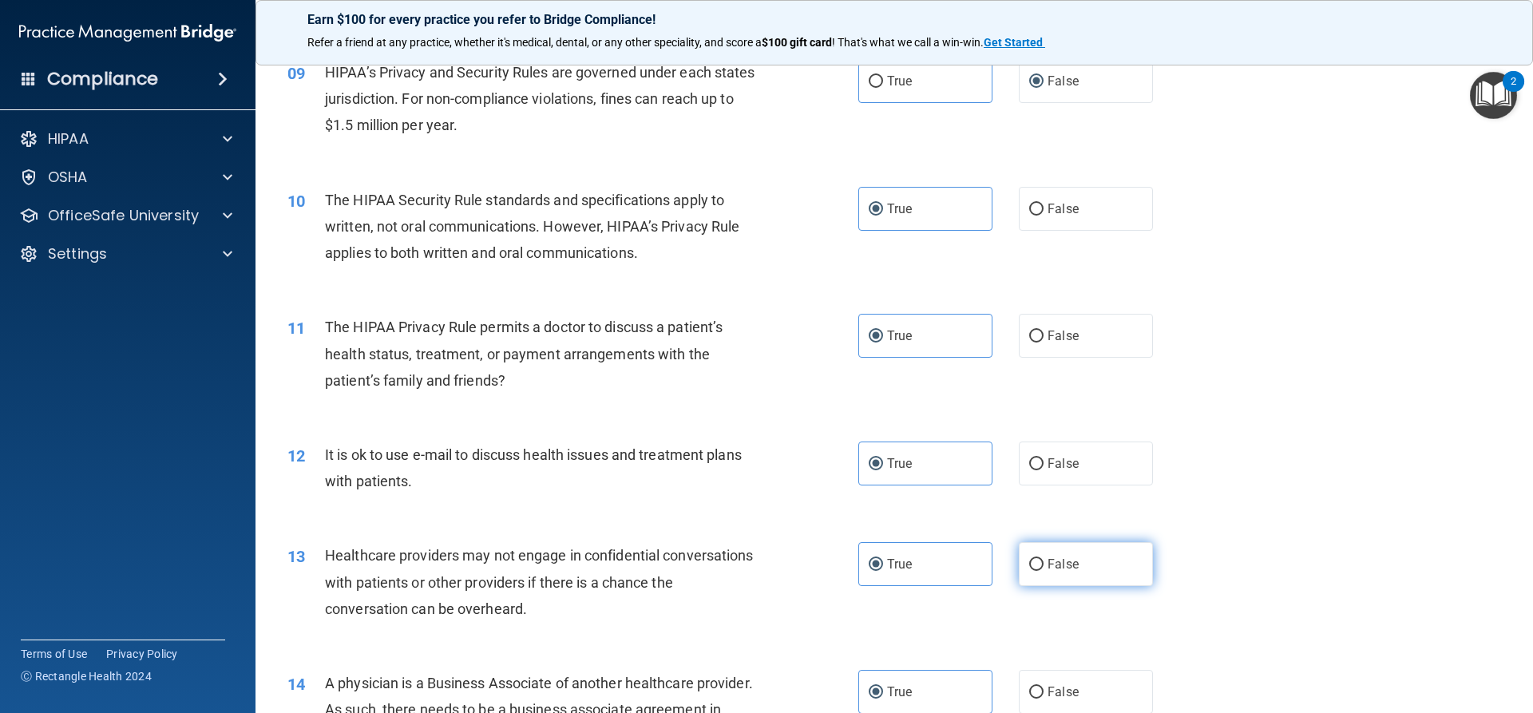
radio input "true"
radio input "false"
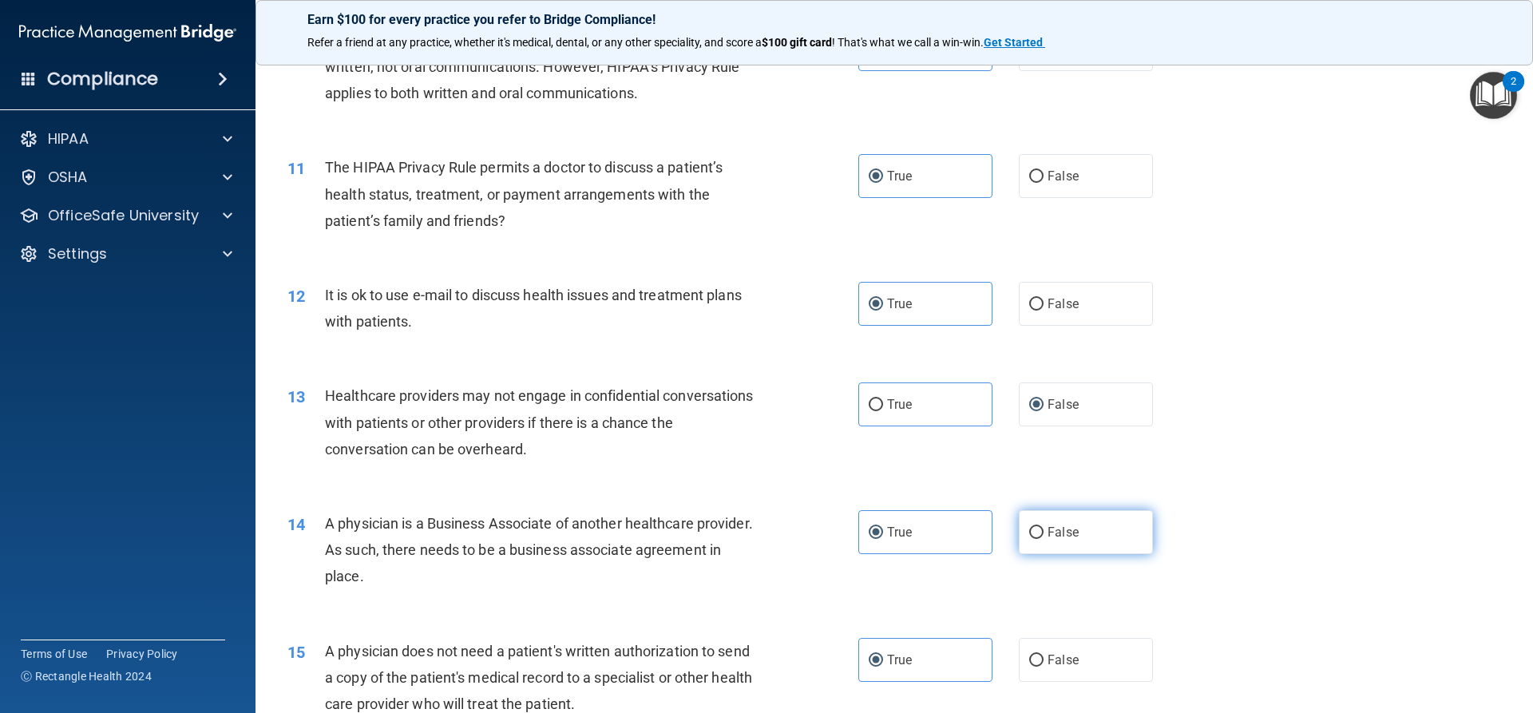
click at [1048, 525] on span "False" at bounding box center [1063, 532] width 31 height 15
click at [1041, 527] on input "False" at bounding box center [1036, 533] width 14 height 12
radio input "true"
radio input "false"
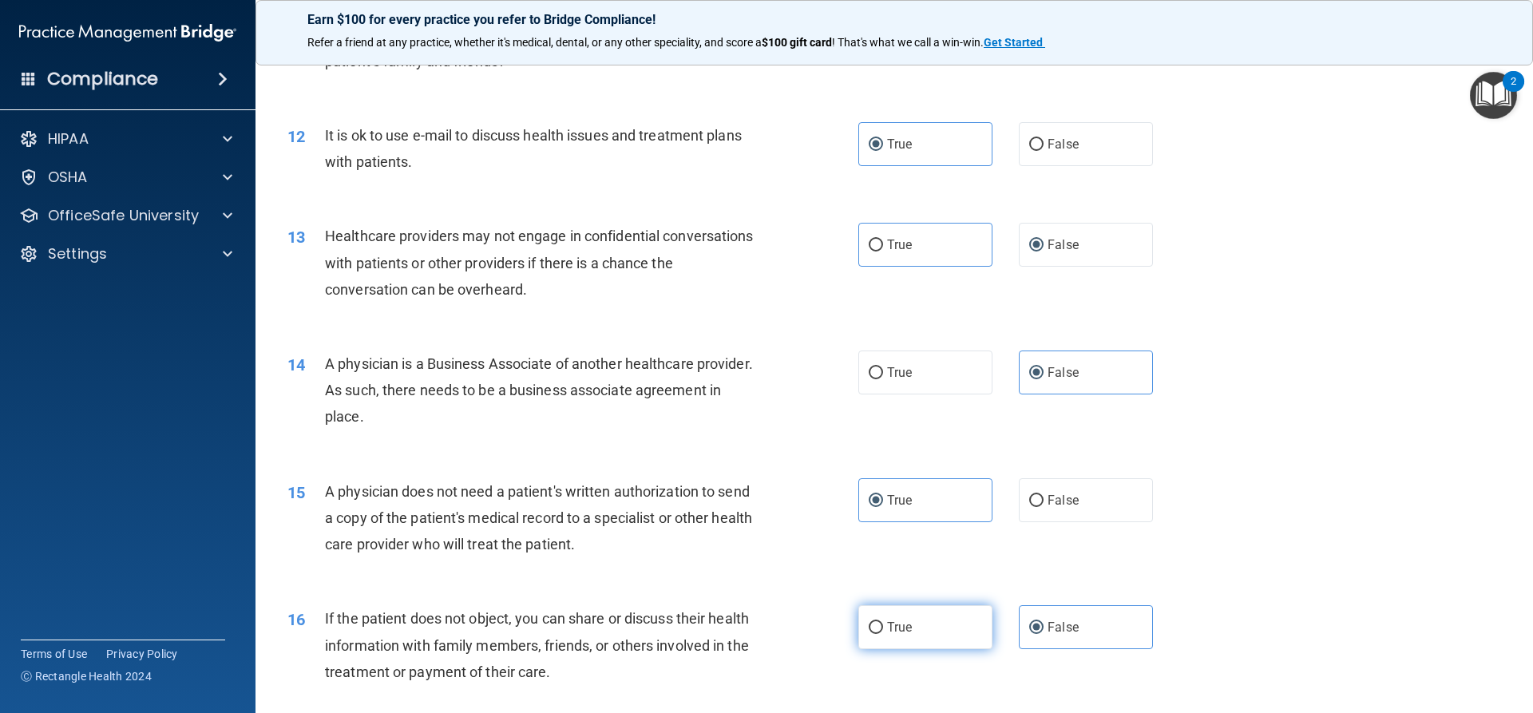
click at [931, 624] on label "True" at bounding box center [925, 627] width 134 height 44
click at [883, 624] on input "True" at bounding box center [876, 628] width 14 height 12
radio input "true"
radio input "false"
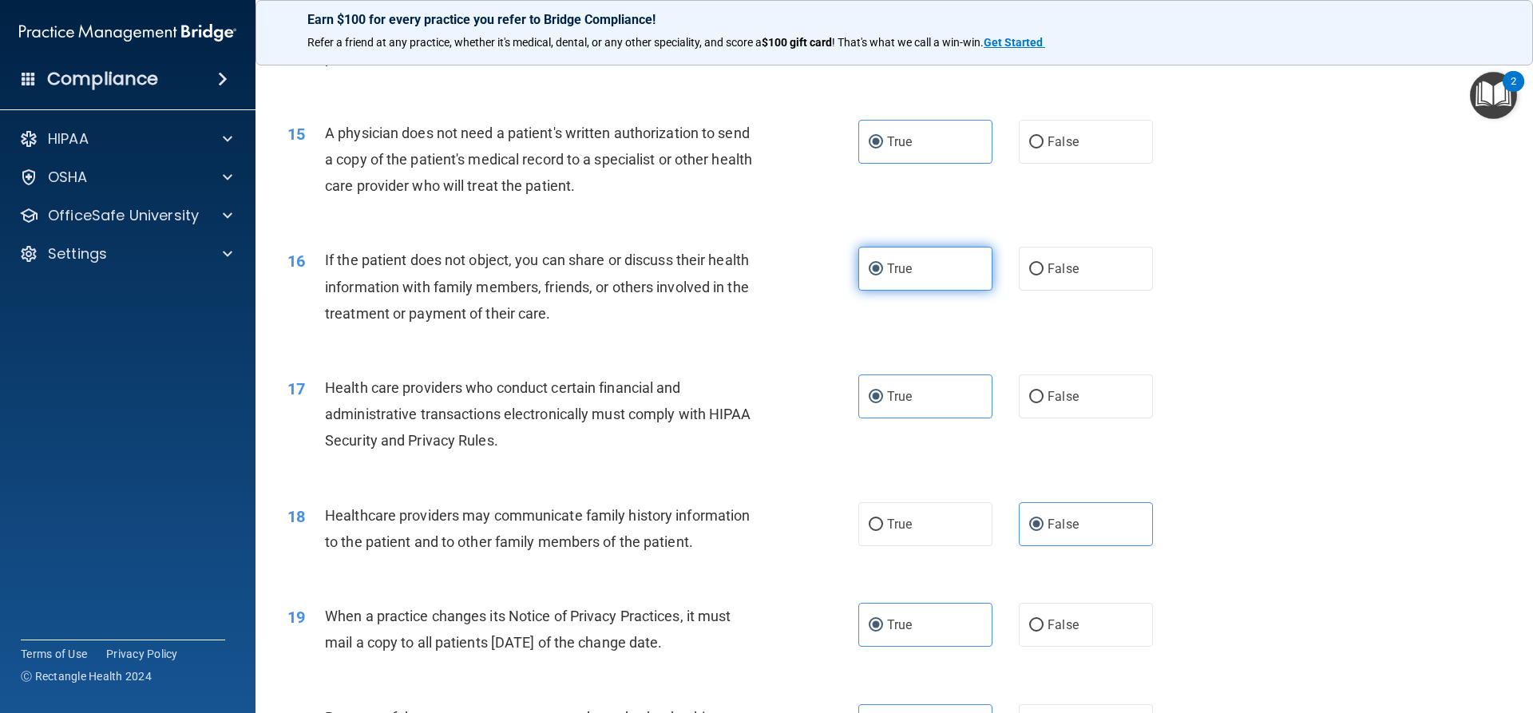
scroll to position [1727, 0]
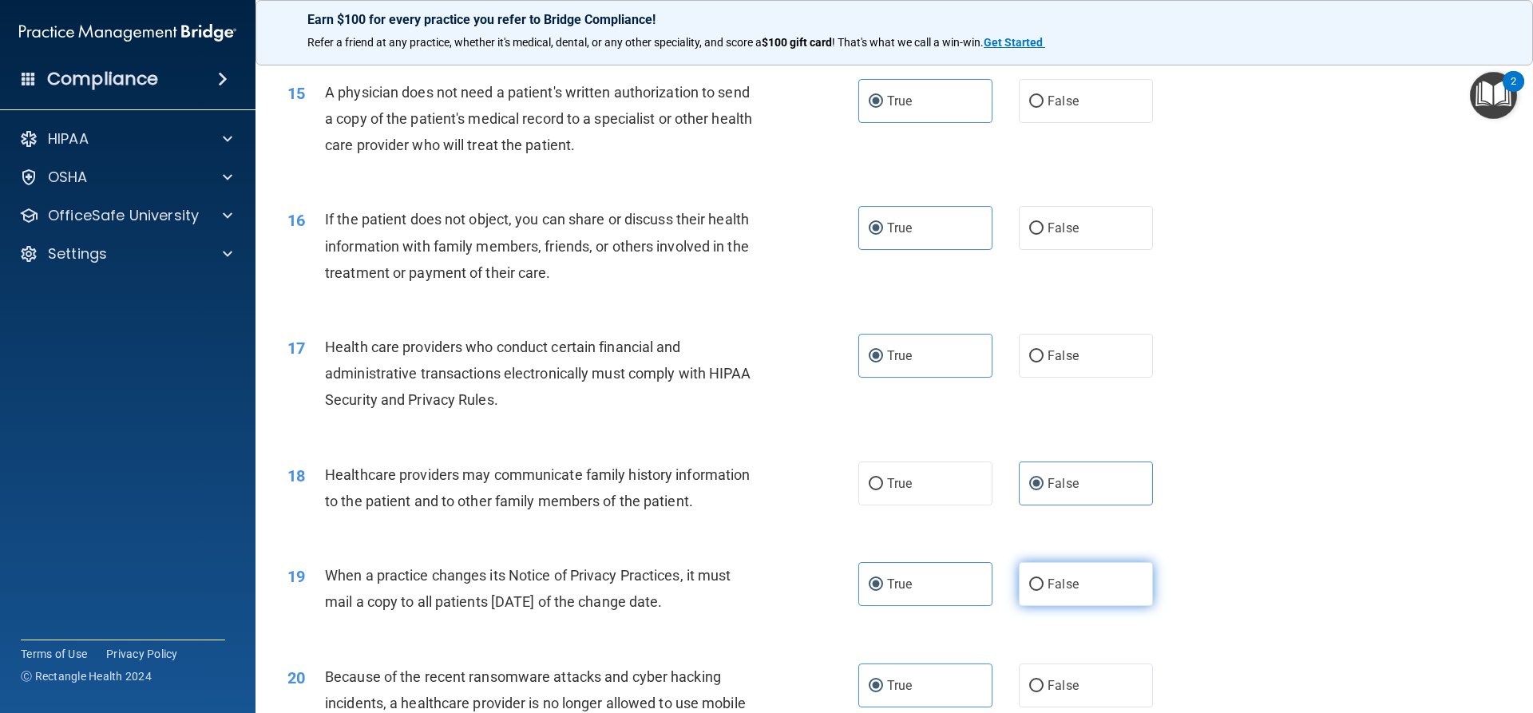
click at [1077, 598] on label "False" at bounding box center [1086, 584] width 134 height 44
click at [1044, 591] on input "False" at bounding box center [1036, 585] width 14 height 12
radio input "true"
radio input "false"
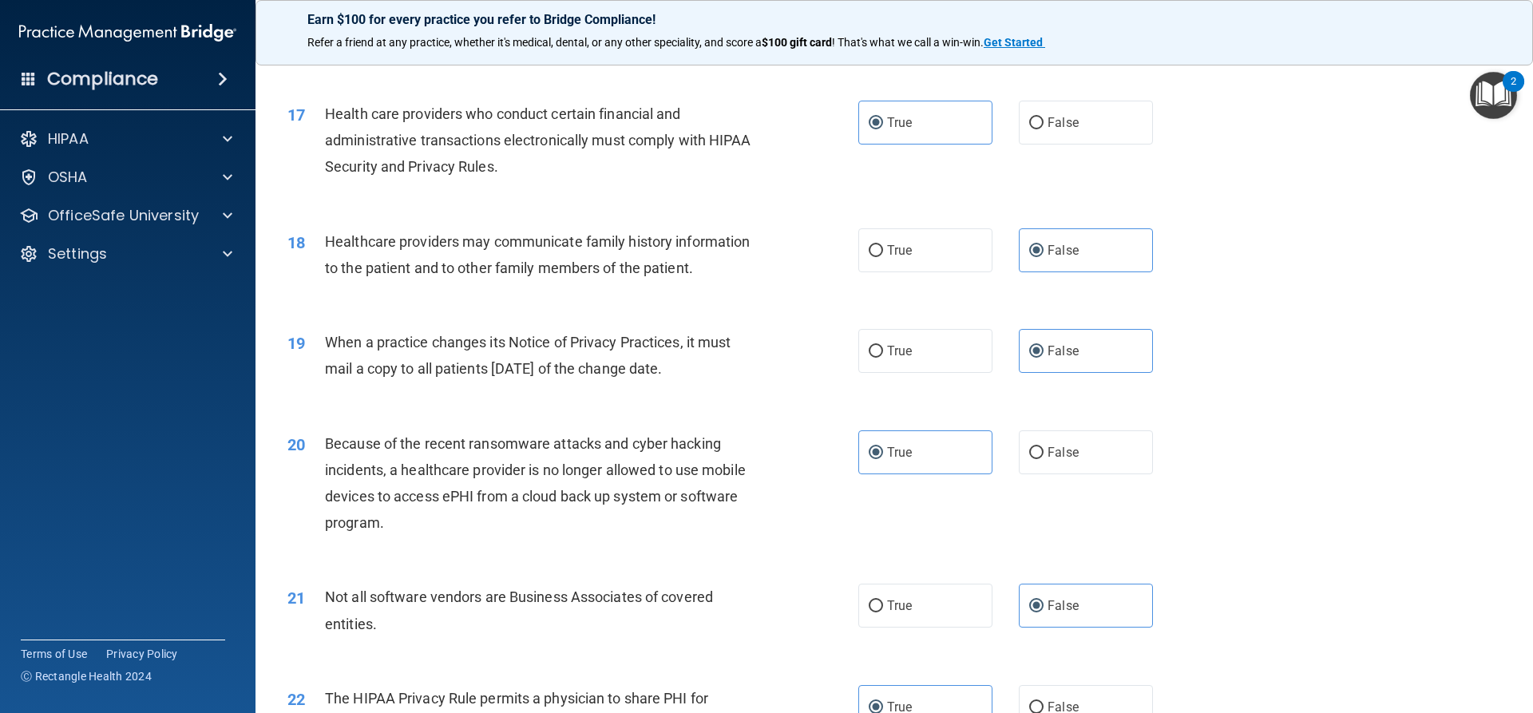
scroll to position [1966, 0]
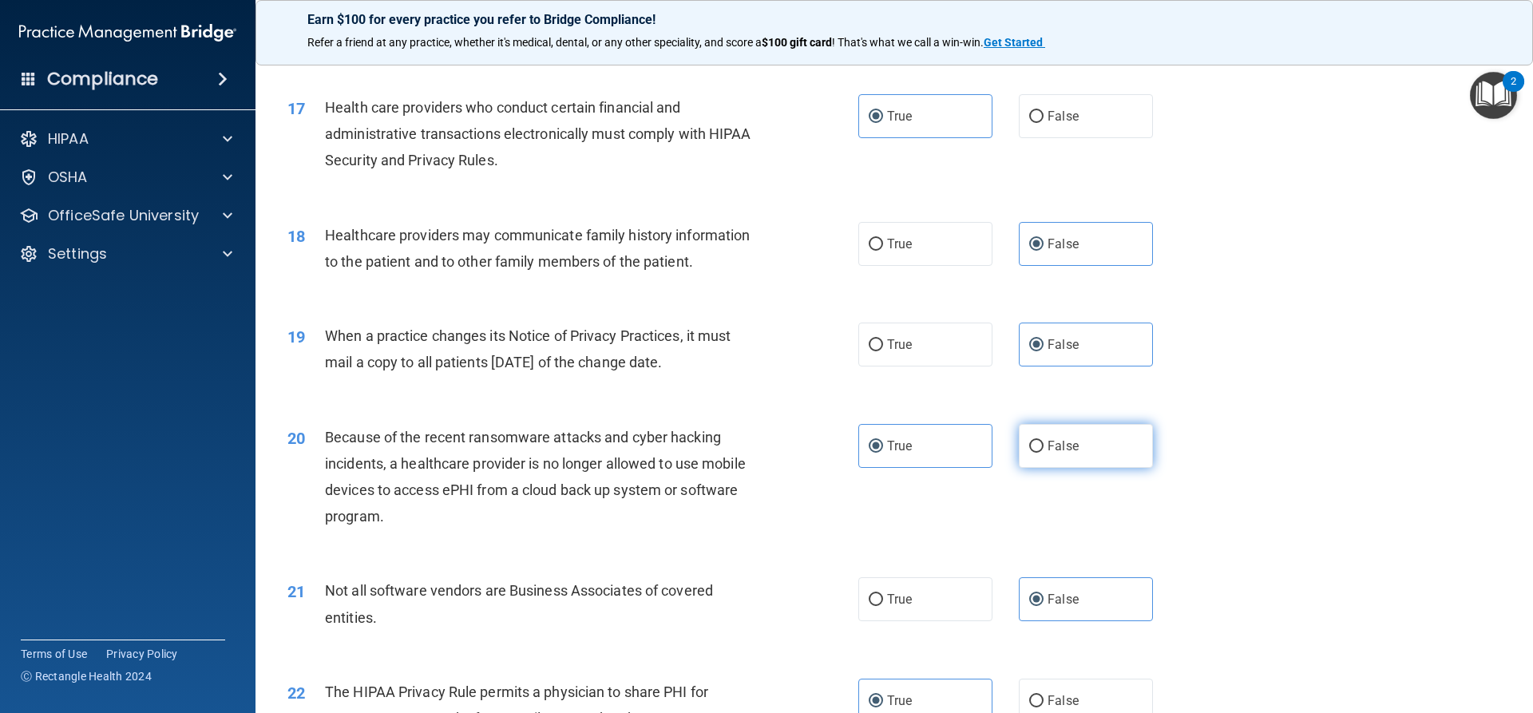
click at [1081, 446] on label "False" at bounding box center [1086, 446] width 134 height 44
click at [1044, 446] on input "False" at bounding box center [1036, 447] width 14 height 12
radio input "true"
click at [892, 449] on span "True" at bounding box center [899, 445] width 25 height 15
click at [883, 449] on input "True" at bounding box center [876, 447] width 14 height 12
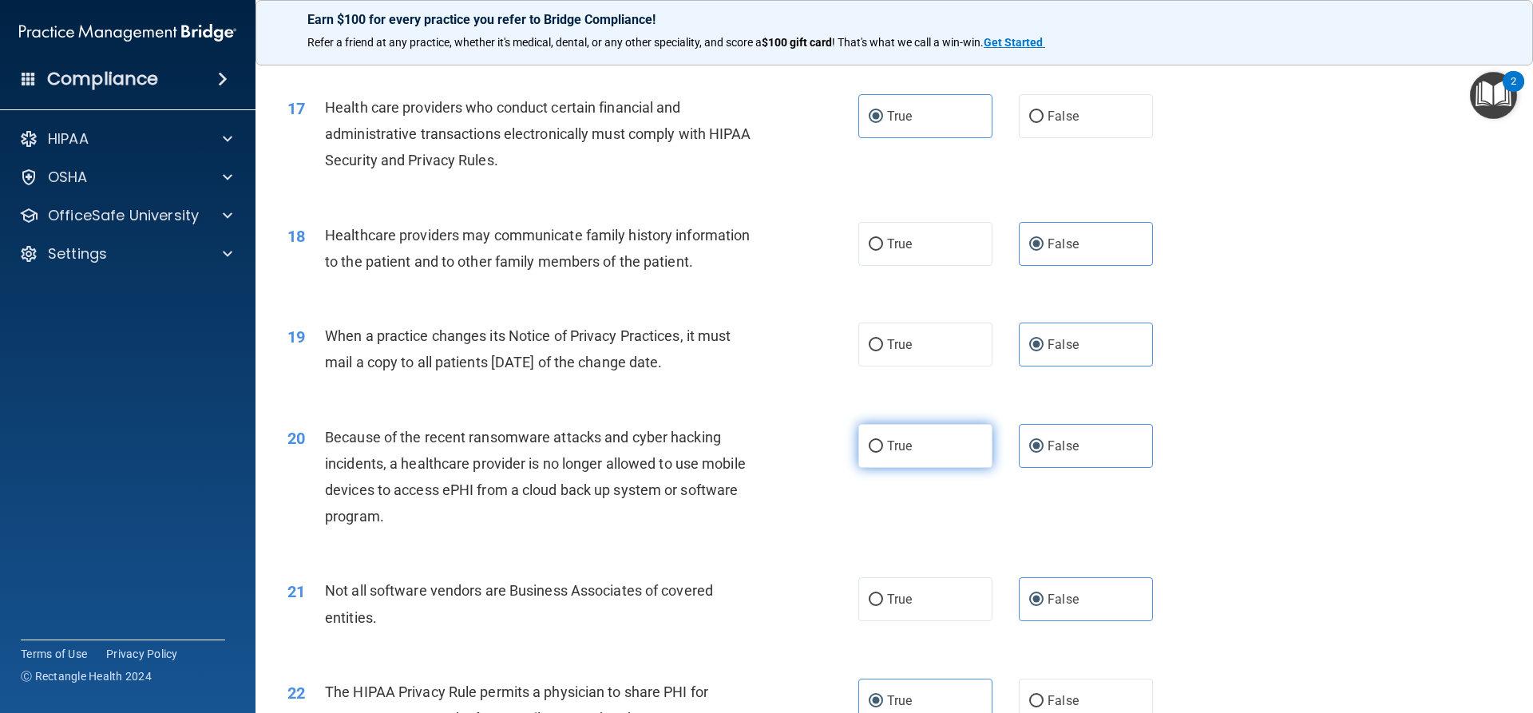
radio input "true"
click at [1115, 451] on label "False" at bounding box center [1086, 446] width 134 height 44
click at [1044, 451] on input "False" at bounding box center [1036, 447] width 14 height 12
radio input "true"
radio input "false"
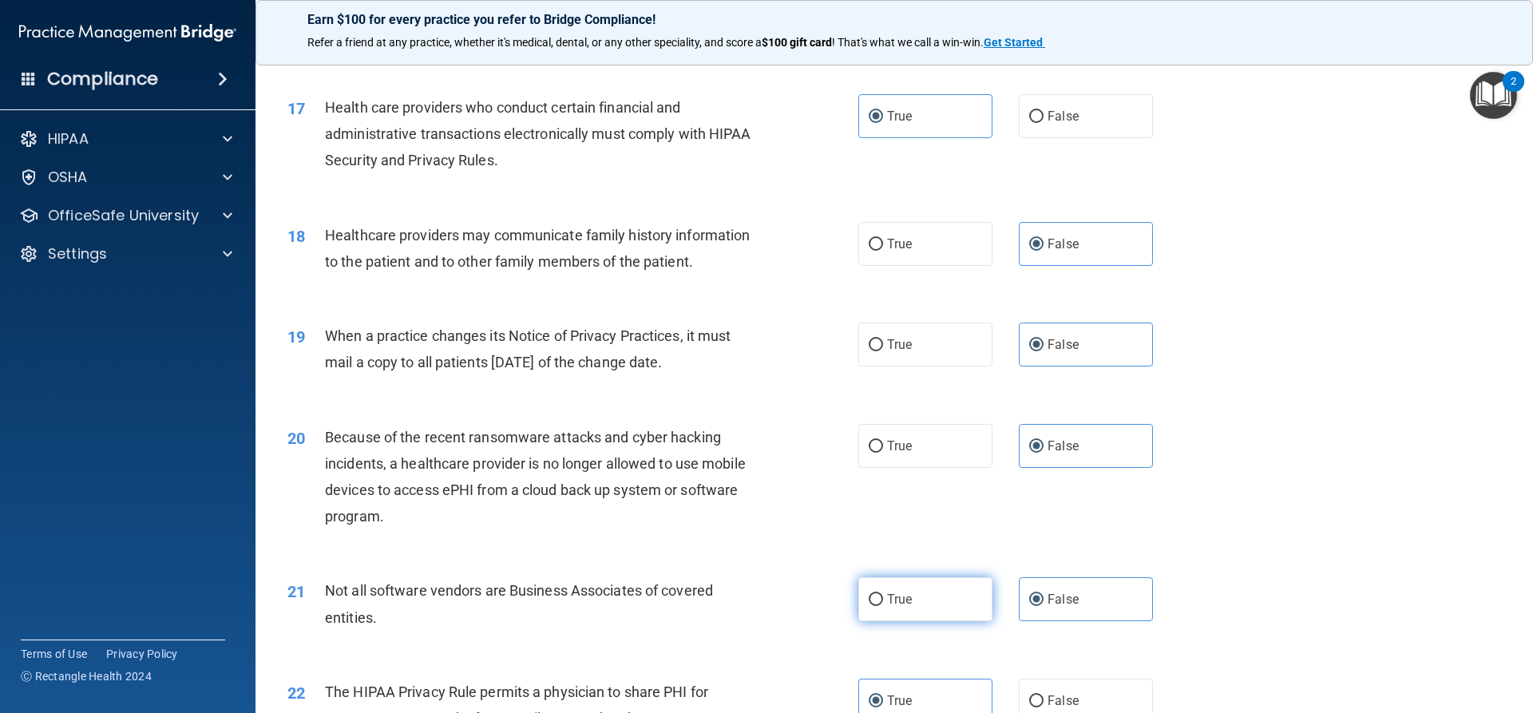
click at [902, 609] on label "True" at bounding box center [925, 599] width 134 height 44
click at [883, 606] on input "True" at bounding box center [876, 600] width 14 height 12
radio input "true"
radio input "false"
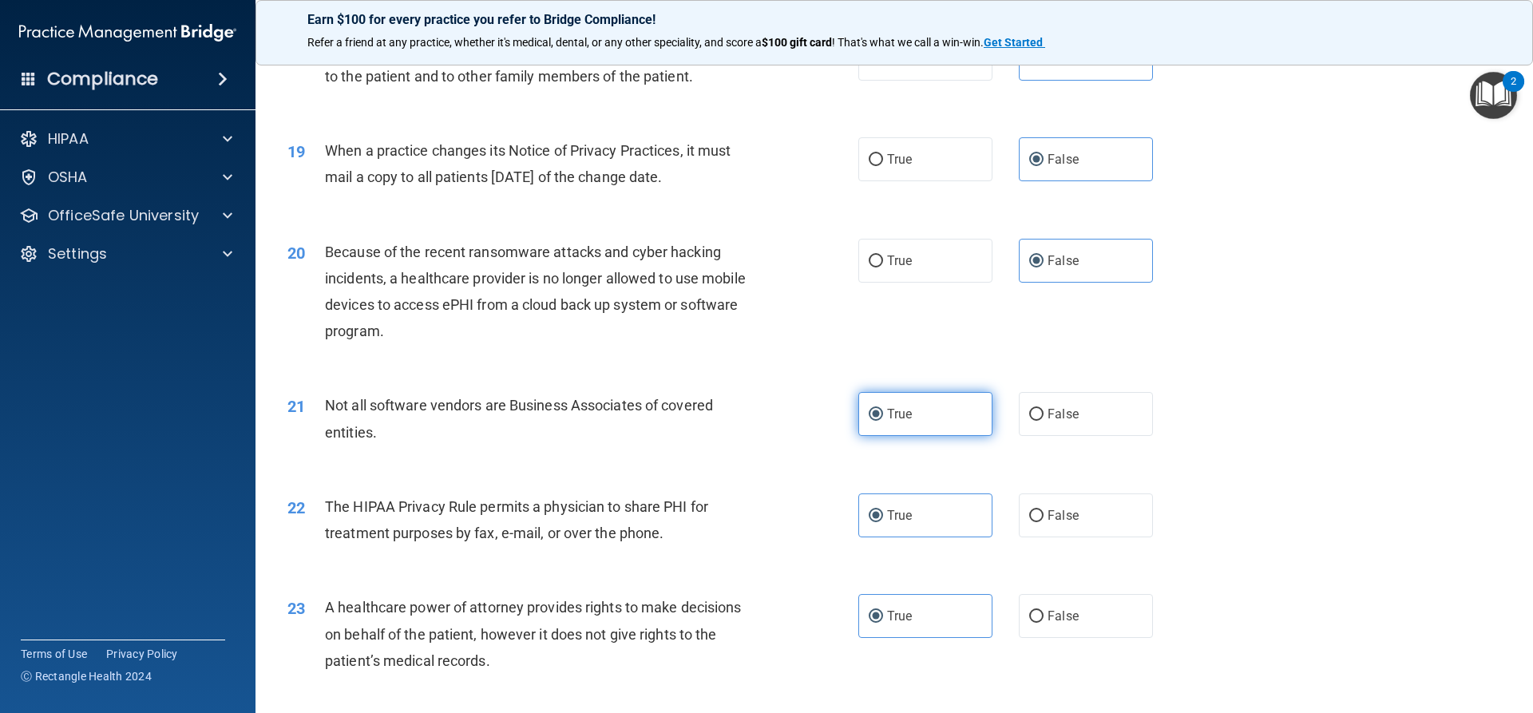
scroll to position [2286, 0]
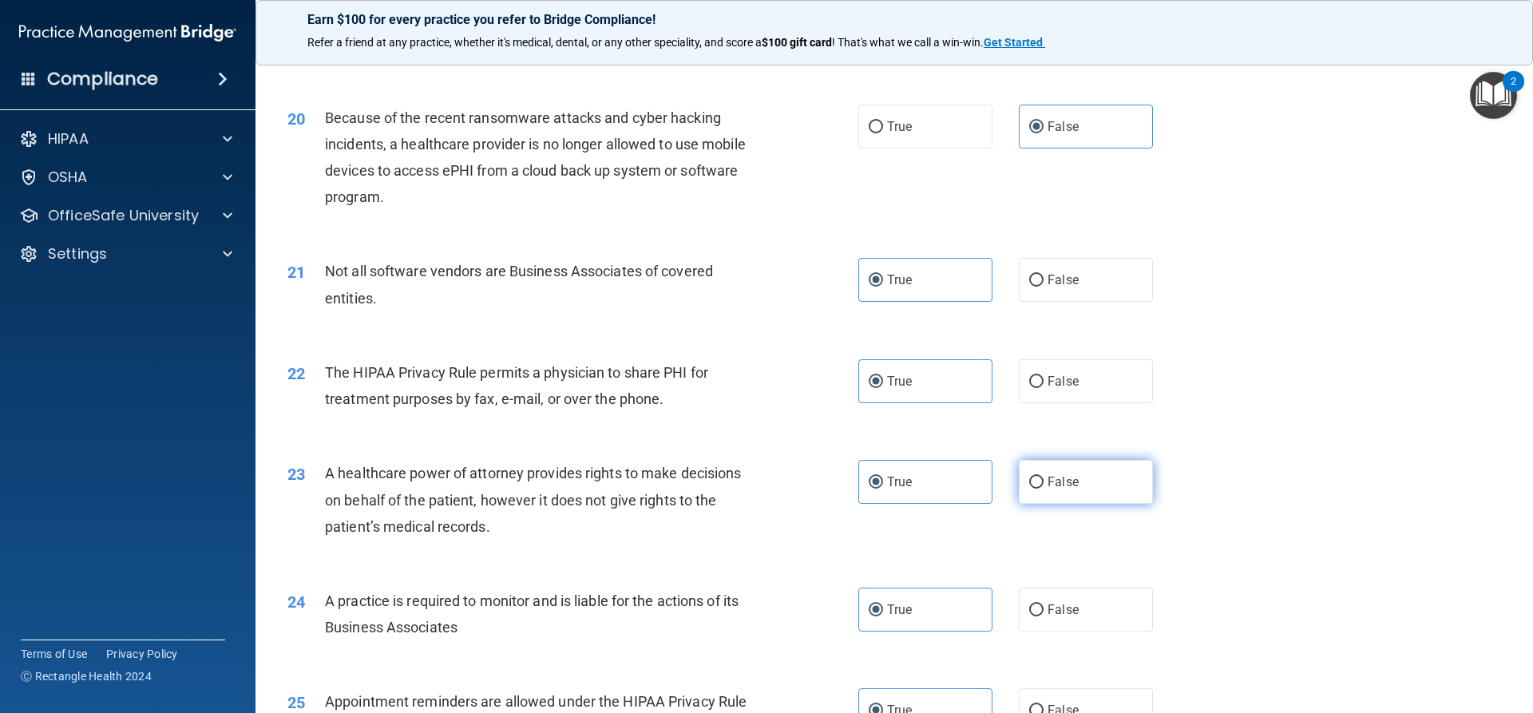
click at [1062, 491] on label "False" at bounding box center [1086, 482] width 134 height 44
click at [1044, 489] on input "False" at bounding box center [1036, 483] width 14 height 12
radio input "true"
radio input "false"
click at [1076, 617] on label "False" at bounding box center [1086, 610] width 134 height 44
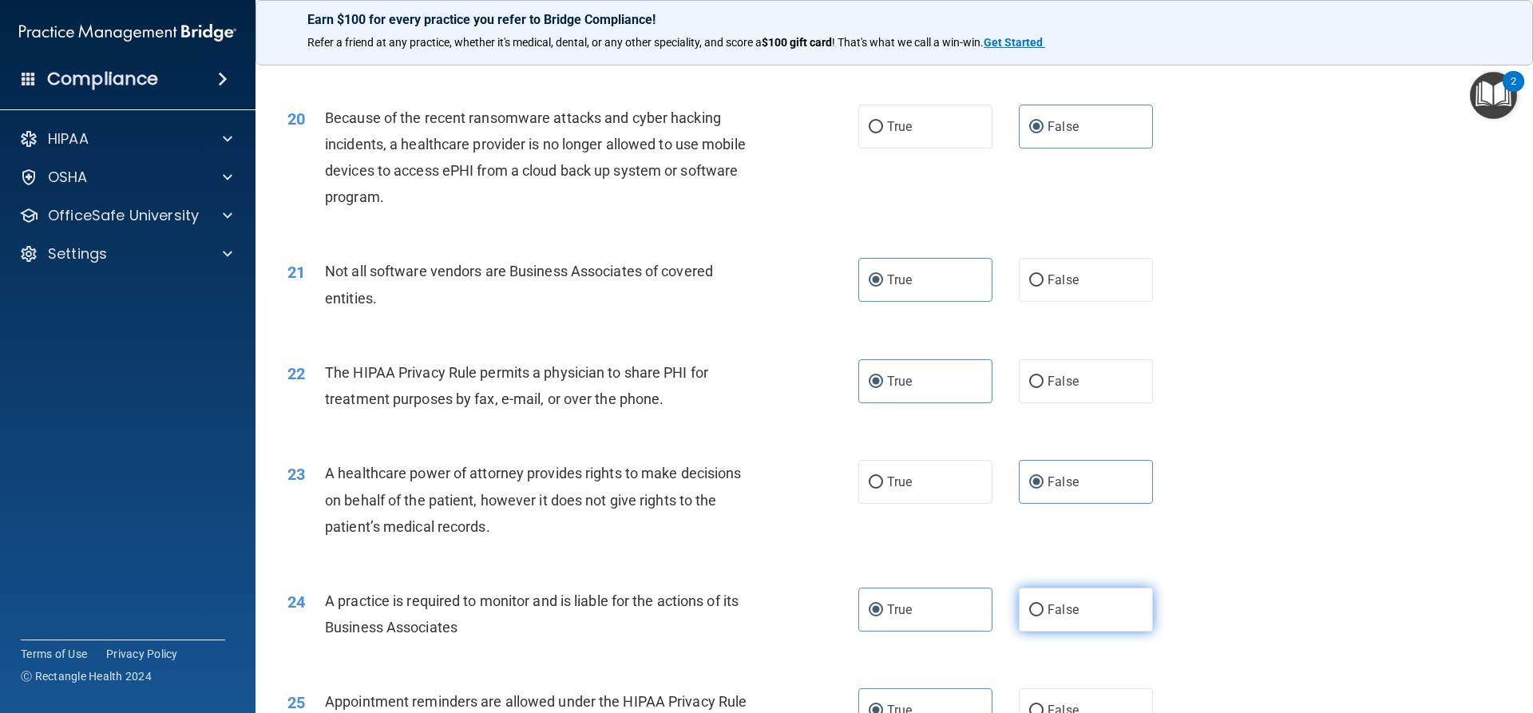
click at [1044, 617] on input "False" at bounding box center [1036, 611] width 14 height 12
radio input "true"
radio input "false"
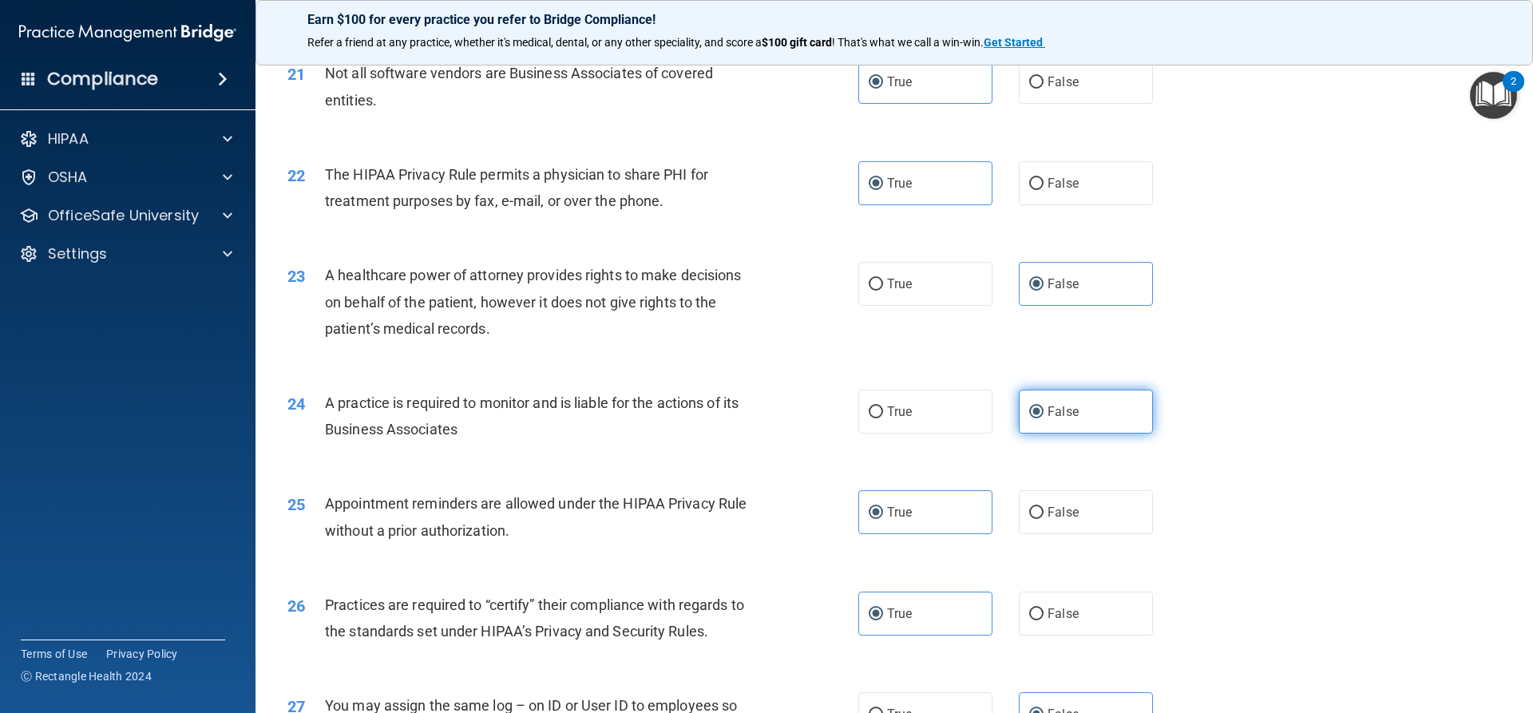
scroll to position [2525, 0]
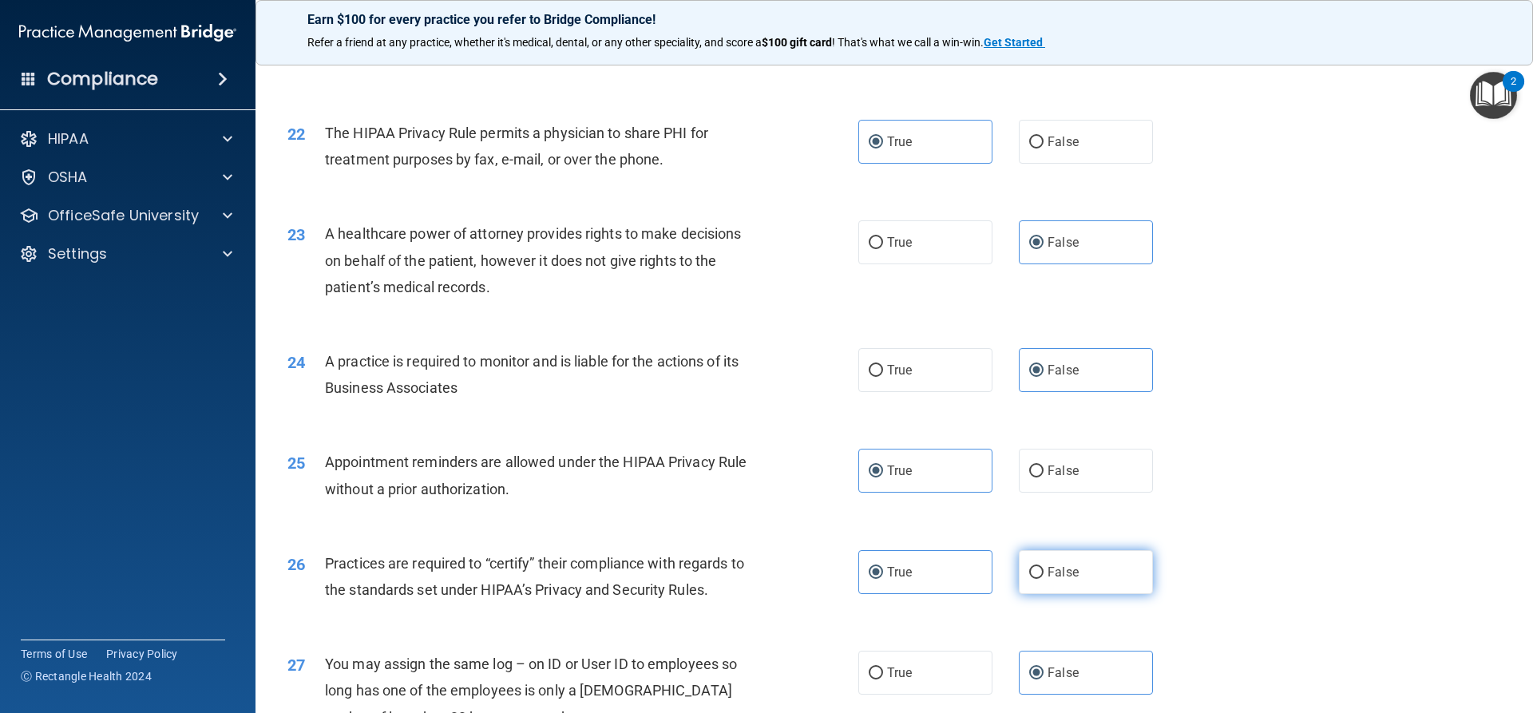
click at [1072, 572] on label "False" at bounding box center [1086, 572] width 134 height 44
click at [1044, 572] on input "False" at bounding box center [1036, 573] width 14 height 12
radio input "true"
radio input "false"
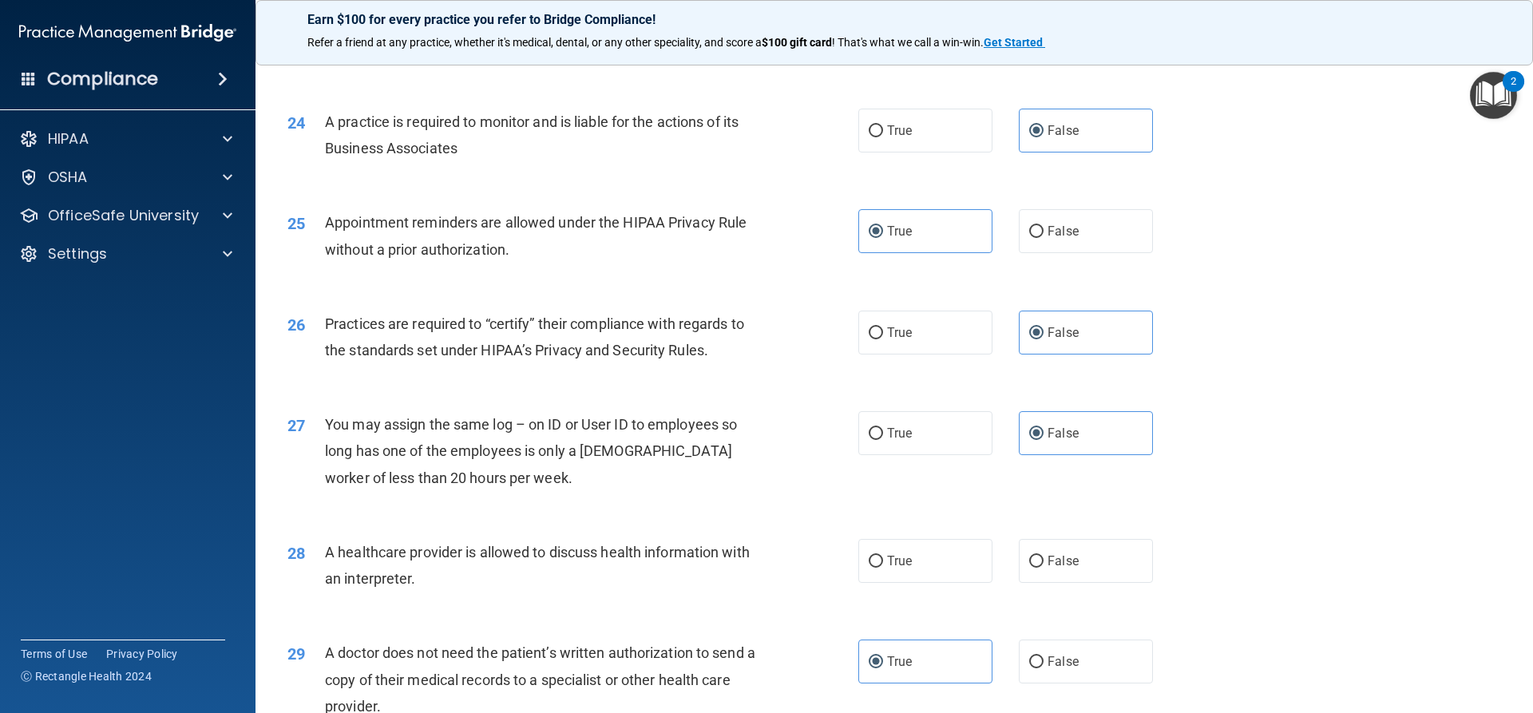
scroll to position [2845, 0]
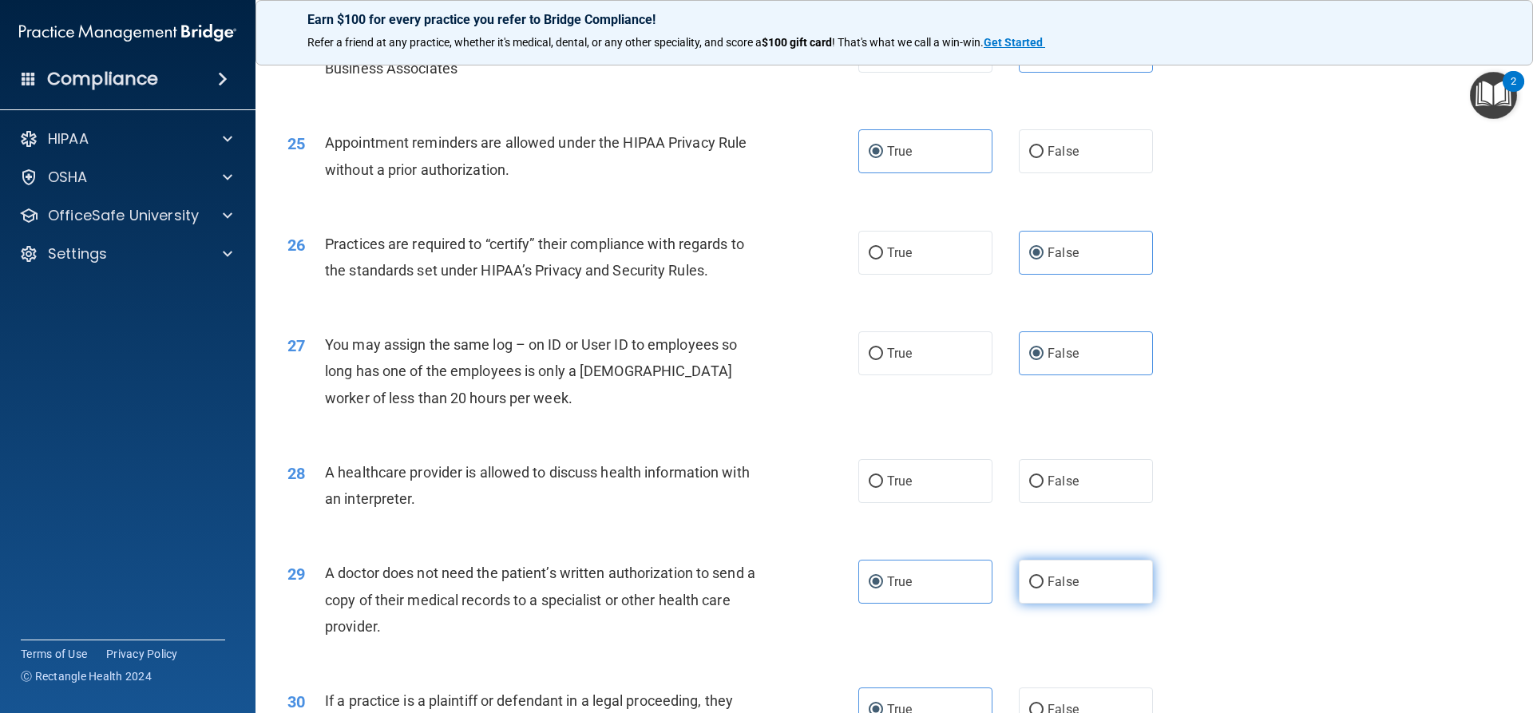
click at [1053, 591] on label "False" at bounding box center [1086, 582] width 134 height 44
click at [1044, 589] on input "False" at bounding box center [1036, 583] width 14 height 12
radio input "true"
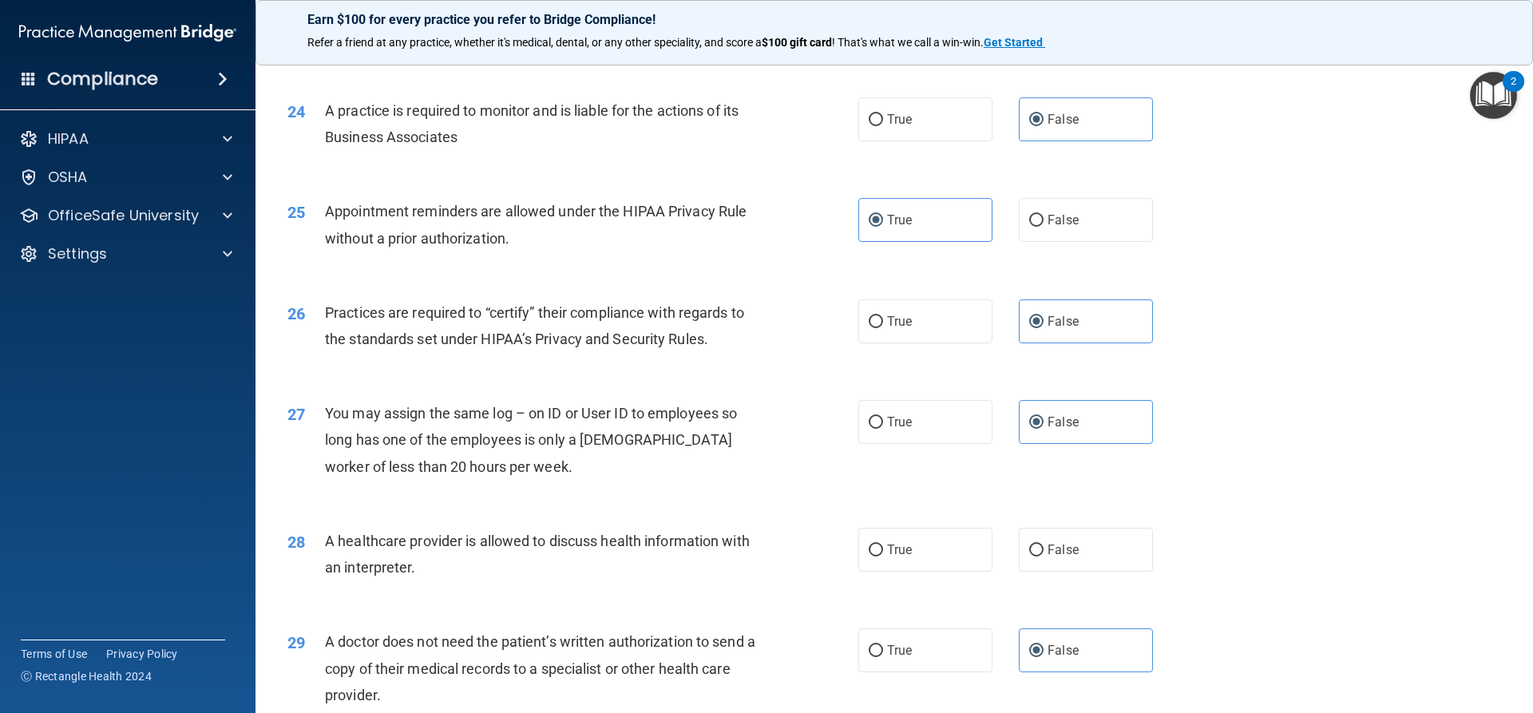
scroll to position [3004, 0]
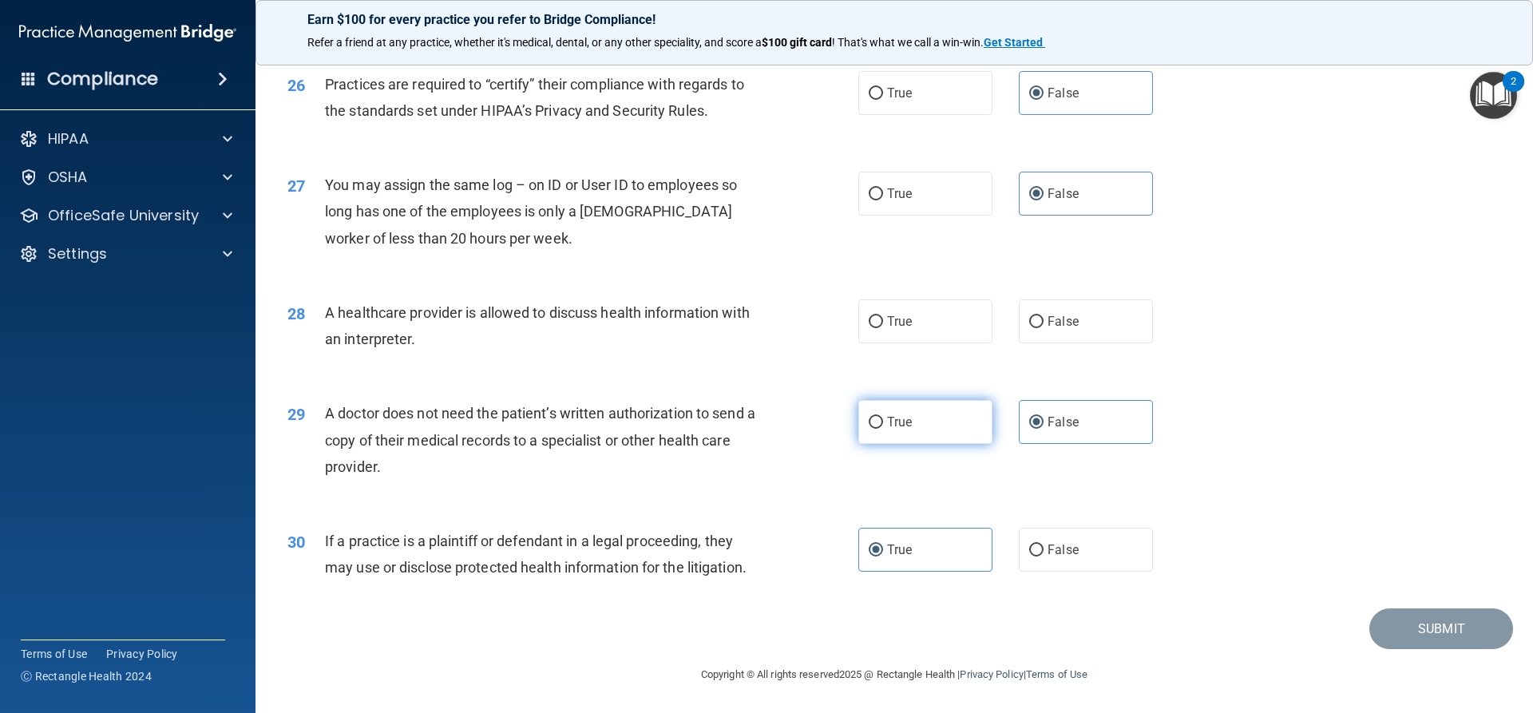
click at [899, 405] on label "True" at bounding box center [925, 422] width 134 height 44
click at [883, 417] on input "True" at bounding box center [876, 423] width 14 height 12
radio input "true"
click at [1060, 409] on label "False" at bounding box center [1086, 422] width 134 height 44
click at [1044, 417] on input "False" at bounding box center [1036, 423] width 14 height 12
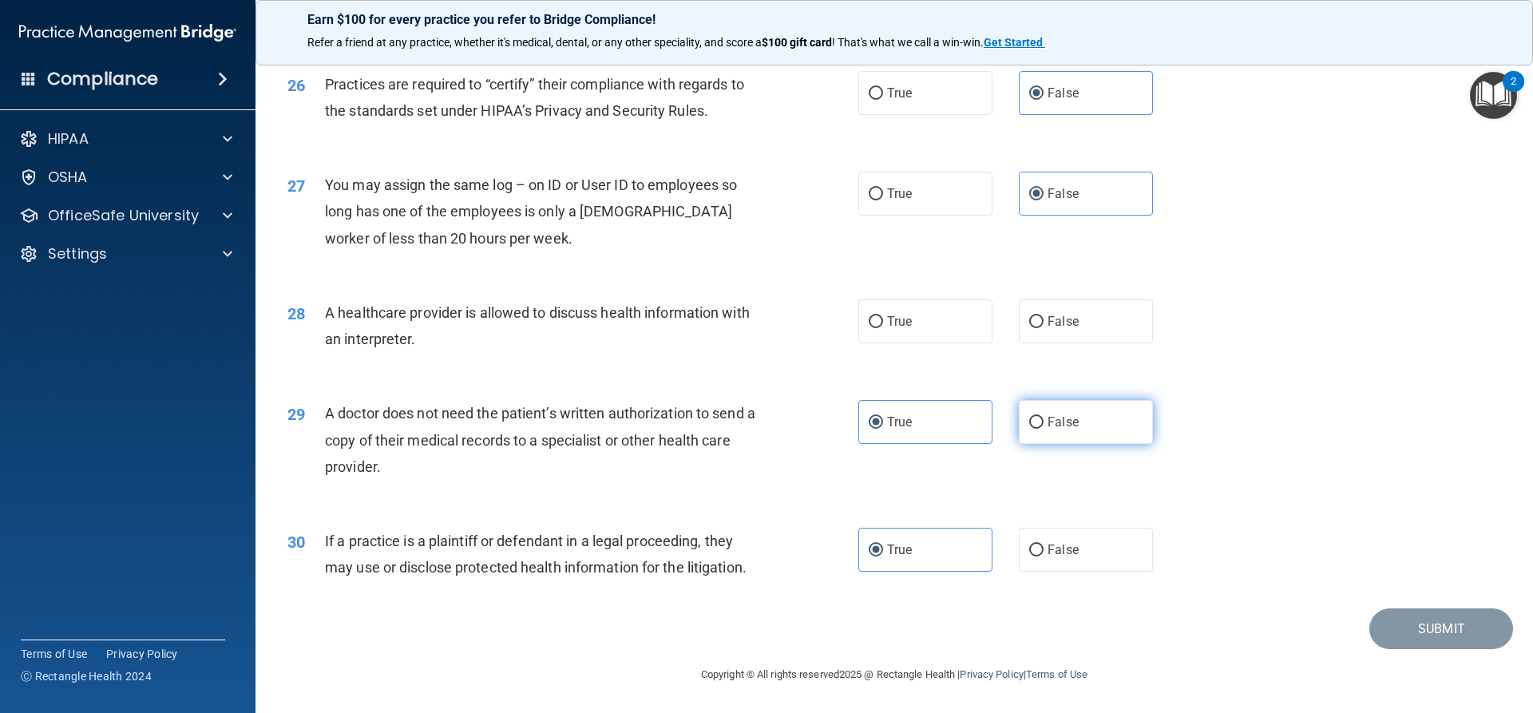
radio input "true"
radio input "false"
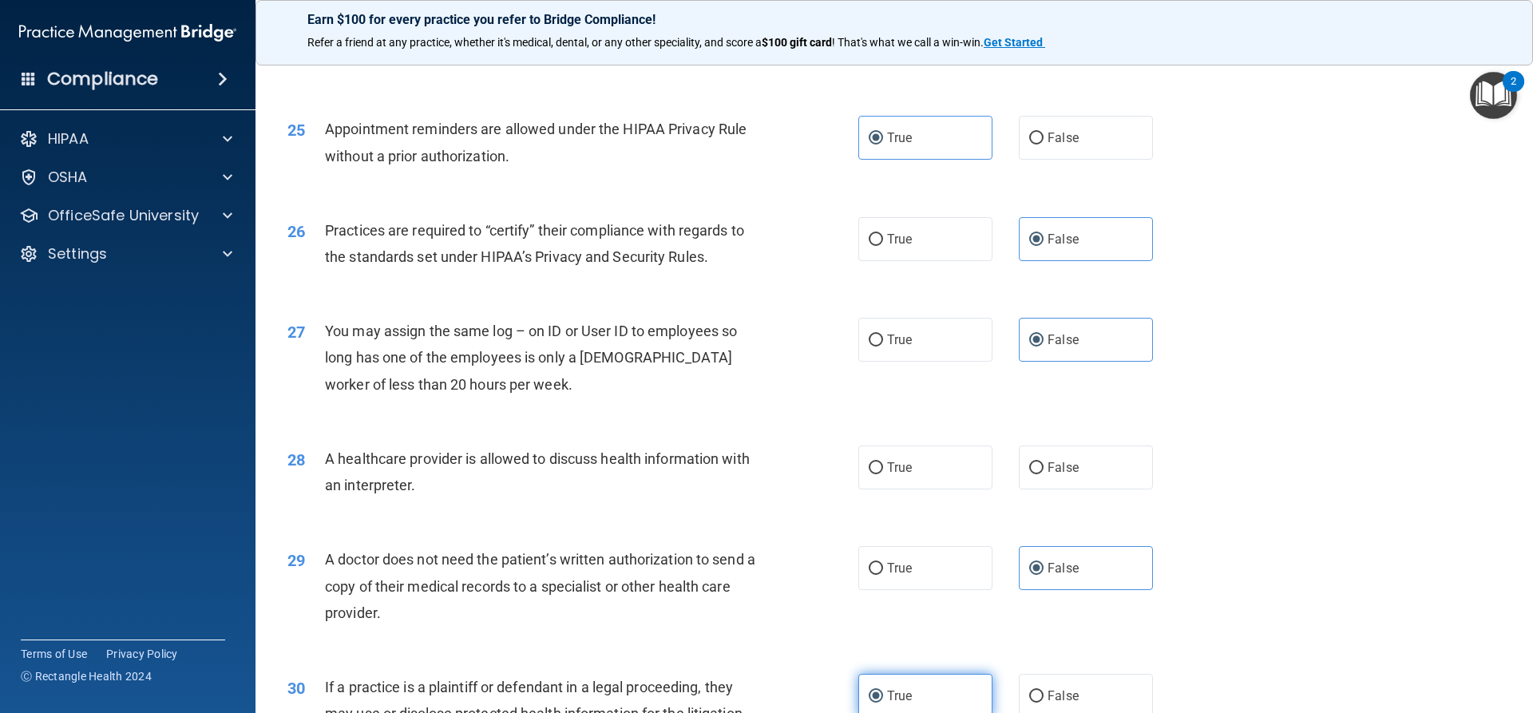
scroll to position [2845, 0]
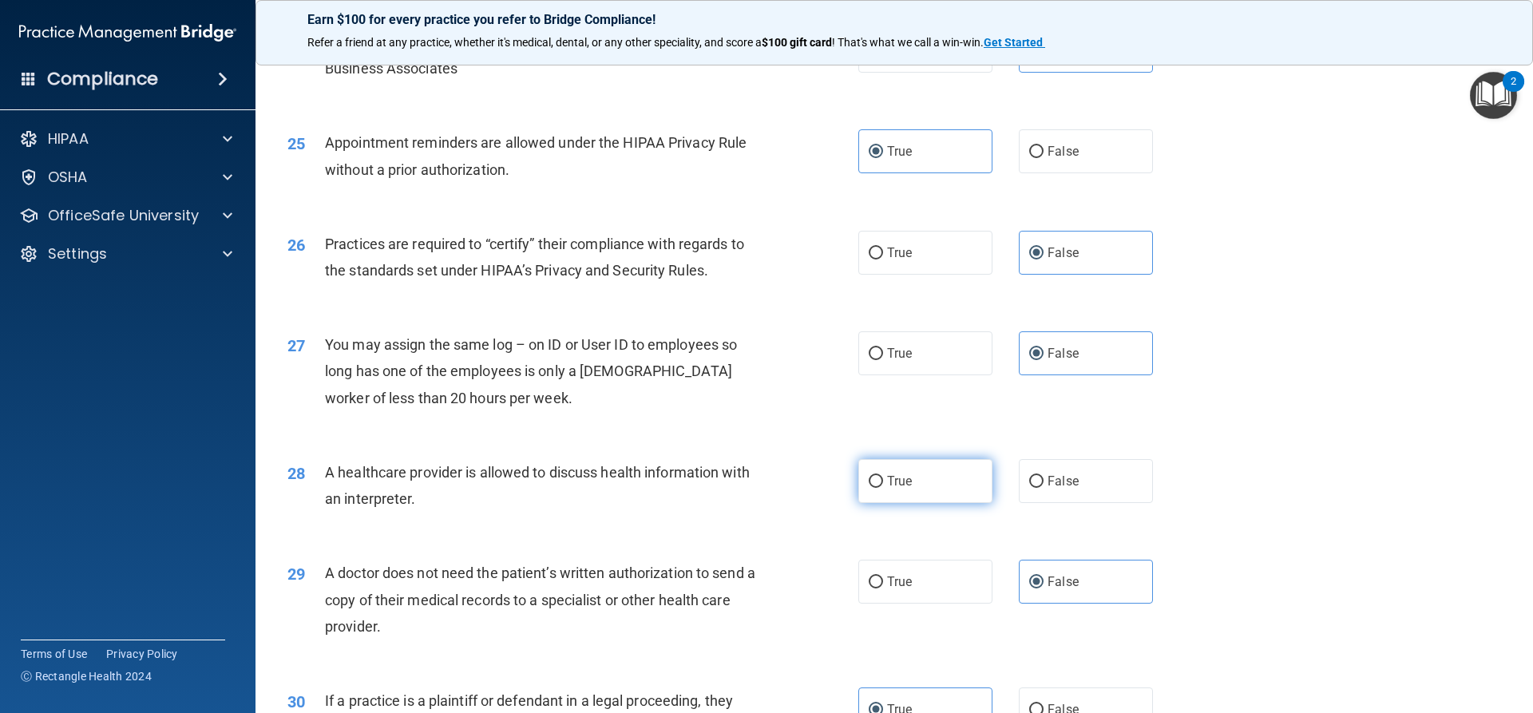
click at [944, 490] on label "True" at bounding box center [925, 481] width 134 height 44
click at [883, 488] on input "True" at bounding box center [876, 482] width 14 height 12
radio input "true"
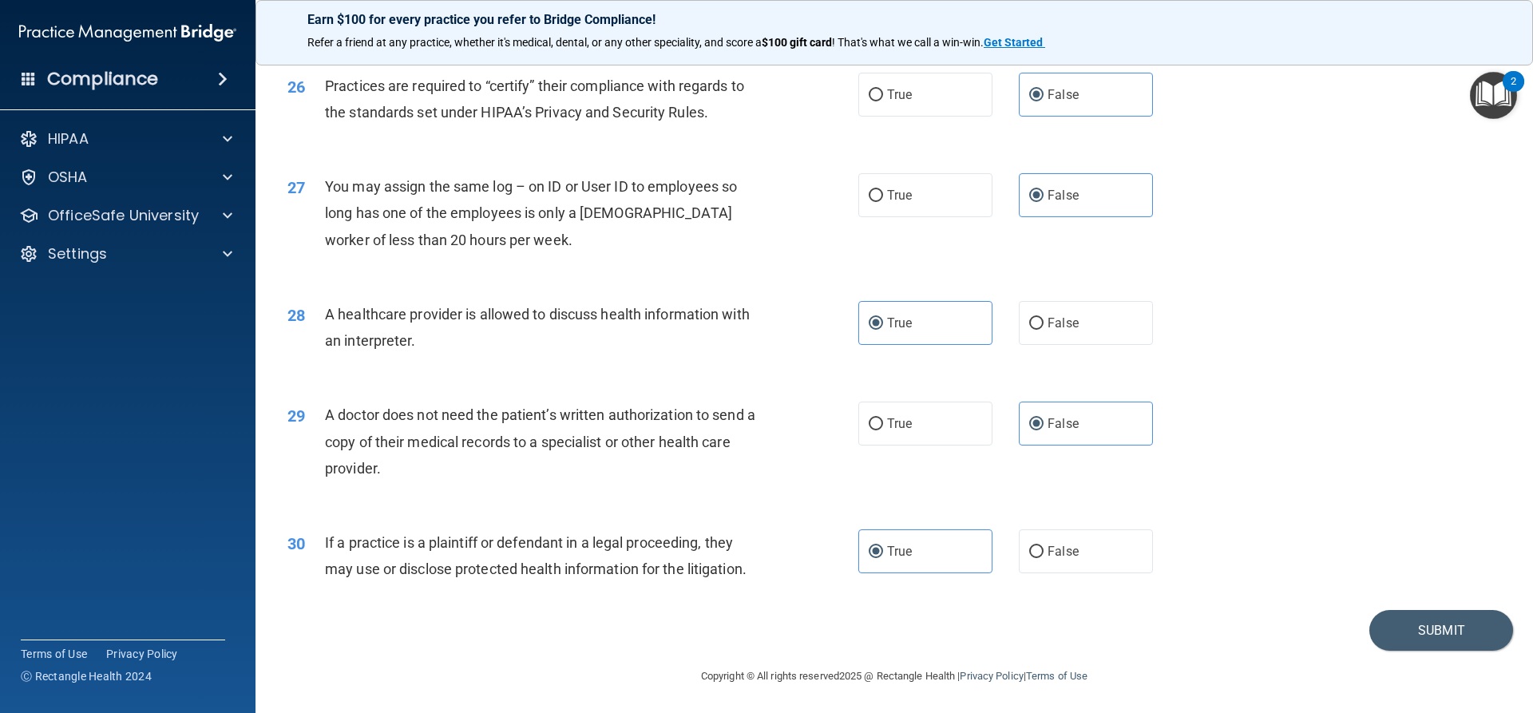
scroll to position [3004, 0]
click at [1461, 636] on button "Submit" at bounding box center [1442, 629] width 144 height 41
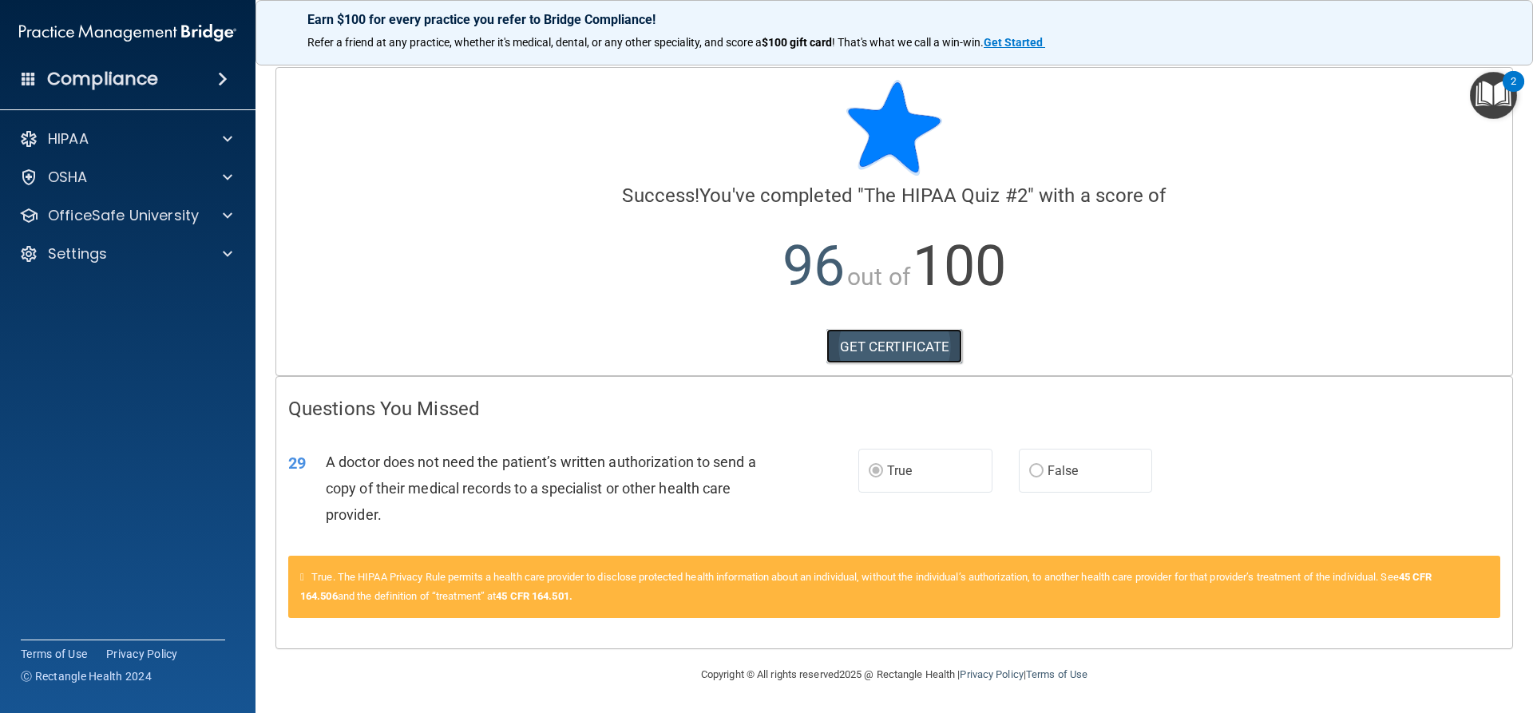
click at [890, 340] on link "GET CERTIFICATE" at bounding box center [895, 346] width 137 height 35
